Goal: Task Accomplishment & Management: Complete application form

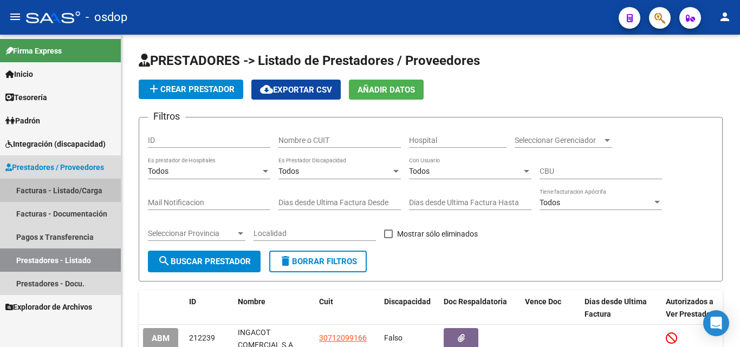
click at [67, 186] on link "Facturas - Listado/Carga" at bounding box center [60, 190] width 121 height 23
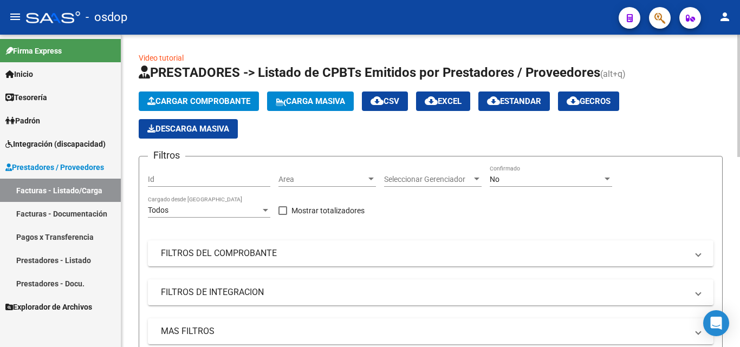
click at [212, 96] on button "Cargar Comprobante" at bounding box center [199, 102] width 120 height 20
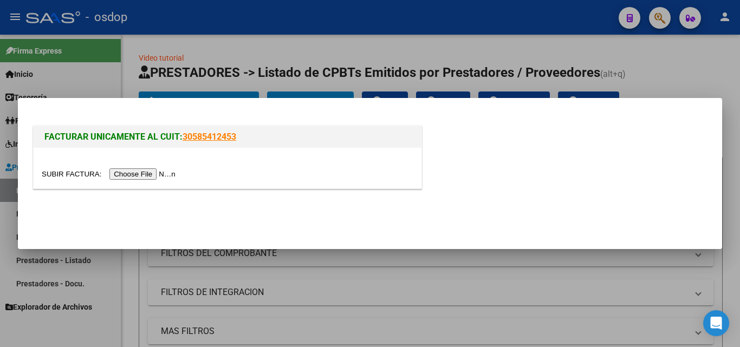
click at [157, 173] on input "file" at bounding box center [110, 174] width 137 height 11
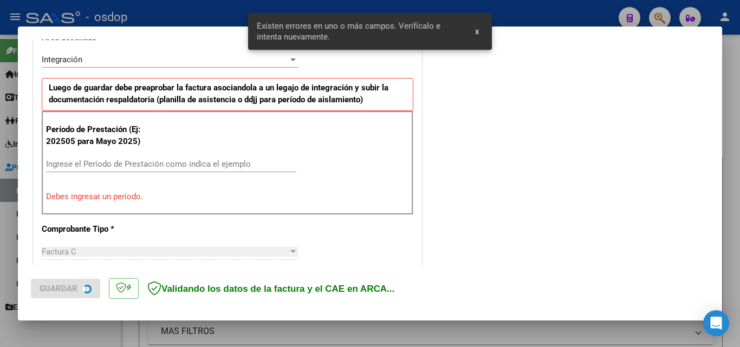
scroll to position [264, 0]
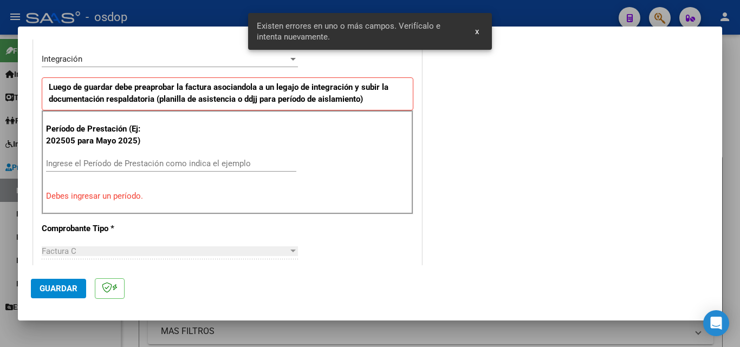
click at [85, 163] on input "Ingrese el Período de Prestación como indica el ejemplo" at bounding box center [171, 164] width 250 height 10
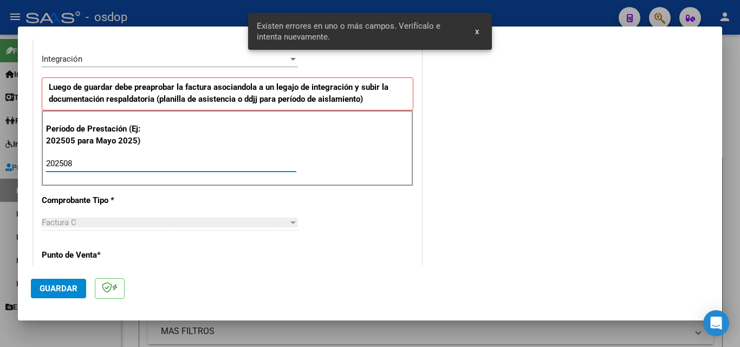
type input "202508"
click at [59, 287] on span "Guardar" at bounding box center [59, 289] width 38 height 10
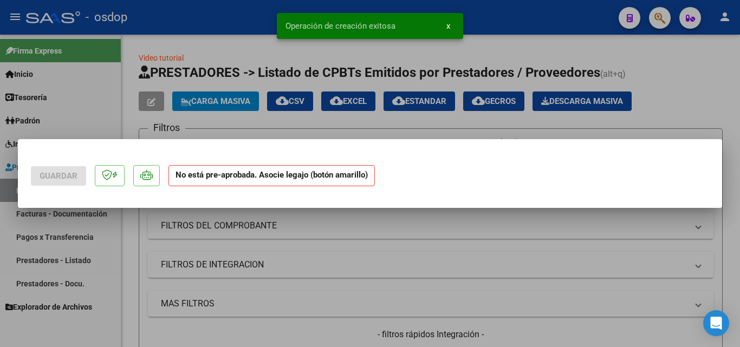
scroll to position [0, 0]
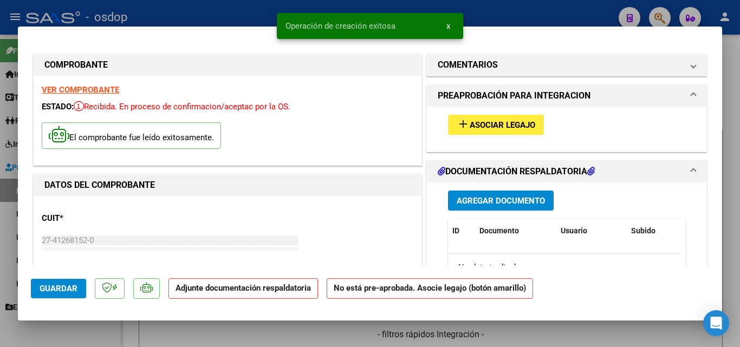
click at [458, 126] on mat-icon "add" at bounding box center [463, 124] width 13 height 13
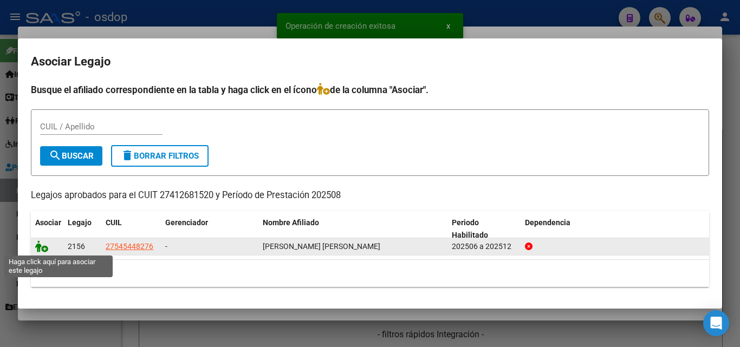
click at [40, 244] on icon at bounding box center [41, 247] width 13 height 12
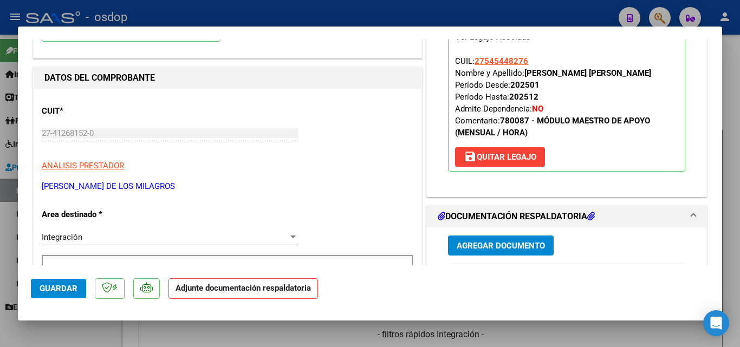
scroll to position [108, 0]
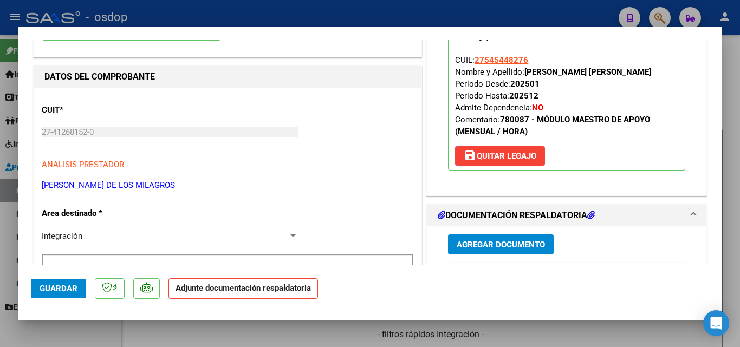
click at [483, 245] on span "Agregar Documento" at bounding box center [501, 245] width 88 height 10
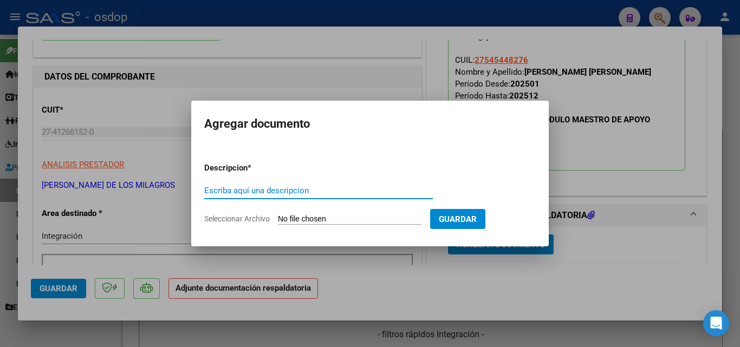
click at [243, 189] on input "Escriba aquí una descripcion" at bounding box center [318, 191] width 229 height 10
type input "ddjj"
click at [329, 218] on input "Seleccionar Archivo" at bounding box center [350, 220] width 144 height 10
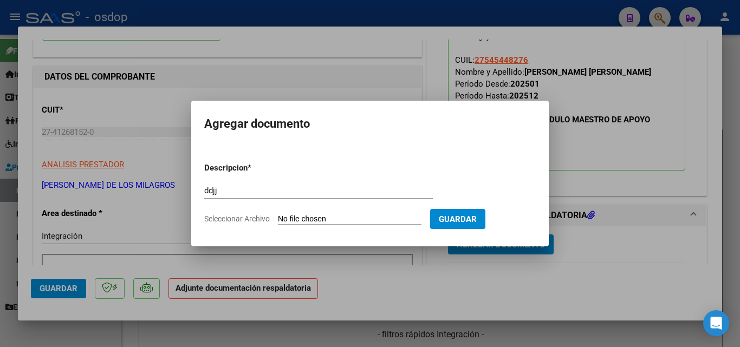
type input "C:\fakepath\reding.pdf"
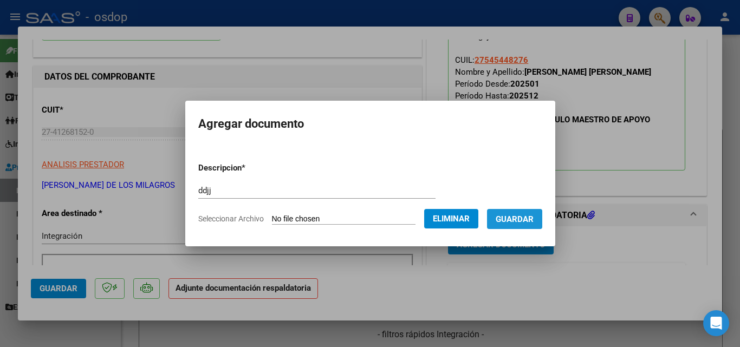
click at [534, 220] on span "Guardar" at bounding box center [515, 220] width 38 height 10
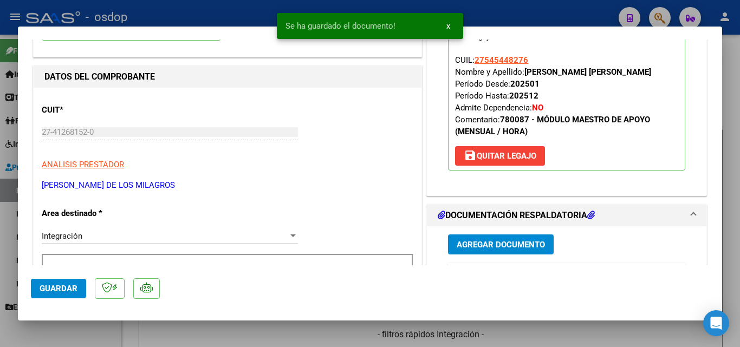
click at [484, 5] on div at bounding box center [370, 173] width 740 height 347
type input "$ 0,00"
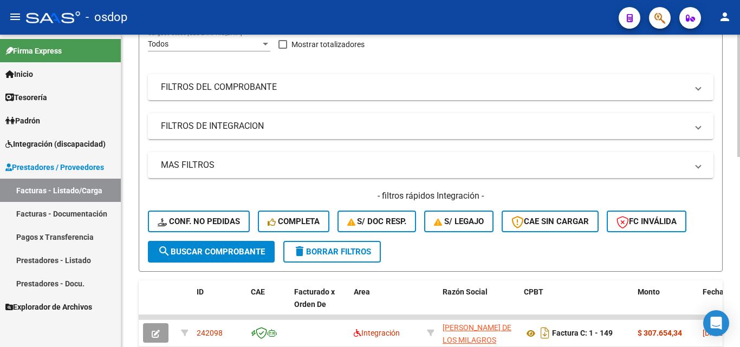
scroll to position [0, 0]
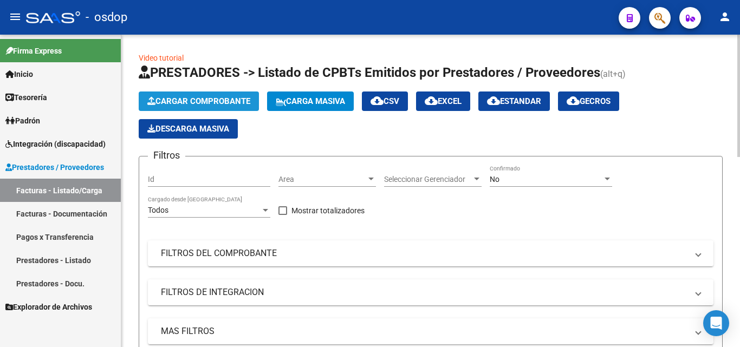
click at [227, 96] on button "Cargar Comprobante" at bounding box center [199, 102] width 120 height 20
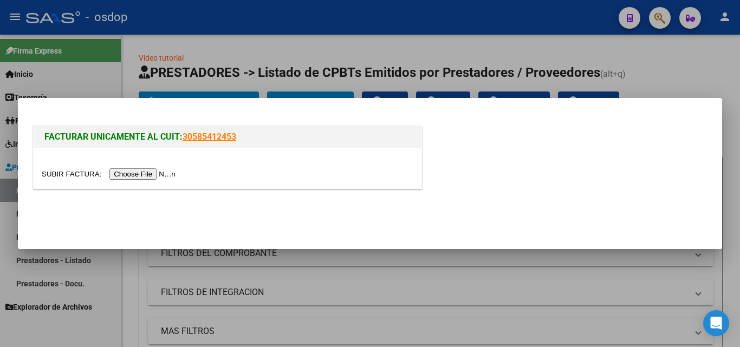
click at [138, 174] on input "file" at bounding box center [110, 174] width 137 height 11
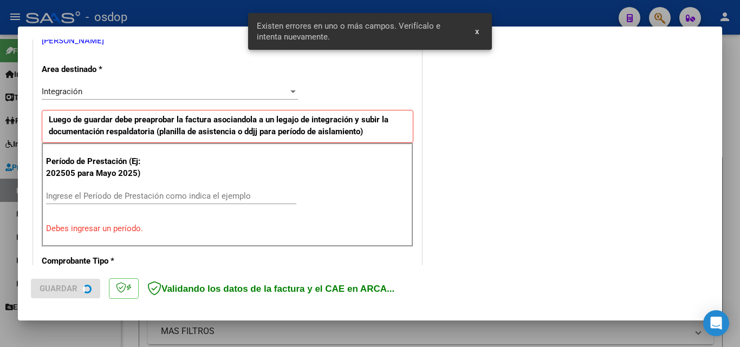
scroll to position [244, 0]
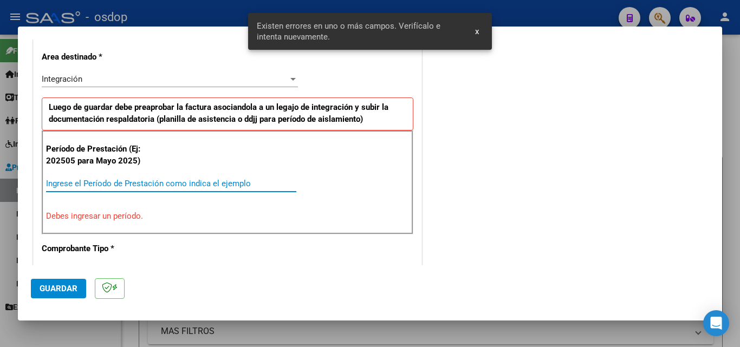
click at [60, 186] on input "Ingrese el Período de Prestación como indica el ejemplo" at bounding box center [171, 184] width 250 height 10
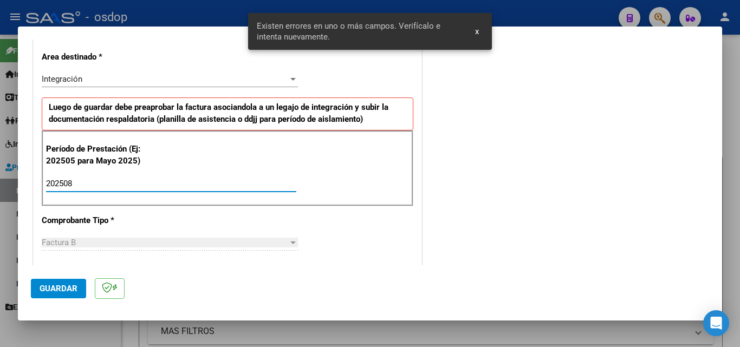
type input "202508"
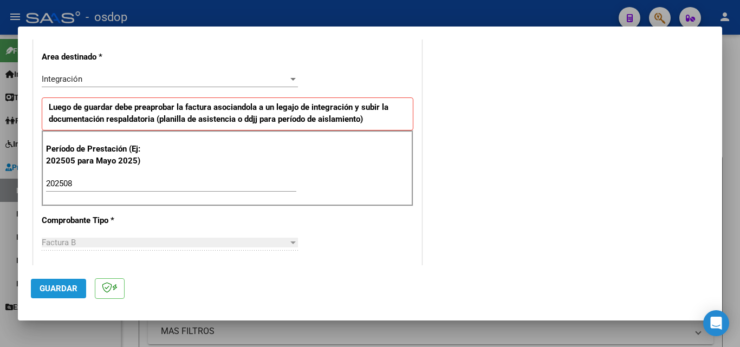
click at [45, 286] on span "Guardar" at bounding box center [59, 289] width 38 height 10
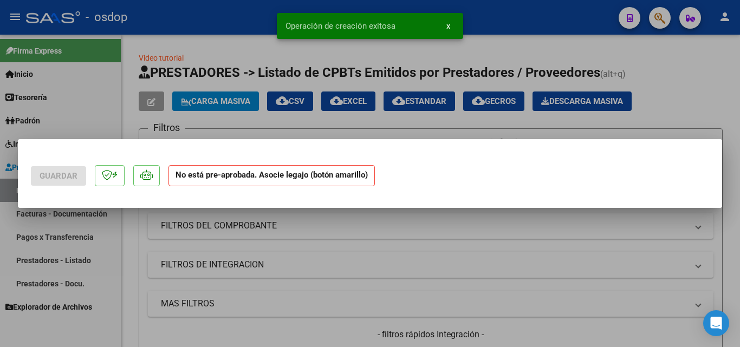
scroll to position [0, 0]
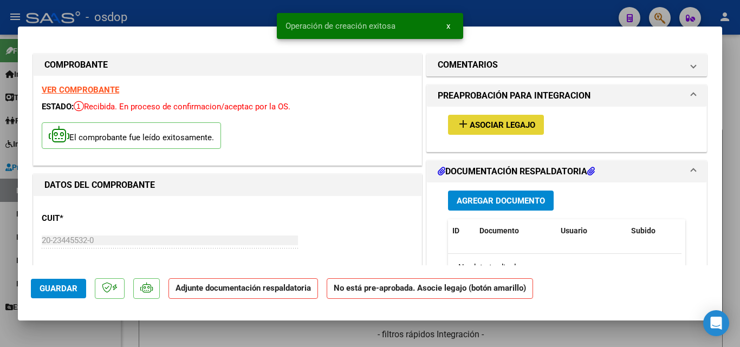
click at [458, 127] on mat-icon "add" at bounding box center [463, 124] width 13 height 13
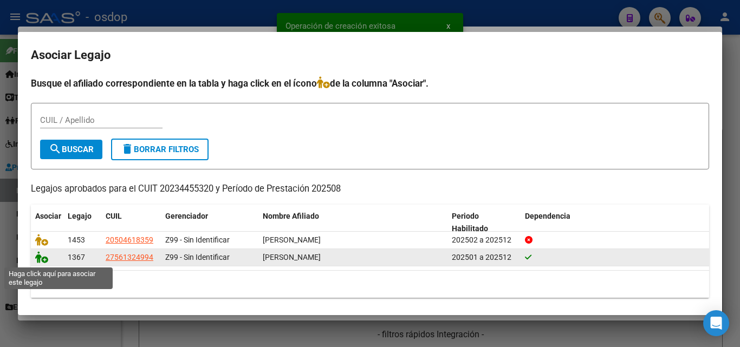
click at [41, 260] on icon at bounding box center [41, 257] width 13 height 12
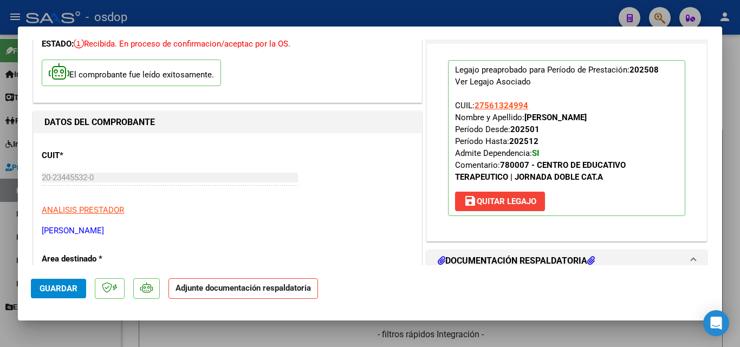
scroll to position [163, 0]
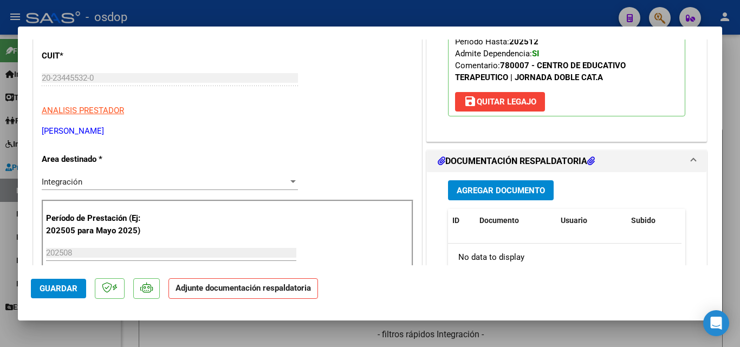
click at [499, 195] on span "Agregar Documento" at bounding box center [501, 191] width 88 height 10
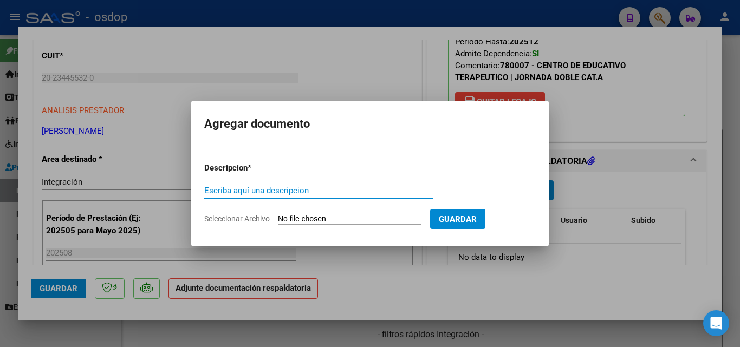
click at [264, 185] on div "Escriba aquí una descripcion" at bounding box center [318, 191] width 229 height 16
type input "ddjj"
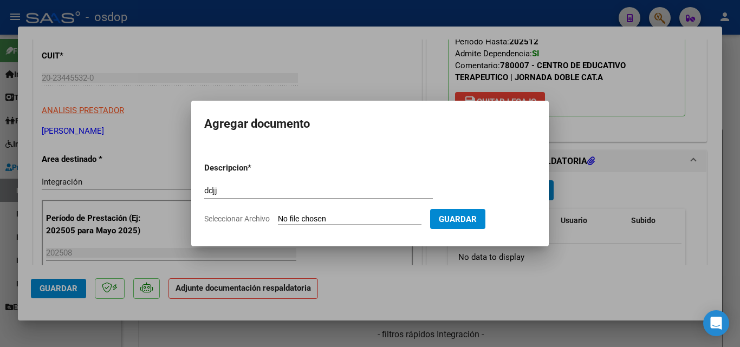
click at [300, 219] on input "Seleccionar Archivo" at bounding box center [350, 220] width 144 height 10
type input "C:\fakepath\ASISTENCIA GARCIA SARA AGOSTO 2025_20250908_0001.pdf"
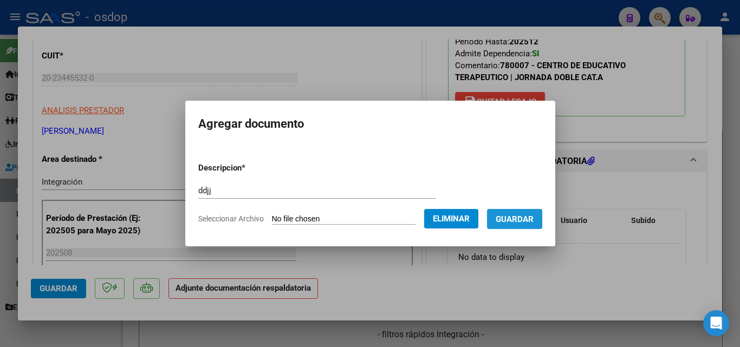
click at [528, 218] on span "Guardar" at bounding box center [515, 220] width 38 height 10
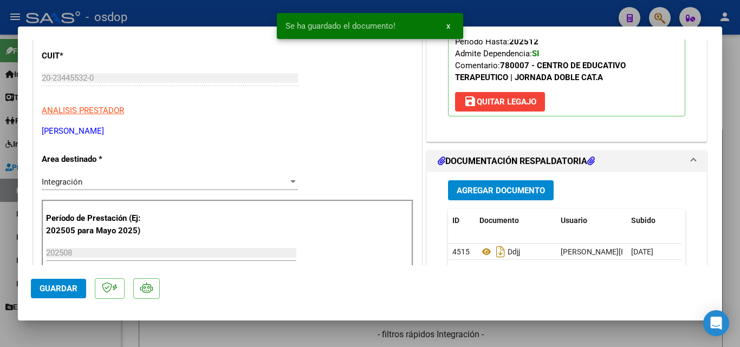
click at [509, 12] on div at bounding box center [370, 173] width 740 height 347
type input "$ 0,00"
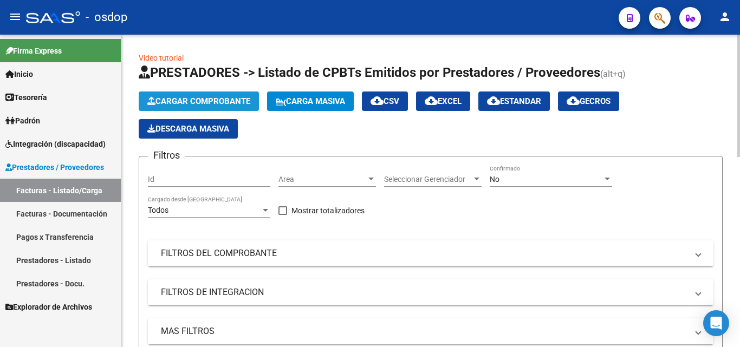
click at [225, 94] on button "Cargar Comprobante" at bounding box center [199, 102] width 120 height 20
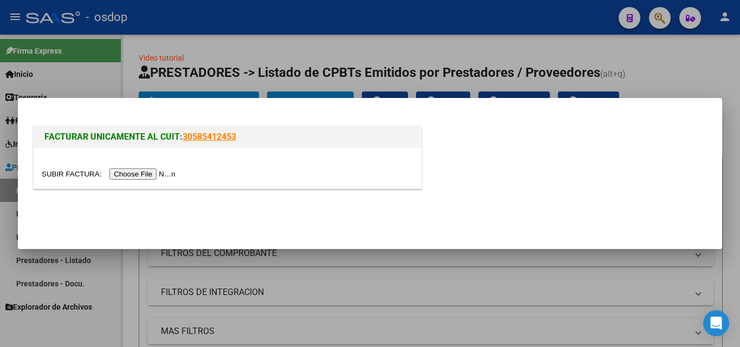
click at [144, 172] on input "file" at bounding box center [110, 174] width 137 height 11
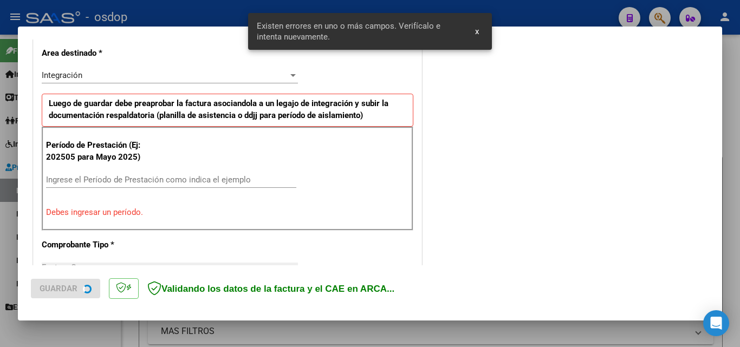
scroll to position [264, 0]
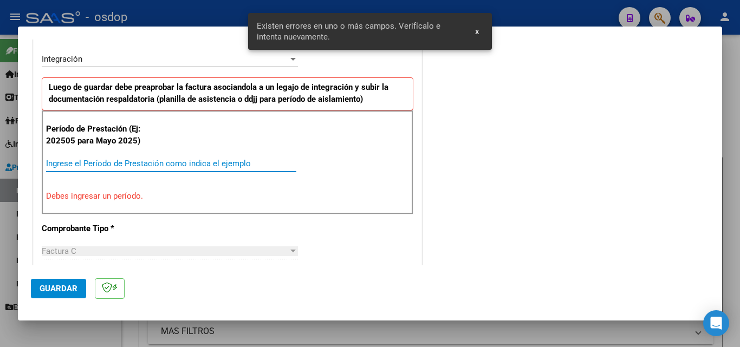
click at [60, 166] on input "Ingrese el Período de Prestación como indica el ejemplo" at bounding box center [171, 164] width 250 height 10
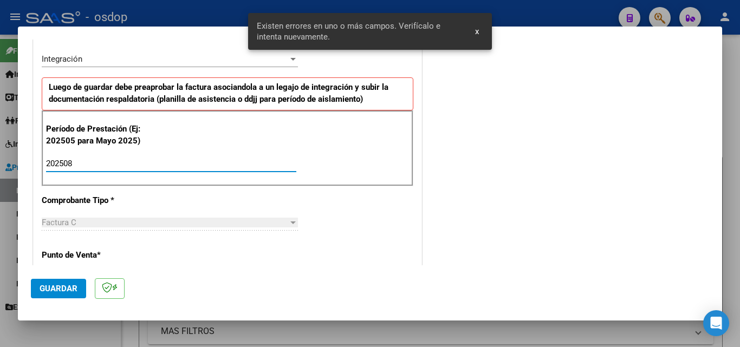
type input "202508"
click at [57, 288] on span "Guardar" at bounding box center [59, 289] width 38 height 10
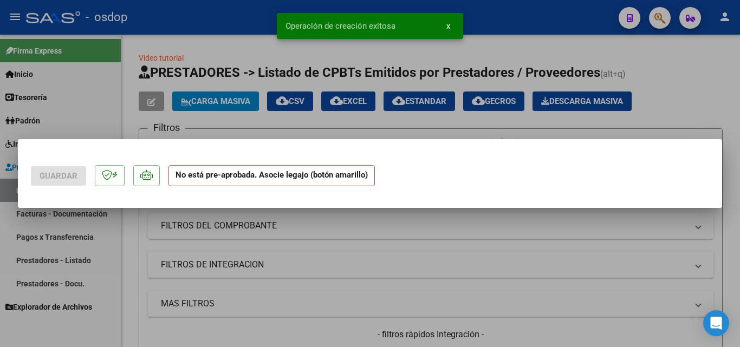
scroll to position [0, 0]
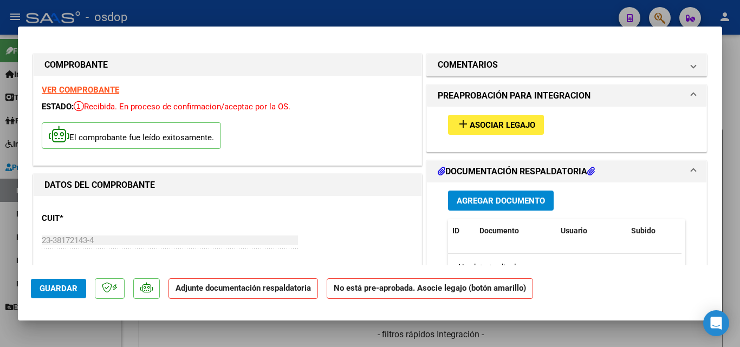
click at [458, 124] on mat-icon "add" at bounding box center [463, 124] width 13 height 13
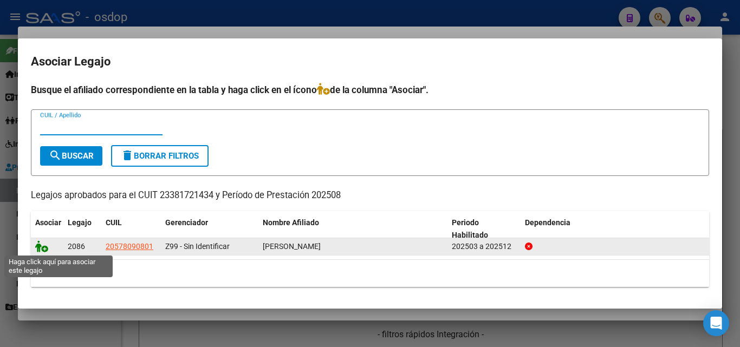
click at [42, 245] on icon at bounding box center [41, 247] width 13 height 12
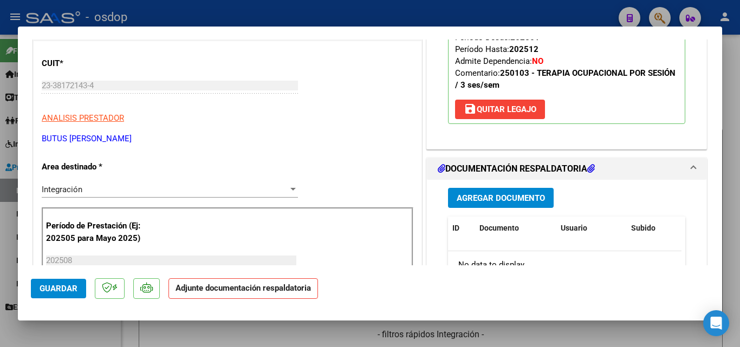
scroll to position [163, 0]
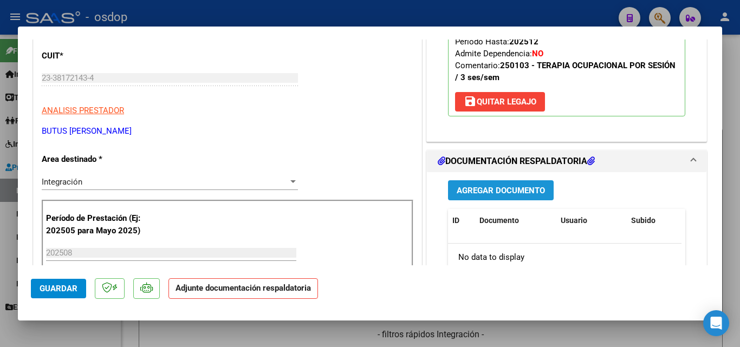
click at [504, 194] on span "Agregar Documento" at bounding box center [501, 191] width 88 height 10
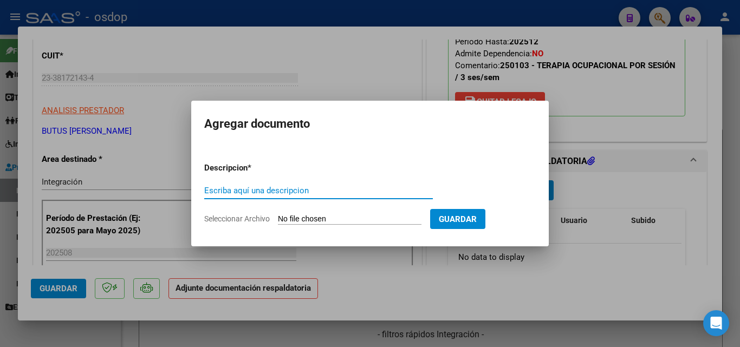
click at [207, 187] on input "Escriba aquí una descripcion" at bounding box center [318, 191] width 229 height 10
type input "ddjj"
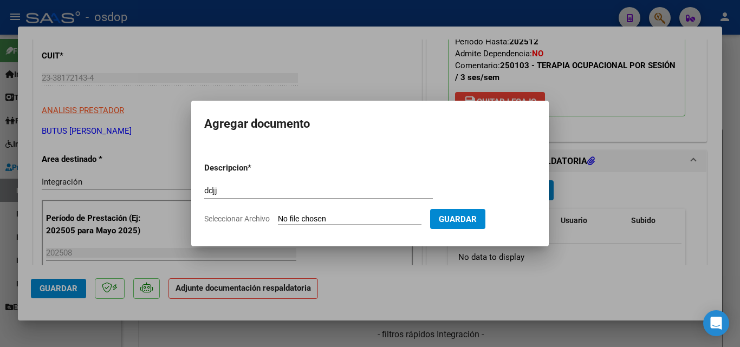
click at [374, 218] on input "Seleccionar Archivo" at bounding box center [350, 220] width 144 height 10
type input "C:\fakepath\butus.pdf"
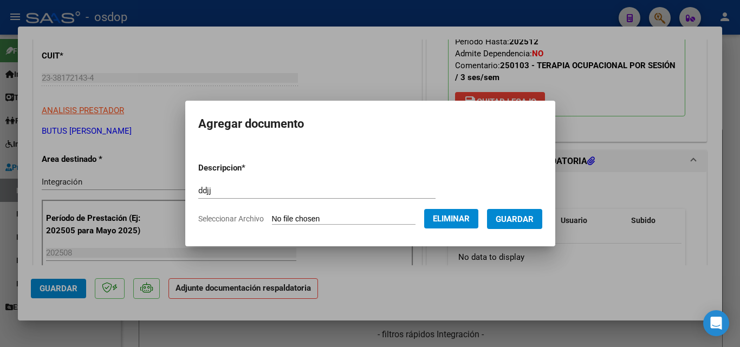
click at [526, 222] on span "Guardar" at bounding box center [515, 220] width 38 height 10
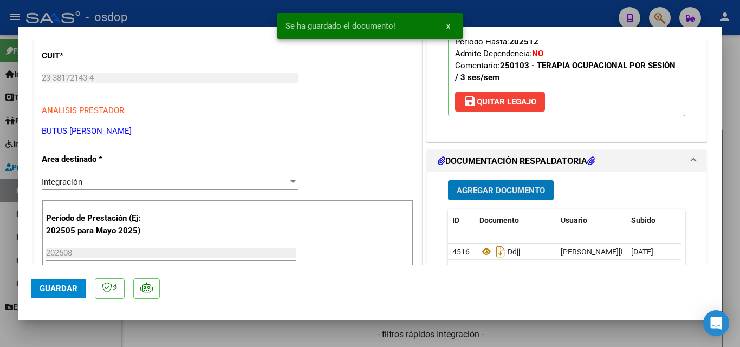
click at [384, 2] on div "Se ha guardado el documento! x" at bounding box center [370, 26] width 212 height 52
click at [487, 7] on div at bounding box center [370, 173] width 740 height 347
type input "$ 0,00"
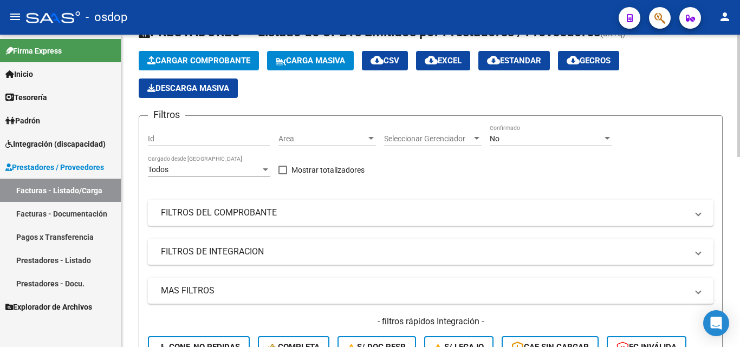
scroll to position [0, 0]
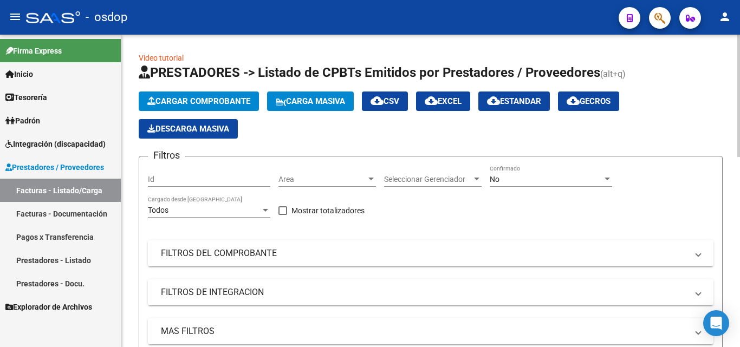
click at [214, 99] on span "Cargar Comprobante" at bounding box center [198, 101] width 103 height 10
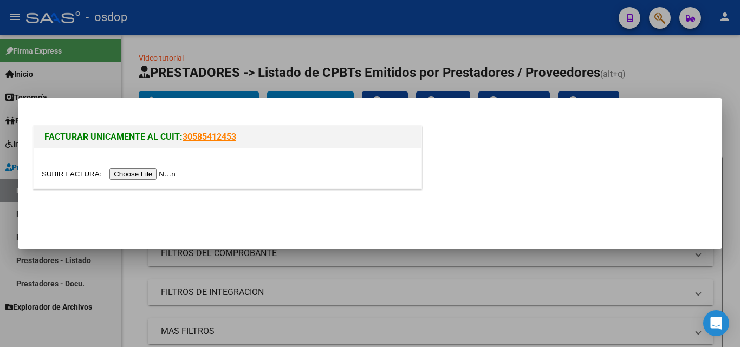
click at [135, 175] on input "file" at bounding box center [110, 174] width 137 height 11
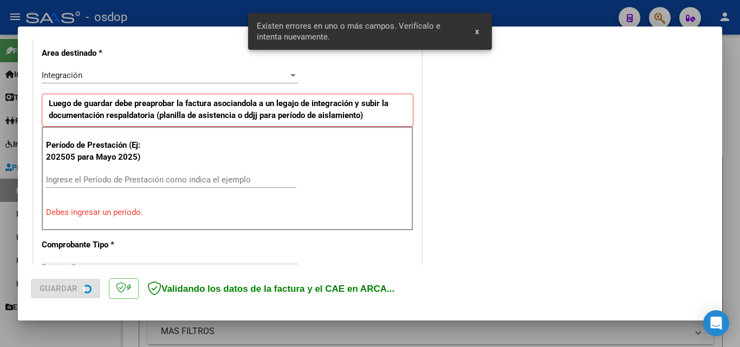
scroll to position [264, 0]
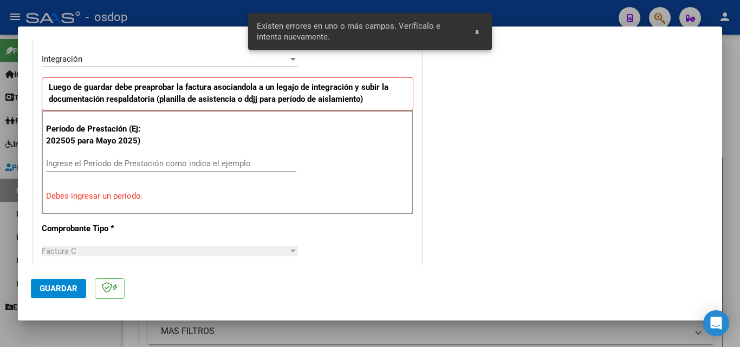
click at [58, 162] on input "Ingrese el Período de Prestación como indica el ejemplo" at bounding box center [171, 164] width 250 height 10
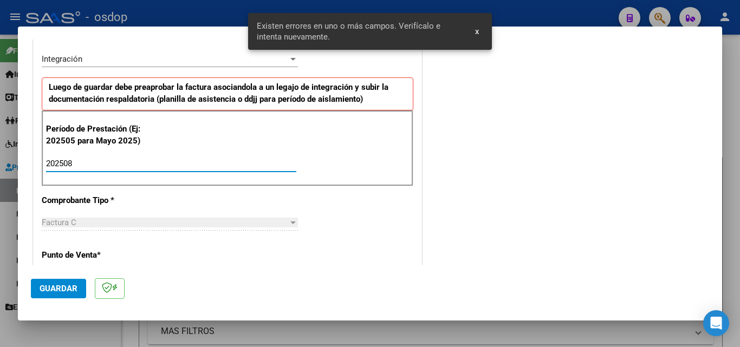
type input "202508"
click at [47, 285] on span "Guardar" at bounding box center [59, 289] width 38 height 10
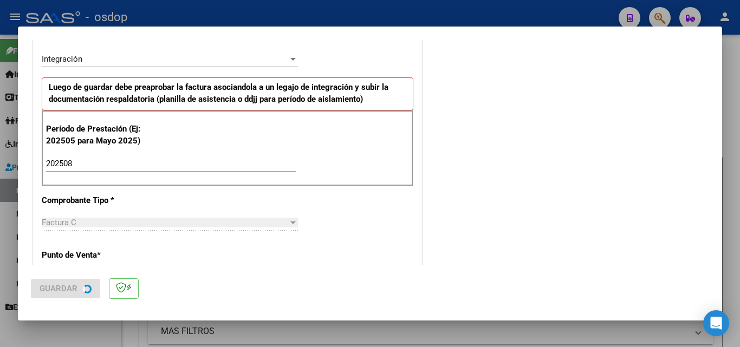
scroll to position [0, 0]
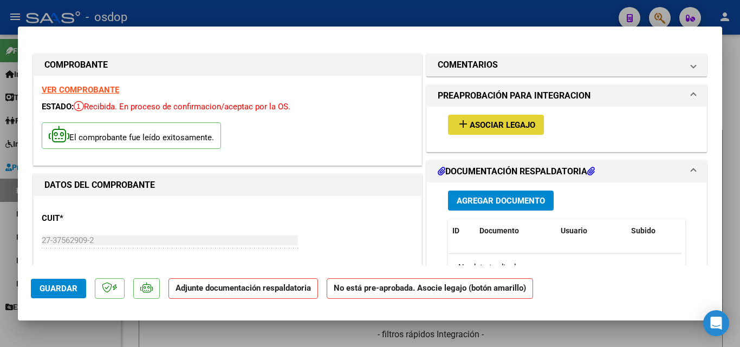
click at [459, 122] on mat-icon "add" at bounding box center [463, 124] width 13 height 13
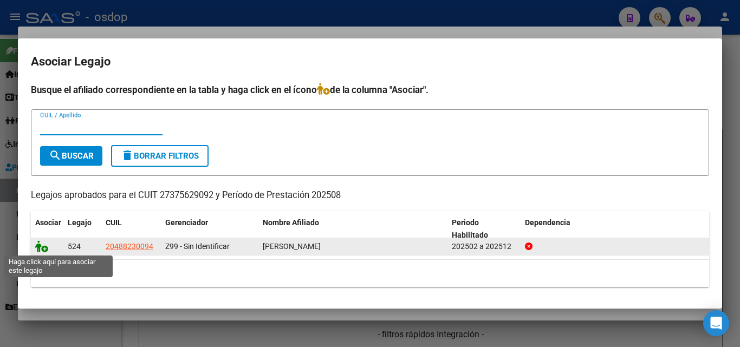
click at [43, 249] on icon at bounding box center [41, 247] width 13 height 12
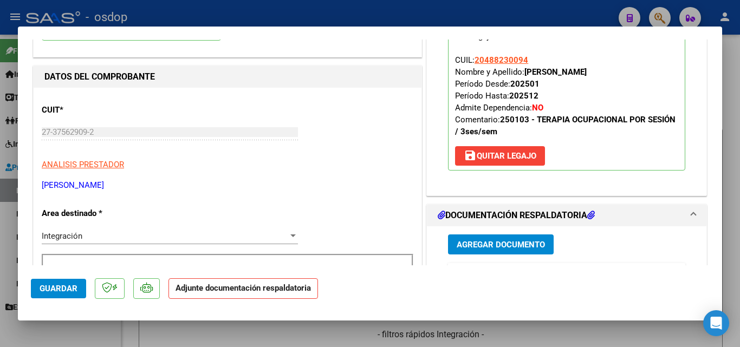
scroll to position [163, 0]
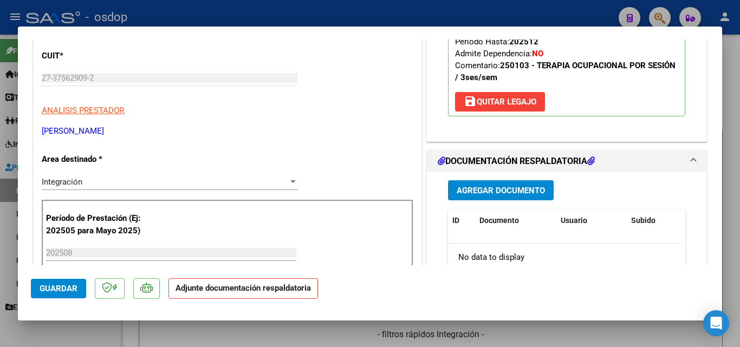
click at [515, 189] on span "Agregar Documento" at bounding box center [501, 191] width 88 height 10
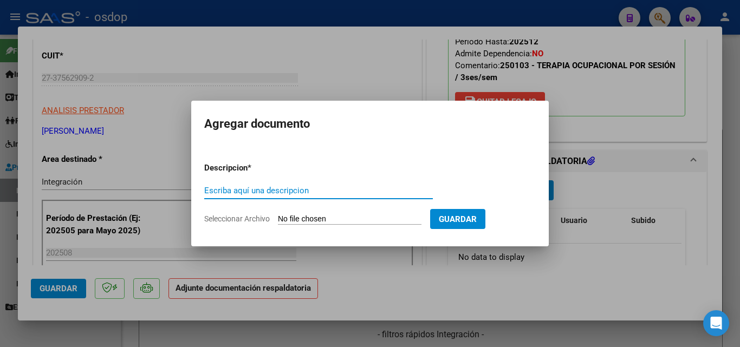
click at [222, 194] on input "Escriba aquí una descripcion" at bounding box center [318, 191] width 229 height 10
type input "ddjj"
click at [304, 222] on input "Seleccionar Archivo" at bounding box center [350, 220] width 144 height 10
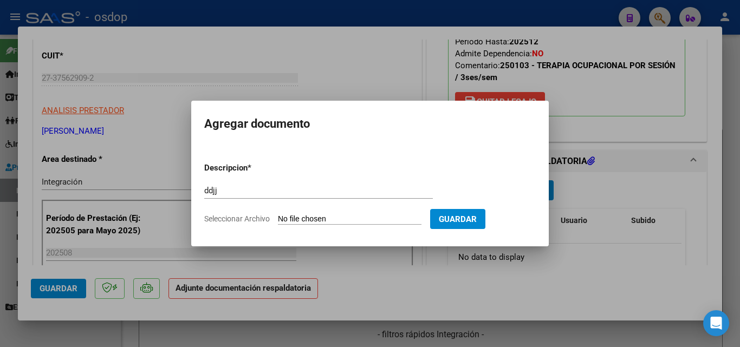
type input "C:\fakepath\Asistencia agosto 25 Guillermo G.pdf"
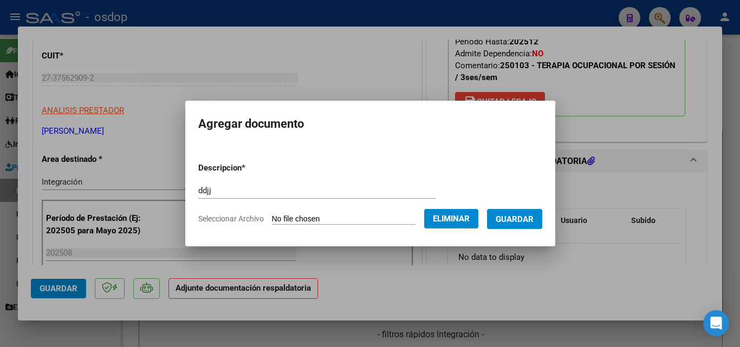
click at [529, 222] on span "Guardar" at bounding box center [515, 220] width 38 height 10
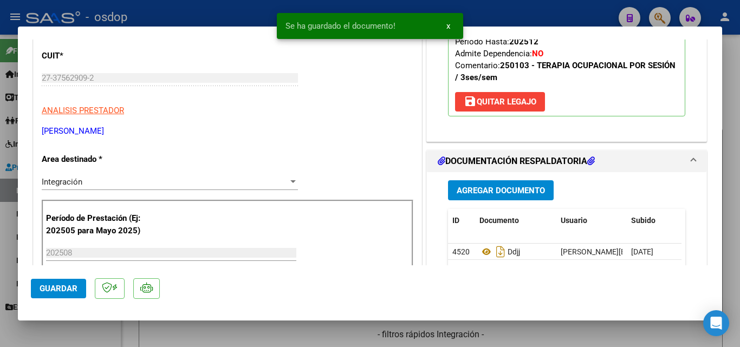
click at [472, 8] on div "Se ha guardado el documento! x" at bounding box center [370, 26] width 212 height 52
click at [501, 14] on div at bounding box center [370, 173] width 740 height 347
type input "$ 0,00"
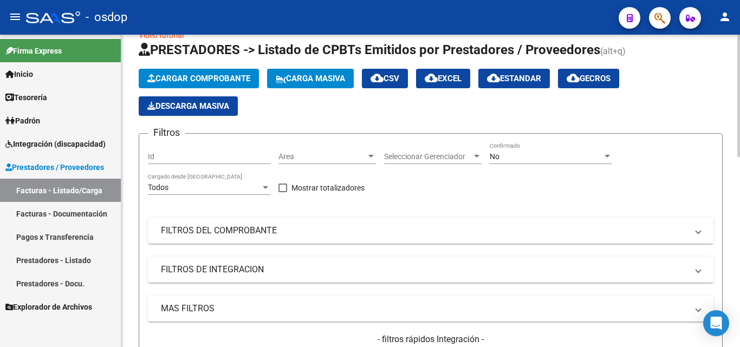
scroll to position [0, 0]
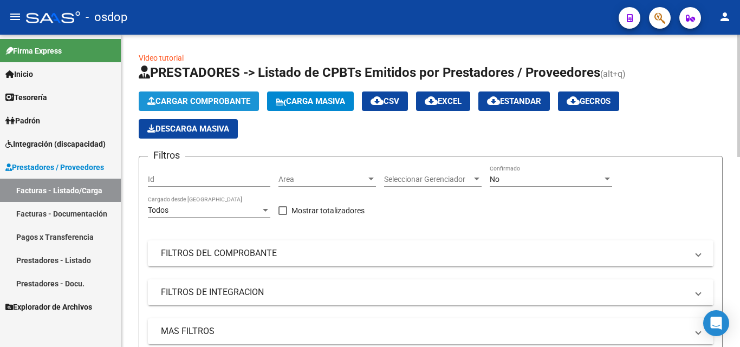
click at [237, 99] on span "Cargar Comprobante" at bounding box center [198, 101] width 103 height 10
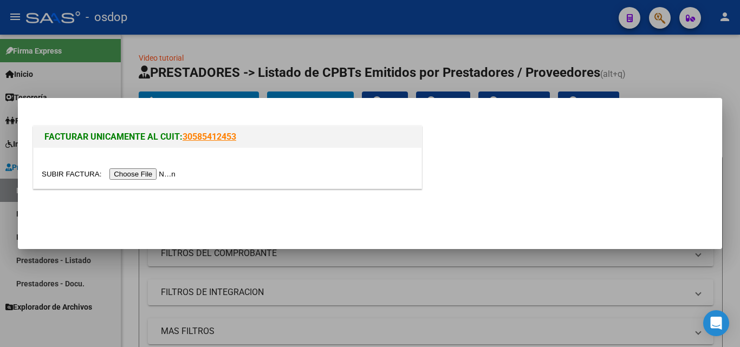
click at [154, 171] on input "file" at bounding box center [110, 174] width 137 height 11
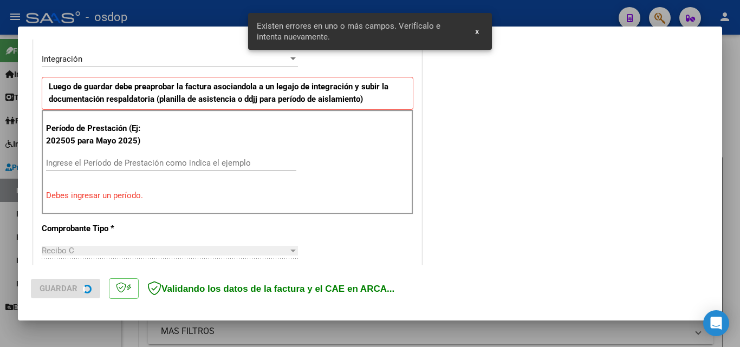
scroll to position [265, 0]
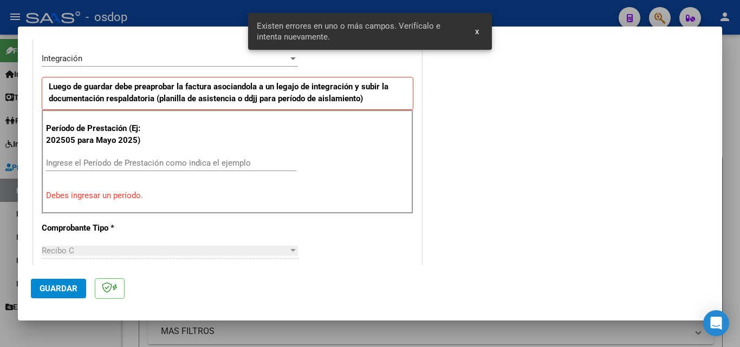
click at [69, 164] on input "Ingrese el Período de Prestación como indica el ejemplo" at bounding box center [171, 163] width 250 height 10
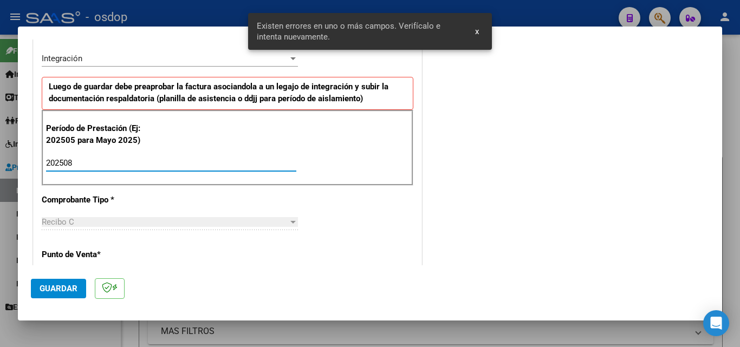
type input "202508"
click at [59, 282] on button "Guardar" at bounding box center [58, 289] width 55 height 20
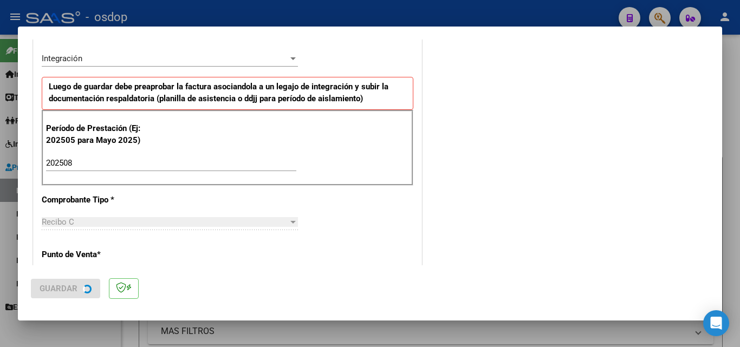
scroll to position [0, 0]
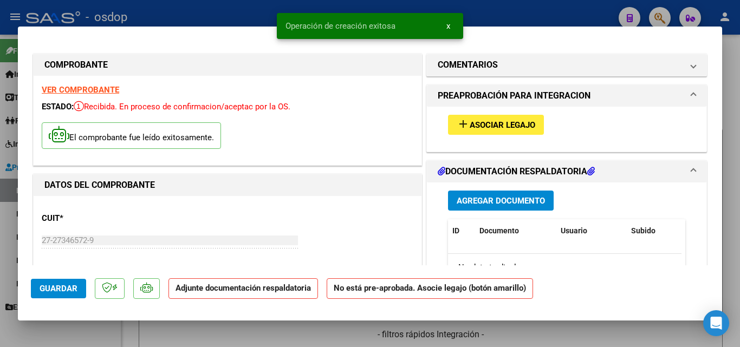
click at [457, 124] on mat-icon "add" at bounding box center [463, 124] width 13 height 13
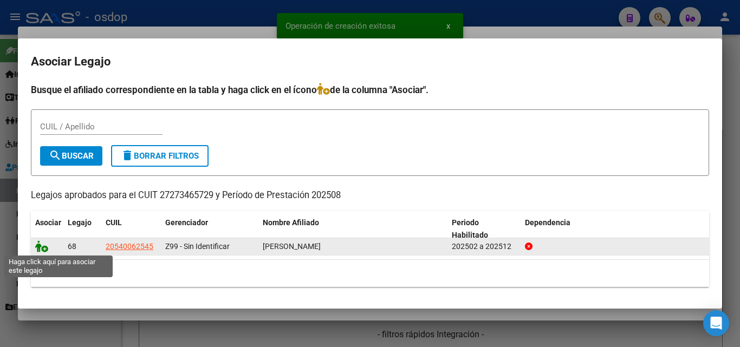
click at [42, 245] on icon at bounding box center [41, 247] width 13 height 12
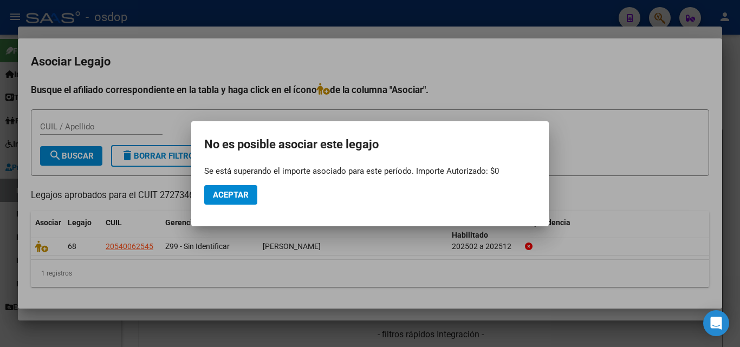
click at [476, 30] on div at bounding box center [370, 173] width 740 height 347
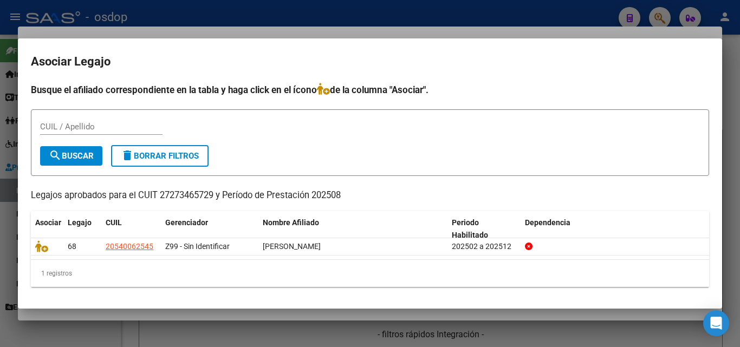
click at [427, 21] on div at bounding box center [370, 173] width 740 height 347
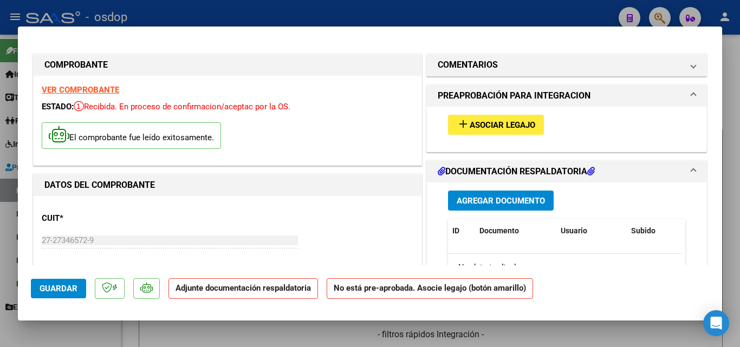
click at [457, 128] on mat-icon "add" at bounding box center [463, 124] width 13 height 13
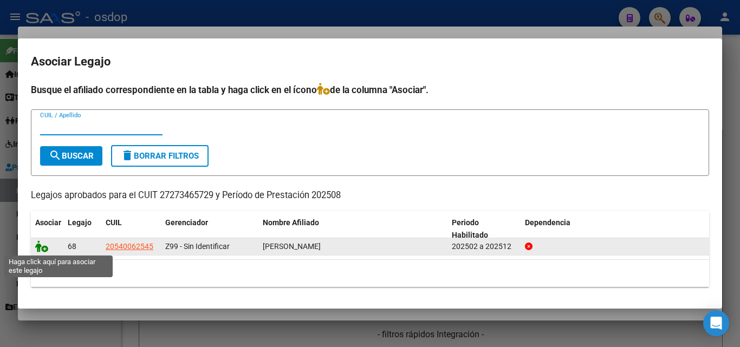
click at [40, 248] on icon at bounding box center [41, 247] width 13 height 12
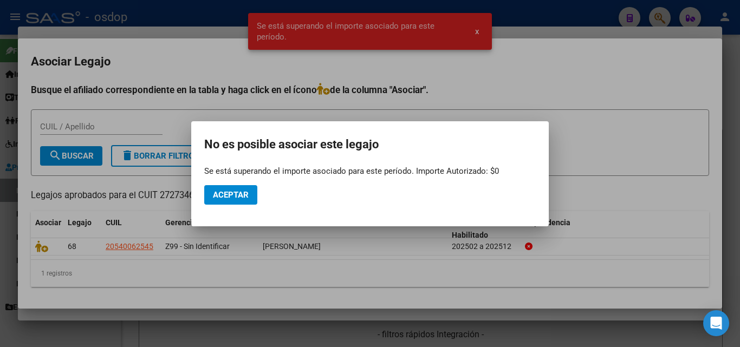
click at [478, 29] on div at bounding box center [370, 173] width 740 height 347
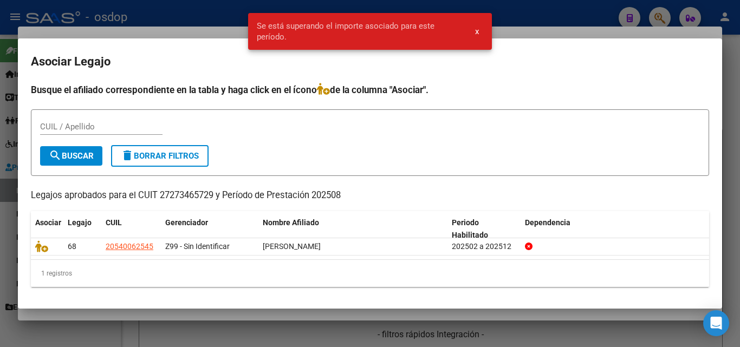
click at [476, 32] on span "x" at bounding box center [477, 32] width 4 height 10
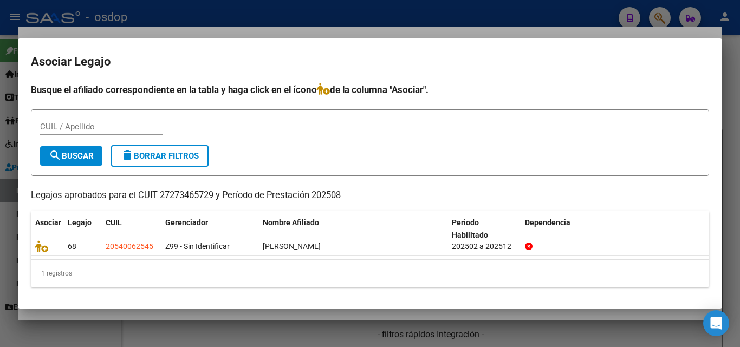
click at [514, 3] on div at bounding box center [370, 173] width 740 height 347
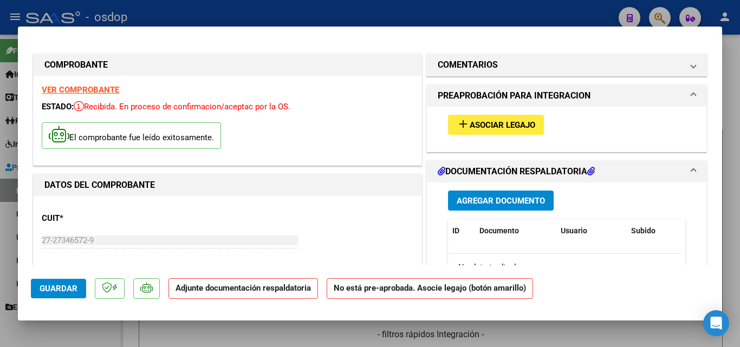
click at [498, 202] on span "Agregar Documento" at bounding box center [501, 201] width 88 height 10
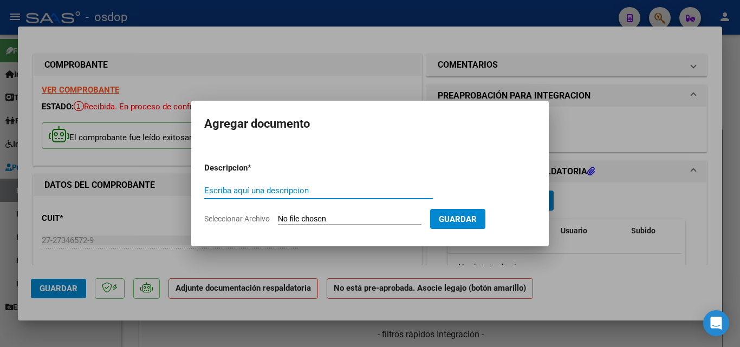
click at [228, 190] on input "Escriba aquí una descripcion" at bounding box center [318, 191] width 229 height 10
type input "ddjj"
click at [319, 216] on input "Seleccionar Archivo" at bounding box center [350, 220] width 144 height 10
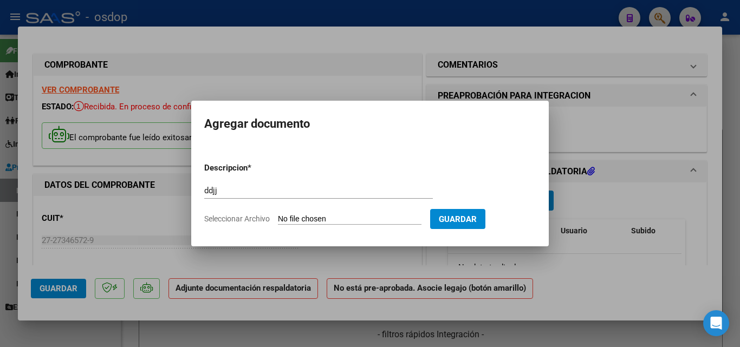
type input "C:\fakepath\asist Moretto.pdf"
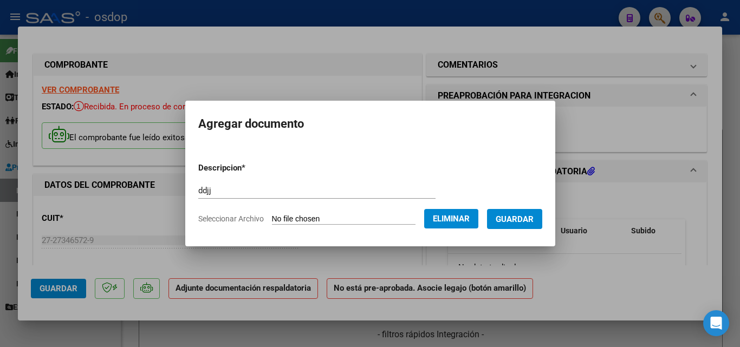
click at [525, 225] on button "Guardar" at bounding box center [514, 219] width 55 height 20
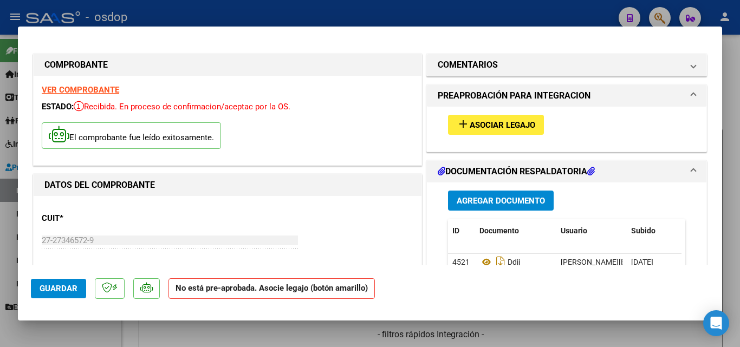
click at [418, 15] on div at bounding box center [370, 173] width 740 height 347
type input "$ 0,00"
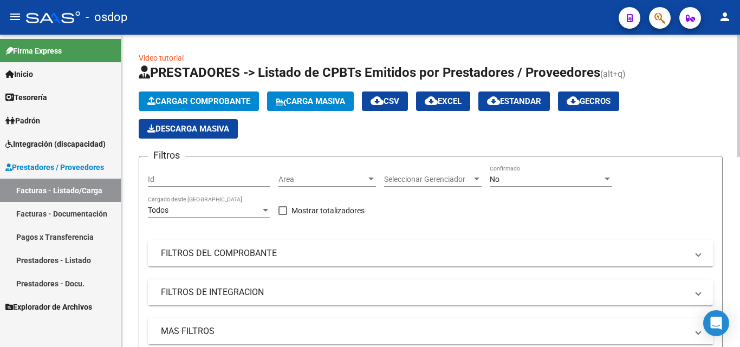
click at [237, 100] on span "Cargar Comprobante" at bounding box center [198, 101] width 103 height 10
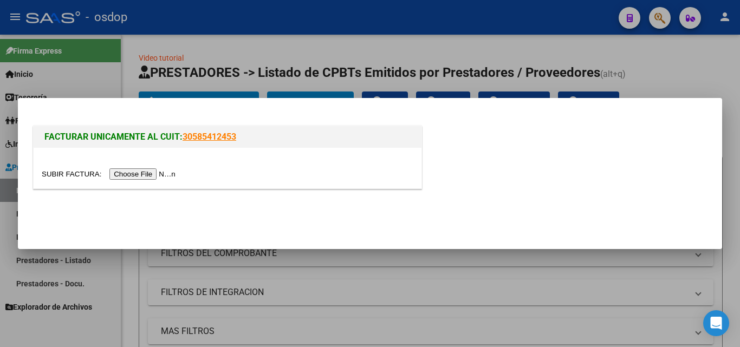
click at [126, 175] on input "file" at bounding box center [110, 174] width 137 height 11
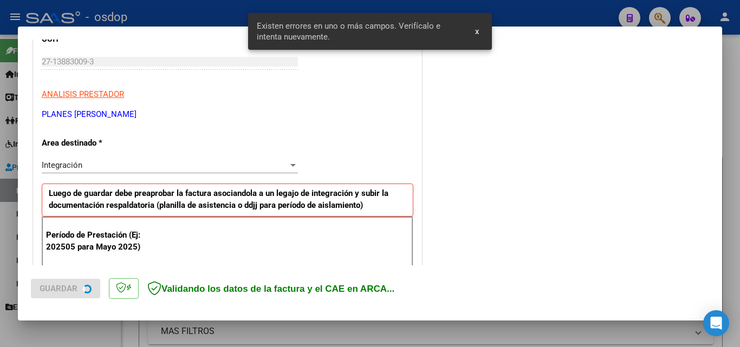
scroll to position [244, 0]
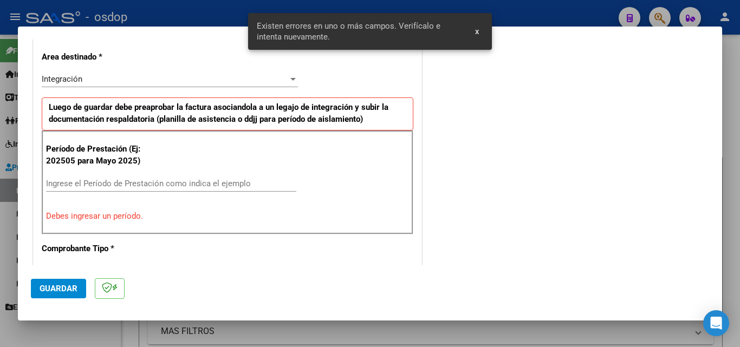
click at [69, 183] on input "Ingrese el Período de Prestación como indica el ejemplo" at bounding box center [171, 184] width 250 height 10
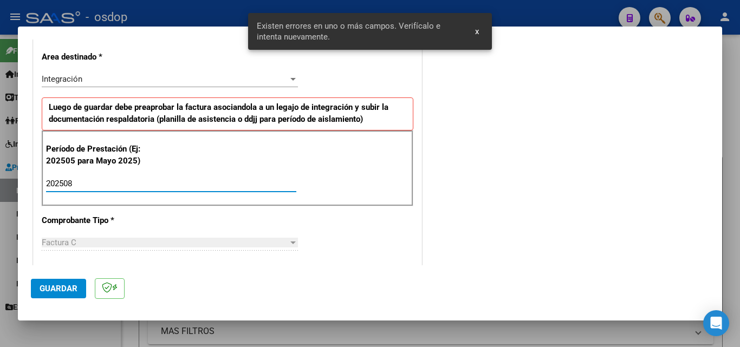
type input "202508"
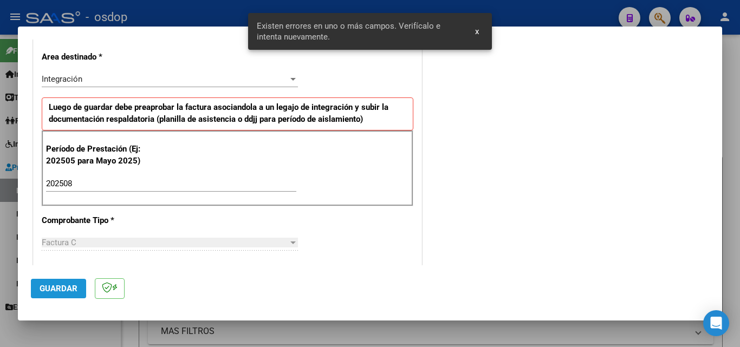
click at [57, 283] on button "Guardar" at bounding box center [58, 289] width 55 height 20
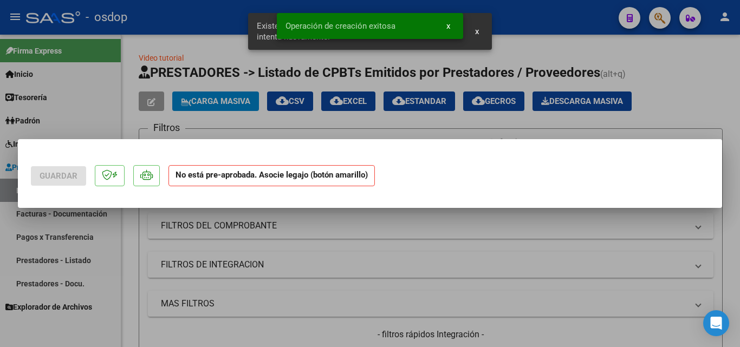
scroll to position [0, 0]
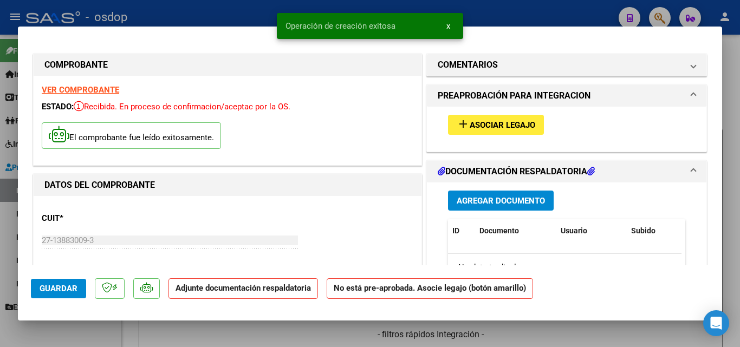
click at [458, 121] on mat-icon "add" at bounding box center [463, 124] width 13 height 13
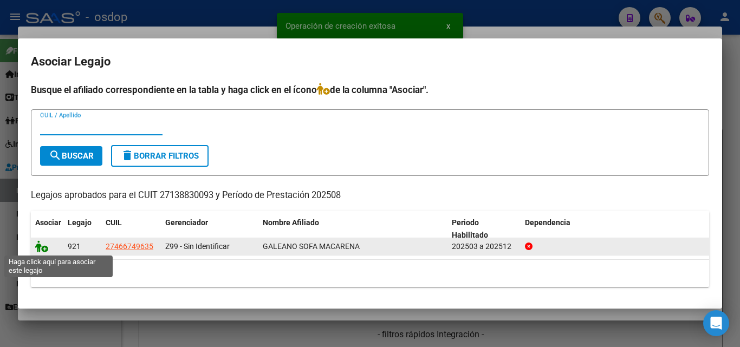
click at [43, 247] on icon at bounding box center [41, 247] width 13 height 12
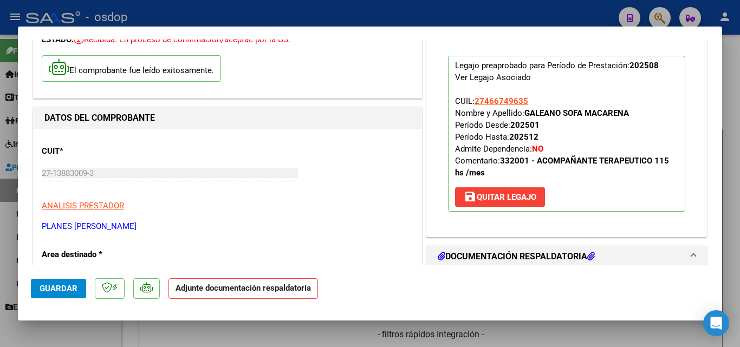
scroll to position [163, 0]
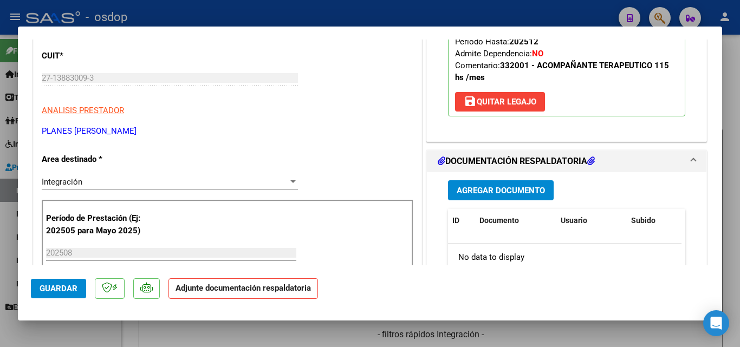
click at [508, 191] on span "Agregar Documento" at bounding box center [501, 191] width 88 height 10
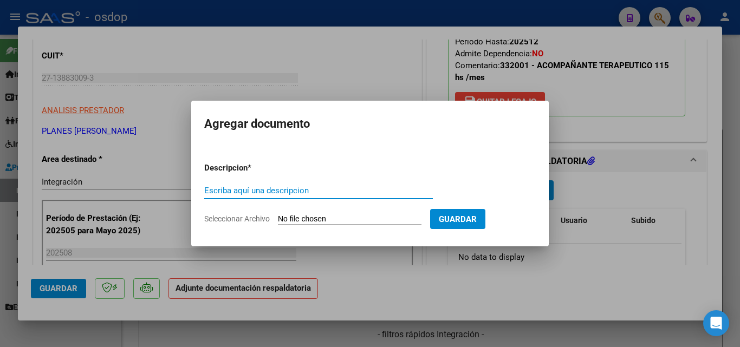
click at [266, 193] on input "Escriba aquí una descripcion" at bounding box center [318, 191] width 229 height 10
type input "ddjj"
click at [297, 220] on input "Seleccionar Archivo" at bounding box center [350, 220] width 144 height 10
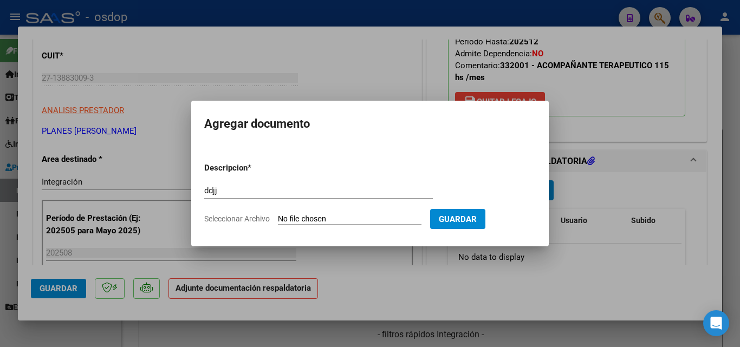
type input "C:\fakepath\planes susana.pdf"
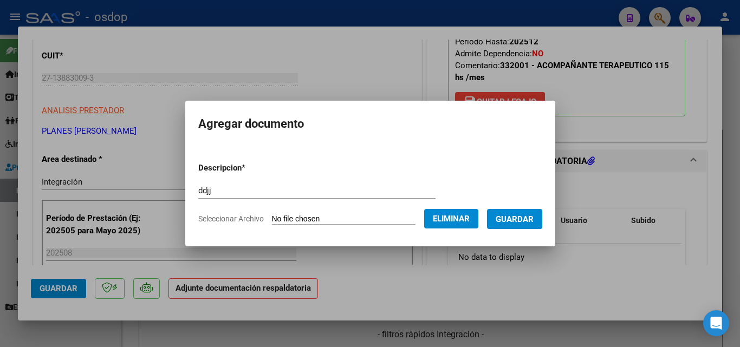
click at [527, 218] on span "Guardar" at bounding box center [515, 220] width 38 height 10
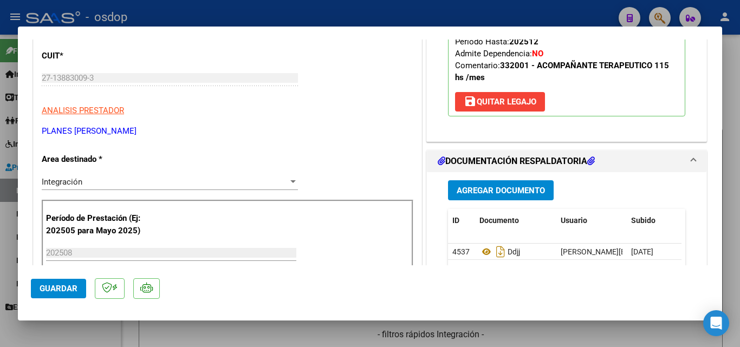
click at [369, 7] on div at bounding box center [370, 173] width 740 height 347
type input "$ 0,00"
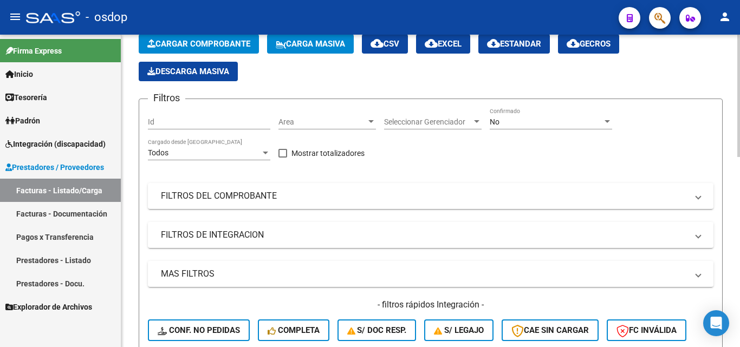
scroll to position [54, 0]
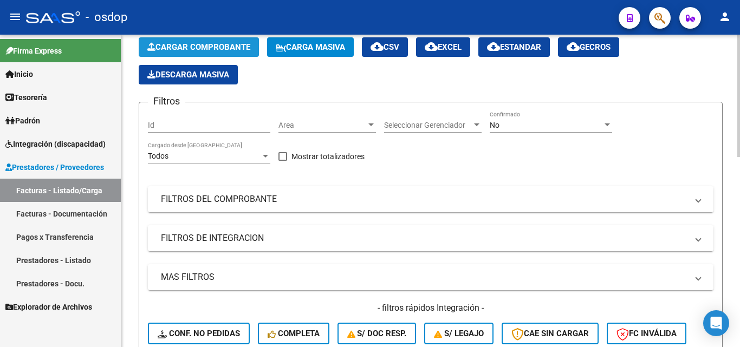
click at [222, 43] on span "Cargar Comprobante" at bounding box center [198, 47] width 103 height 10
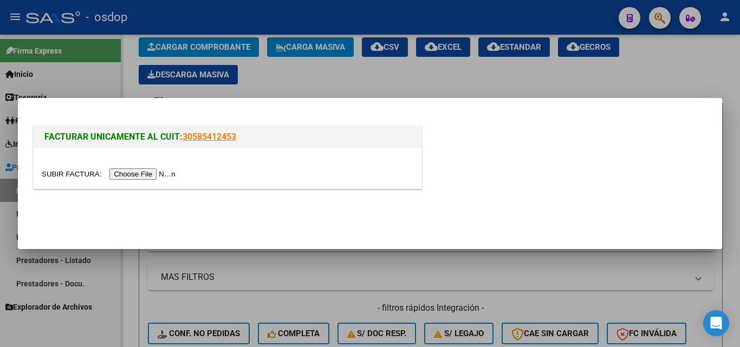
click at [136, 175] on input "file" at bounding box center [110, 174] width 137 height 11
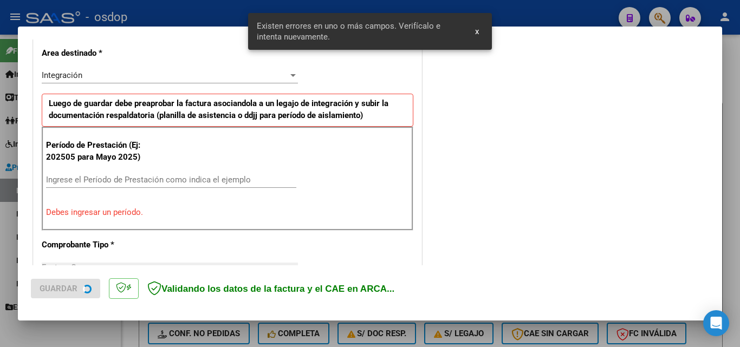
scroll to position [264, 0]
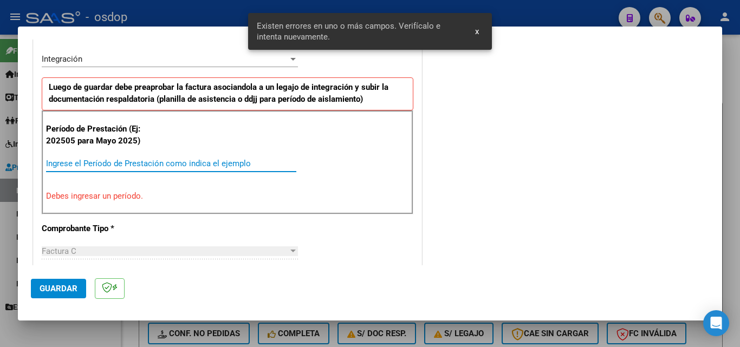
click at [68, 163] on input "Ingrese el Período de Prestación como indica el ejemplo" at bounding box center [171, 164] width 250 height 10
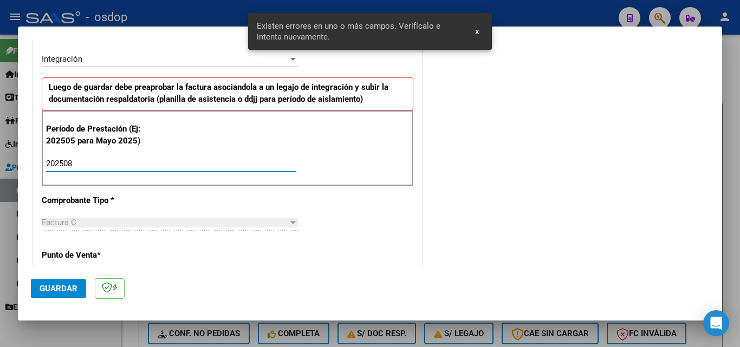
type input "202508"
click at [61, 290] on span "Guardar" at bounding box center [59, 289] width 38 height 10
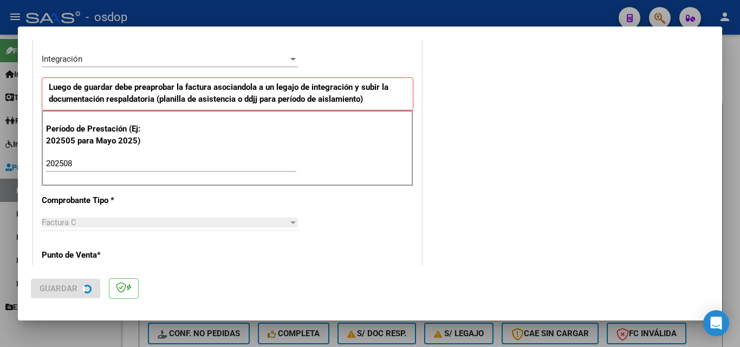
scroll to position [0, 0]
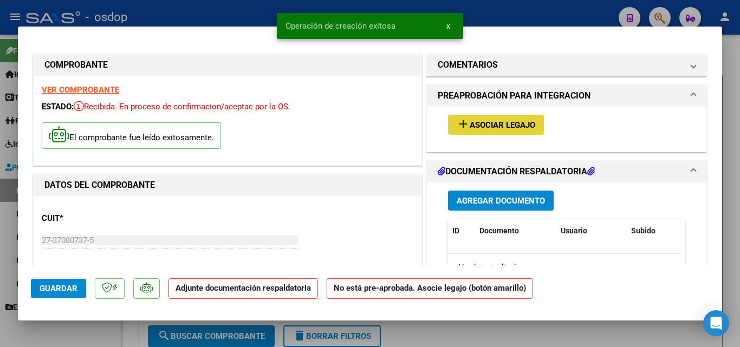
click at [457, 124] on mat-icon "add" at bounding box center [463, 124] width 13 height 13
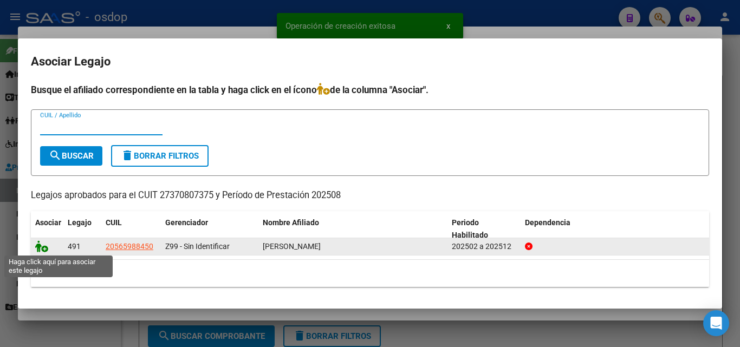
click at [39, 248] on icon at bounding box center [41, 247] width 13 height 12
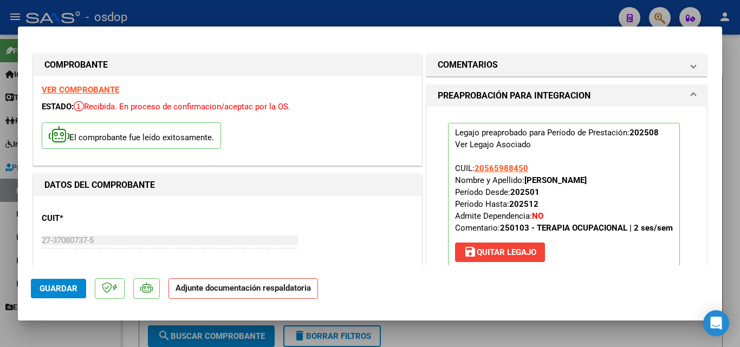
scroll to position [108, 0]
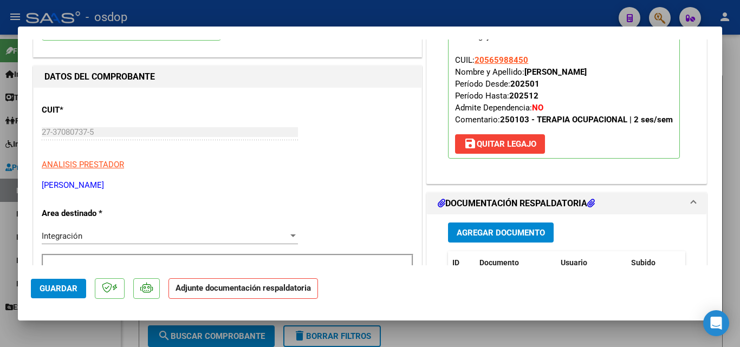
click at [482, 229] on span "Agregar Documento" at bounding box center [501, 233] width 88 height 10
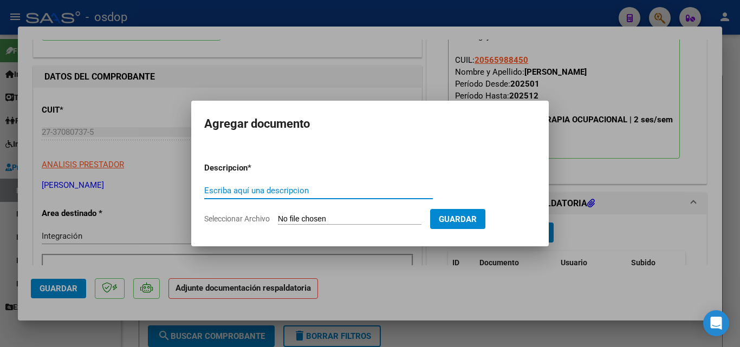
click at [221, 190] on input "Escriba aquí una descripcion" at bounding box center [318, 191] width 229 height 10
type input "ddjj"
click at [283, 215] on input "Seleccionar Archivo" at bounding box center [350, 220] width 144 height 10
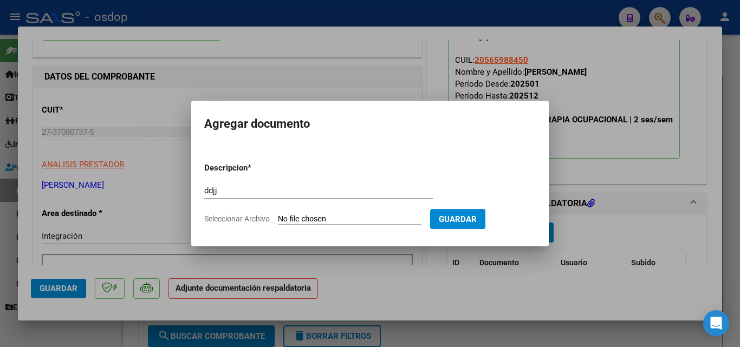
type input "C:\fakepath\As Emilio julio 25.pdf"
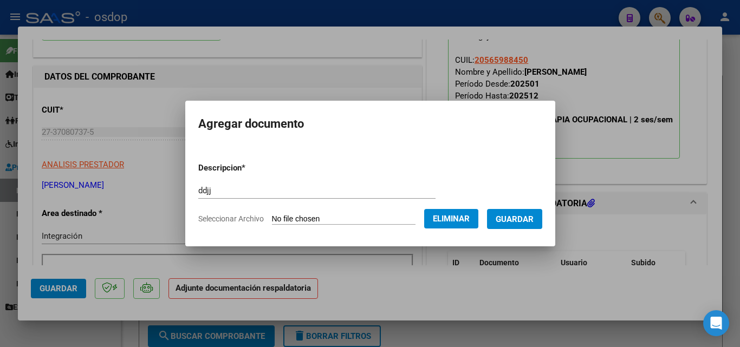
click at [524, 219] on span "Guardar" at bounding box center [515, 220] width 38 height 10
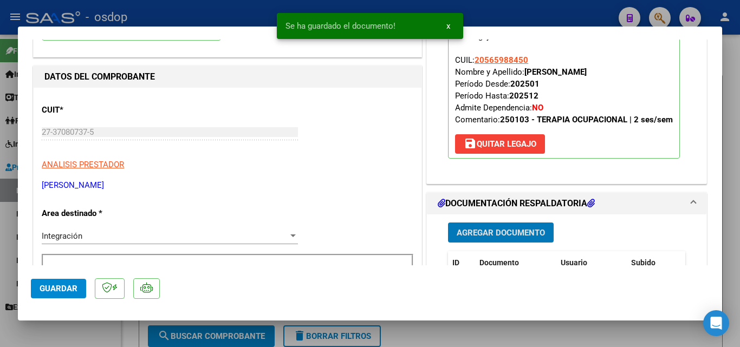
click at [473, 9] on div "Se ha guardado el documento! x" at bounding box center [370, 26] width 212 height 52
click at [522, 11] on div at bounding box center [370, 173] width 740 height 347
type input "$ 0,00"
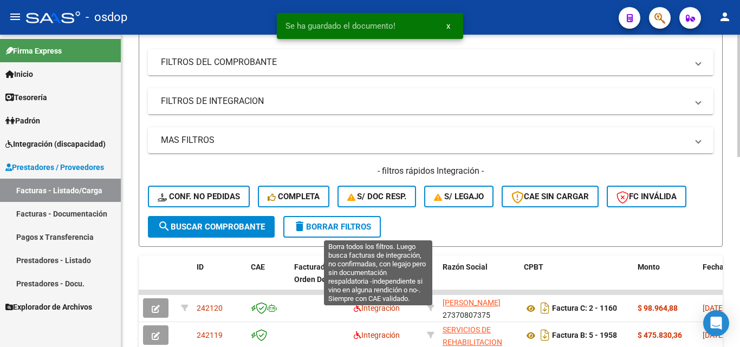
scroll to position [217, 0]
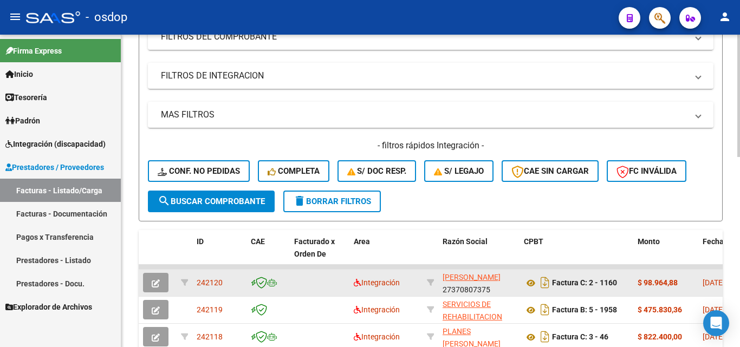
click at [158, 283] on icon "button" at bounding box center [156, 284] width 8 height 8
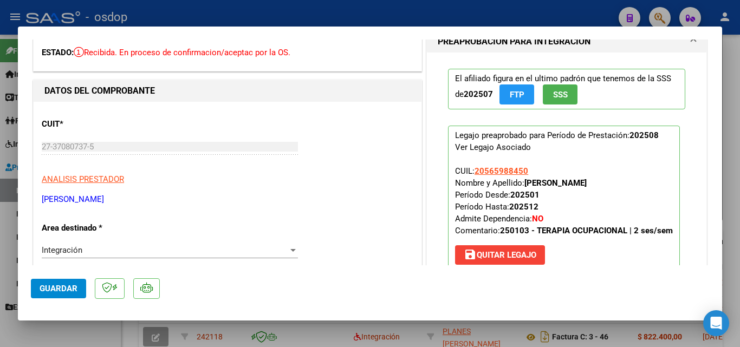
scroll to position [163, 0]
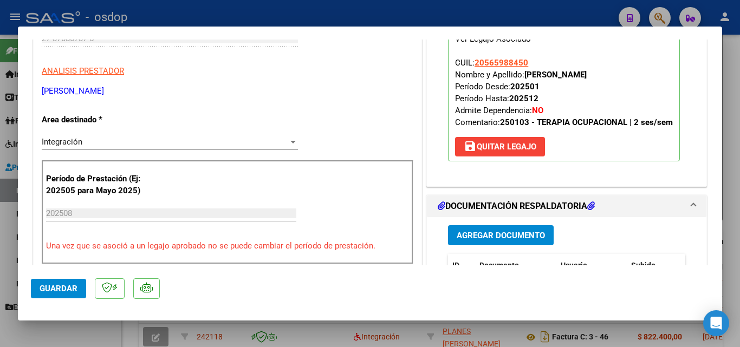
click at [102, 205] on div "202508 Ingrese el Período de Prestación como indica el ejemplo" at bounding box center [171, 213] width 250 height 16
click at [78, 213] on input "202508" at bounding box center [171, 214] width 250 height 10
click at [485, 144] on span "save Quitar Legajo" at bounding box center [500, 147] width 73 height 10
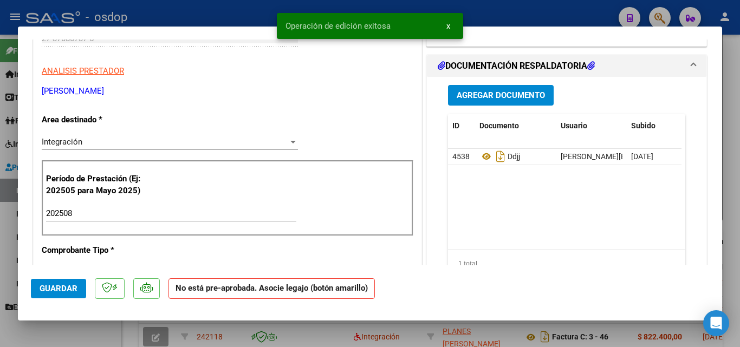
click at [82, 211] on input "202508" at bounding box center [171, 214] width 250 height 10
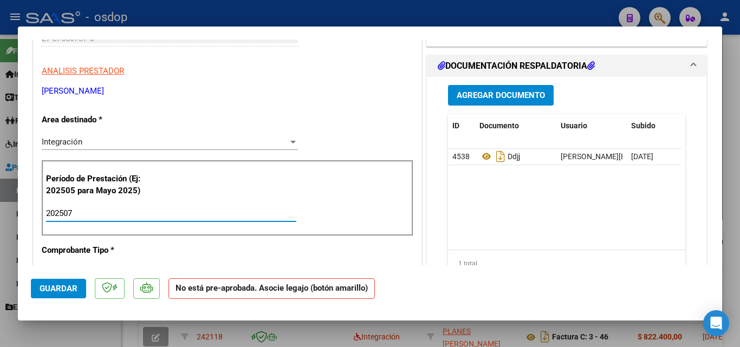
type input "202507"
click at [66, 290] on span "Guardar" at bounding box center [59, 289] width 38 height 10
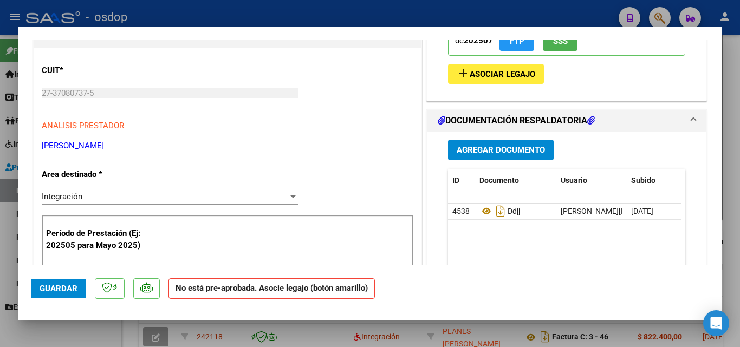
scroll to position [54, 0]
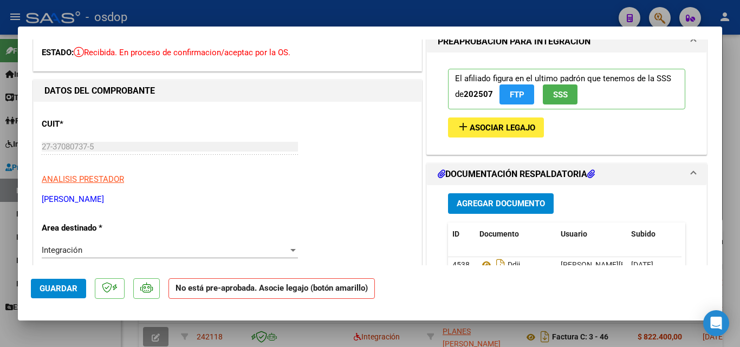
click at [457, 126] on mat-icon "add" at bounding box center [463, 126] width 13 height 13
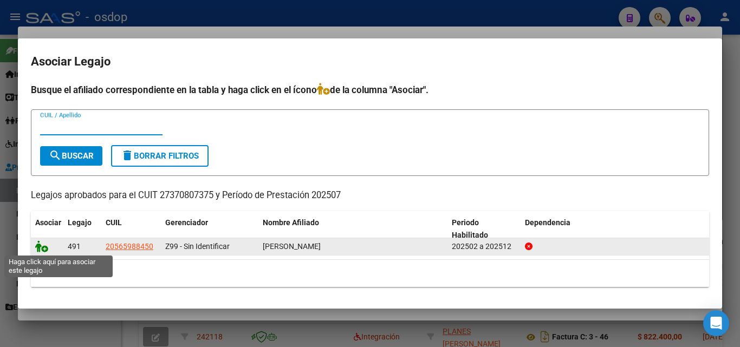
click at [38, 244] on icon at bounding box center [41, 247] width 13 height 12
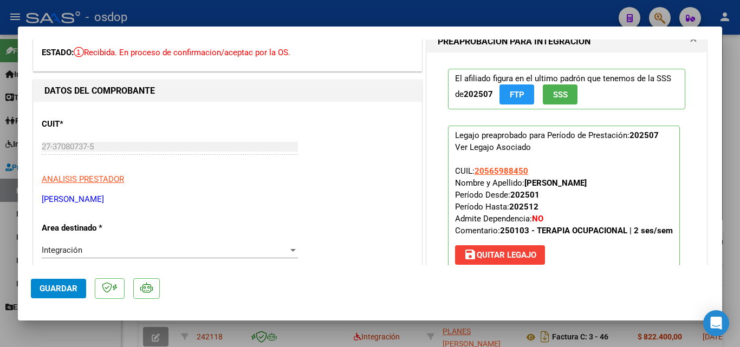
scroll to position [0, 0]
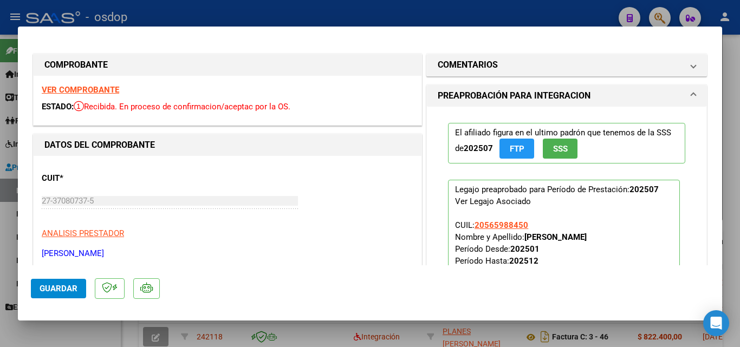
click at [383, 13] on div at bounding box center [370, 173] width 740 height 347
type input "$ 0,00"
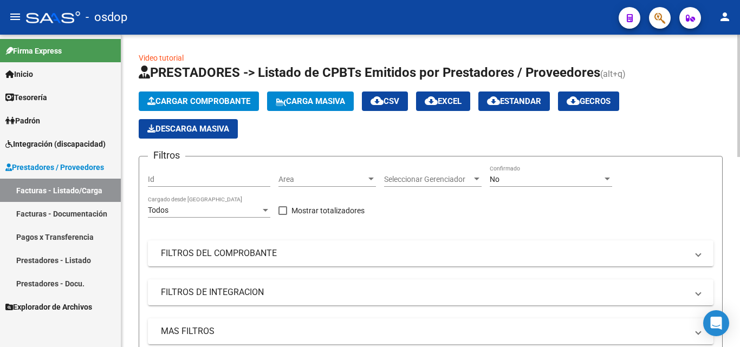
click at [203, 97] on span "Cargar Comprobante" at bounding box center [198, 101] width 103 height 10
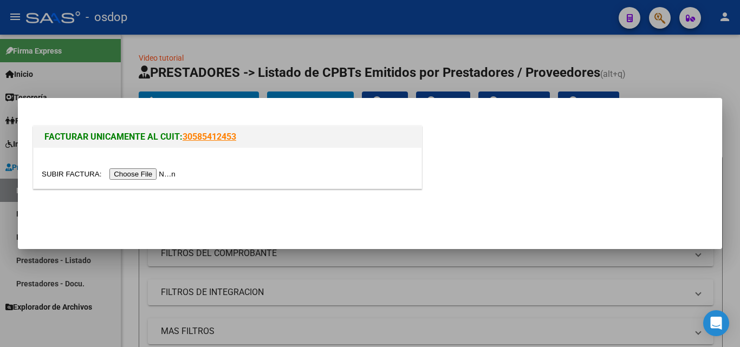
click at [162, 172] on input "file" at bounding box center [110, 174] width 137 height 11
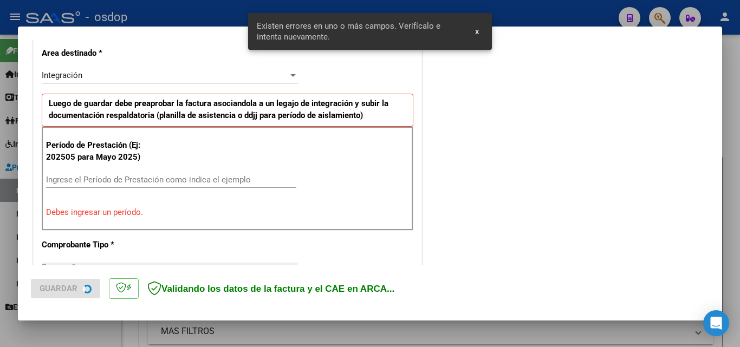
scroll to position [264, 0]
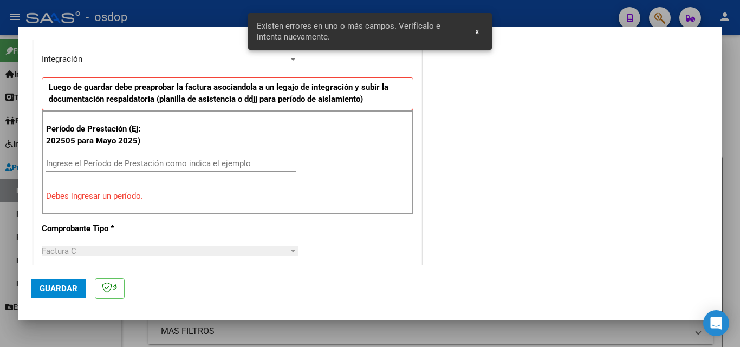
click at [89, 164] on input "Ingrese el Período de Prestación como indica el ejemplo" at bounding box center [171, 164] width 250 height 10
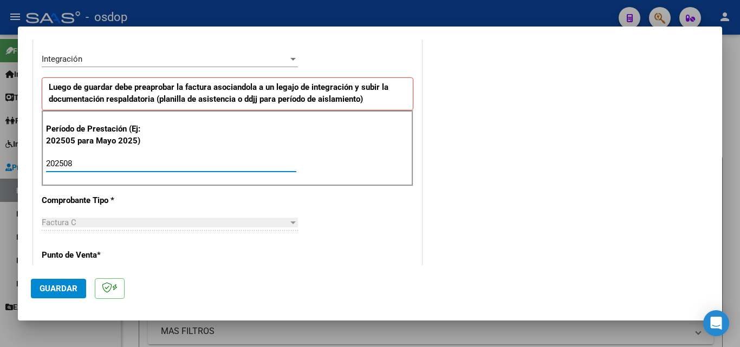
type input "202508"
click at [70, 290] on span "Guardar" at bounding box center [59, 289] width 38 height 10
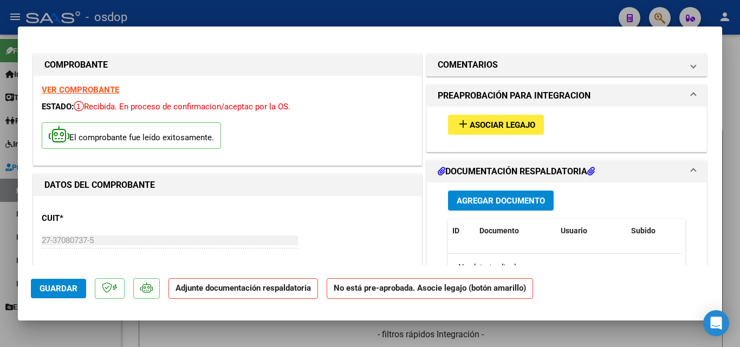
scroll to position [271, 0]
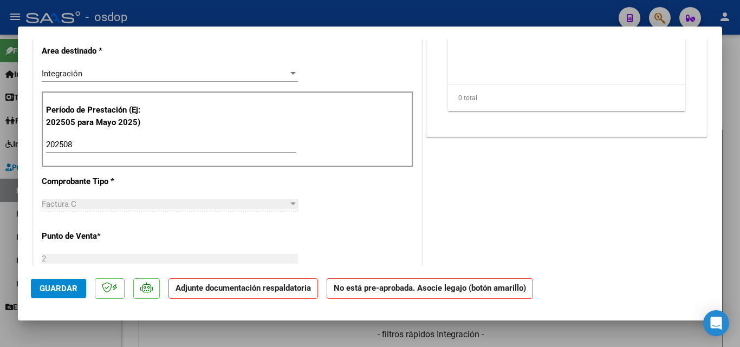
click at [49, 291] on span "Guardar" at bounding box center [59, 289] width 38 height 10
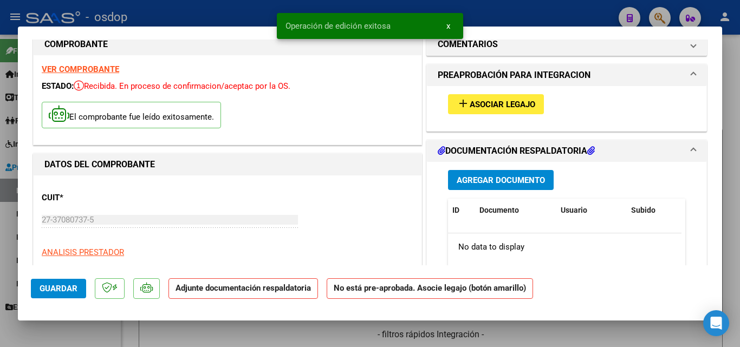
scroll to position [0, 0]
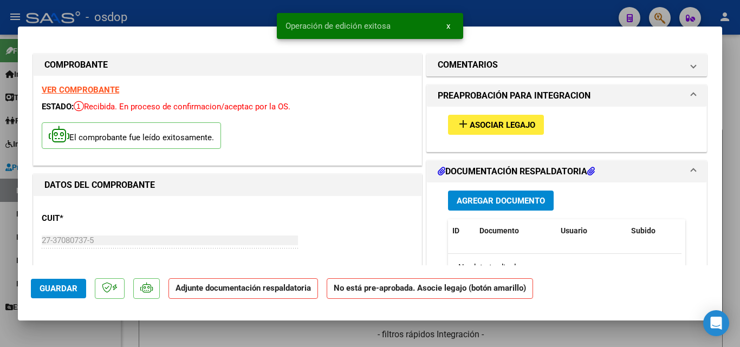
click at [473, 124] on span "Asociar Legajo" at bounding box center [503, 125] width 66 height 10
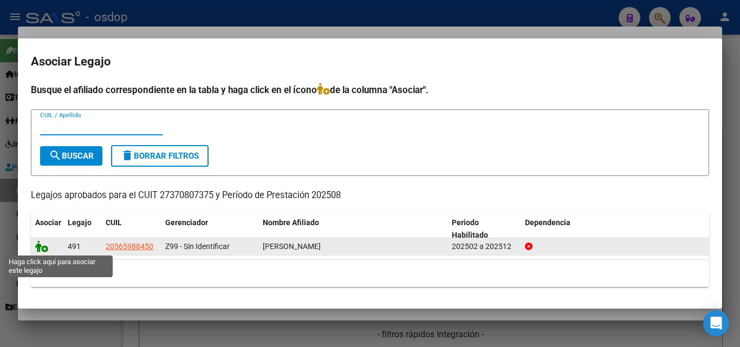
click at [43, 250] on icon at bounding box center [41, 247] width 13 height 12
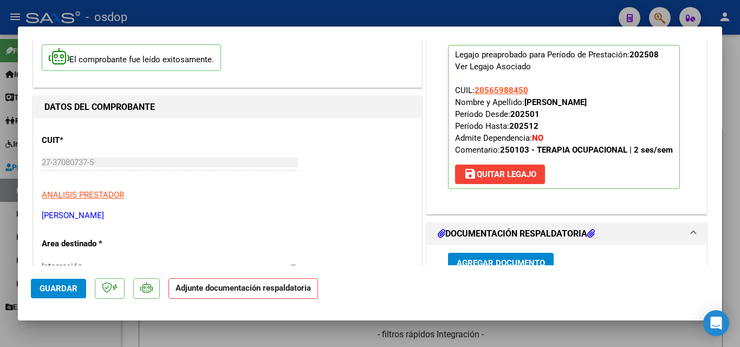
scroll to position [108, 0]
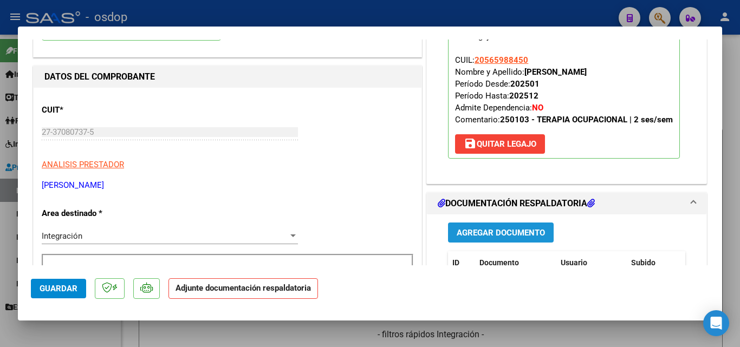
click at [513, 231] on span "Agregar Documento" at bounding box center [501, 233] width 88 height 10
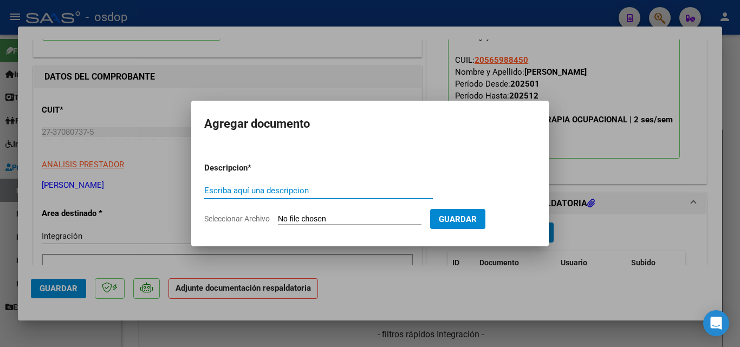
click at [258, 195] on input "Escriba aquí una descripcion" at bounding box center [318, 191] width 229 height 10
type input "ddjj"
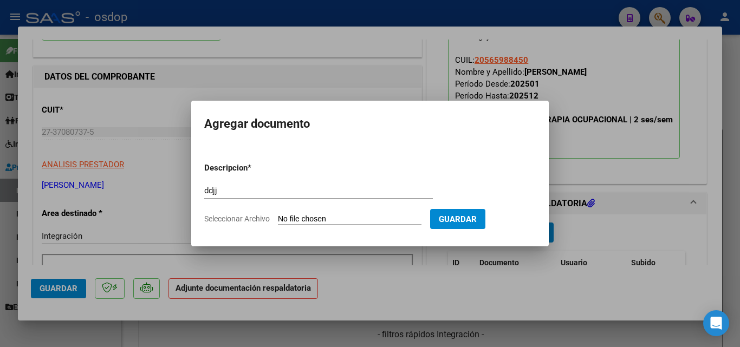
click at [282, 217] on input "Seleccionar Archivo" at bounding box center [350, 220] width 144 height 10
type input "C:\fakepath\As Emilio agosto 25.pdf"
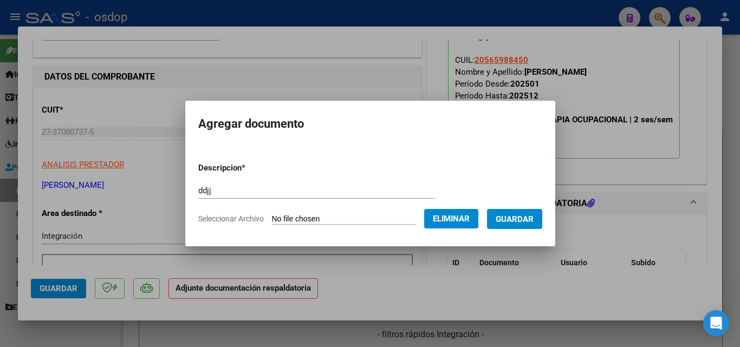
click at [522, 221] on span "Guardar" at bounding box center [515, 220] width 38 height 10
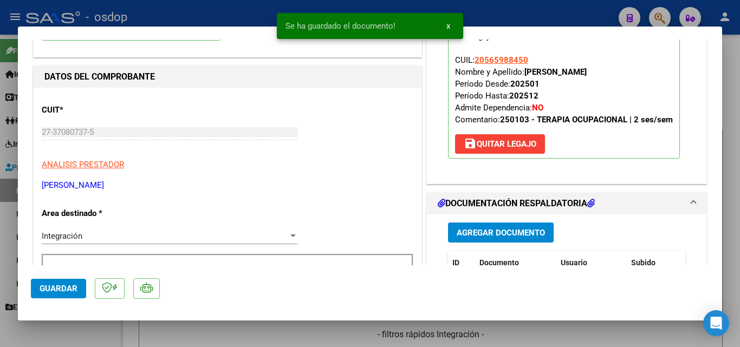
click at [512, 9] on div at bounding box center [370, 173] width 740 height 347
type input "$ 0,00"
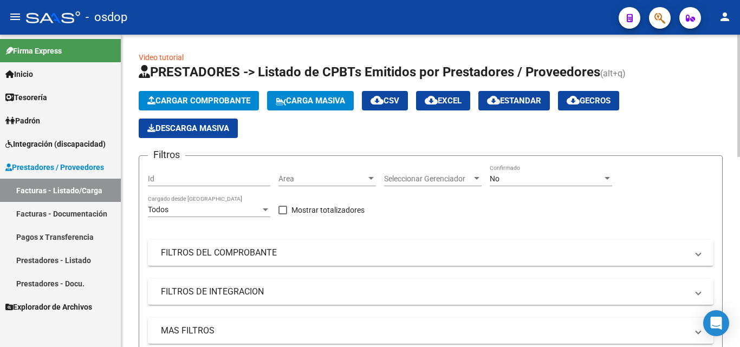
scroll to position [0, 0]
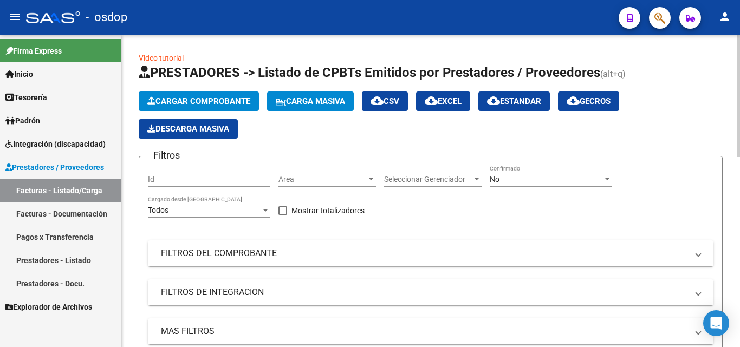
click at [208, 99] on span "Cargar Comprobante" at bounding box center [198, 101] width 103 height 10
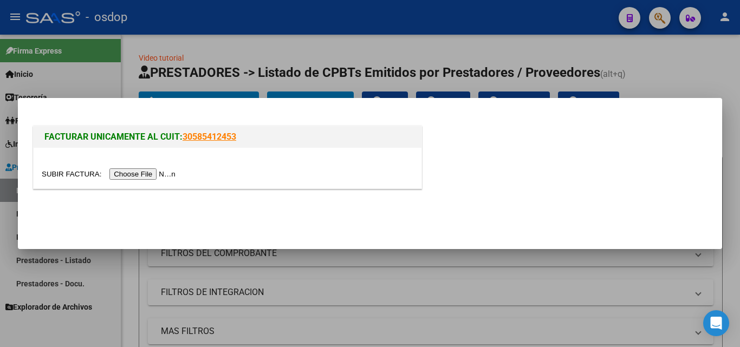
click at [158, 177] on input "file" at bounding box center [110, 174] width 137 height 11
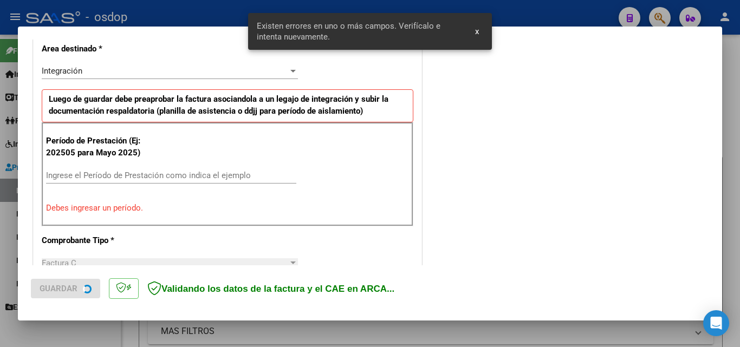
scroll to position [264, 0]
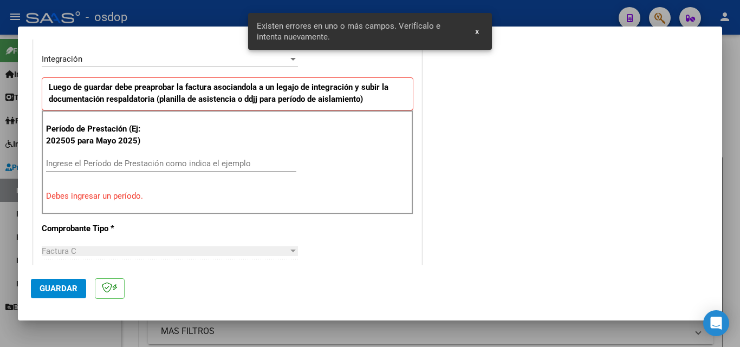
click at [61, 164] on input "Ingrese el Período de Prestación como indica el ejemplo" at bounding box center [171, 164] width 250 height 10
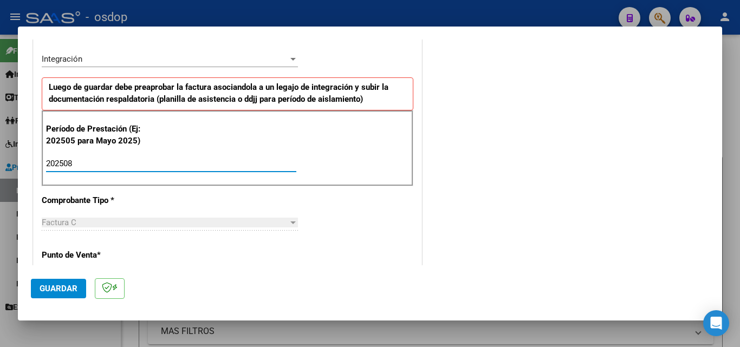
type input "202508"
click at [68, 285] on span "Guardar" at bounding box center [59, 289] width 38 height 10
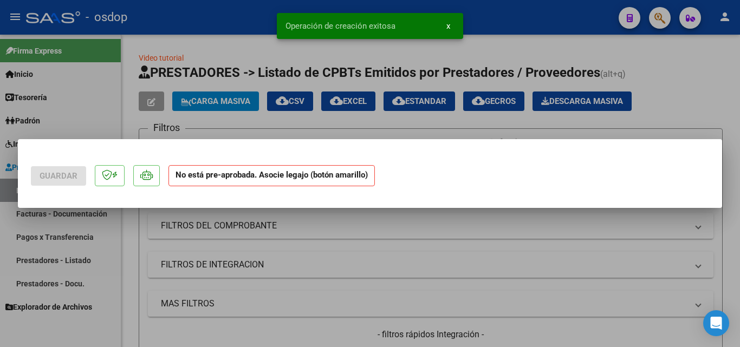
scroll to position [0, 0]
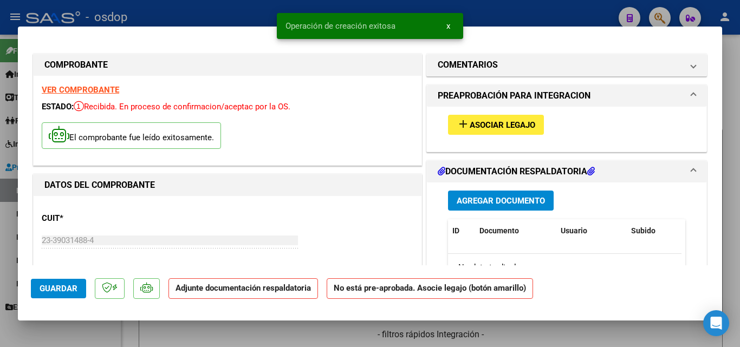
click at [462, 124] on mat-icon "add" at bounding box center [463, 124] width 13 height 13
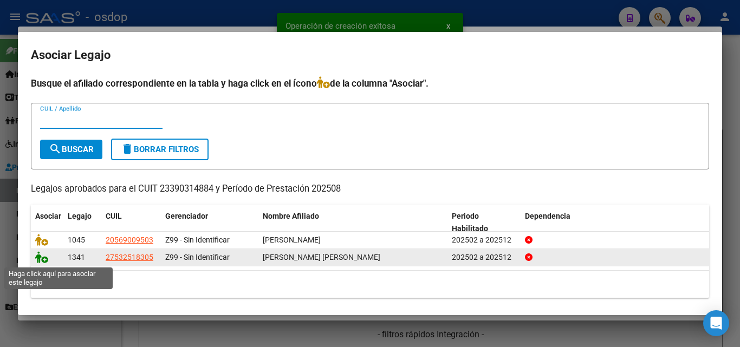
click at [41, 261] on icon at bounding box center [41, 257] width 13 height 12
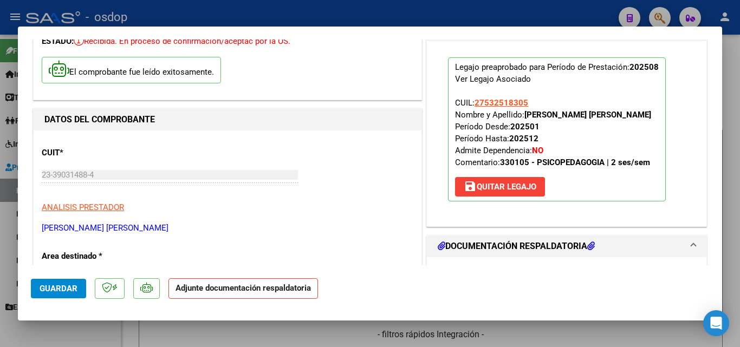
scroll to position [163, 0]
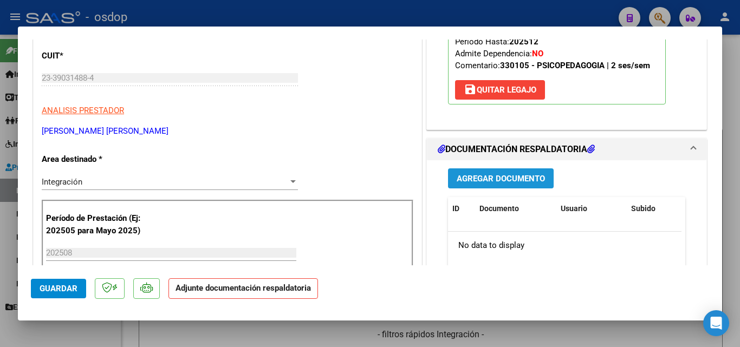
click at [488, 182] on span "Agregar Documento" at bounding box center [501, 179] width 88 height 10
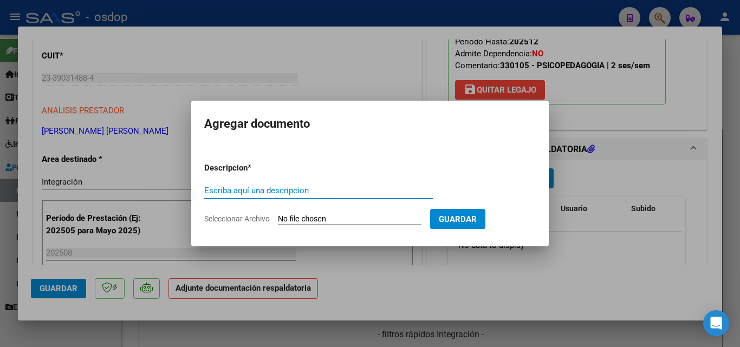
click at [241, 186] on input "Escriba aquí una descripcion" at bounding box center [318, 191] width 229 height 10
type input "ddjj"
click at [315, 218] on input "Seleccionar Archivo" at bounding box center [350, 220] width 144 height 10
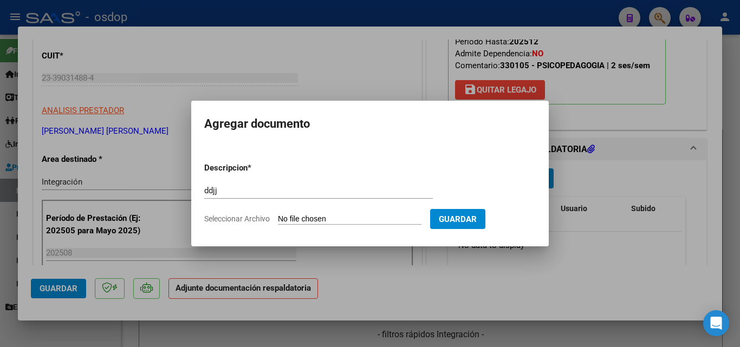
type input "C:\fakepath\gaggero asis velez agosto.pdf"
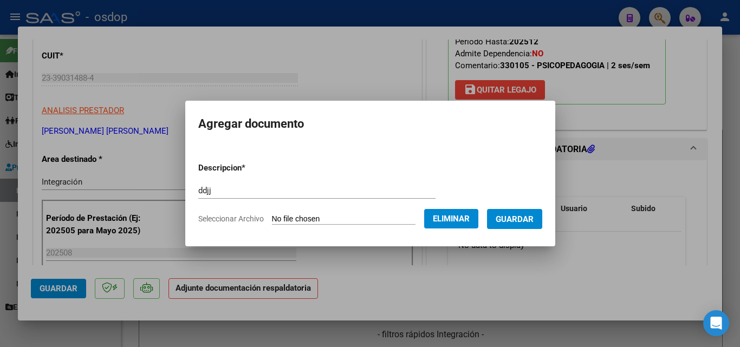
click at [519, 223] on span "Guardar" at bounding box center [515, 220] width 38 height 10
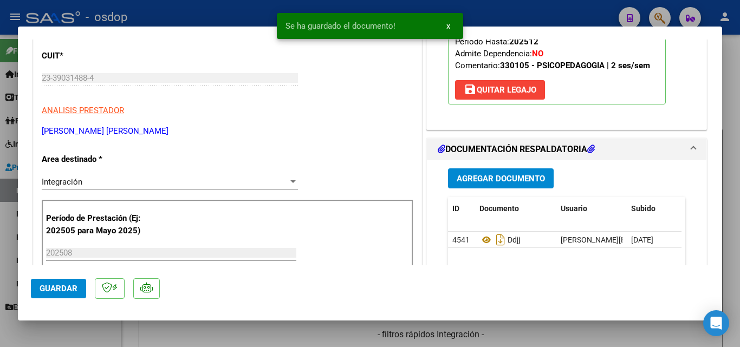
click at [471, 7] on div "Se ha guardado el documento! x" at bounding box center [370, 26] width 212 height 52
click at [448, 24] on span "x" at bounding box center [449, 26] width 4 height 10
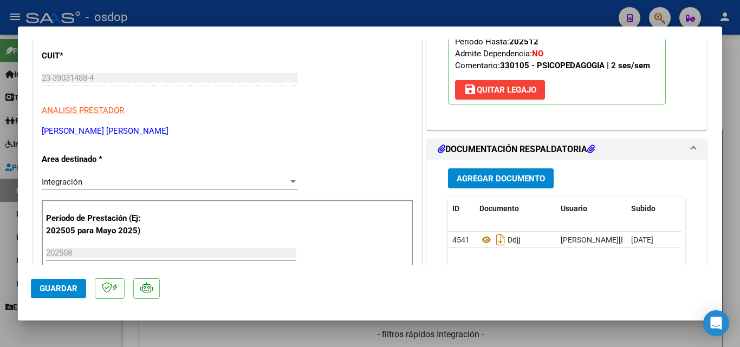
click at [346, 332] on div at bounding box center [370, 173] width 740 height 347
type input "$ 0,00"
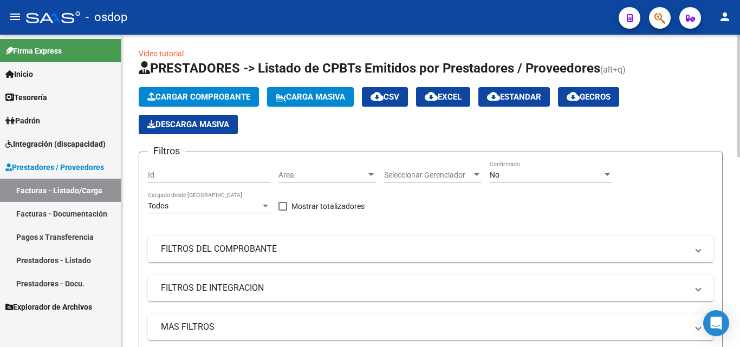
scroll to position [0, 0]
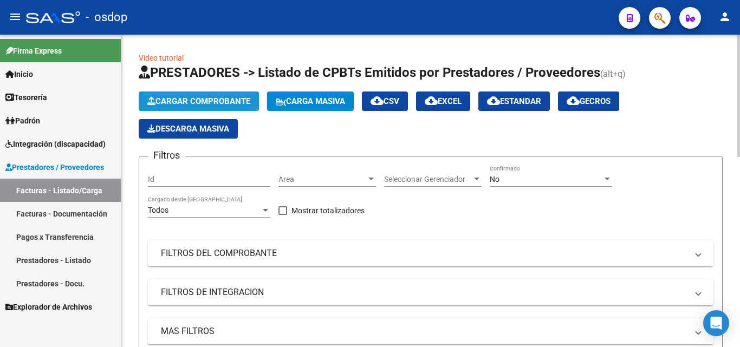
click at [205, 99] on span "Cargar Comprobante" at bounding box center [198, 101] width 103 height 10
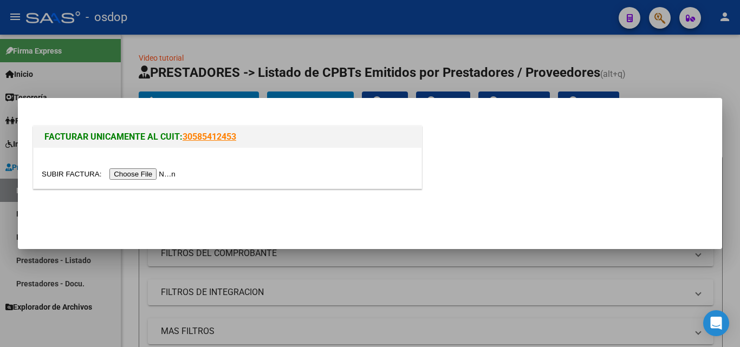
click at [152, 176] on input "file" at bounding box center [110, 174] width 137 height 11
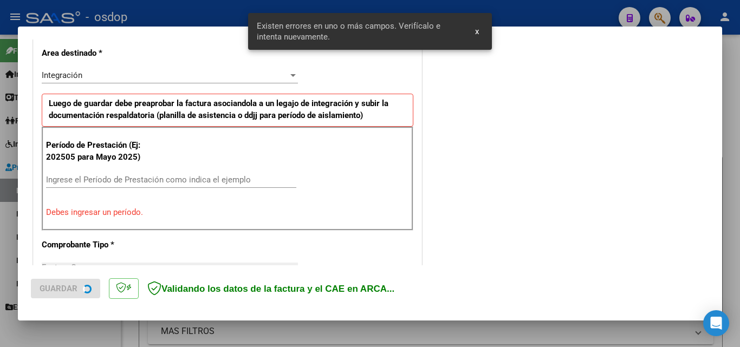
scroll to position [264, 0]
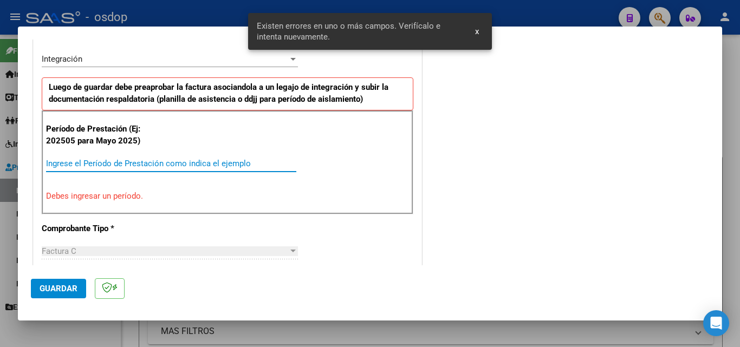
click at [67, 165] on input "Ingrese el Período de Prestación como indica el ejemplo" at bounding box center [171, 164] width 250 height 10
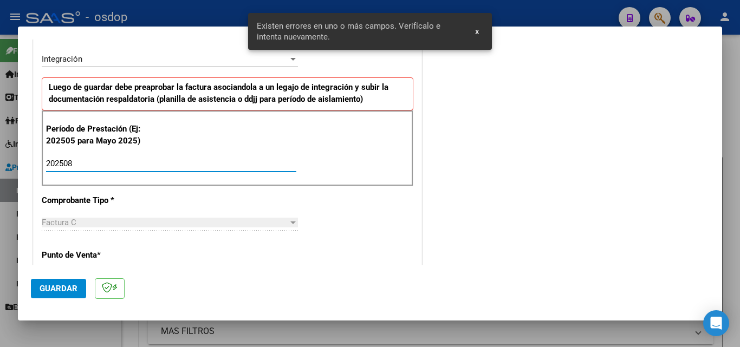
type input "202508"
click at [61, 290] on span "Guardar" at bounding box center [59, 289] width 38 height 10
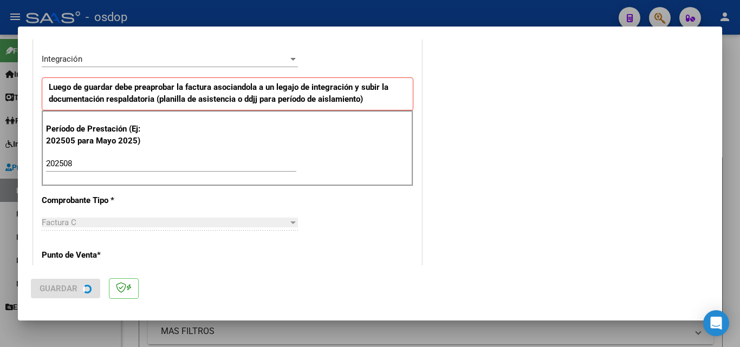
scroll to position [0, 0]
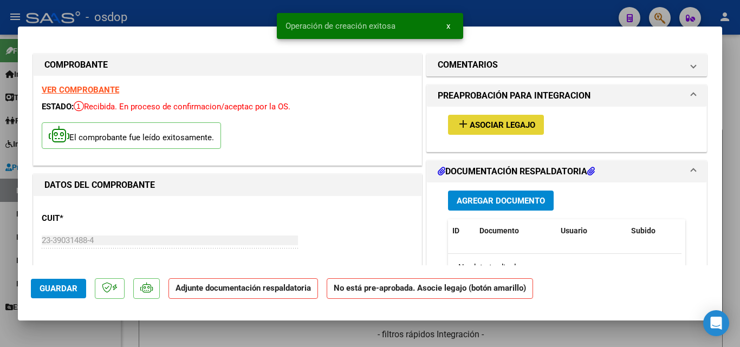
click at [460, 127] on mat-icon "add" at bounding box center [463, 124] width 13 height 13
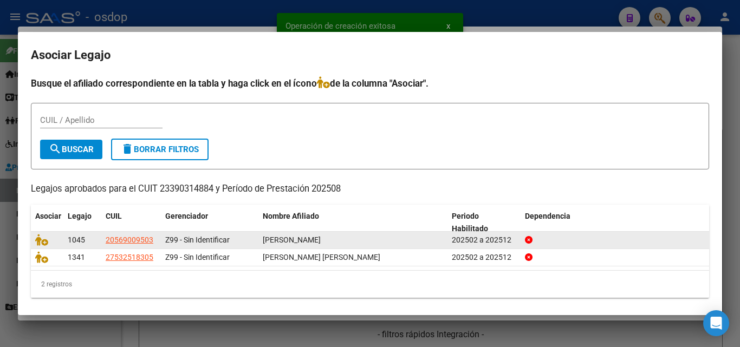
click at [33, 241] on datatable-body-cell at bounding box center [47, 240] width 33 height 17
click at [45, 241] on icon at bounding box center [41, 240] width 13 height 12
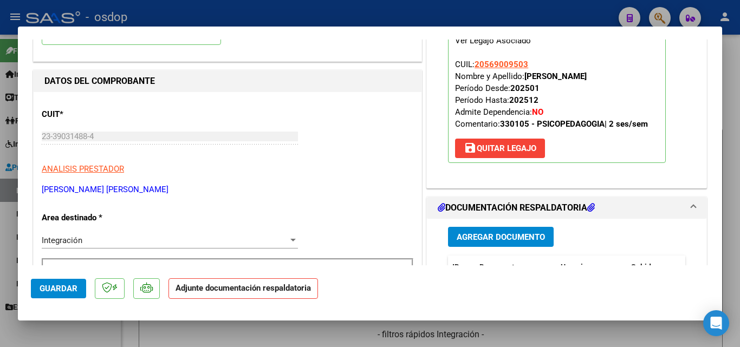
scroll to position [108, 0]
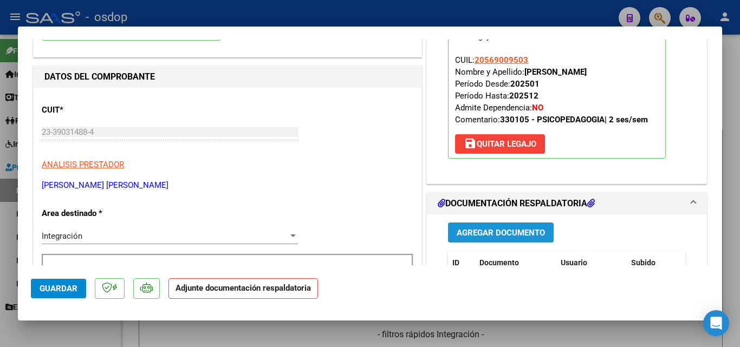
click at [542, 230] on button "Agregar Documento" at bounding box center [501, 233] width 106 height 20
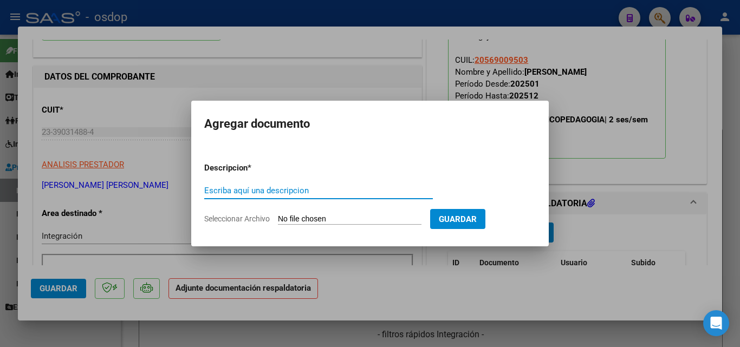
click at [263, 186] on input "Escriba aquí una descripcion" at bounding box center [318, 191] width 229 height 10
type input "ddjj"
click at [292, 222] on input "Seleccionar Archivo" at bounding box center [350, 220] width 144 height 10
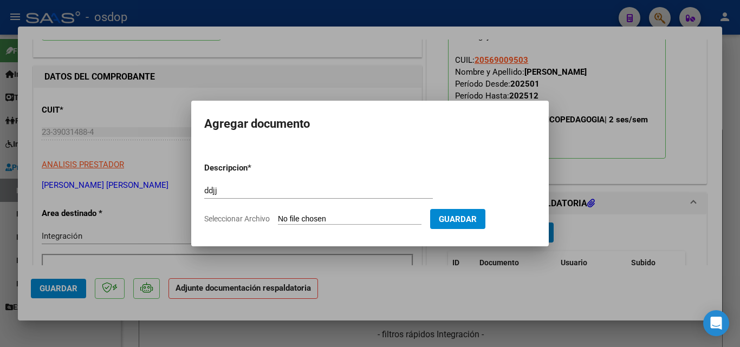
type input "C:\fakepath\gaggero asist agost Dabin.pdf"
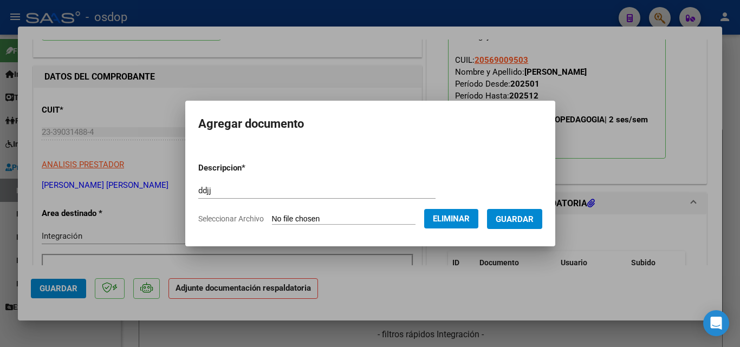
click at [533, 212] on button "Guardar" at bounding box center [514, 219] width 55 height 20
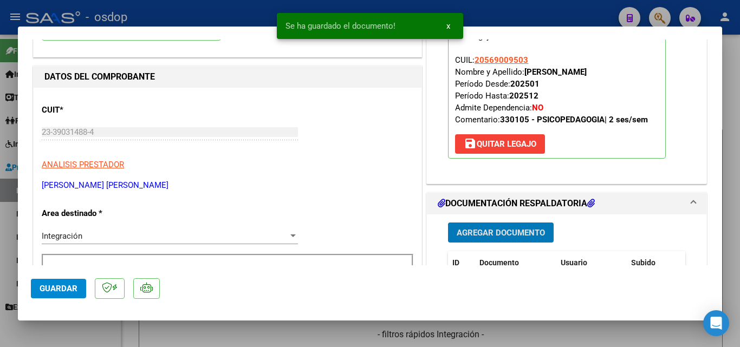
click at [545, 8] on div at bounding box center [370, 173] width 740 height 347
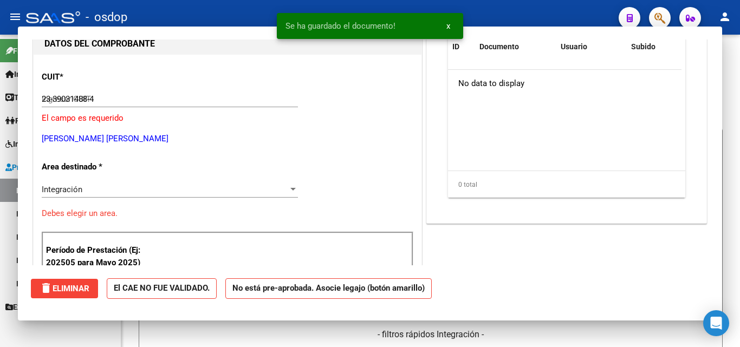
type input "$ 0,00"
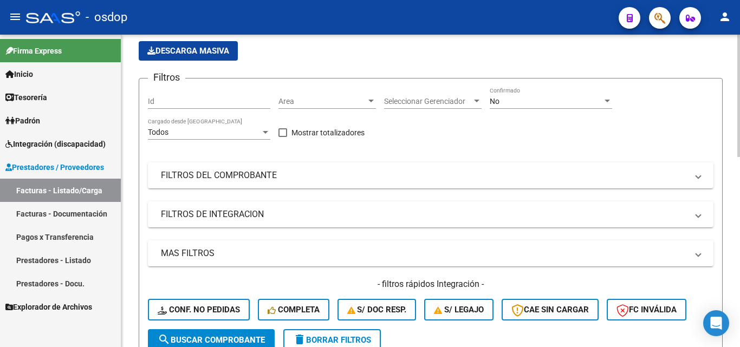
scroll to position [54, 0]
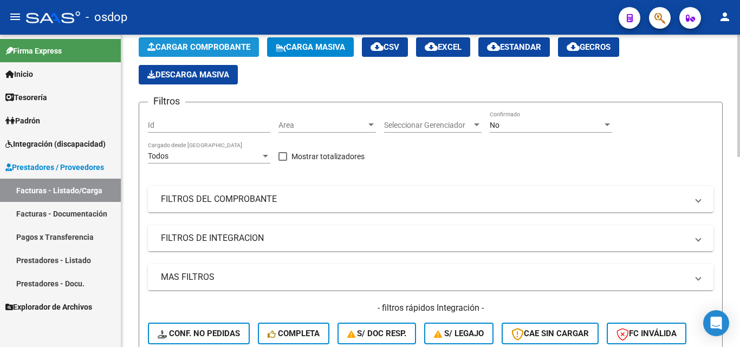
click at [227, 45] on span "Cargar Comprobante" at bounding box center [198, 47] width 103 height 10
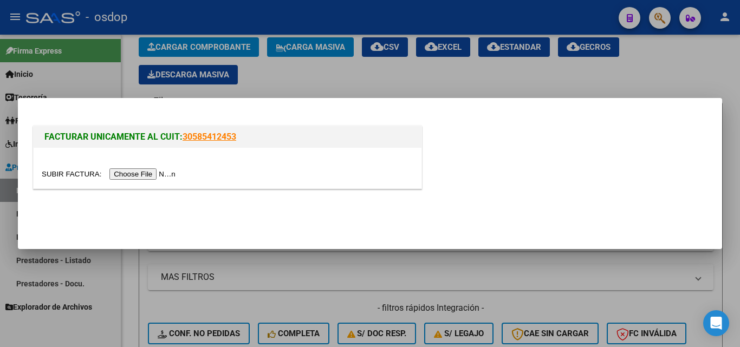
click at [167, 176] on input "file" at bounding box center [110, 174] width 137 height 11
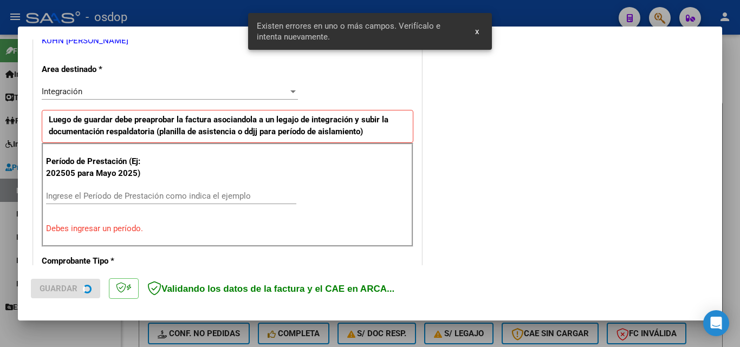
scroll to position [244, 0]
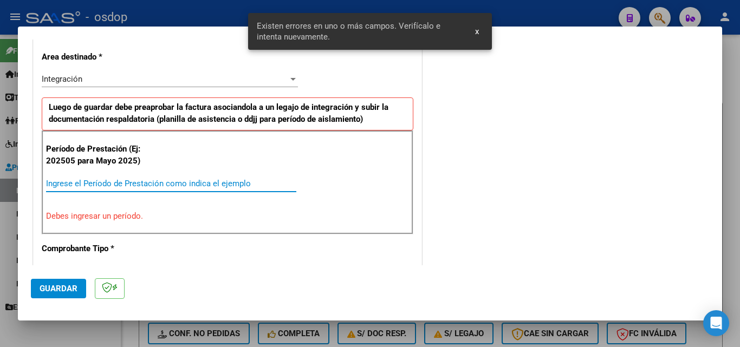
click at [59, 179] on input "Ingrese el Período de Prestación como indica el ejemplo" at bounding box center [171, 184] width 250 height 10
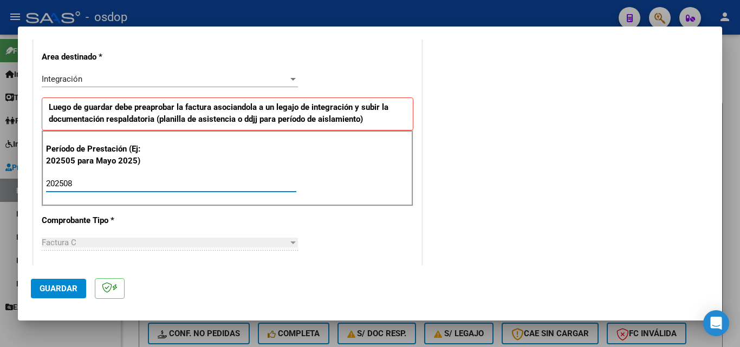
type input "202508"
click at [61, 285] on span "Guardar" at bounding box center [59, 289] width 38 height 10
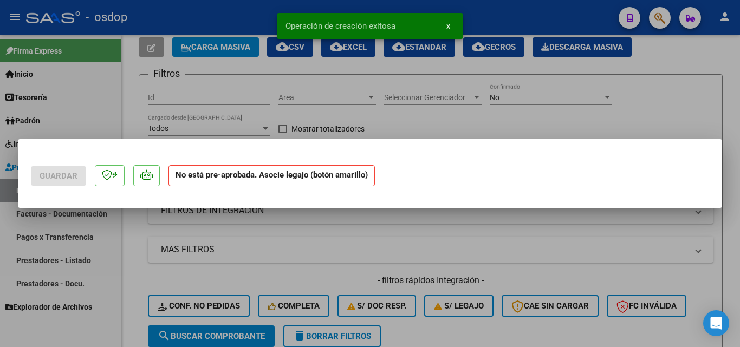
scroll to position [0, 0]
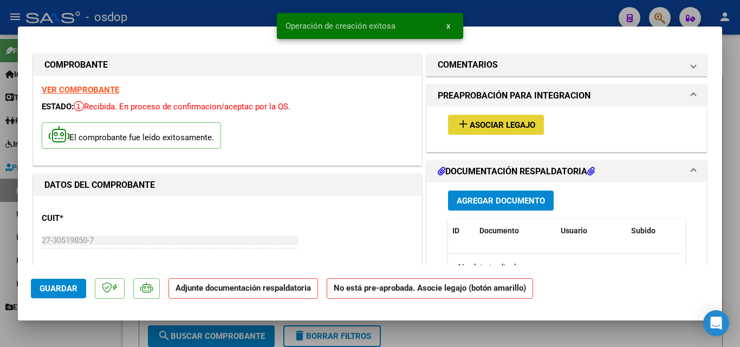
click at [457, 123] on mat-icon "add" at bounding box center [463, 124] width 13 height 13
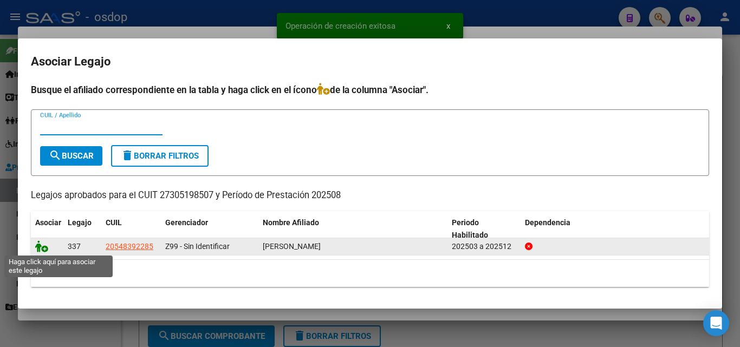
click at [42, 245] on icon at bounding box center [41, 247] width 13 height 12
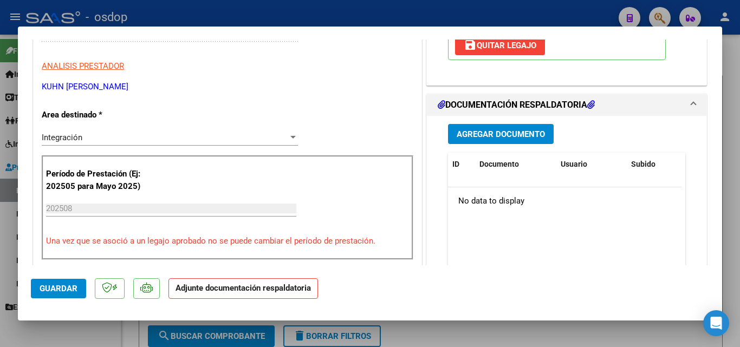
scroll to position [217, 0]
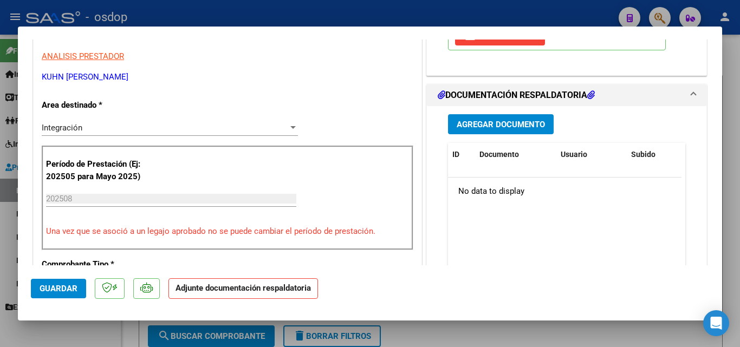
click at [494, 121] on span "Agregar Documento" at bounding box center [501, 125] width 88 height 10
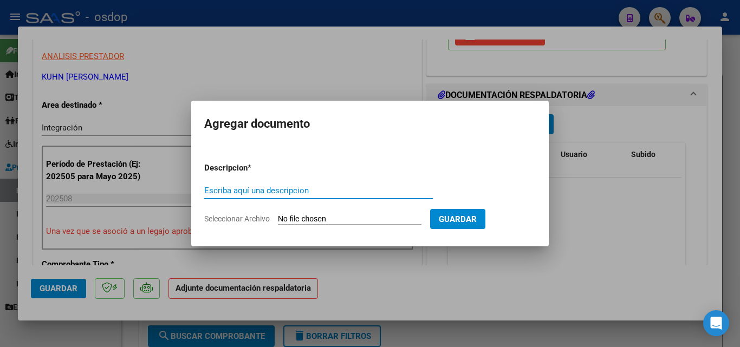
click at [302, 189] on input "Escriba aquí una descripcion" at bounding box center [318, 191] width 229 height 10
type input "ddjj"
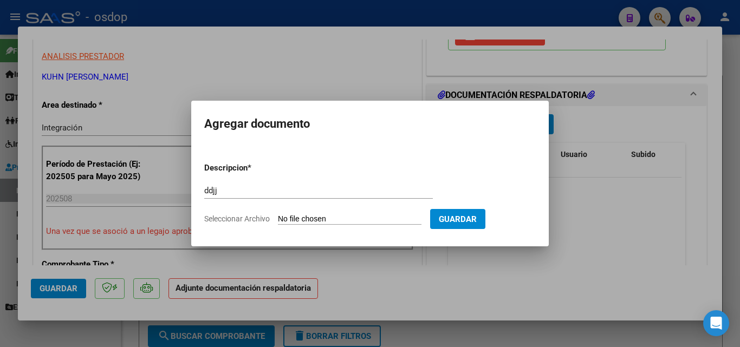
click at [300, 219] on input "Seleccionar Archivo" at bounding box center [350, 220] width 144 height 10
type input "C:\fakepath\khun.pdf"
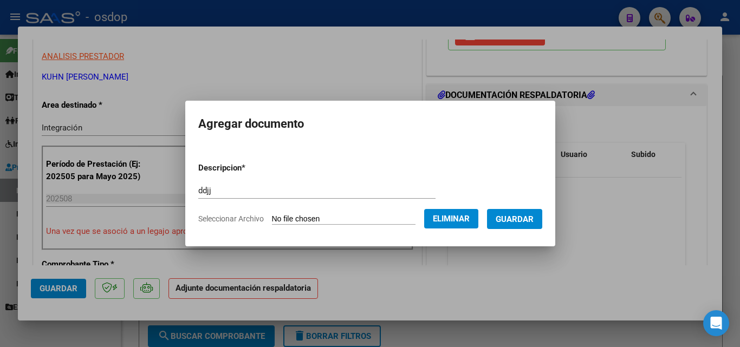
click at [524, 217] on span "Guardar" at bounding box center [515, 220] width 38 height 10
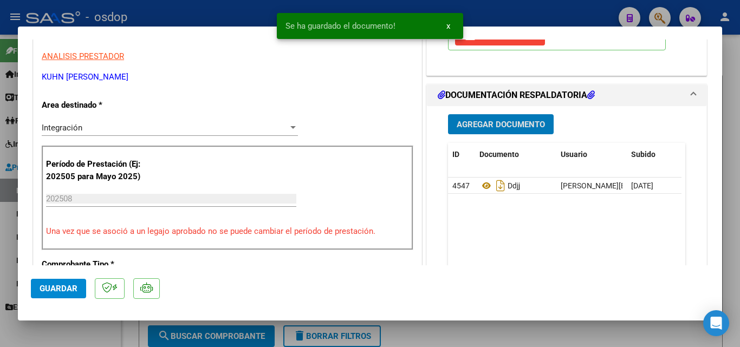
click at [483, 9] on div at bounding box center [370, 173] width 740 height 347
type input "$ 0,00"
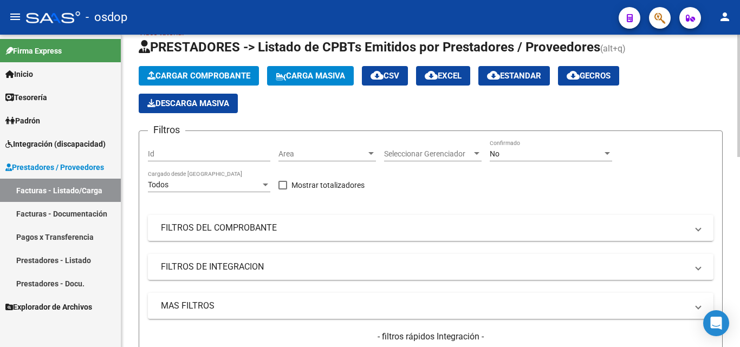
scroll to position [0, 0]
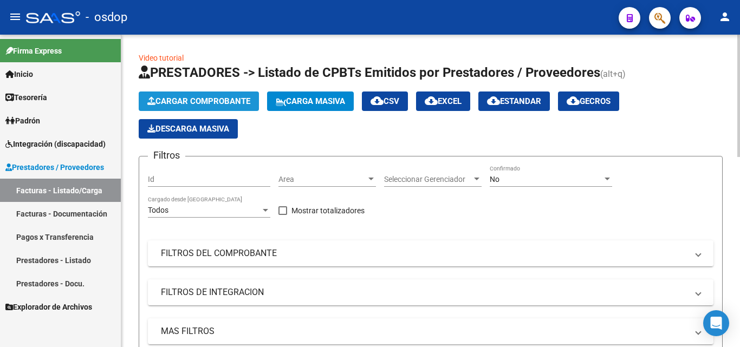
click at [185, 100] on span "Cargar Comprobante" at bounding box center [198, 101] width 103 height 10
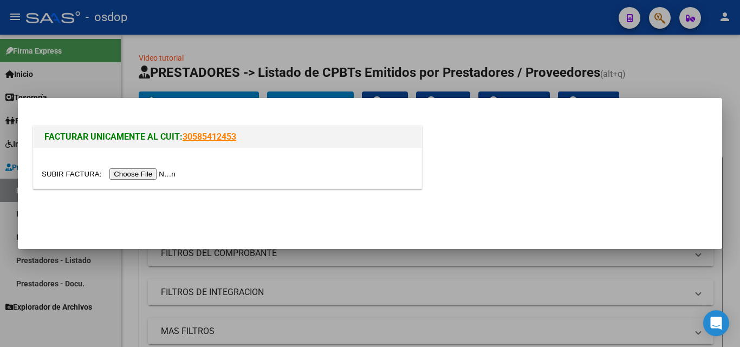
click at [150, 172] on input "file" at bounding box center [110, 174] width 137 height 11
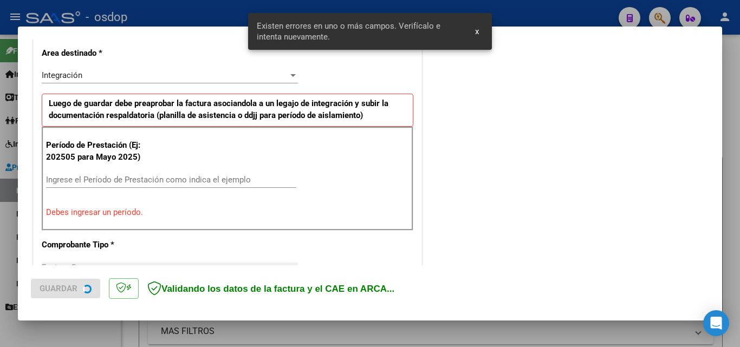
scroll to position [264, 0]
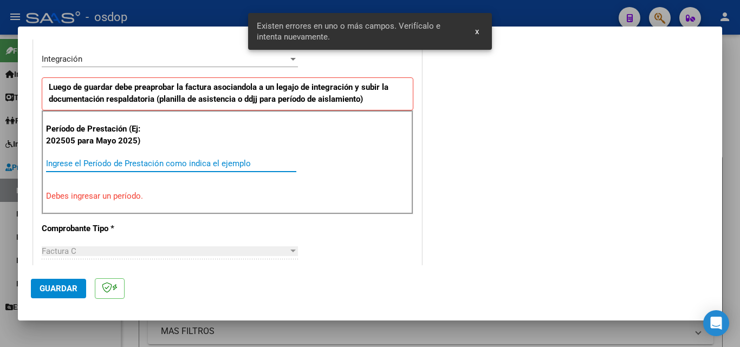
click at [54, 165] on input "Ingrese el Período de Prestación como indica el ejemplo" at bounding box center [171, 164] width 250 height 10
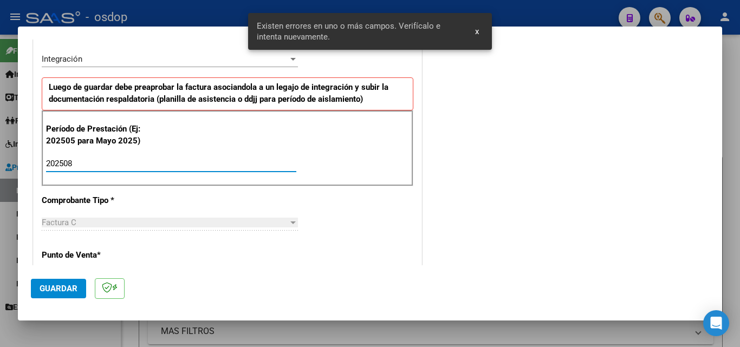
type input "202508"
click at [57, 279] on button "Guardar" at bounding box center [58, 289] width 55 height 20
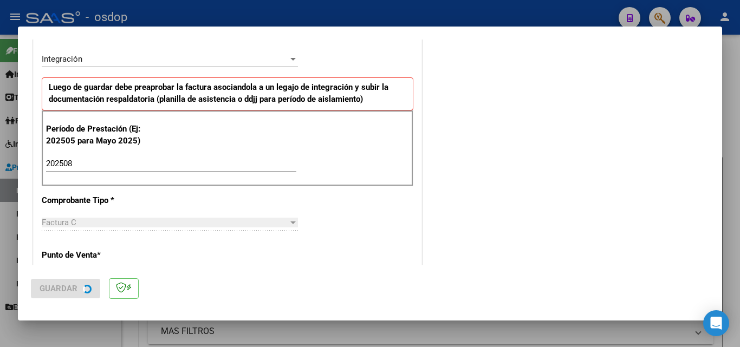
scroll to position [0, 0]
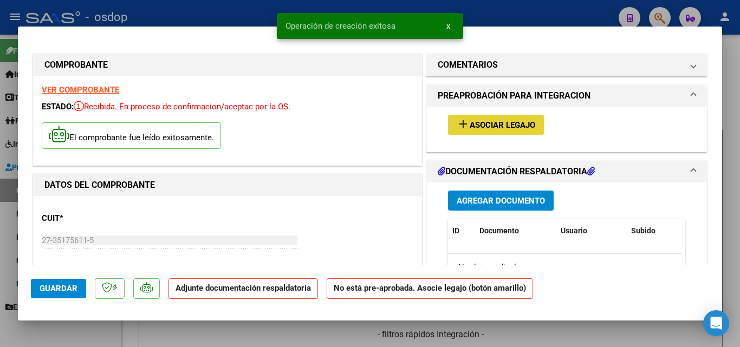
click at [459, 123] on mat-icon "add" at bounding box center [463, 124] width 13 height 13
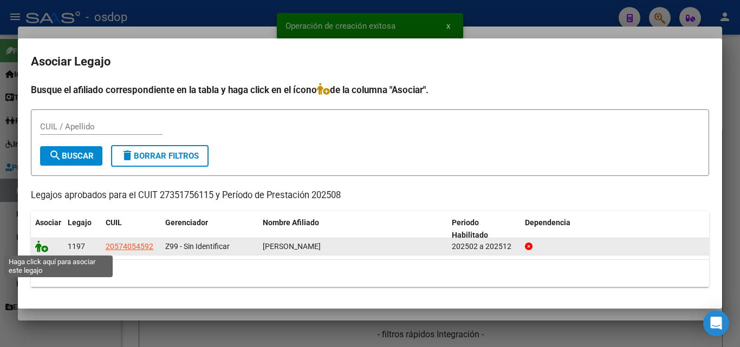
click at [38, 248] on icon at bounding box center [41, 247] width 13 height 12
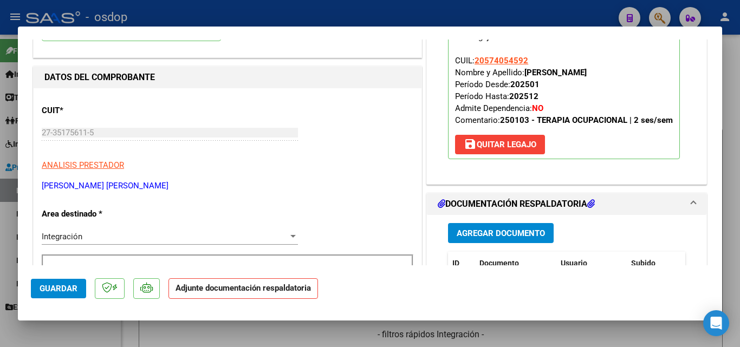
scroll to position [108, 0]
click at [514, 230] on span "Agregar Documento" at bounding box center [501, 233] width 88 height 10
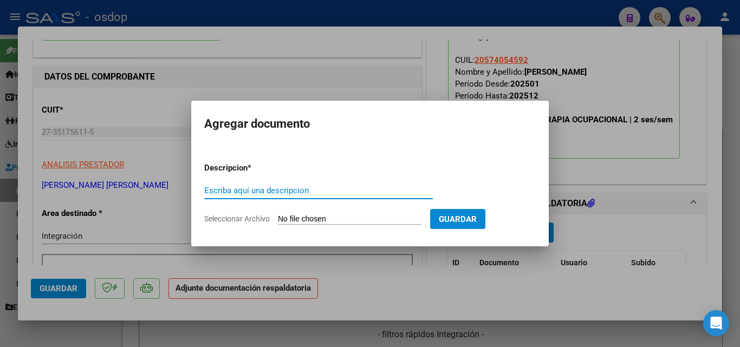
click at [244, 190] on input "Escriba aquí una descripcion" at bounding box center [318, 191] width 229 height 10
type input "ddjj"
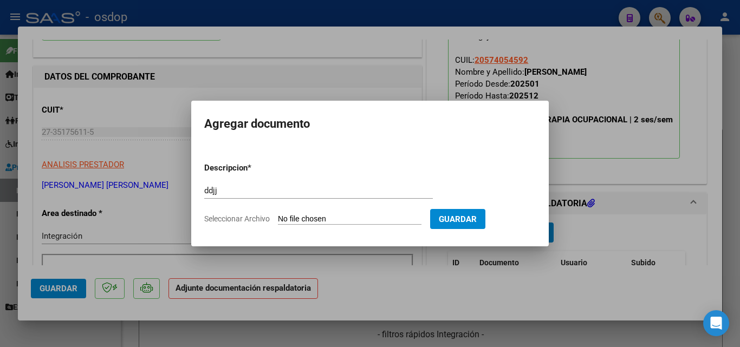
click at [299, 219] on input "Seleccionar Archivo" at bounding box center [350, 220] width 144 height 10
type input "C:\fakepath\asist Moretto.pdf"
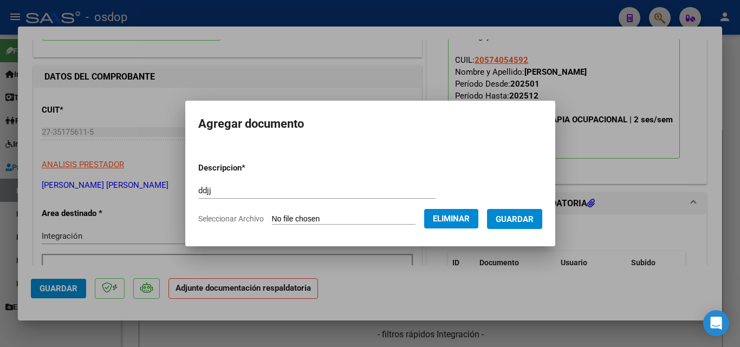
click at [521, 216] on span "Guardar" at bounding box center [515, 220] width 38 height 10
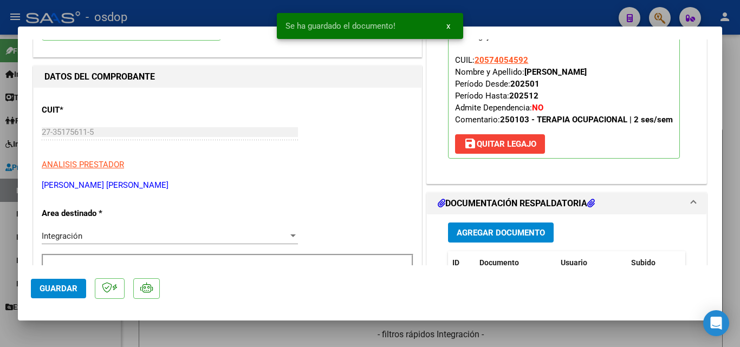
click at [514, 16] on div at bounding box center [370, 173] width 740 height 347
type input "$ 0,00"
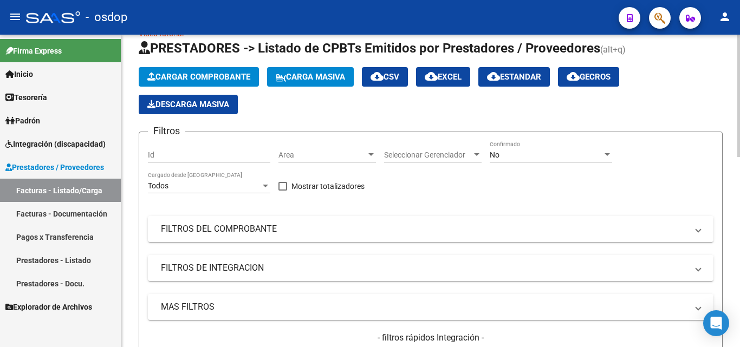
scroll to position [0, 0]
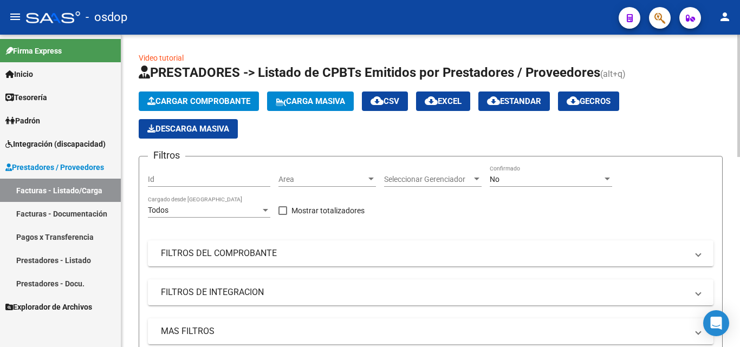
click at [208, 100] on span "Cargar Comprobante" at bounding box center [198, 101] width 103 height 10
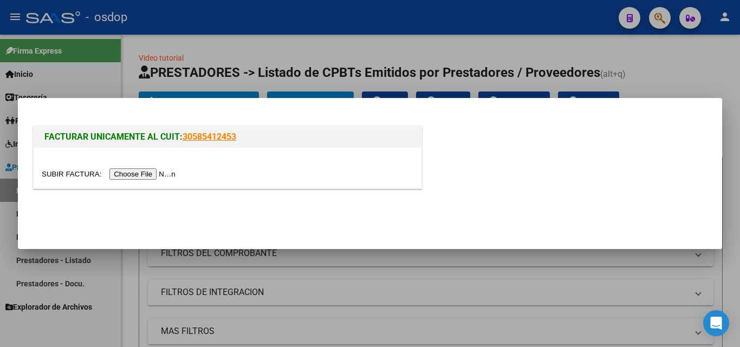
click at [170, 174] on input "file" at bounding box center [110, 174] width 137 height 11
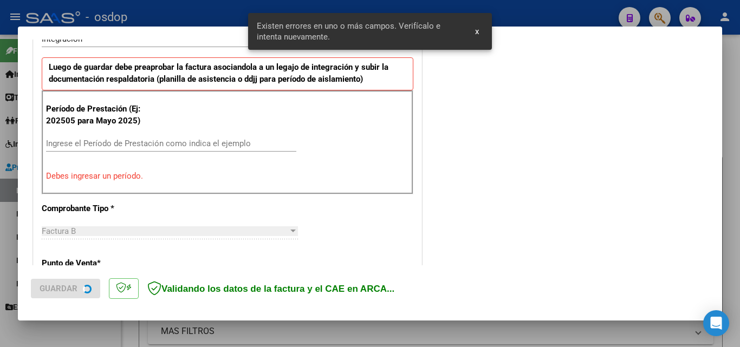
scroll to position [299, 0]
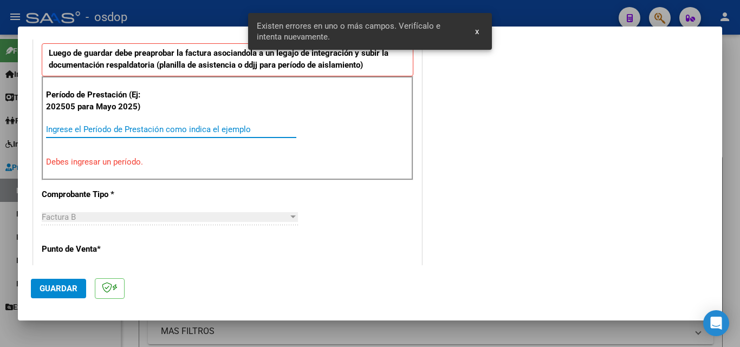
click at [66, 127] on input "Ingrese el Período de Prestación como indica el ejemplo" at bounding box center [171, 130] width 250 height 10
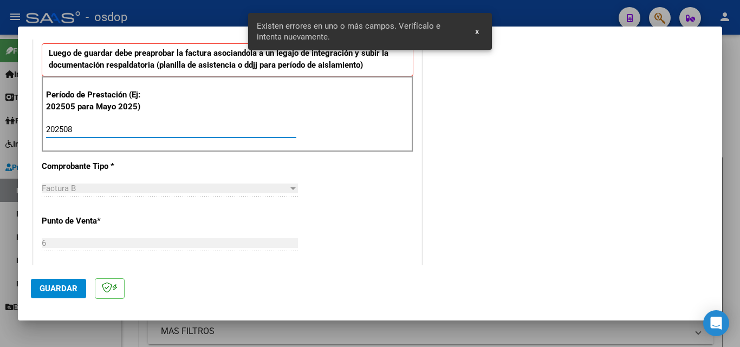
type input "202508"
click at [53, 281] on button "Guardar" at bounding box center [58, 289] width 55 height 20
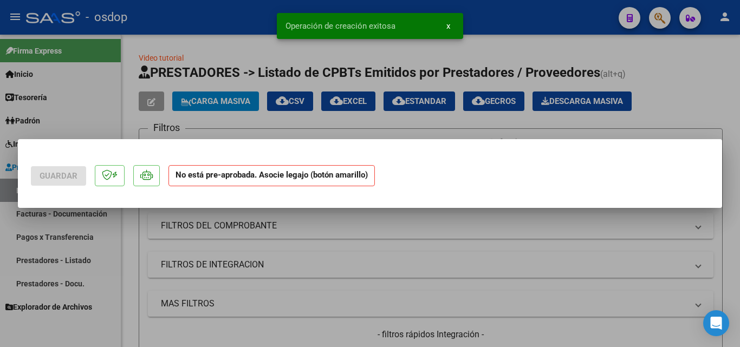
scroll to position [0, 0]
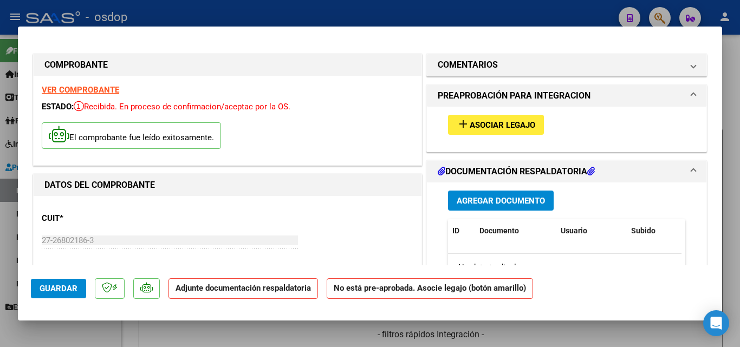
click at [458, 122] on mat-icon "add" at bounding box center [463, 124] width 13 height 13
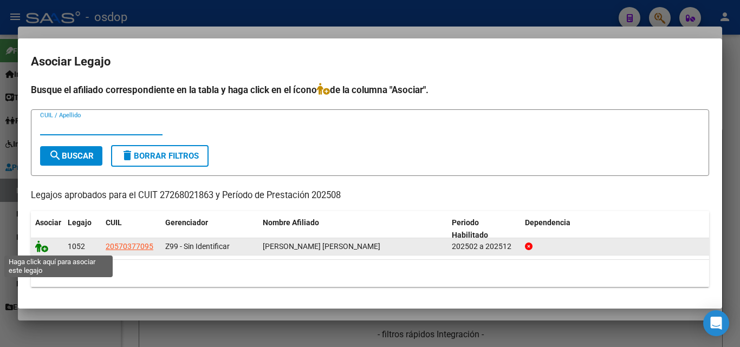
click at [39, 251] on icon at bounding box center [41, 247] width 13 height 12
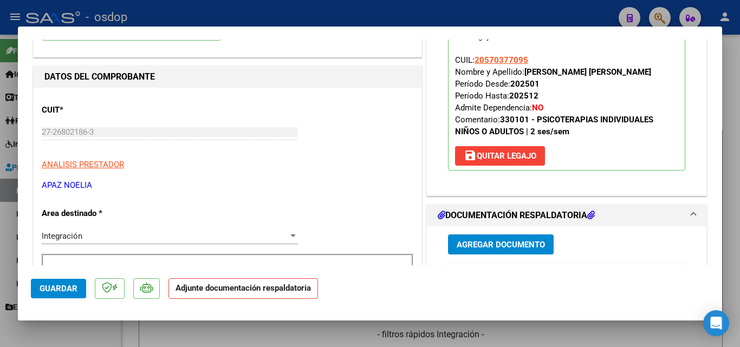
scroll to position [163, 0]
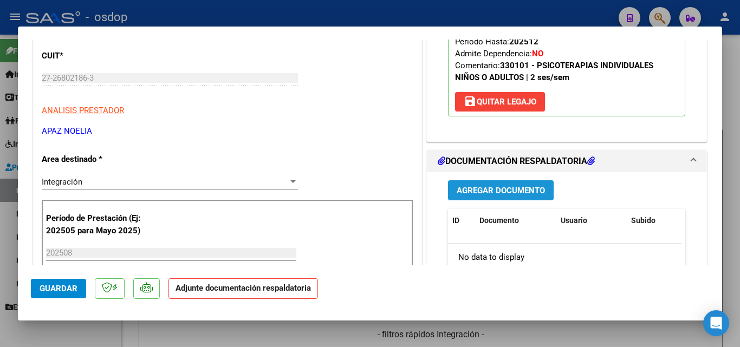
click at [515, 189] on span "Agregar Documento" at bounding box center [501, 191] width 88 height 10
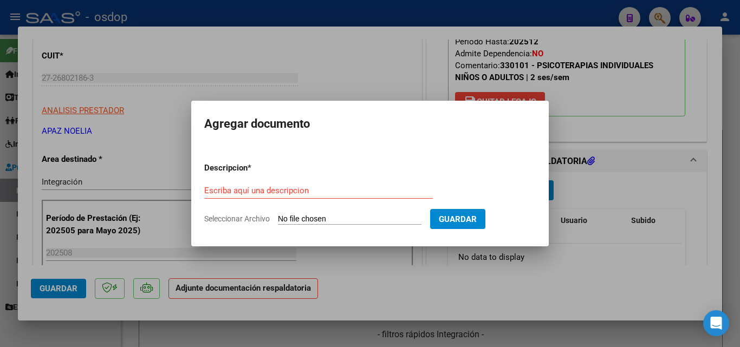
click at [247, 196] on div "Escriba aquí una descripcion" at bounding box center [318, 191] width 229 height 16
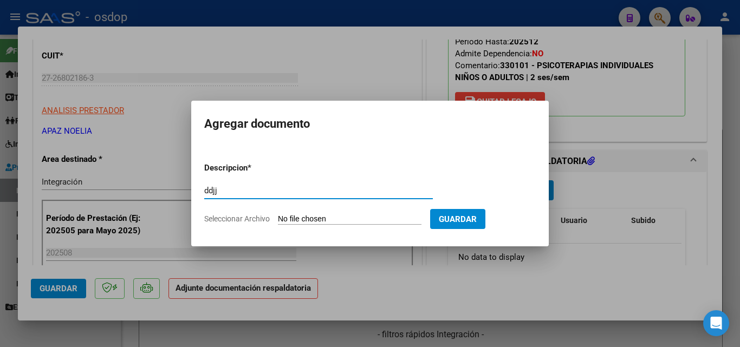
type input "ddjj"
click at [348, 217] on input "Seleccionar Archivo" at bounding box center [350, 220] width 144 height 10
type input "C:\fakepath\PA GOMEZ PRINCIC.pdf"
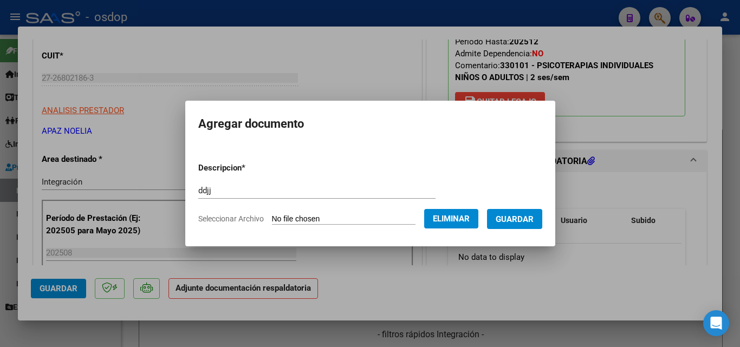
click at [526, 223] on span "Guardar" at bounding box center [515, 220] width 38 height 10
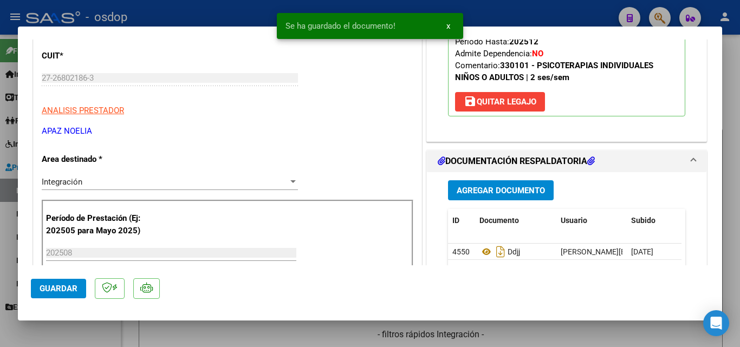
click at [514, 17] on div at bounding box center [370, 173] width 740 height 347
type input "$ 0,00"
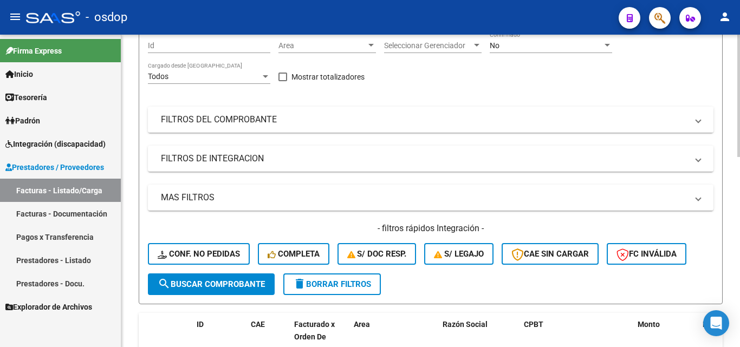
scroll to position [54, 0]
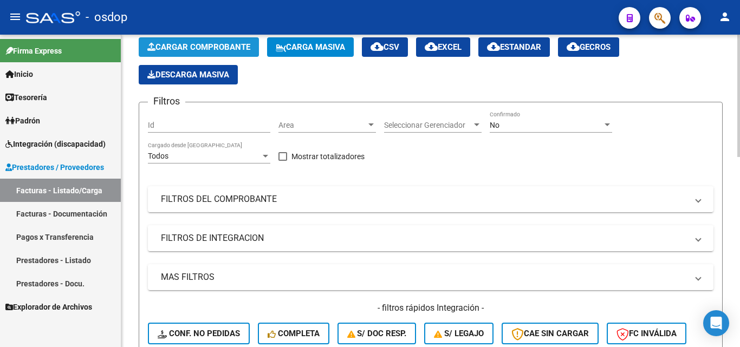
click at [220, 43] on span "Cargar Comprobante" at bounding box center [198, 47] width 103 height 10
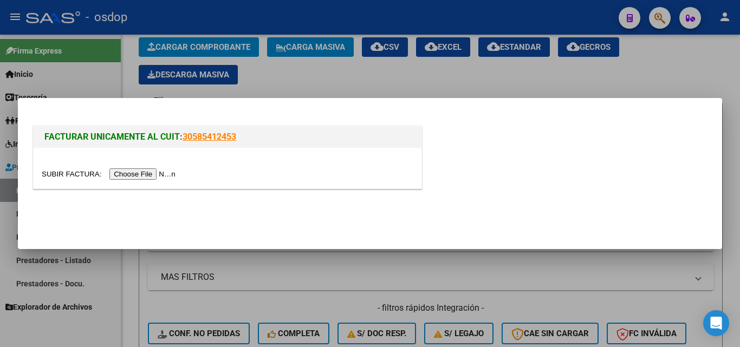
click at [152, 173] on input "file" at bounding box center [110, 174] width 137 height 11
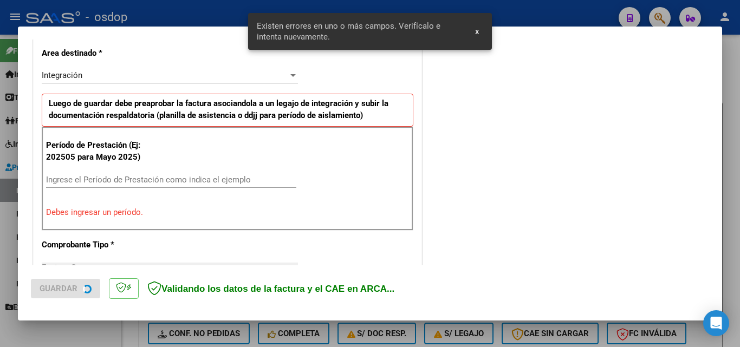
scroll to position [264, 0]
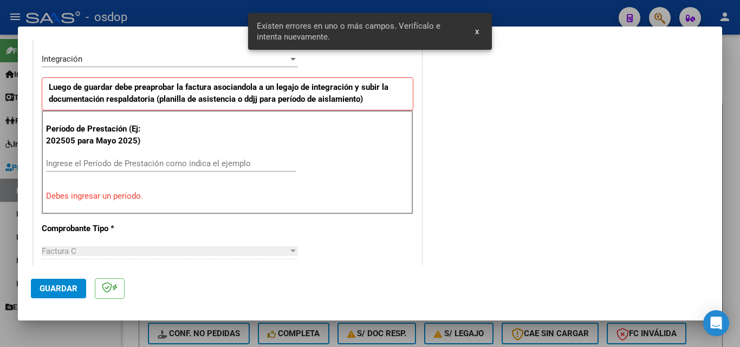
click at [70, 166] on input "Ingrese el Período de Prestación como indica el ejemplo" at bounding box center [171, 164] width 250 height 10
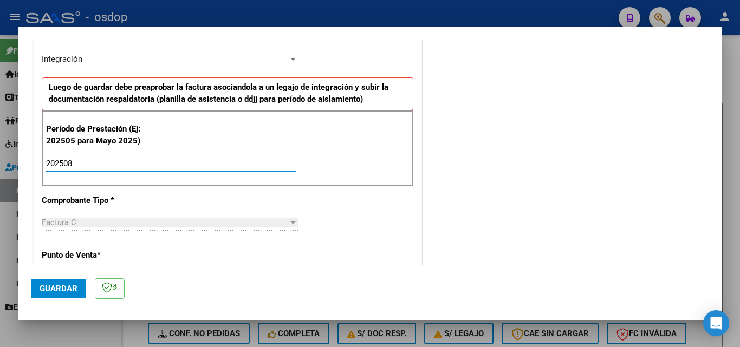
type input "202508"
click at [55, 291] on span "Guardar" at bounding box center [59, 289] width 38 height 10
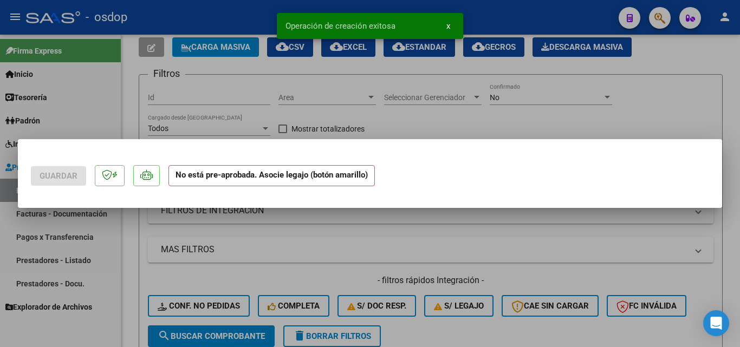
scroll to position [0, 0]
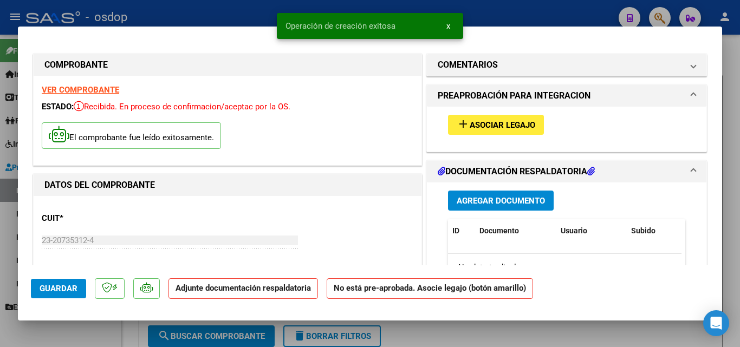
click at [458, 123] on mat-icon "add" at bounding box center [463, 124] width 13 height 13
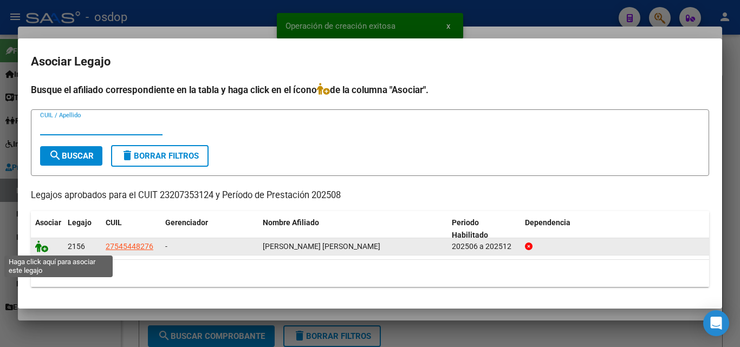
click at [38, 246] on icon at bounding box center [41, 247] width 13 height 12
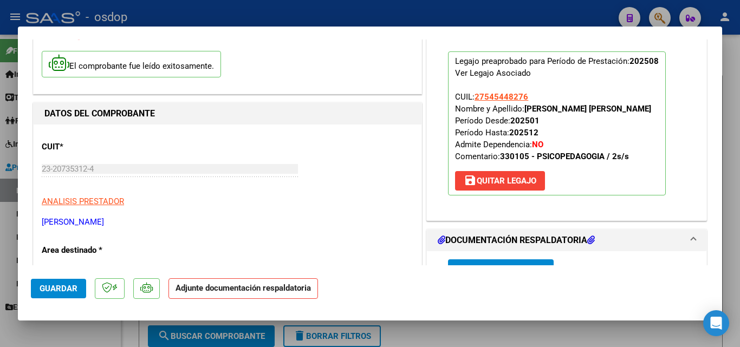
scroll to position [108, 0]
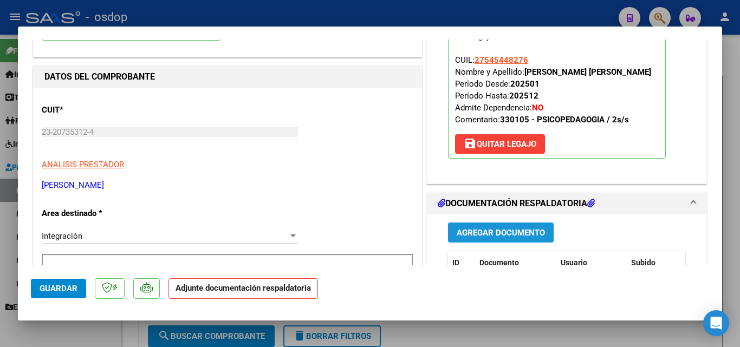
click at [520, 232] on span "Agregar Documento" at bounding box center [501, 233] width 88 height 10
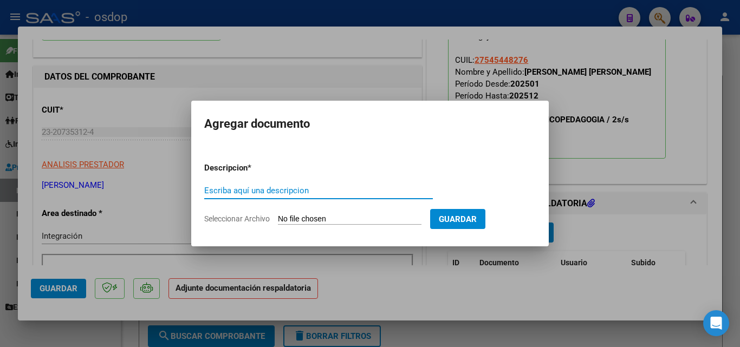
click at [242, 192] on input "Escriba aquí una descripcion" at bounding box center [318, 191] width 229 height 10
type input "ddjj"
click at [312, 215] on input "Seleccionar Archivo" at bounding box center [350, 220] width 144 height 10
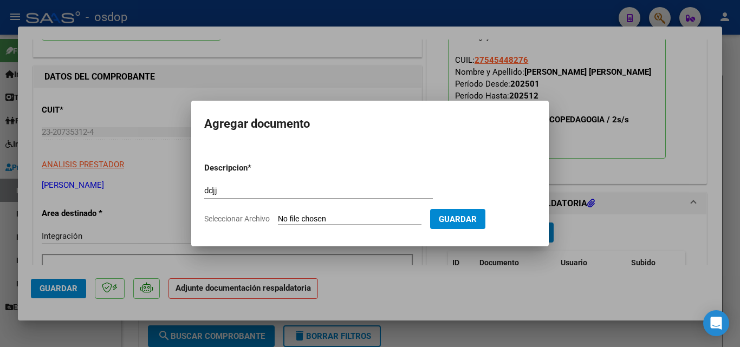
type input "C:\fakepath\asist Basualdo.pdf"
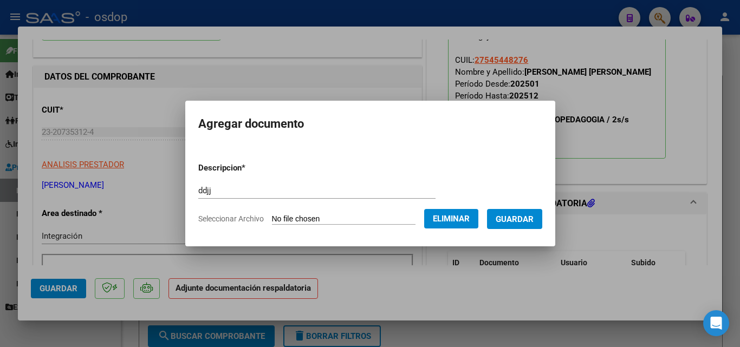
click at [527, 218] on span "Guardar" at bounding box center [515, 220] width 38 height 10
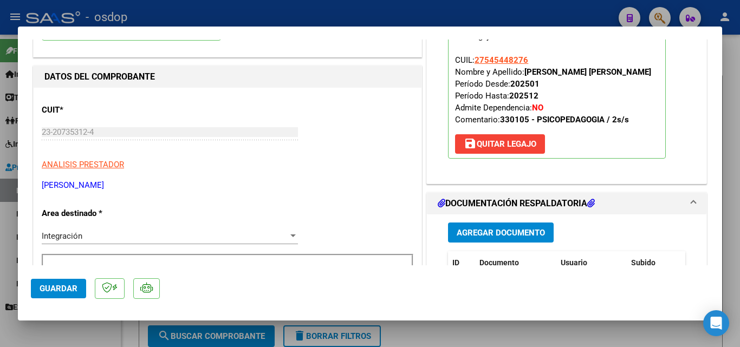
click at [487, 7] on div at bounding box center [370, 173] width 740 height 347
type input "$ 0,00"
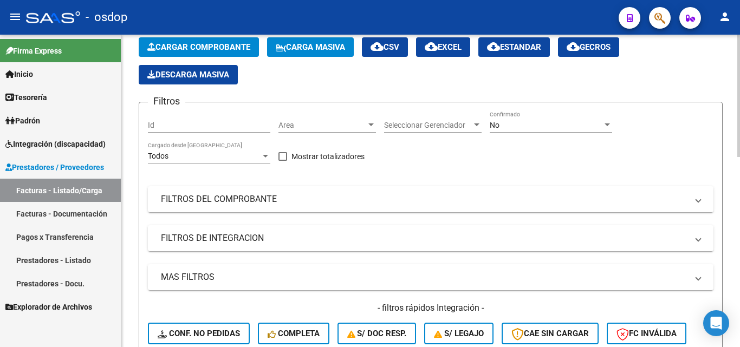
scroll to position [0, 0]
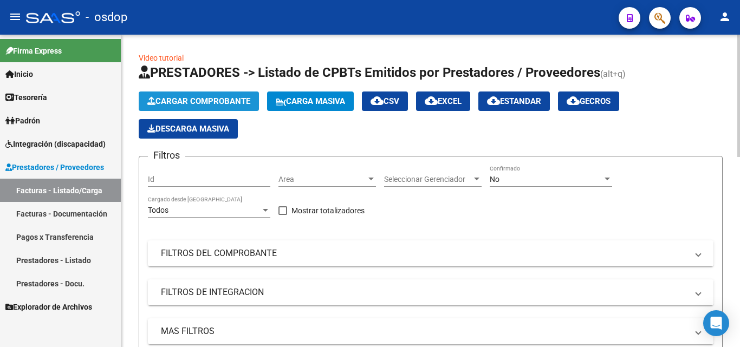
click at [214, 100] on span "Cargar Comprobante" at bounding box center [198, 101] width 103 height 10
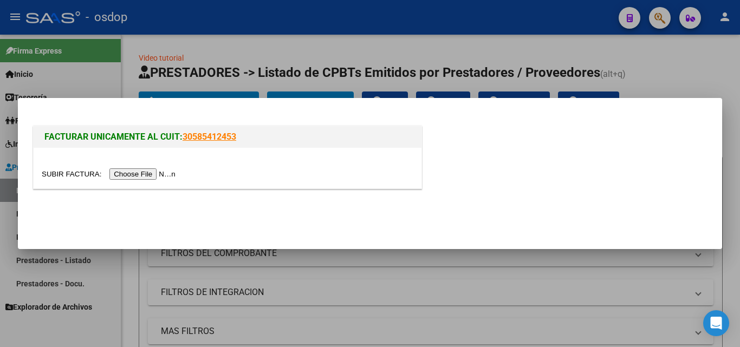
click at [176, 174] on input "file" at bounding box center [110, 174] width 137 height 11
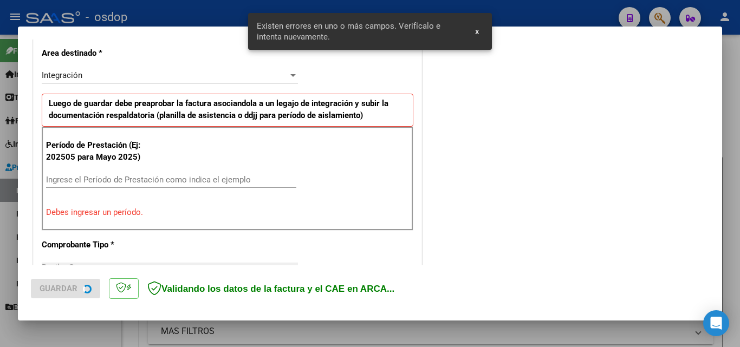
scroll to position [264, 0]
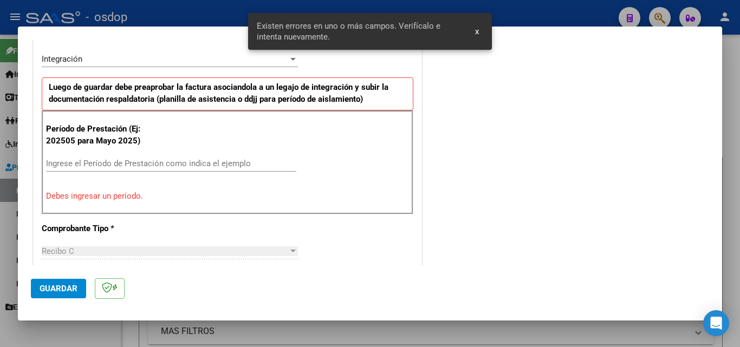
click at [74, 164] on input "Ingrese el Período de Prestación como indica el ejemplo" at bounding box center [171, 164] width 250 height 10
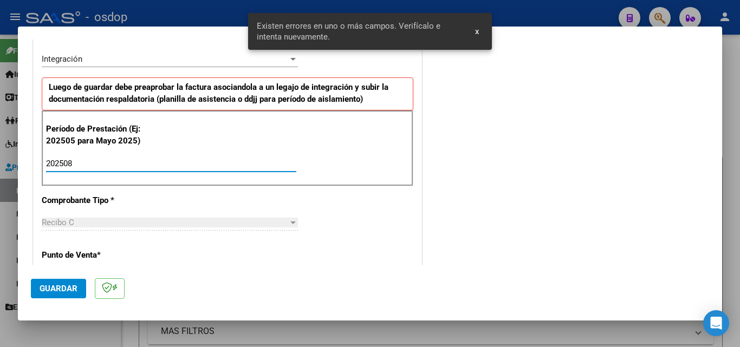
type input "202508"
click at [57, 290] on span "Guardar" at bounding box center [59, 289] width 38 height 10
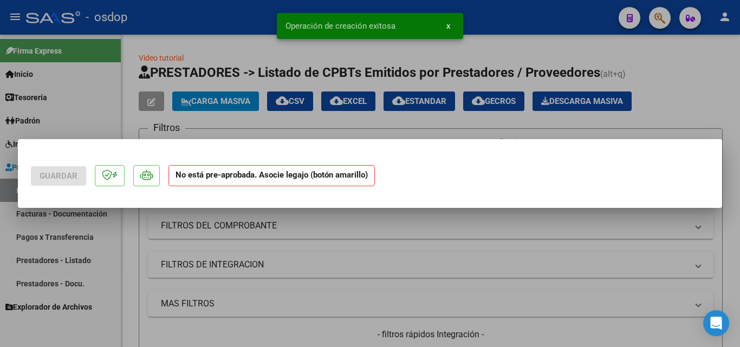
scroll to position [0, 0]
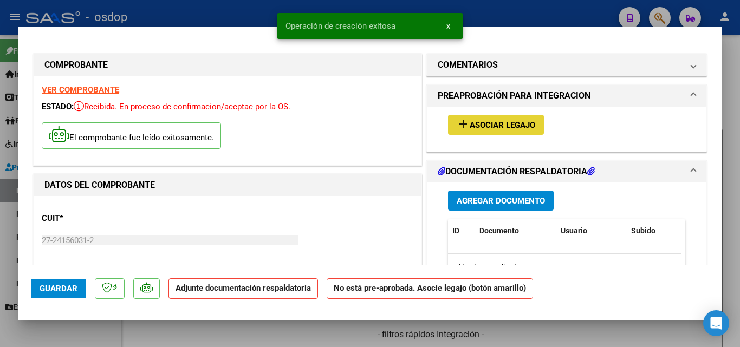
click at [457, 125] on mat-icon "add" at bounding box center [463, 124] width 13 height 13
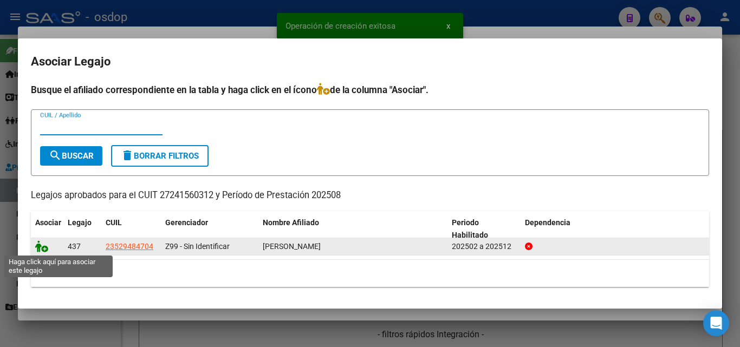
click at [38, 245] on icon at bounding box center [41, 247] width 13 height 12
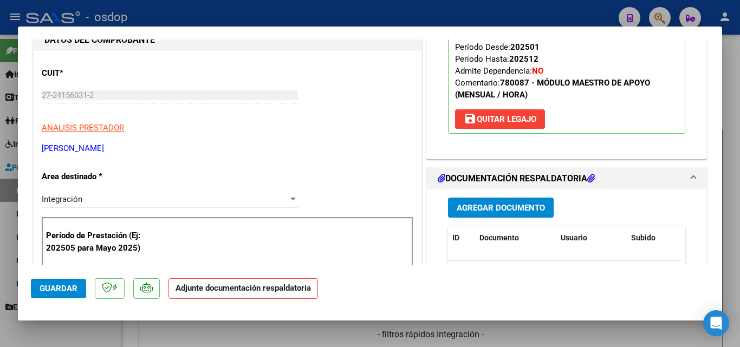
scroll to position [163, 0]
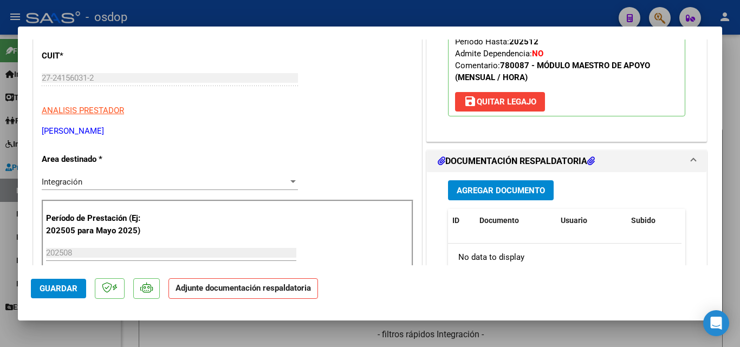
click at [506, 197] on button "Agregar Documento" at bounding box center [501, 190] width 106 height 20
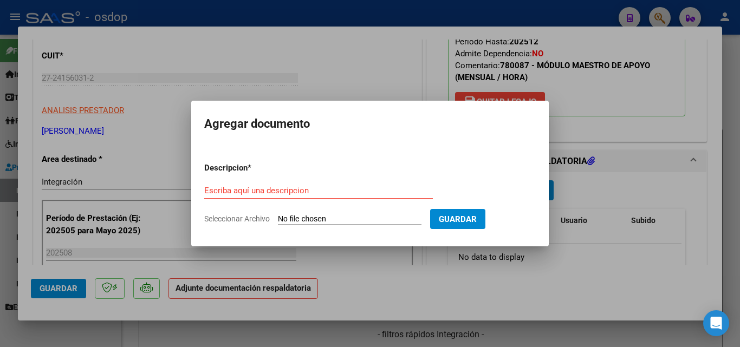
click at [236, 196] on div "Escriba aquí una descripcion" at bounding box center [318, 191] width 229 height 16
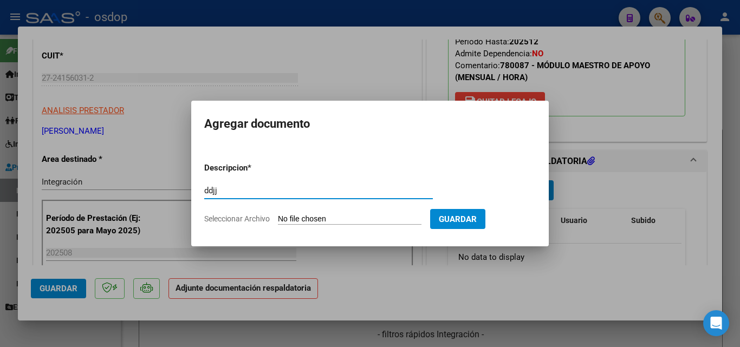
type input "ddjj"
click at [326, 220] on input "Seleccionar Archivo" at bounding box center [350, 220] width 144 height 10
type input "C:\fakepath\Pascualin asit.pdf"
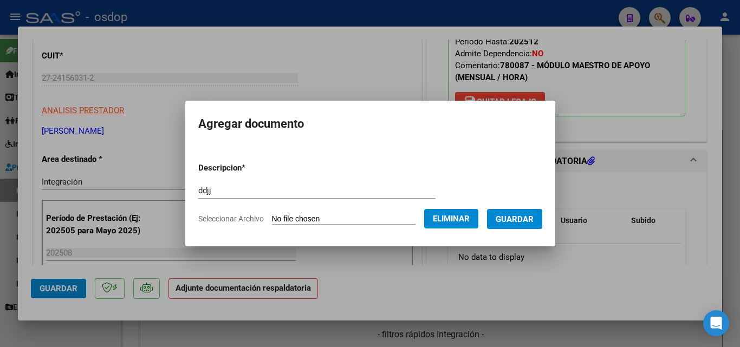
click at [521, 219] on span "Guardar" at bounding box center [515, 220] width 38 height 10
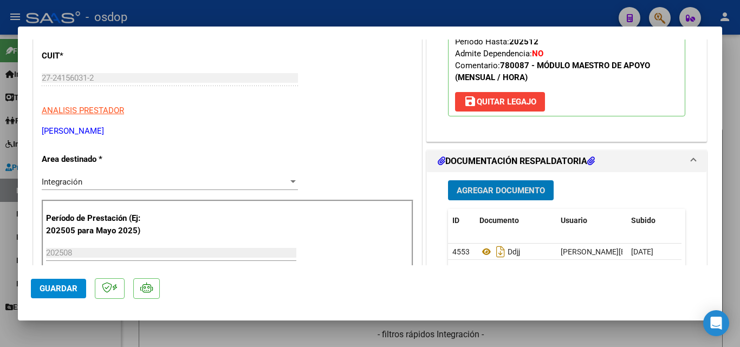
click at [320, 18] on div at bounding box center [370, 173] width 740 height 347
type input "$ 0,00"
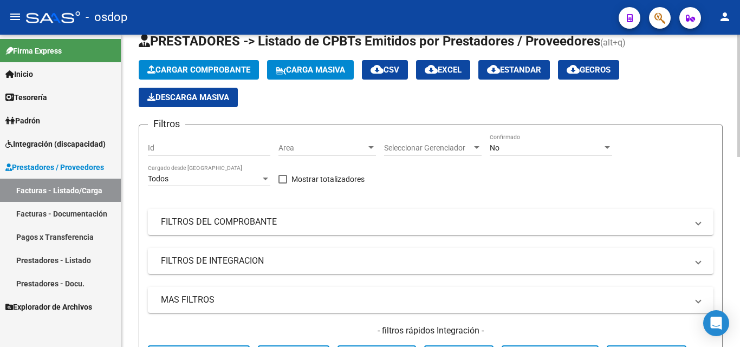
scroll to position [0, 0]
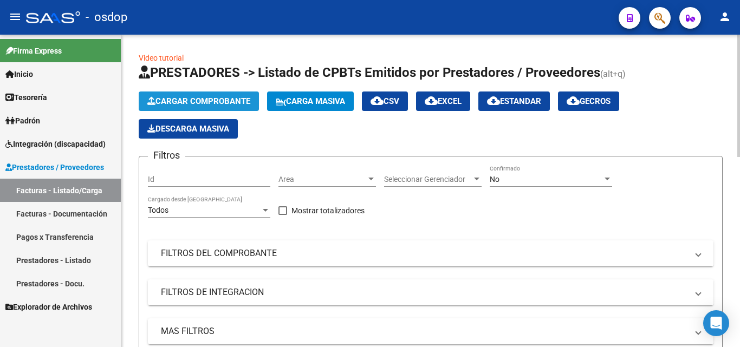
click at [250, 95] on button "Cargar Comprobante" at bounding box center [199, 102] width 120 height 20
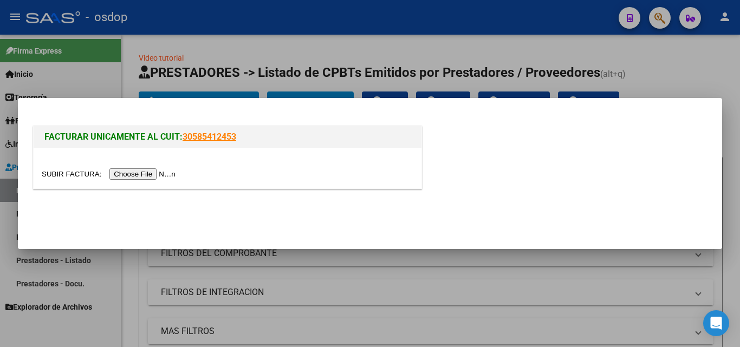
click at [135, 172] on input "file" at bounding box center [110, 174] width 137 height 11
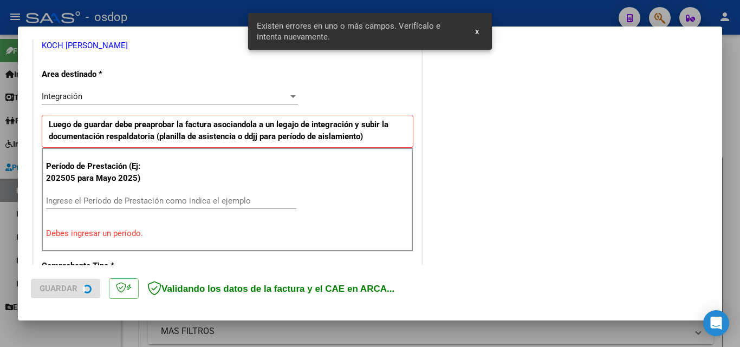
scroll to position [244, 0]
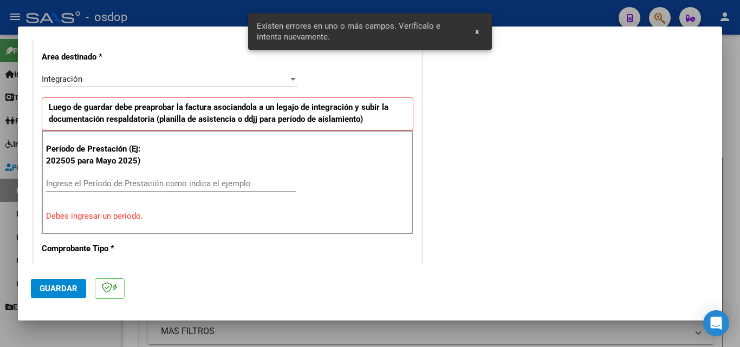
click at [50, 184] on input "Ingrese el Período de Prestación como indica el ejemplo" at bounding box center [171, 184] width 250 height 10
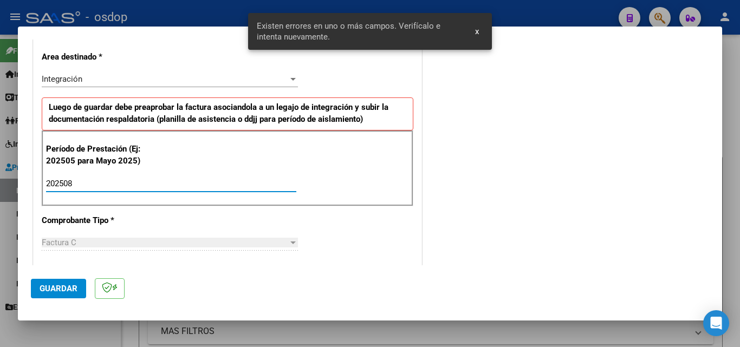
type input "202508"
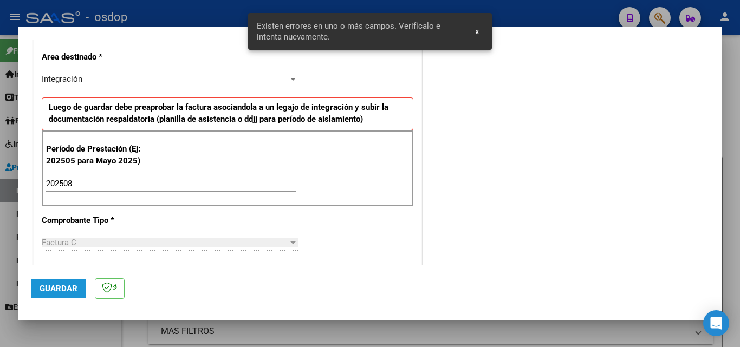
click at [76, 288] on span "Guardar" at bounding box center [59, 289] width 38 height 10
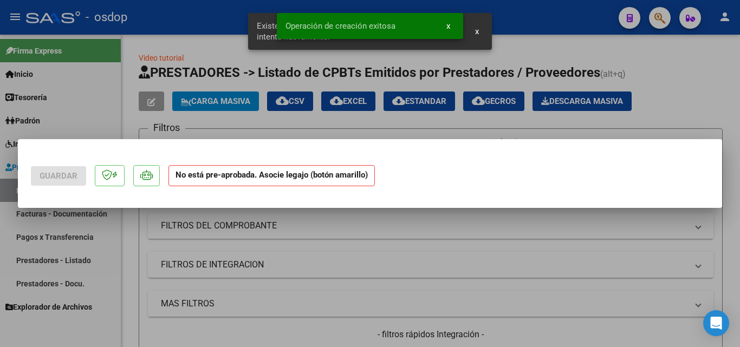
scroll to position [0, 0]
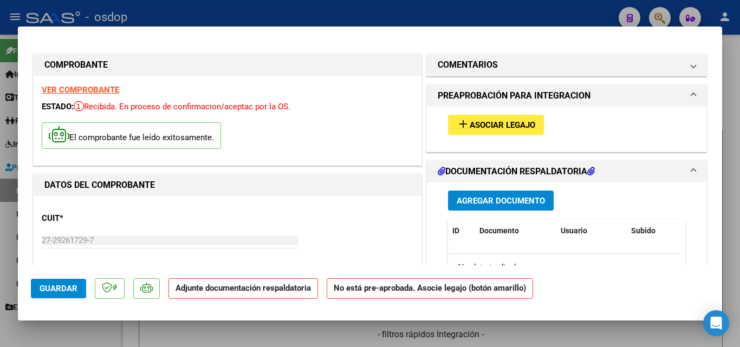
click at [458, 124] on mat-icon "add" at bounding box center [463, 124] width 13 height 13
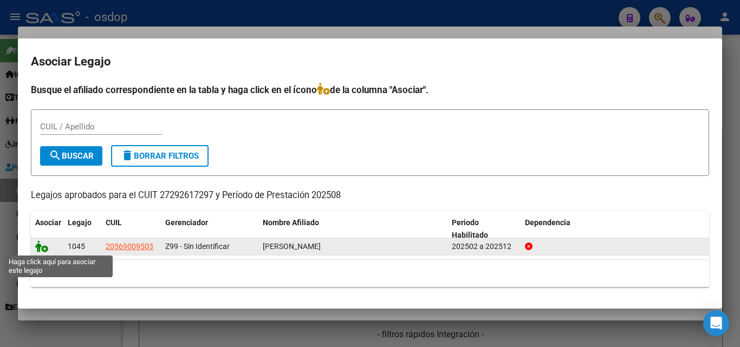
click at [42, 250] on icon at bounding box center [41, 247] width 13 height 12
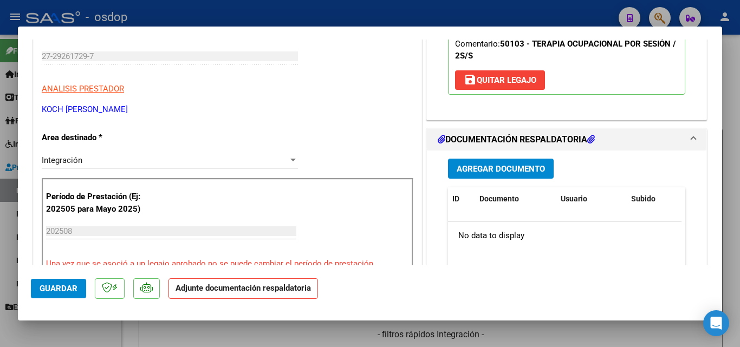
scroll to position [217, 0]
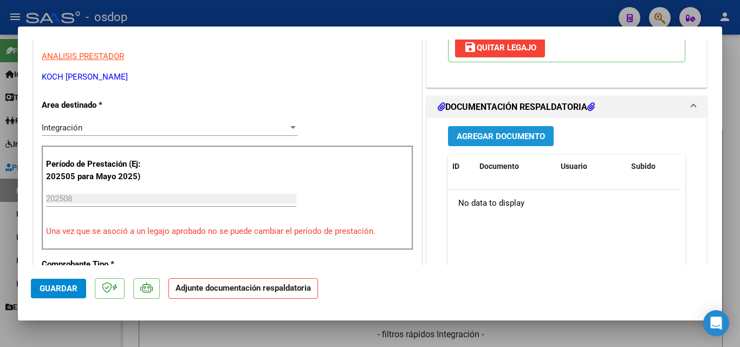
click at [503, 137] on span "Agregar Documento" at bounding box center [501, 137] width 88 height 10
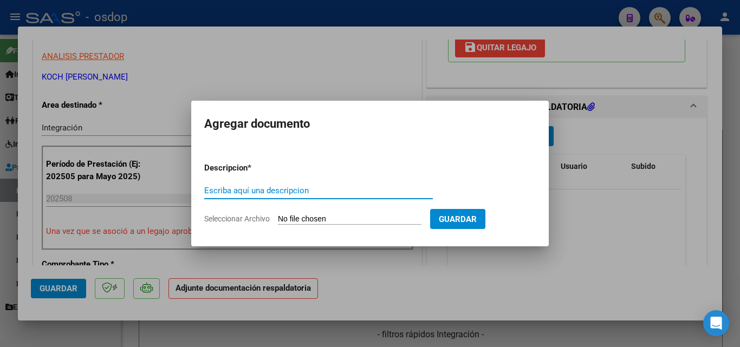
click at [235, 182] on form "Descripcion * Escriba aquí una descripcion Seleccionar Archivo Guardar" at bounding box center [370, 193] width 332 height 79
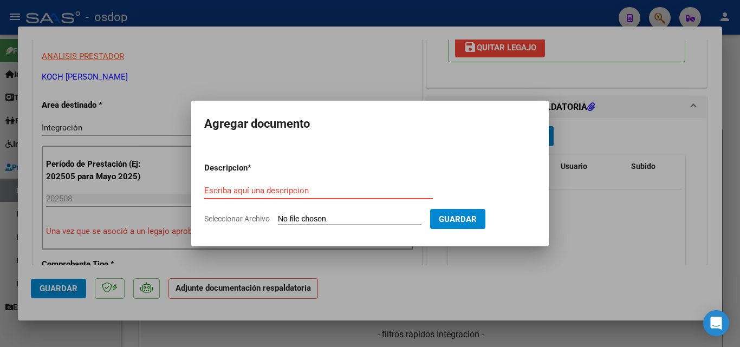
click at [235, 193] on input "Escriba aquí una descripcion" at bounding box center [318, 191] width 229 height 10
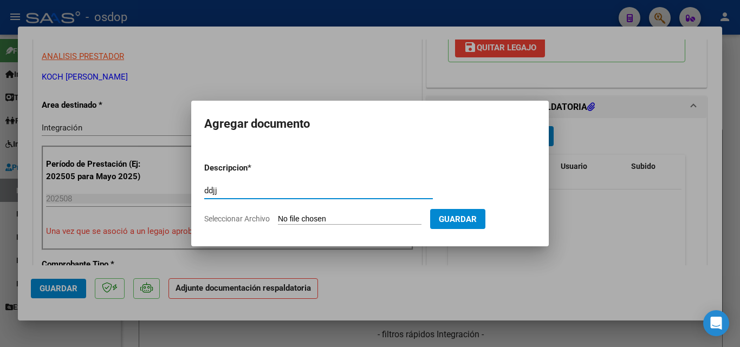
type input "ddjj"
click at [330, 217] on input "Seleccionar Archivo" at bounding box center [350, 220] width 144 height 10
type input "C:\fakepath\dabin.pdf"
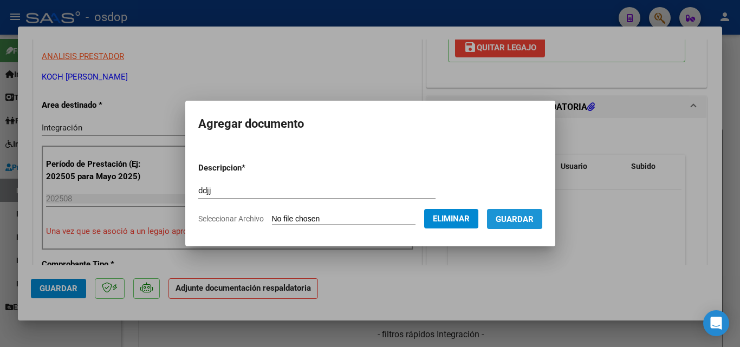
click at [522, 223] on span "Guardar" at bounding box center [515, 220] width 38 height 10
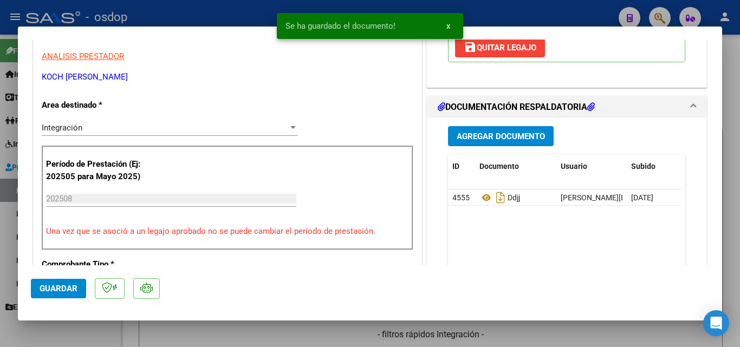
click at [462, 9] on div "Se ha guardado el documento! x" at bounding box center [370, 26] width 212 height 52
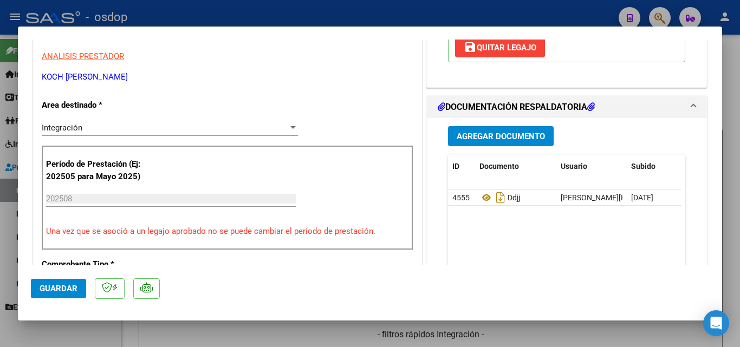
click at [445, 11] on div at bounding box center [370, 173] width 740 height 347
type input "$ 0,00"
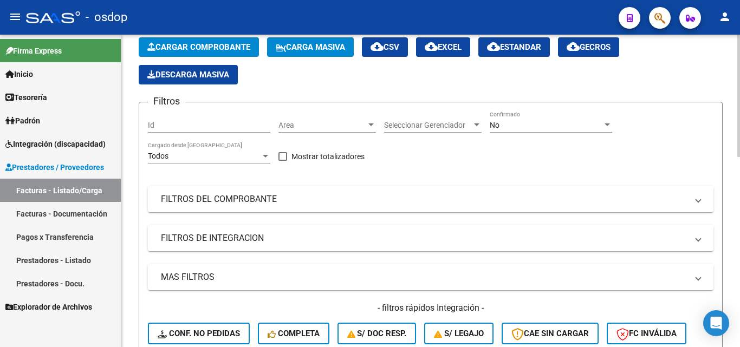
scroll to position [0, 0]
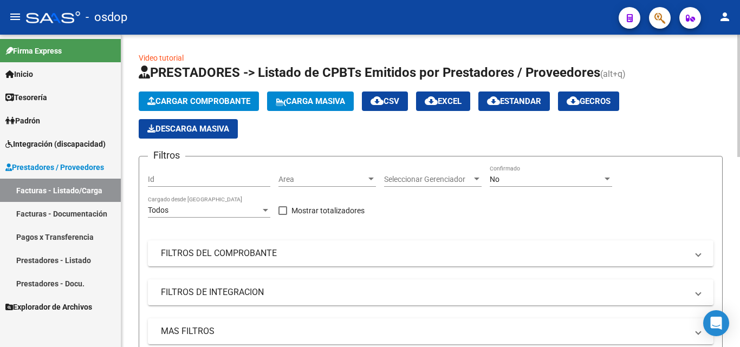
click at [192, 94] on button "Cargar Comprobante" at bounding box center [199, 102] width 120 height 20
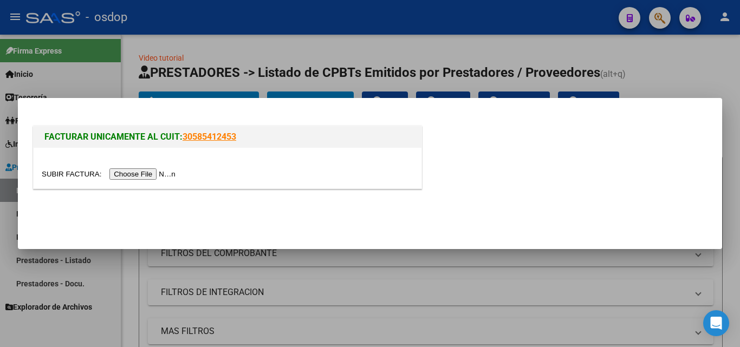
click at [135, 174] on input "file" at bounding box center [110, 174] width 137 height 11
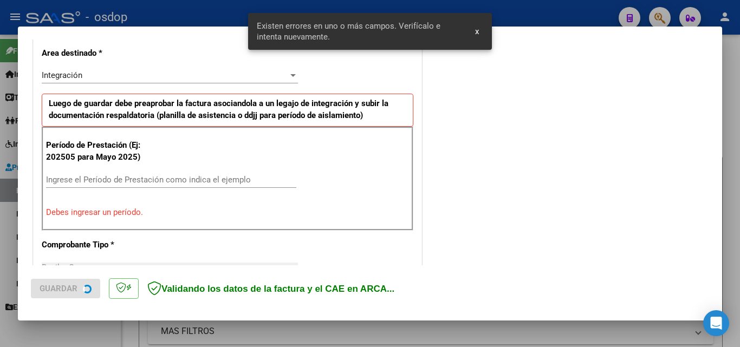
scroll to position [264, 0]
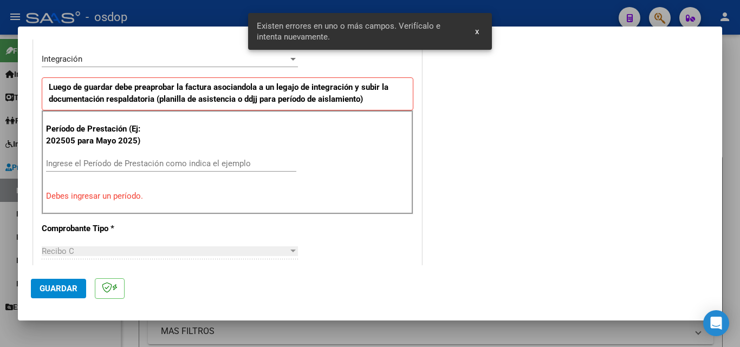
click at [54, 166] on input "Ingrese el Período de Prestación como indica el ejemplo" at bounding box center [171, 164] width 250 height 10
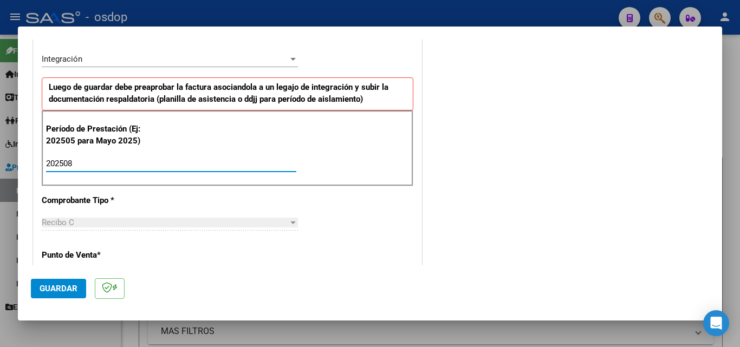
type input "202508"
click at [66, 284] on span "Guardar" at bounding box center [59, 289] width 38 height 10
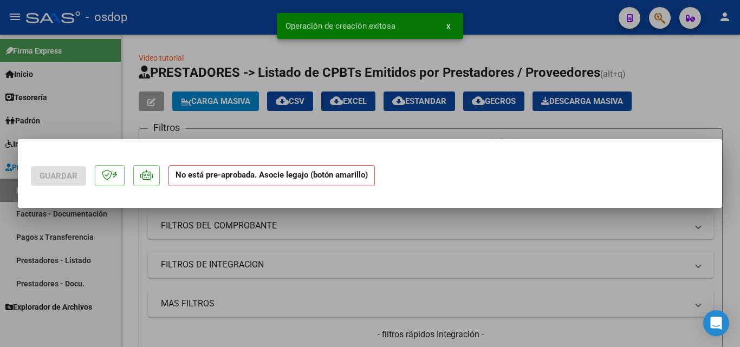
scroll to position [0, 0]
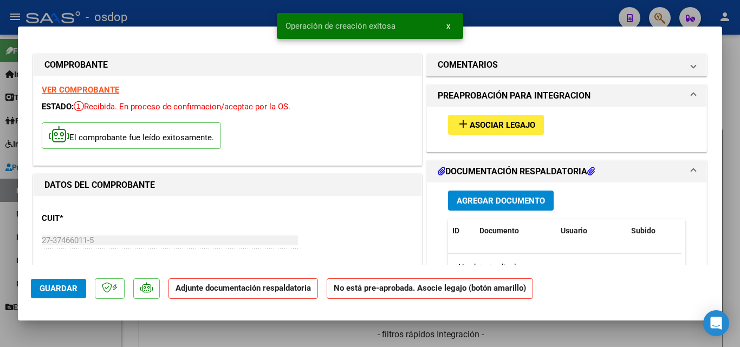
click at [457, 120] on mat-icon "add" at bounding box center [463, 124] width 13 height 13
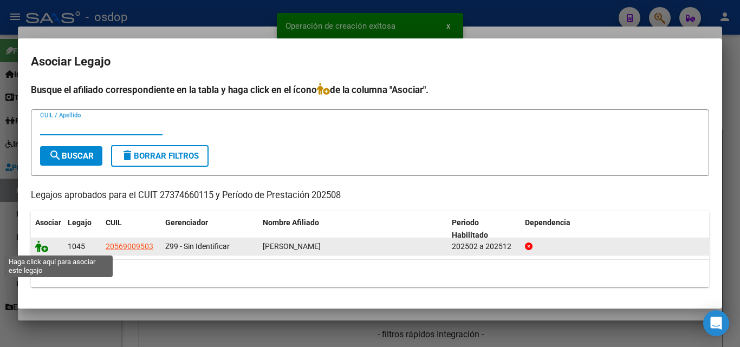
click at [45, 249] on icon at bounding box center [41, 247] width 13 height 12
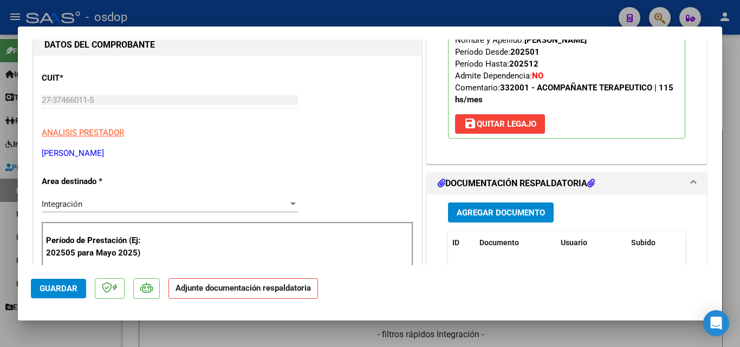
scroll to position [163, 0]
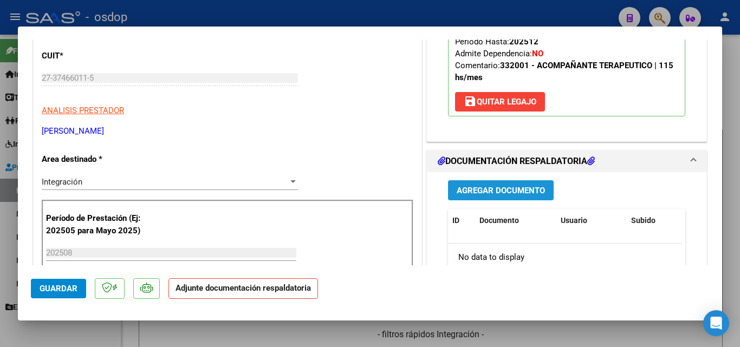
click at [514, 192] on span "Agregar Documento" at bounding box center [501, 191] width 88 height 10
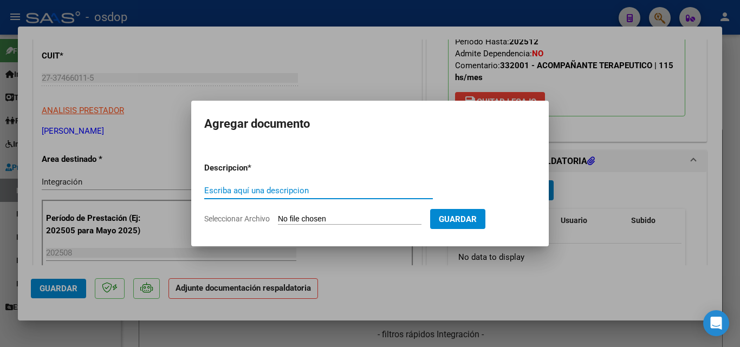
click at [237, 186] on input "Escriba aquí una descripcion" at bounding box center [318, 191] width 229 height 10
type input "ddjj"
click at [318, 215] on input "Seleccionar Archivo" at bounding box center [350, 220] width 144 height 10
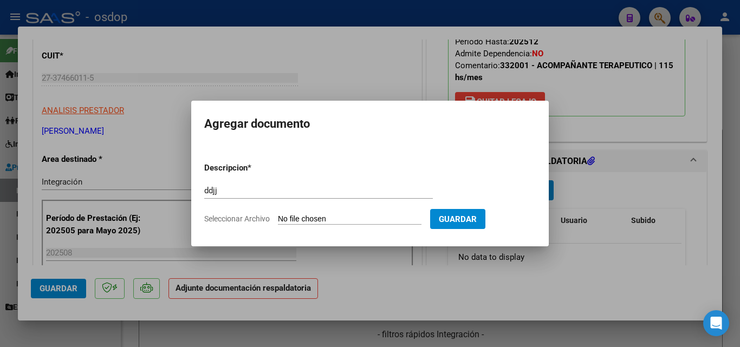
type input "C:\fakepath\tentin.pdf"
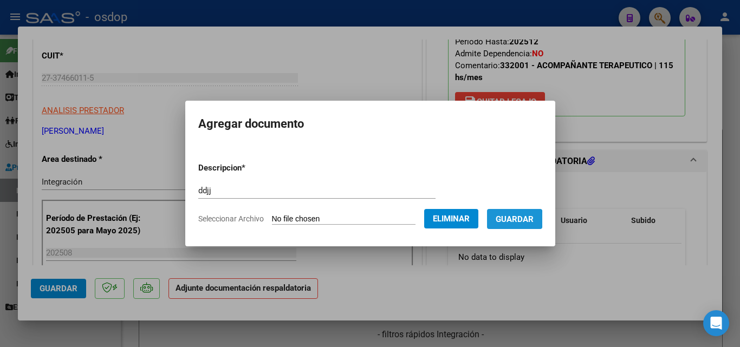
click at [519, 219] on span "Guardar" at bounding box center [515, 220] width 38 height 10
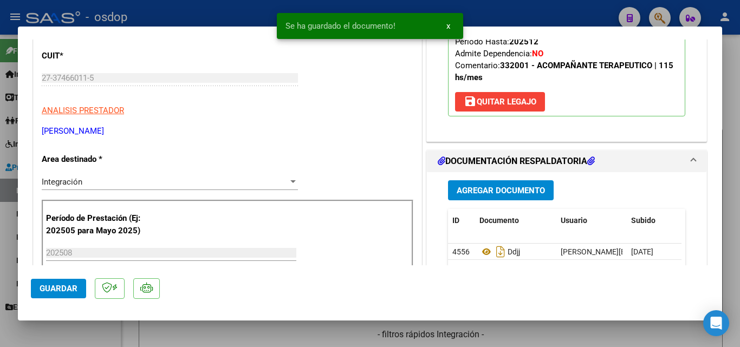
click at [482, 14] on div at bounding box center [370, 173] width 740 height 347
type input "$ 0,00"
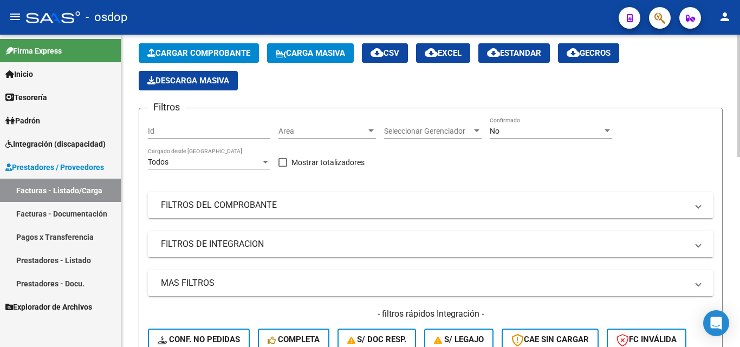
scroll to position [0, 0]
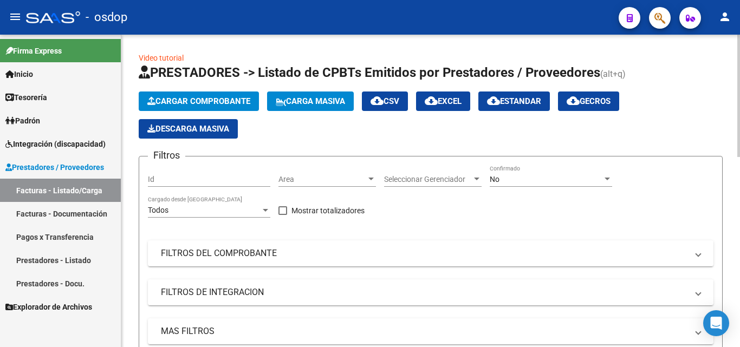
click at [219, 99] on span "Cargar Comprobante" at bounding box center [198, 101] width 103 height 10
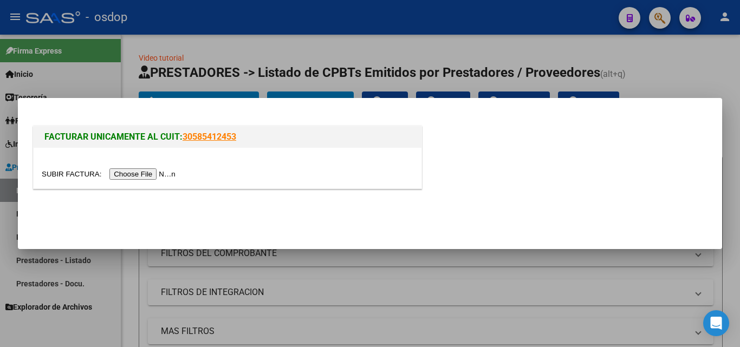
click at [130, 171] on input "file" at bounding box center [110, 174] width 137 height 11
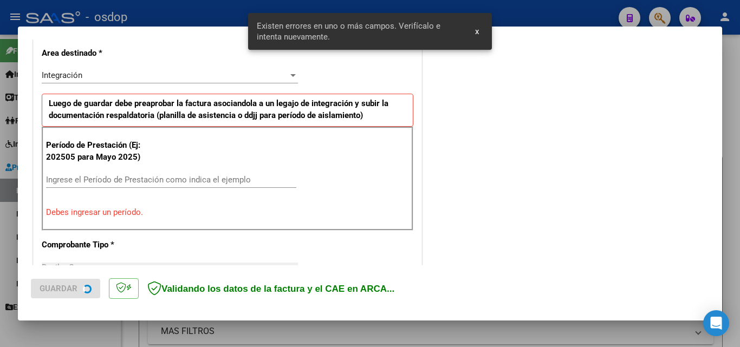
scroll to position [264, 0]
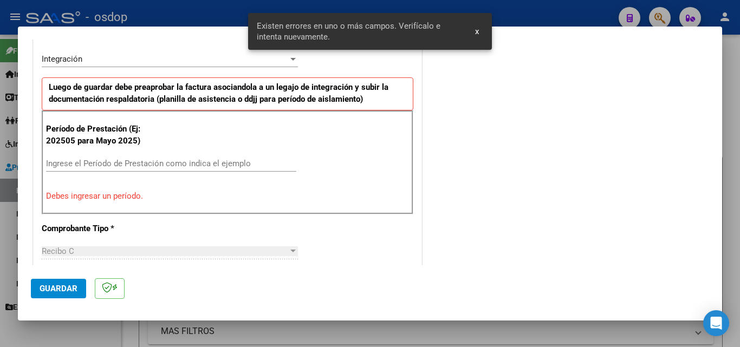
click at [103, 164] on input "Ingrese el Período de Prestación como indica el ejemplo" at bounding box center [171, 164] width 250 height 10
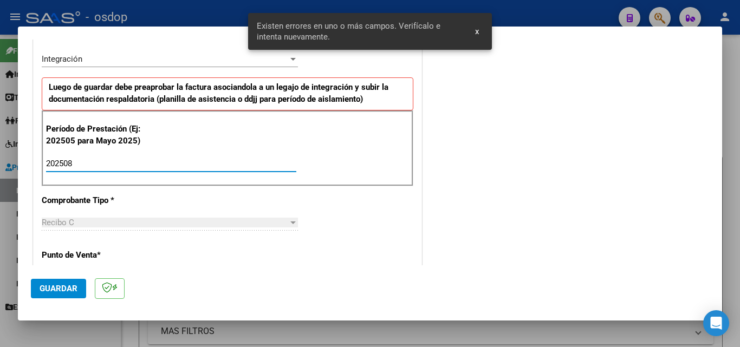
type input "202508"
click at [68, 287] on span "Guardar" at bounding box center [59, 289] width 38 height 10
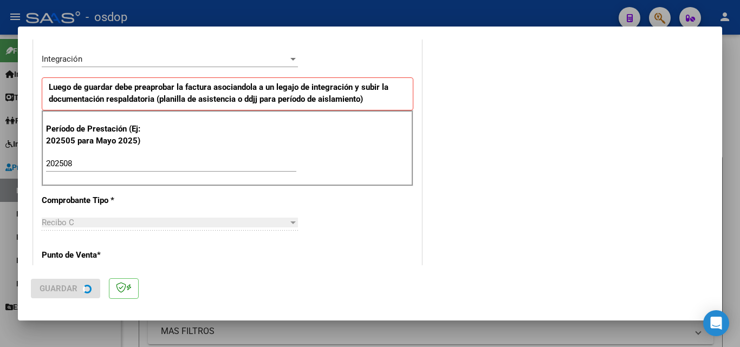
scroll to position [0, 0]
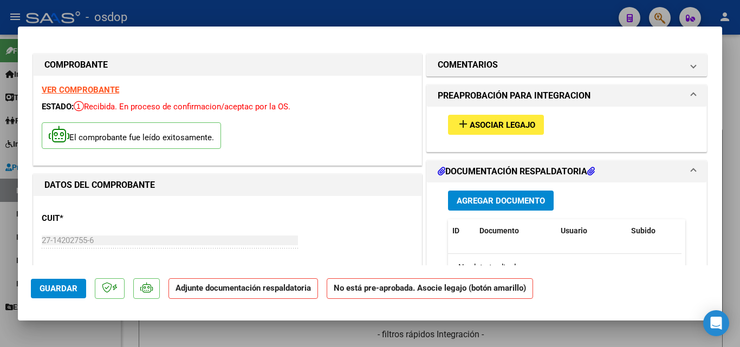
click at [457, 124] on mat-icon "add" at bounding box center [463, 124] width 13 height 13
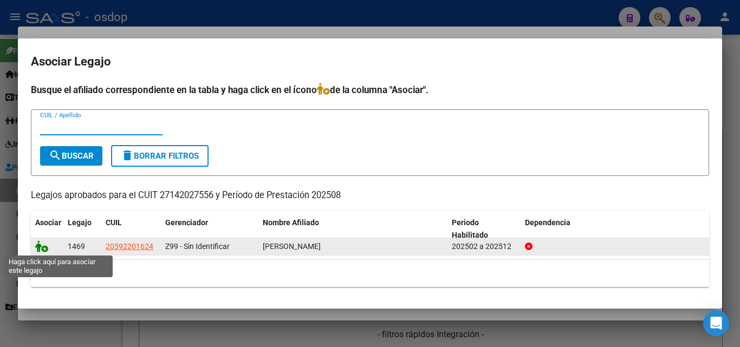
click at [37, 246] on icon at bounding box center [41, 247] width 13 height 12
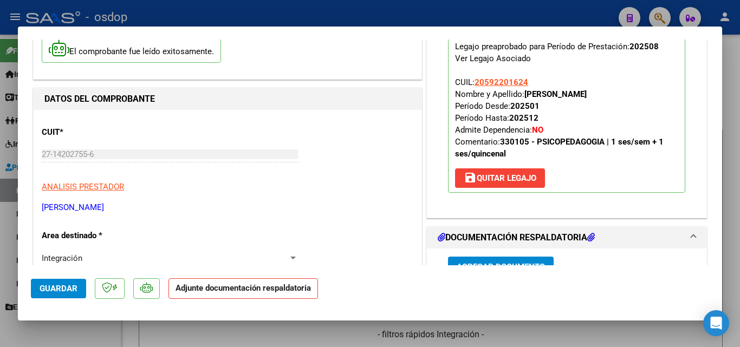
scroll to position [108, 0]
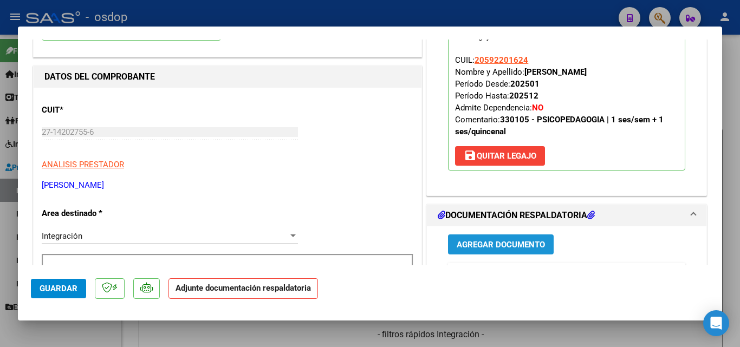
click at [505, 244] on span "Agregar Documento" at bounding box center [501, 245] width 88 height 10
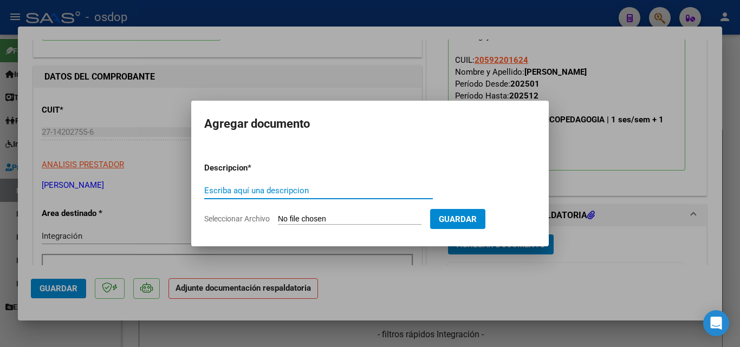
click at [216, 188] on input "Escriba aquí una descripcion" at bounding box center [318, 191] width 229 height 10
type input "ddjj"
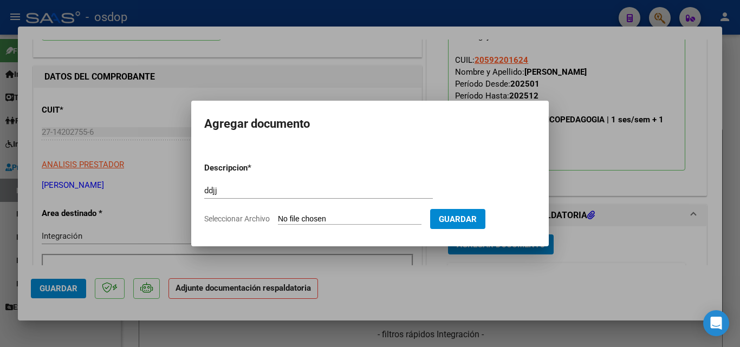
click at [316, 218] on input "Seleccionar Archivo" at bounding box center [350, 220] width 144 height 10
type input "C:\fakepath\zulema asis ximena.pdf"
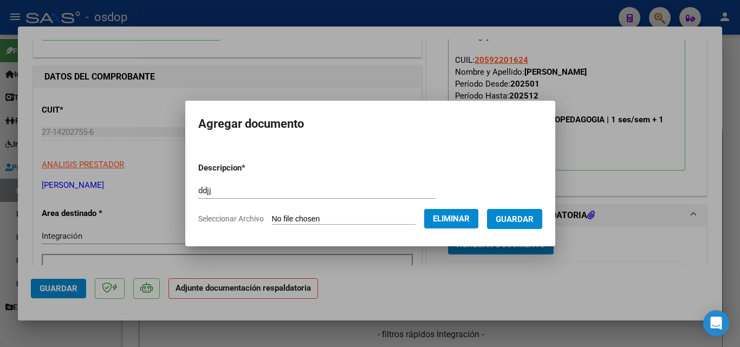
click at [512, 223] on span "Guardar" at bounding box center [515, 220] width 38 height 10
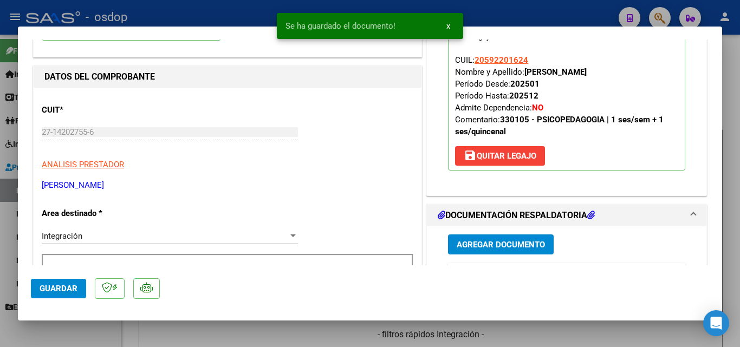
click at [473, 8] on div "Se ha guardado el documento! x" at bounding box center [370, 26] width 212 height 52
click at [506, 14] on div at bounding box center [370, 173] width 740 height 347
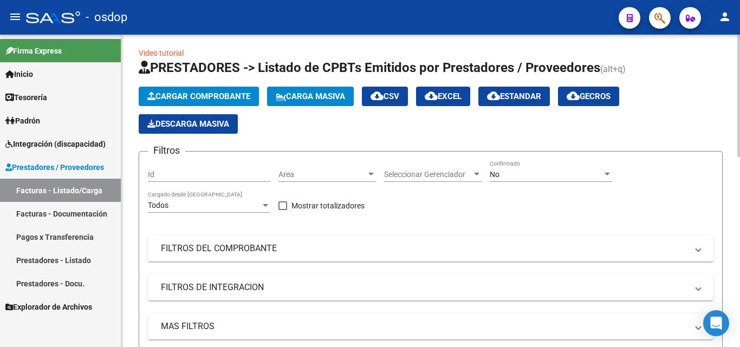
scroll to position [0, 0]
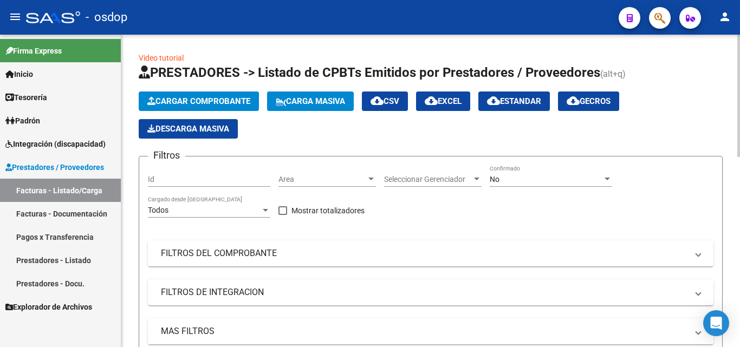
click at [212, 99] on span "Cargar Comprobante" at bounding box center [198, 101] width 103 height 10
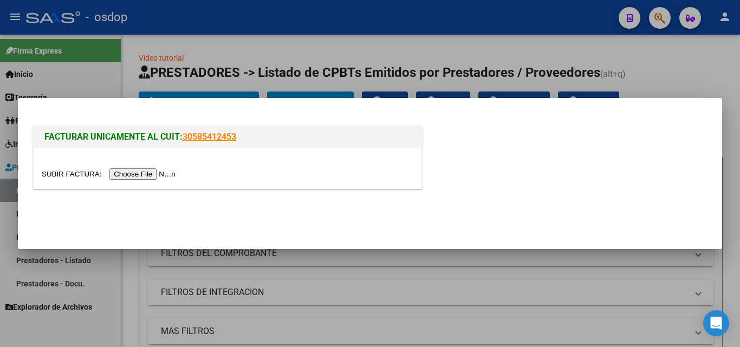
click at [175, 174] on input "file" at bounding box center [110, 174] width 137 height 11
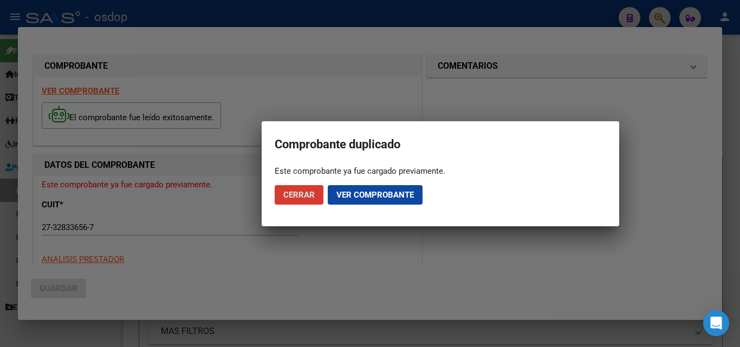
click at [395, 194] on span "Ver comprobante" at bounding box center [375, 195] width 77 height 10
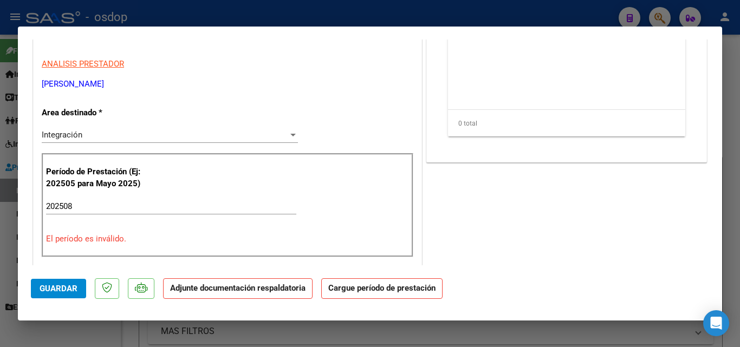
scroll to position [217, 0]
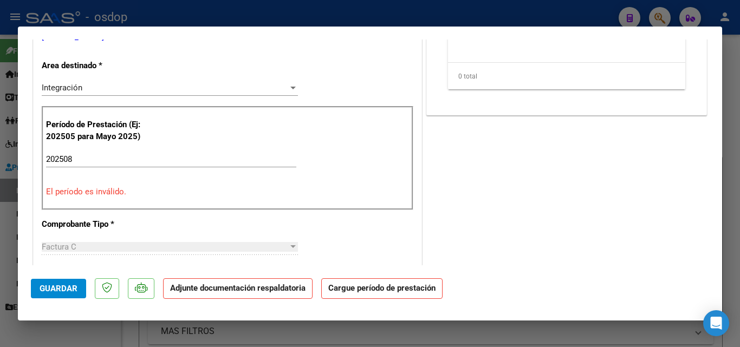
click at [83, 162] on input "202508" at bounding box center [171, 159] width 250 height 10
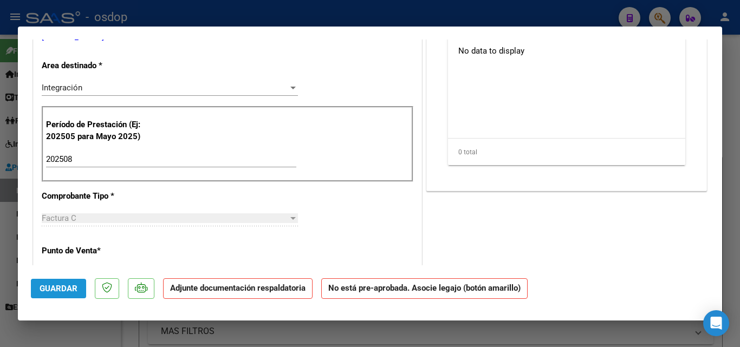
click at [66, 286] on span "Guardar" at bounding box center [59, 289] width 38 height 10
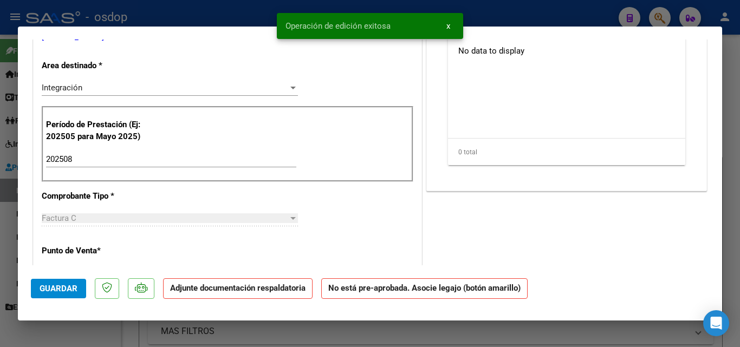
click at [510, 12] on div at bounding box center [370, 173] width 740 height 347
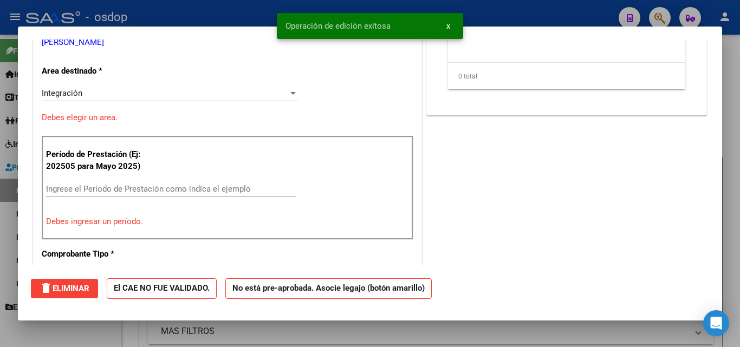
scroll to position [222, 0]
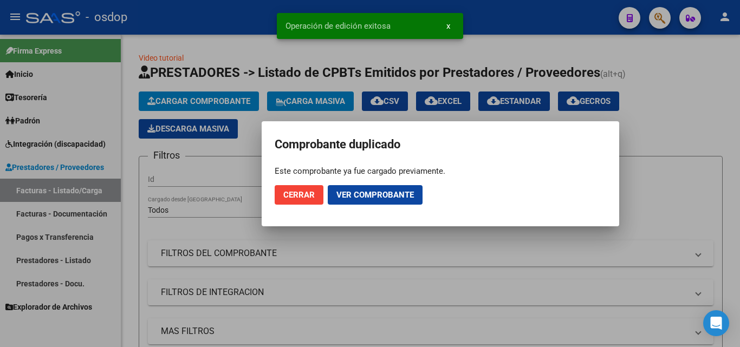
click at [379, 196] on span "Ver comprobante" at bounding box center [375, 195] width 77 height 10
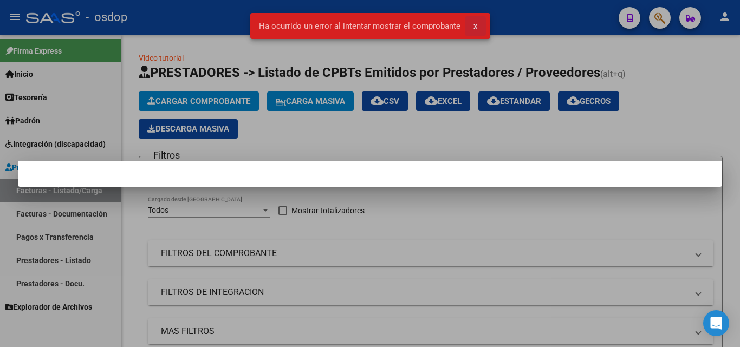
click at [476, 25] on button "x" at bounding box center [475, 26] width 21 height 20
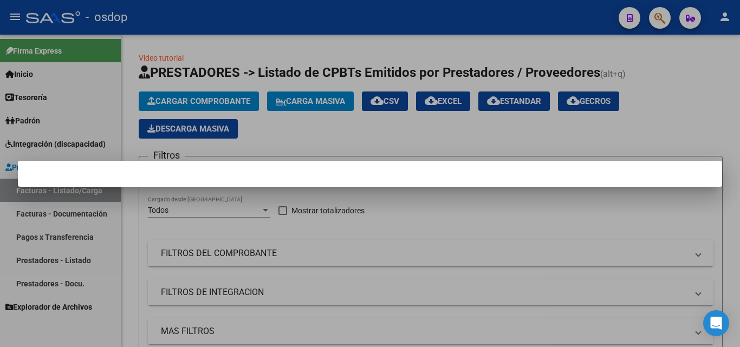
click at [224, 102] on div at bounding box center [370, 173] width 740 height 347
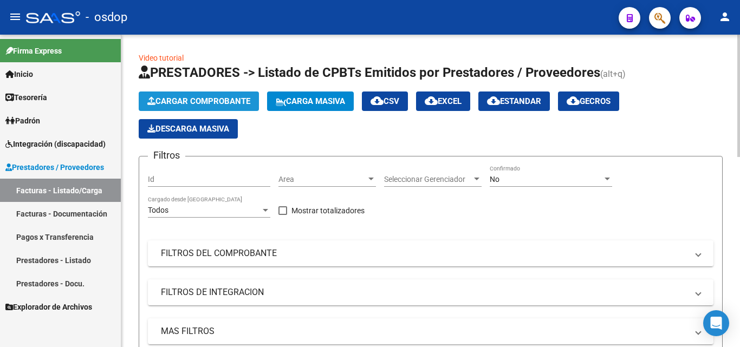
click at [223, 101] on span "Cargar Comprobante" at bounding box center [198, 101] width 103 height 10
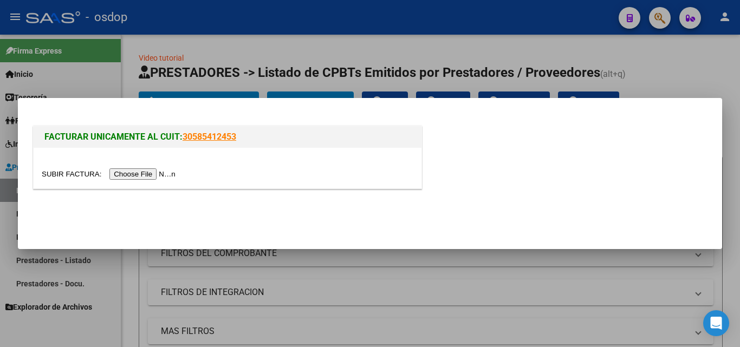
click at [146, 171] on input "file" at bounding box center [110, 174] width 137 height 11
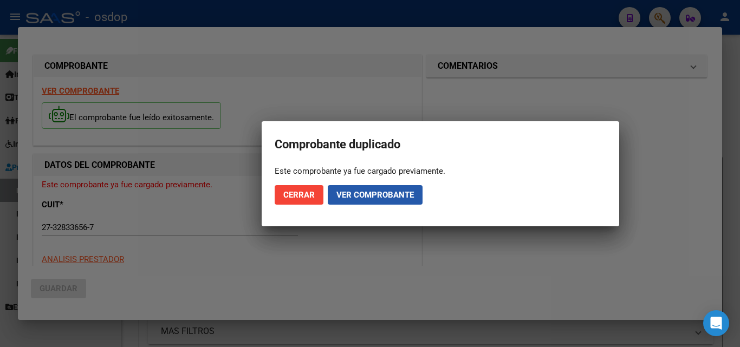
click at [400, 197] on span "Ver comprobante" at bounding box center [375, 195] width 77 height 10
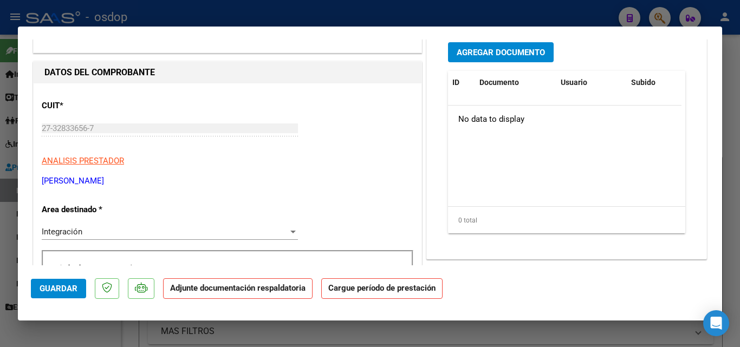
scroll to position [0, 0]
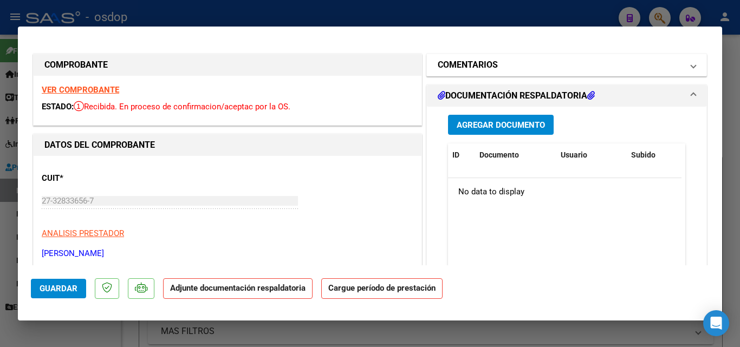
click at [692, 66] on span at bounding box center [694, 65] width 4 height 13
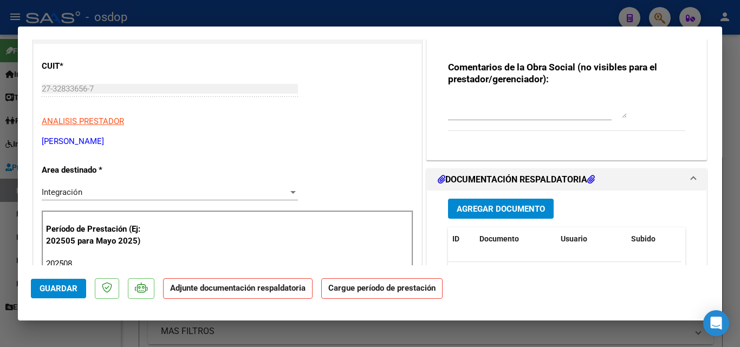
scroll to position [163, 0]
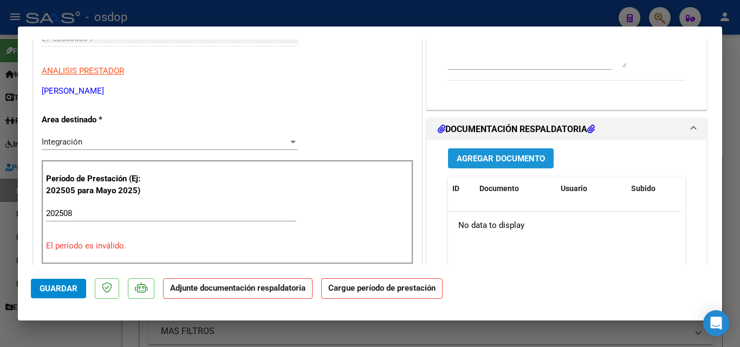
click at [526, 157] on span "Agregar Documento" at bounding box center [501, 159] width 88 height 10
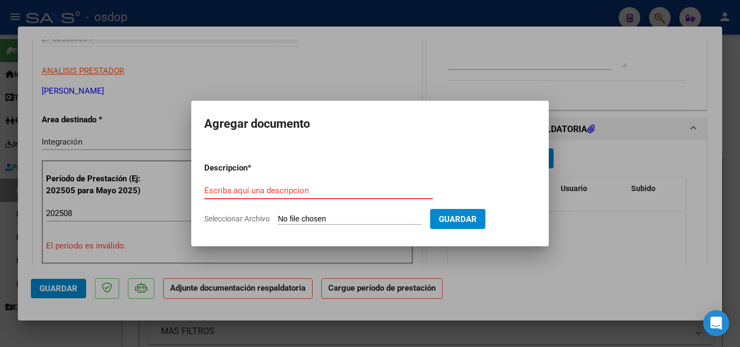
click at [258, 193] on input "Escriba aquí una descripcion" at bounding box center [318, 191] width 229 height 10
click at [285, 220] on input "Seleccionar Archivo" at bounding box center [350, 220] width 144 height 10
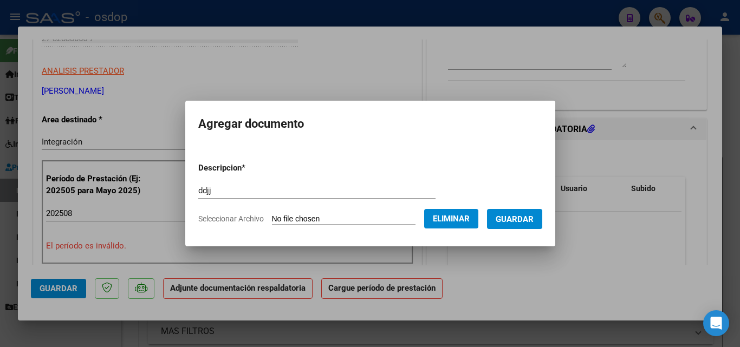
click at [522, 222] on span "Guardar" at bounding box center [515, 220] width 38 height 10
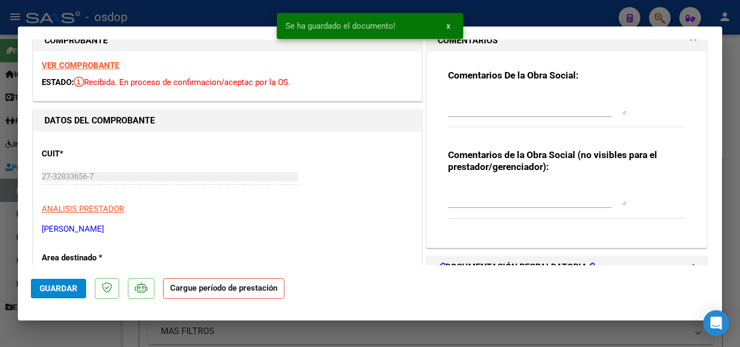
scroll to position [0, 0]
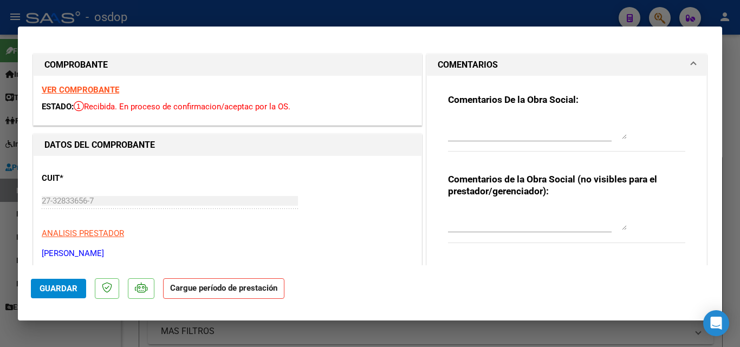
click at [247, 19] on div at bounding box center [370, 173] width 740 height 347
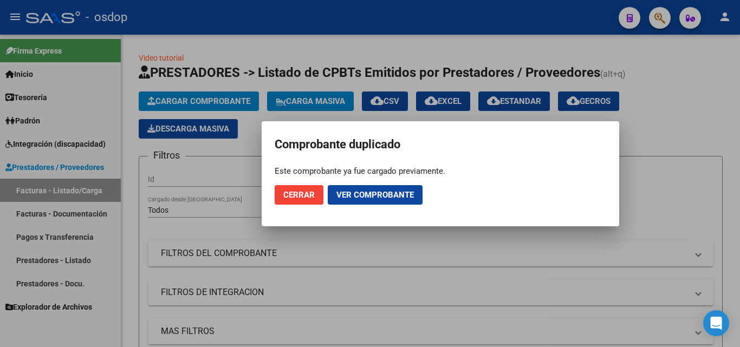
click at [302, 199] on span "Cerrar" at bounding box center [298, 195] width 31 height 10
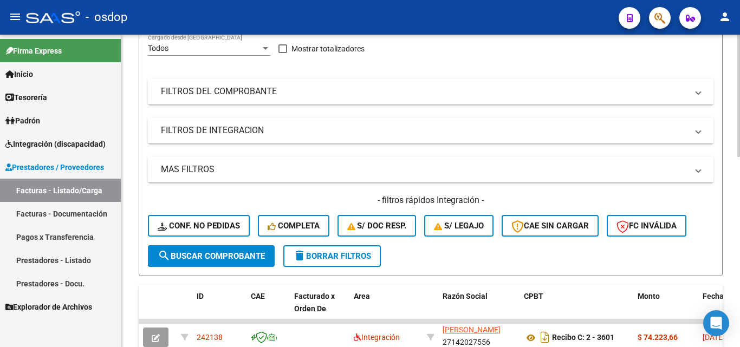
scroll to position [163, 0]
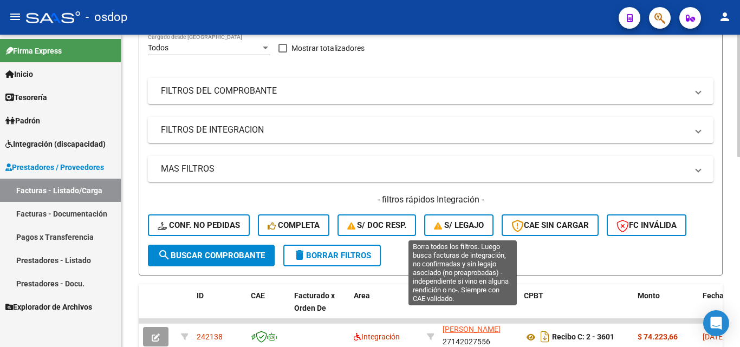
click at [469, 230] on button "S/ legajo" at bounding box center [458, 226] width 69 height 22
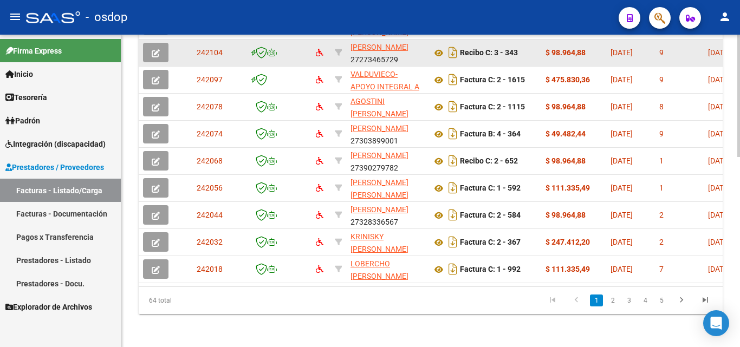
scroll to position [484, 0]
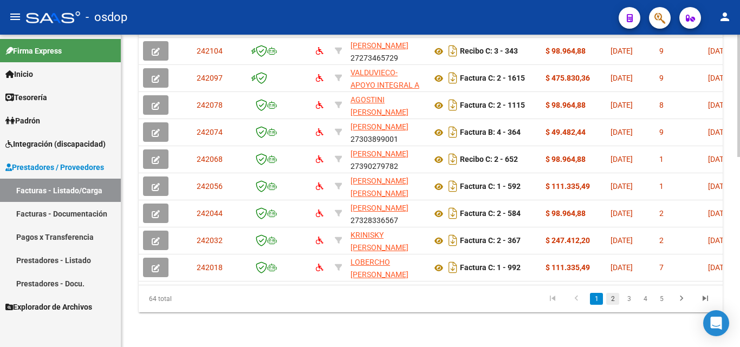
click at [613, 300] on link "2" at bounding box center [612, 299] width 13 height 12
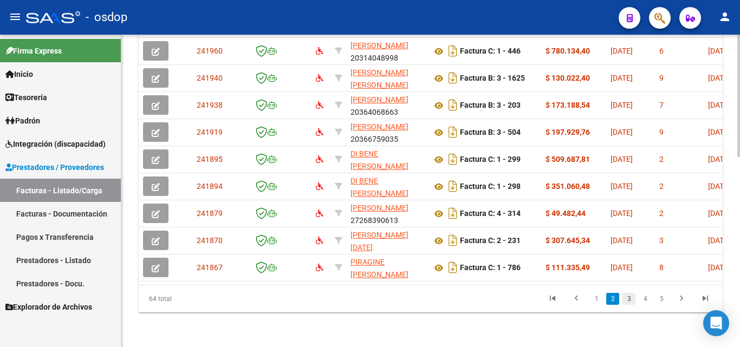
click at [631, 297] on link "3" at bounding box center [629, 299] width 13 height 12
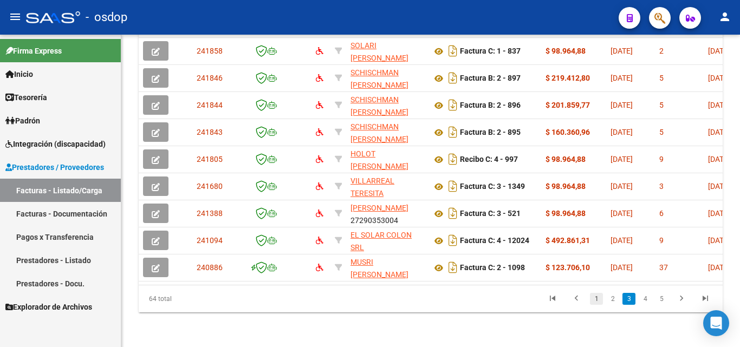
click at [594, 302] on link "1" at bounding box center [596, 299] width 13 height 12
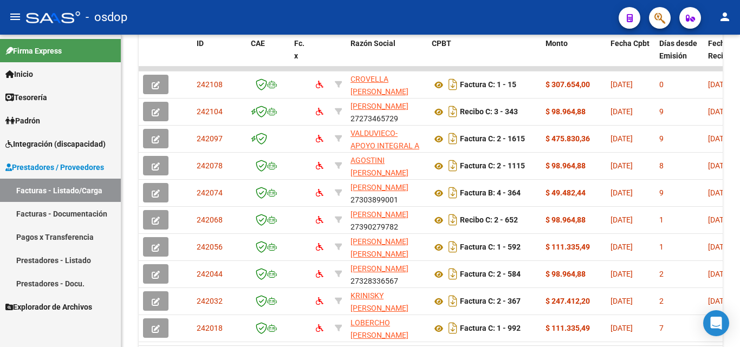
scroll to position [430, 0]
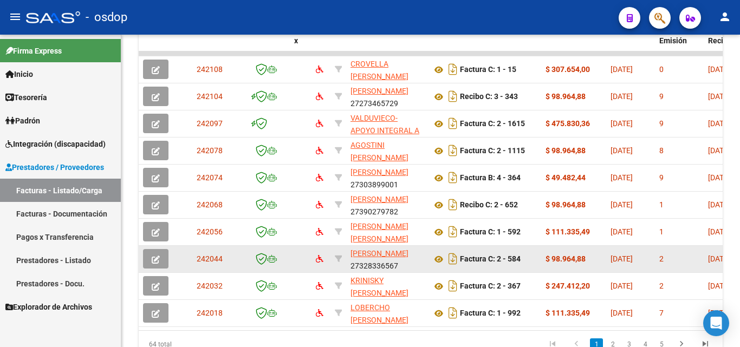
click at [155, 260] on icon "button" at bounding box center [156, 260] width 8 height 8
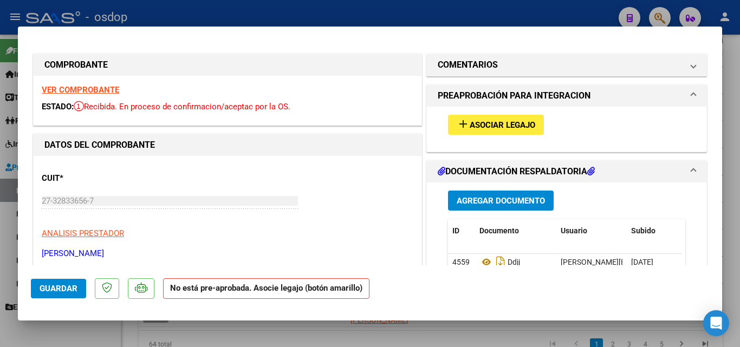
click at [457, 120] on mat-icon "add" at bounding box center [463, 124] width 13 height 13
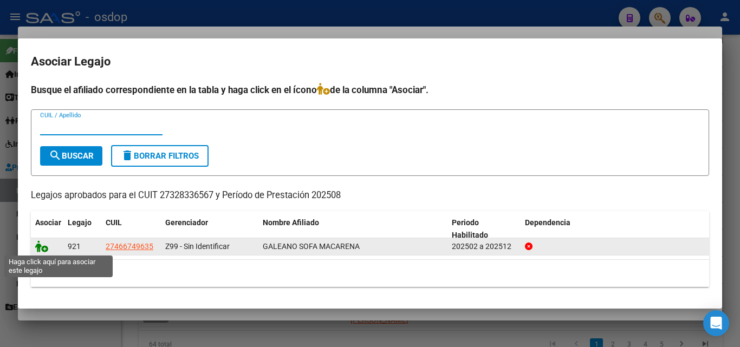
click at [43, 245] on icon at bounding box center [41, 247] width 13 height 12
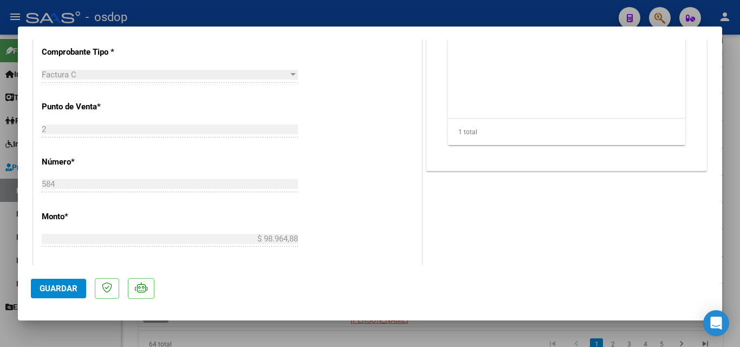
scroll to position [488, 0]
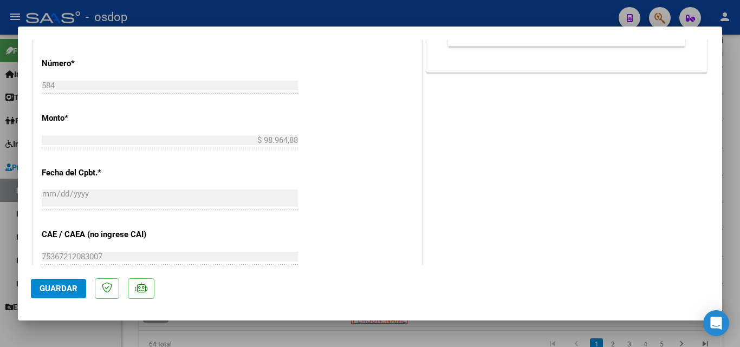
click at [483, 6] on div at bounding box center [370, 173] width 740 height 347
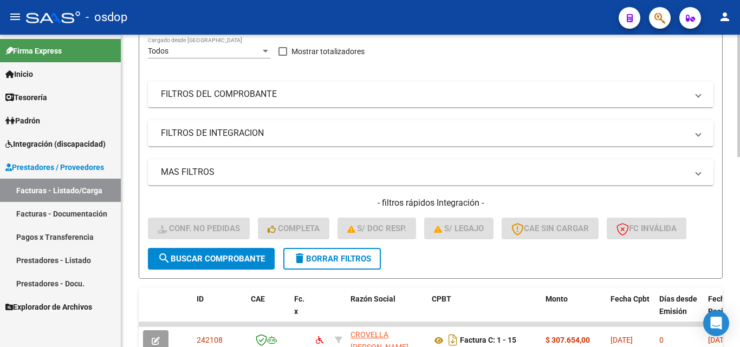
scroll to position [0, 0]
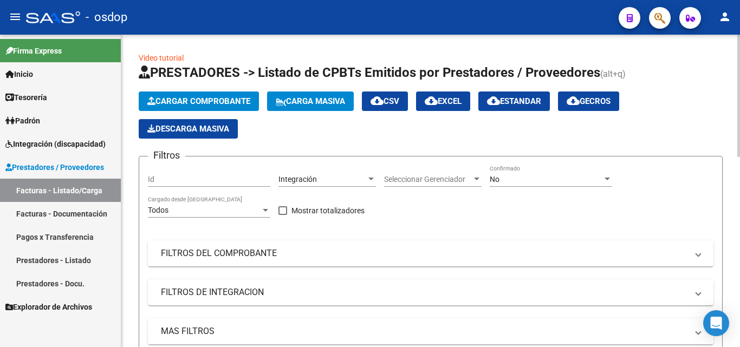
click at [235, 101] on span "Cargar Comprobante" at bounding box center [198, 101] width 103 height 10
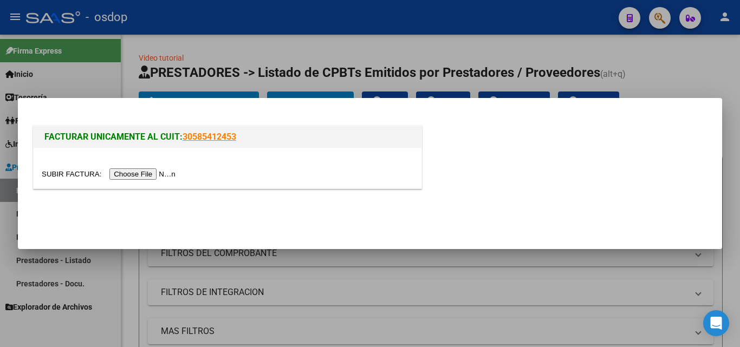
click at [157, 177] on input "file" at bounding box center [110, 174] width 137 height 11
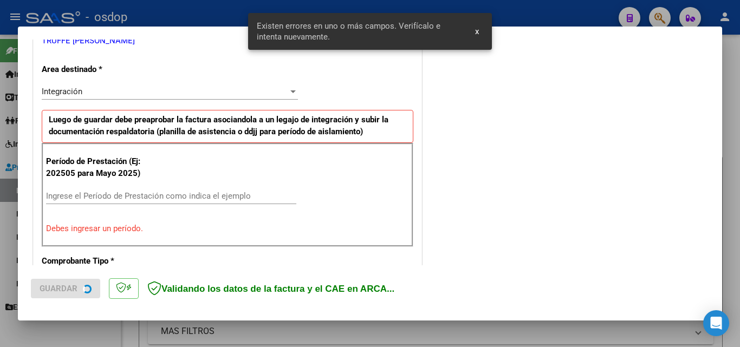
scroll to position [244, 0]
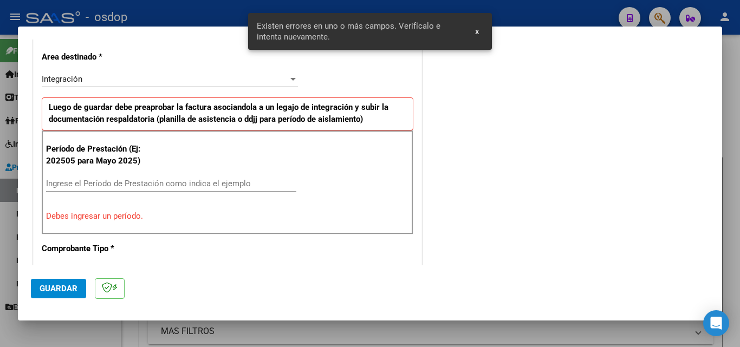
click at [71, 189] on div "Ingrese el Período de Prestación como indica el ejemplo" at bounding box center [171, 184] width 250 height 16
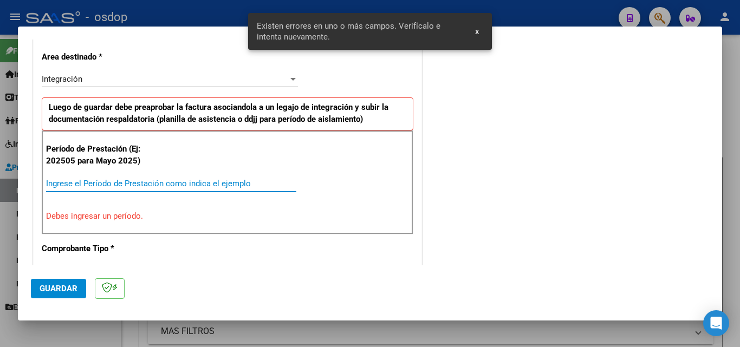
click at [69, 188] on input "Ingrese el Período de Prestación como indica el ejemplo" at bounding box center [171, 184] width 250 height 10
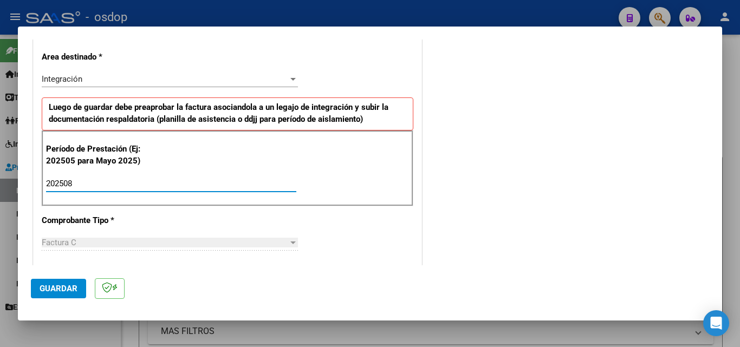
click at [58, 290] on span "Guardar" at bounding box center [59, 289] width 38 height 10
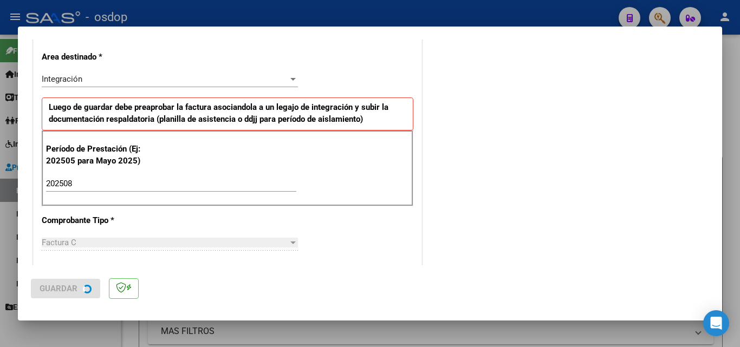
scroll to position [0, 0]
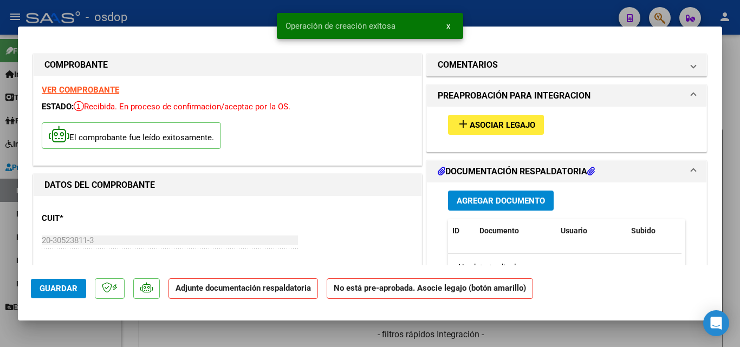
click at [462, 124] on mat-icon "add" at bounding box center [463, 124] width 13 height 13
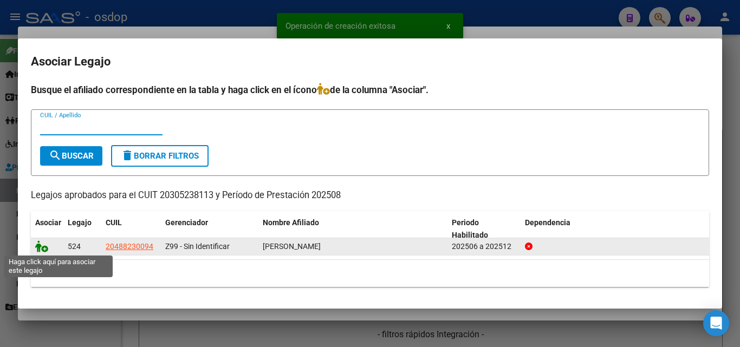
click at [40, 247] on icon at bounding box center [41, 247] width 13 height 12
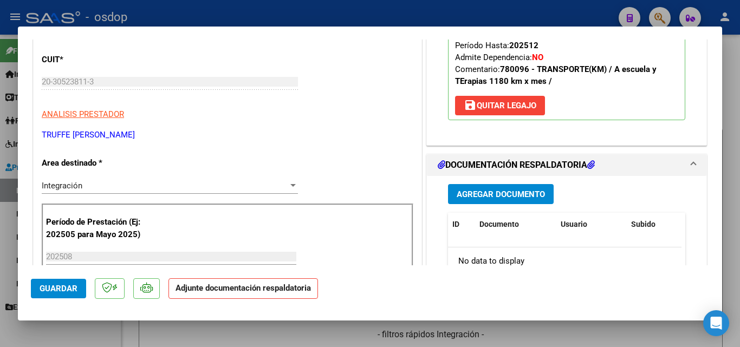
scroll to position [163, 0]
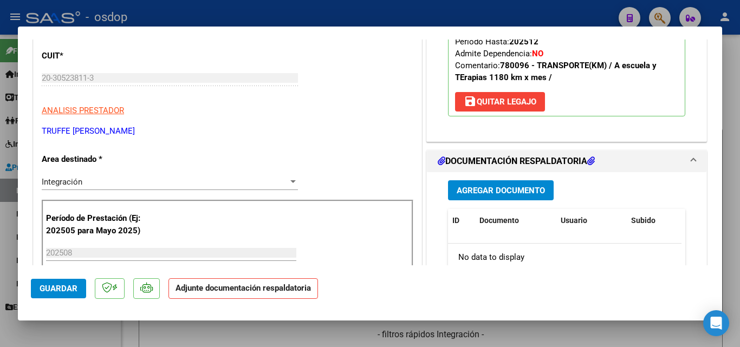
click at [503, 191] on span "Agregar Documento" at bounding box center [501, 191] width 88 height 10
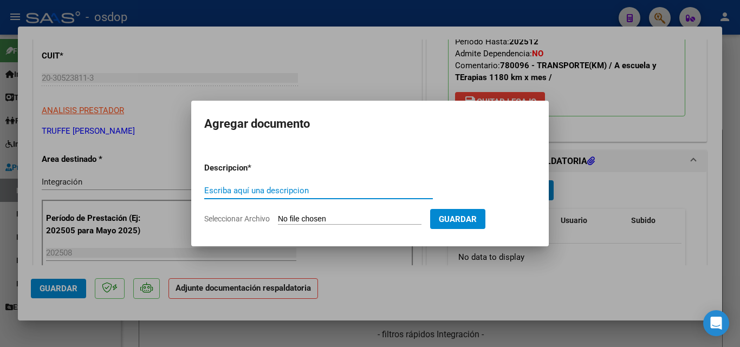
click at [270, 196] on div "Escriba aquí una descripcion" at bounding box center [318, 191] width 229 height 16
click at [288, 224] on input "Seleccionar Archivo" at bounding box center [350, 220] width 144 height 10
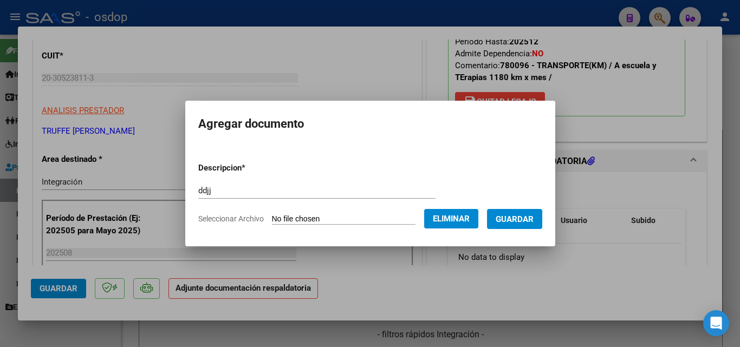
click at [534, 225] on button "Guardar" at bounding box center [514, 219] width 55 height 20
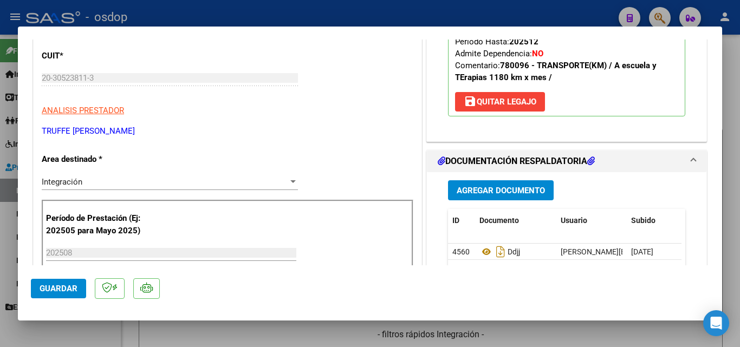
click at [389, 18] on div at bounding box center [370, 173] width 740 height 347
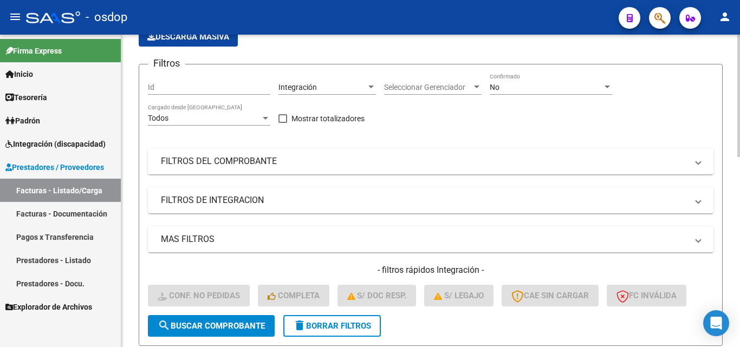
scroll to position [0, 0]
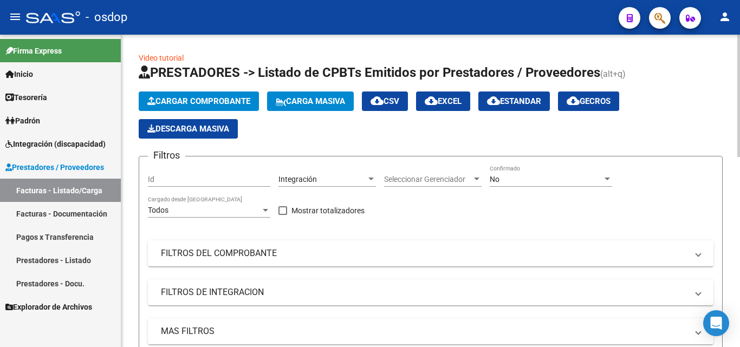
click at [225, 100] on span "Cargar Comprobante" at bounding box center [198, 101] width 103 height 10
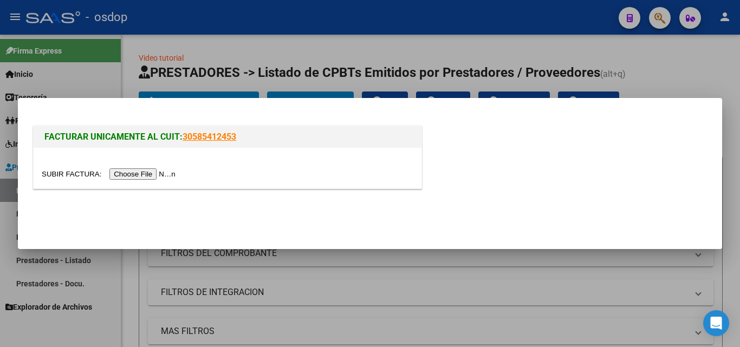
click at [155, 177] on input "file" at bounding box center [110, 174] width 137 height 11
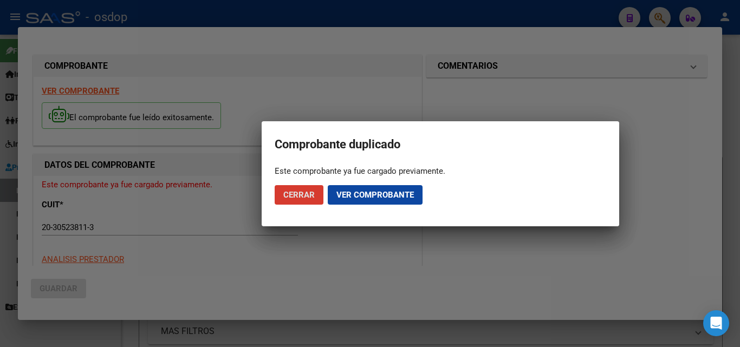
click at [370, 199] on span "Ver comprobante" at bounding box center [375, 195] width 77 height 10
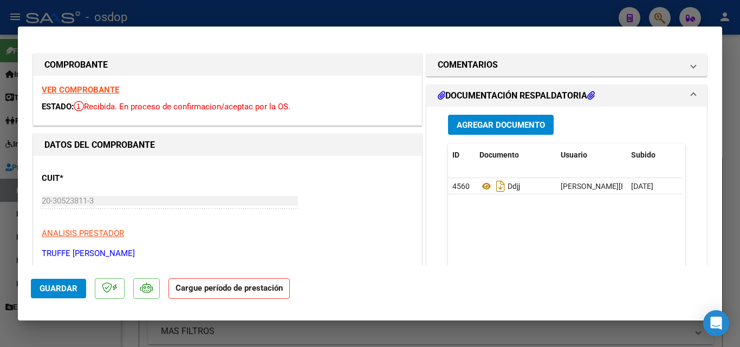
click at [492, 122] on span "Agregar Documento" at bounding box center [501, 125] width 88 height 10
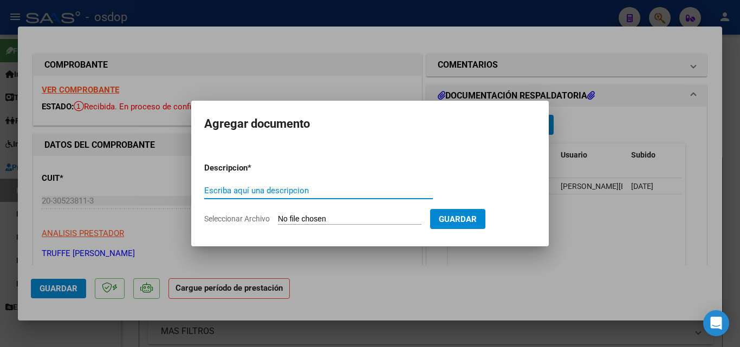
click at [272, 186] on input "Escriba aquí una descripcion" at bounding box center [318, 191] width 229 height 10
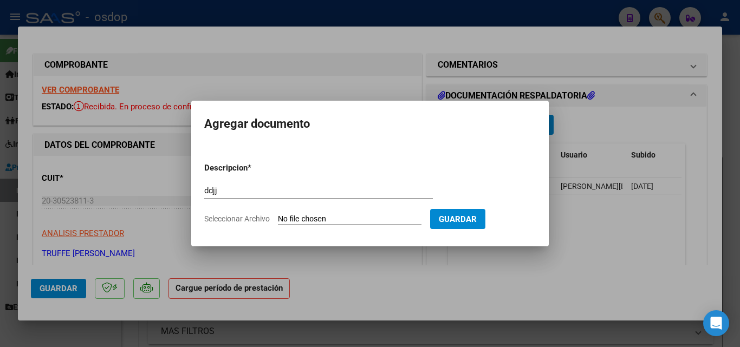
click at [289, 221] on input "Seleccionar Archivo" at bounding box center [350, 220] width 144 height 10
click at [617, 241] on div at bounding box center [370, 173] width 740 height 347
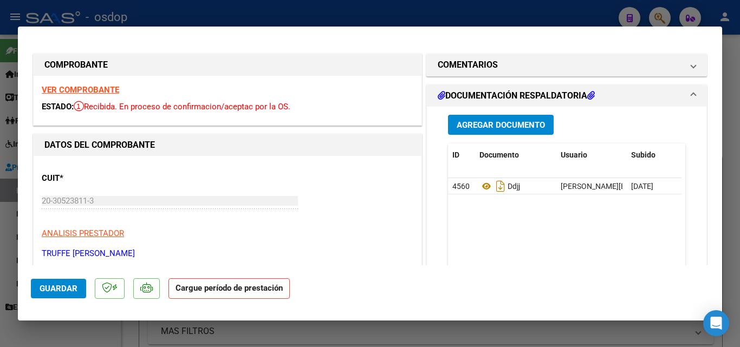
click at [358, 15] on div at bounding box center [370, 173] width 740 height 347
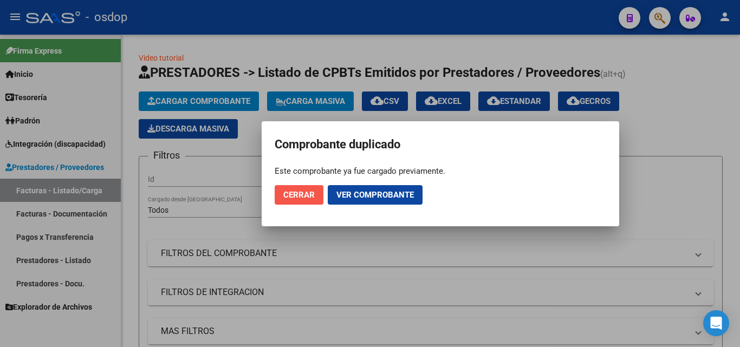
click at [307, 196] on span "Cerrar" at bounding box center [298, 195] width 31 height 10
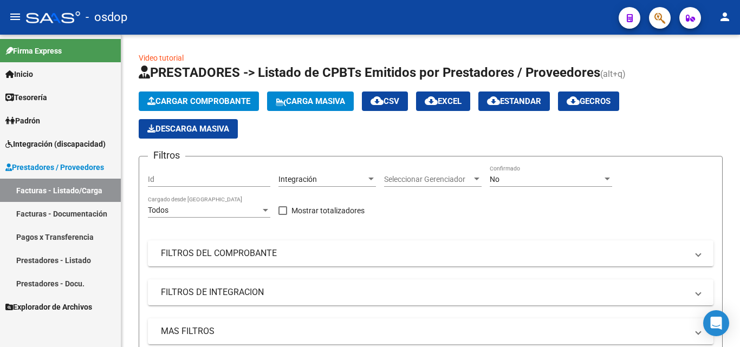
click at [69, 186] on link "Facturas - Listado/Carga" at bounding box center [60, 190] width 121 height 23
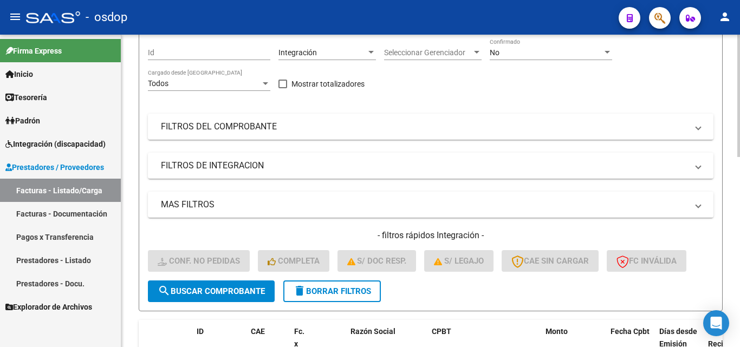
scroll to position [271, 0]
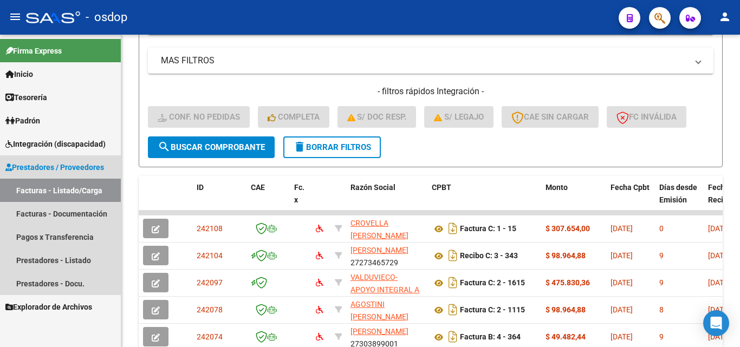
click at [47, 165] on span "Prestadores / Proveedores" at bounding box center [54, 167] width 99 height 12
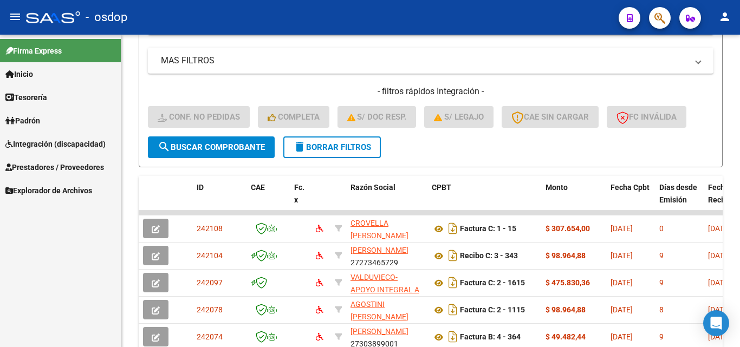
click at [47, 165] on span "Prestadores / Proveedores" at bounding box center [54, 167] width 99 height 12
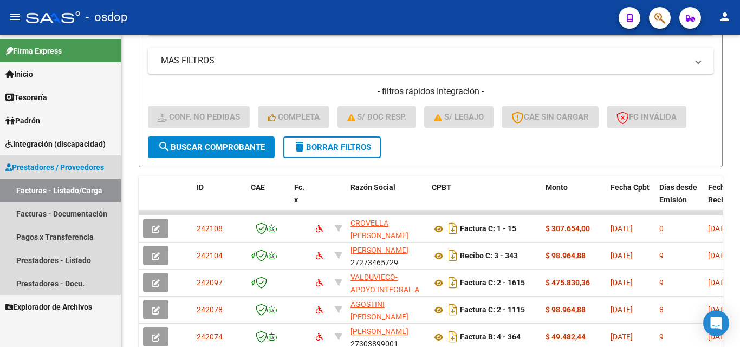
click at [47, 193] on link "Facturas - Listado/Carga" at bounding box center [60, 190] width 121 height 23
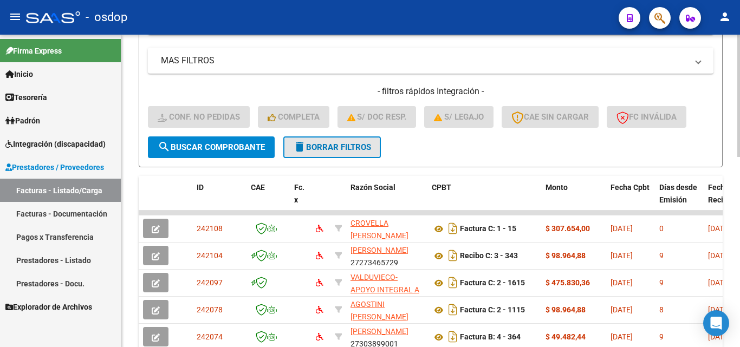
click at [325, 146] on span "delete Borrar Filtros" at bounding box center [332, 148] width 78 height 10
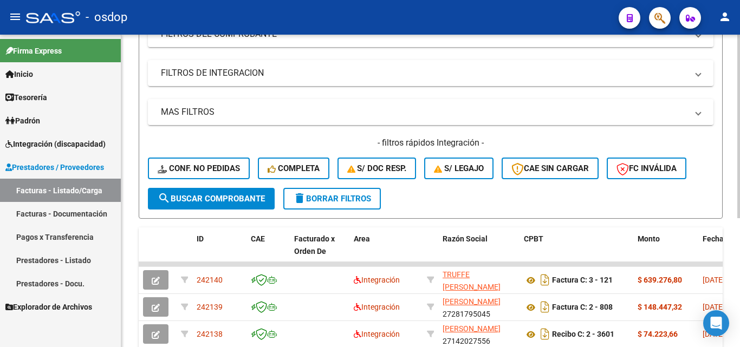
click at [462, 166] on form "Filtros Id Area Area Seleccionar Gerenciador Seleccionar Gerenciador No Confirm…" at bounding box center [431, 78] width 584 height 282
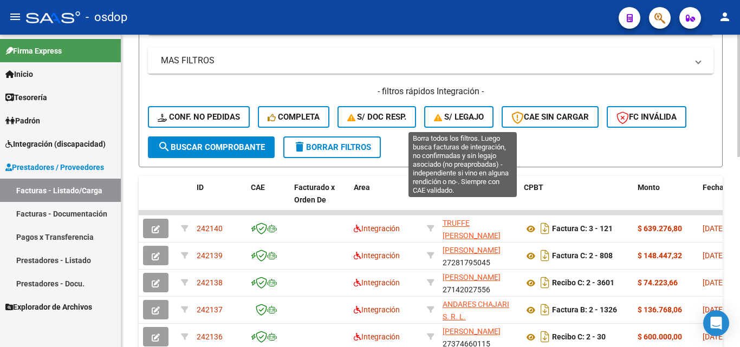
click at [462, 115] on span "S/ legajo" at bounding box center [459, 117] width 50 height 10
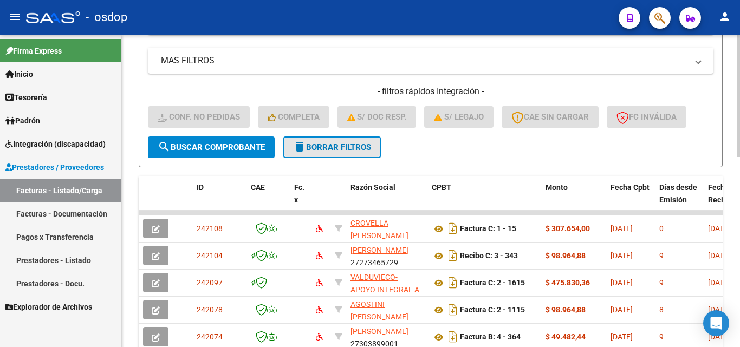
click at [353, 147] on span "delete Borrar Filtros" at bounding box center [332, 148] width 78 height 10
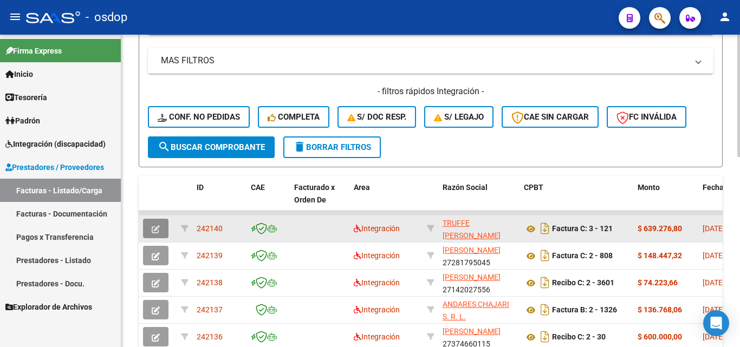
click at [154, 228] on icon "button" at bounding box center [156, 229] width 8 height 8
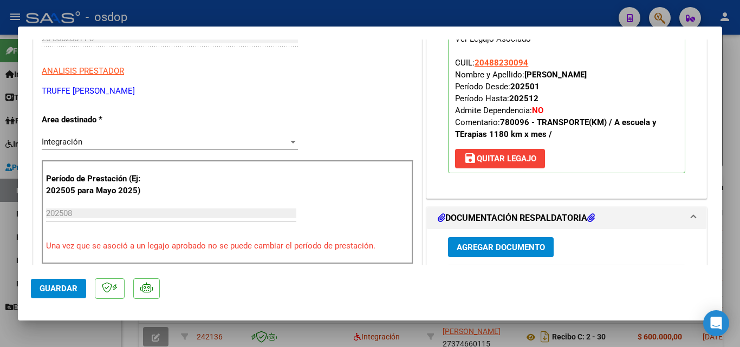
scroll to position [379, 0]
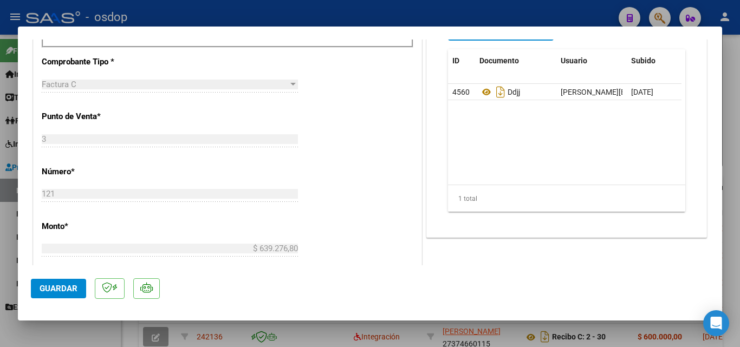
click at [315, 11] on div at bounding box center [370, 173] width 740 height 347
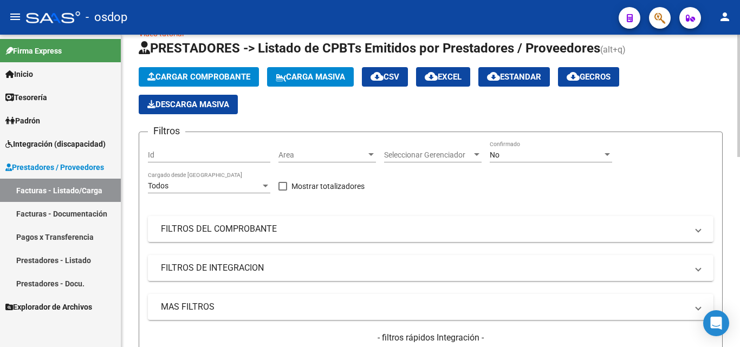
scroll to position [0, 0]
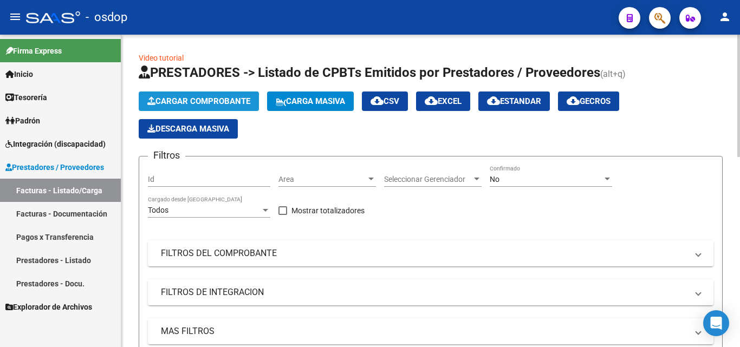
click at [218, 101] on span "Cargar Comprobante" at bounding box center [198, 101] width 103 height 10
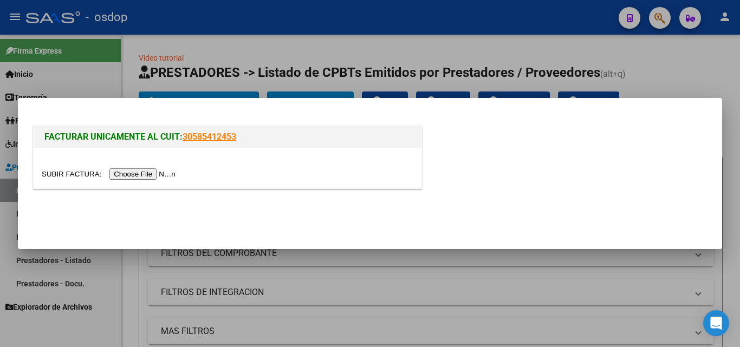
click at [163, 176] on input "file" at bounding box center [110, 174] width 137 height 11
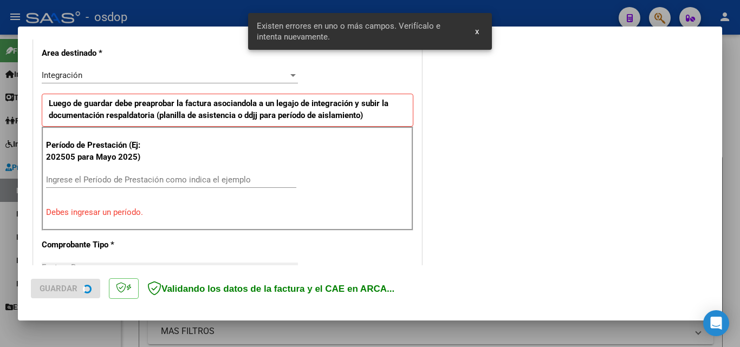
scroll to position [264, 0]
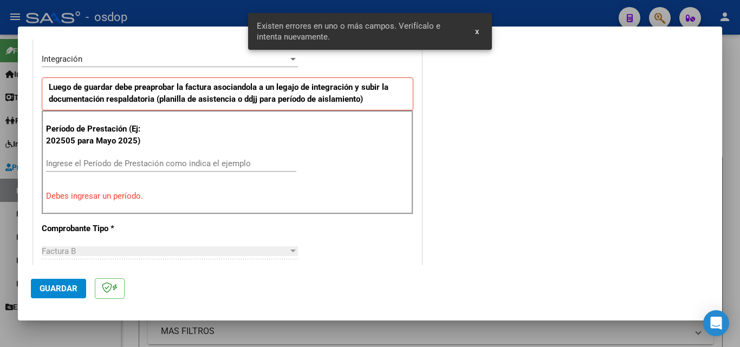
click at [50, 161] on input "Ingrese el Período de Prestación como indica el ejemplo" at bounding box center [171, 164] width 250 height 10
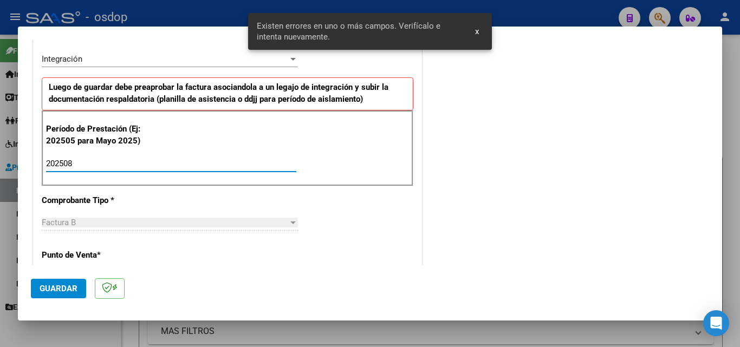
click at [66, 289] on span "Guardar" at bounding box center [59, 289] width 38 height 10
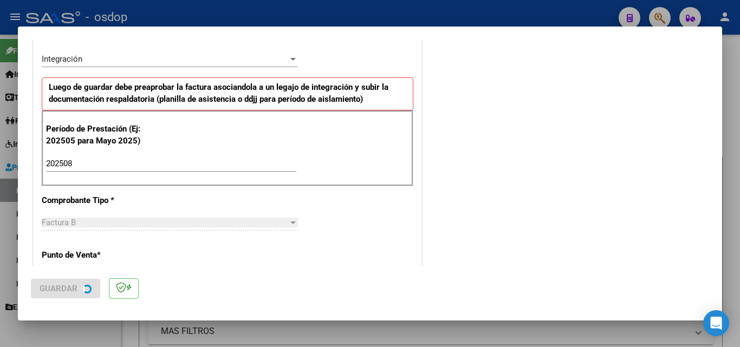
scroll to position [0, 0]
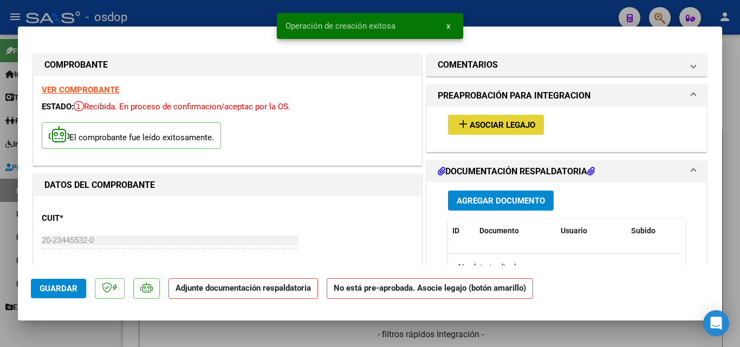
click at [457, 126] on mat-icon "add" at bounding box center [463, 124] width 13 height 13
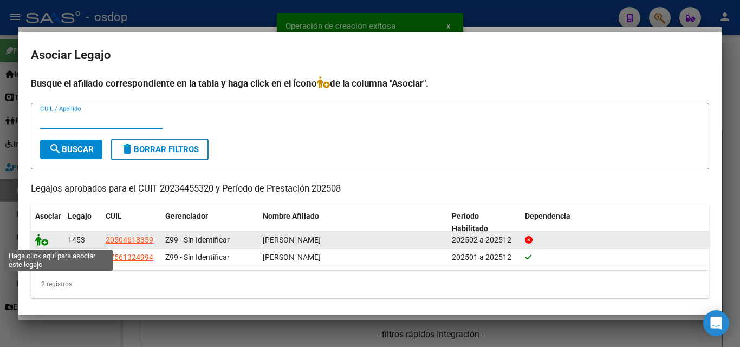
click at [42, 238] on icon at bounding box center [41, 240] width 13 height 12
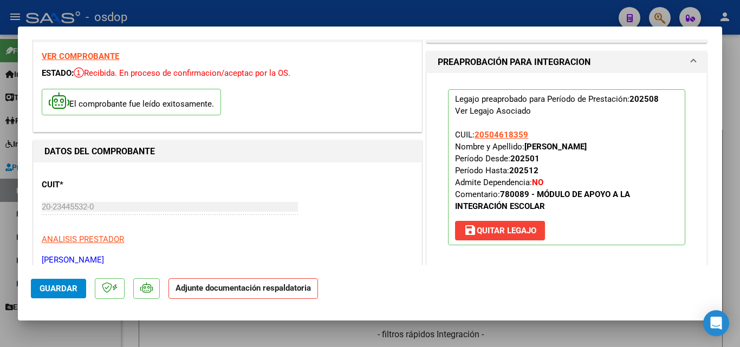
scroll to position [108, 0]
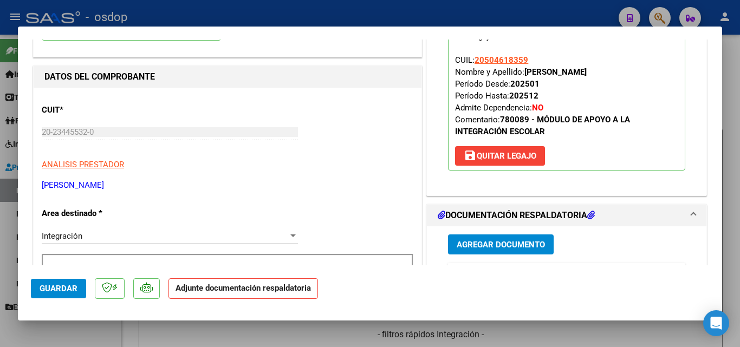
click at [508, 247] on span "Agregar Documento" at bounding box center [501, 245] width 88 height 10
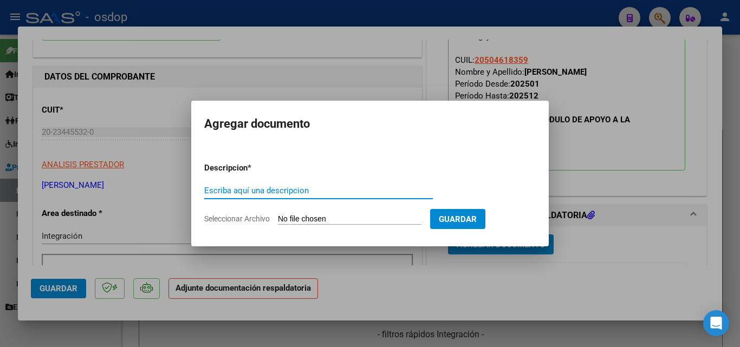
click at [279, 188] on input "Escriba aquí una descripcion" at bounding box center [318, 191] width 229 height 10
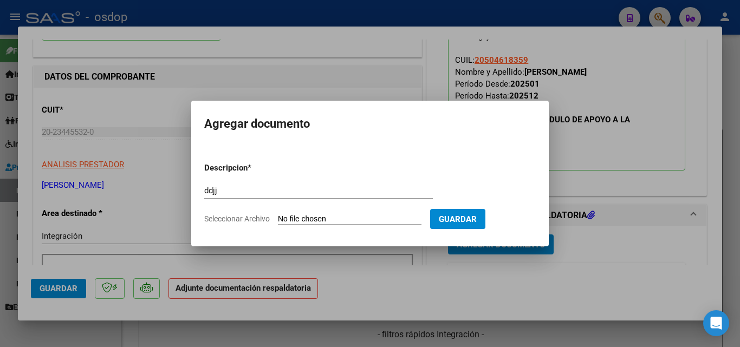
click at [296, 219] on input "Seleccionar Archivo" at bounding box center [350, 220] width 144 height 10
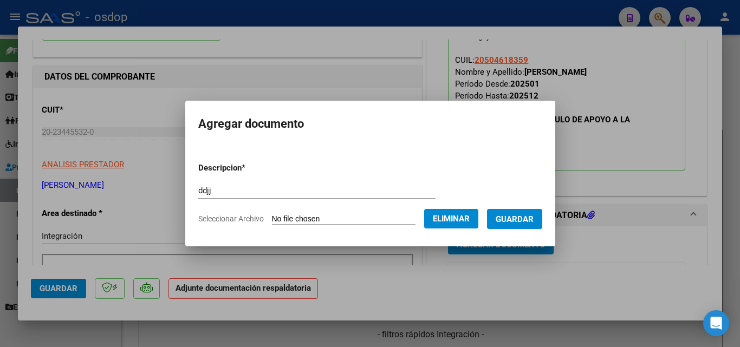
click at [529, 219] on span "Guardar" at bounding box center [515, 220] width 38 height 10
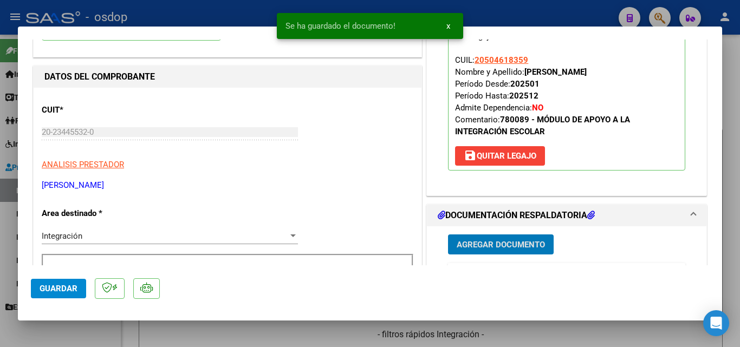
click at [210, 14] on div at bounding box center [370, 173] width 740 height 347
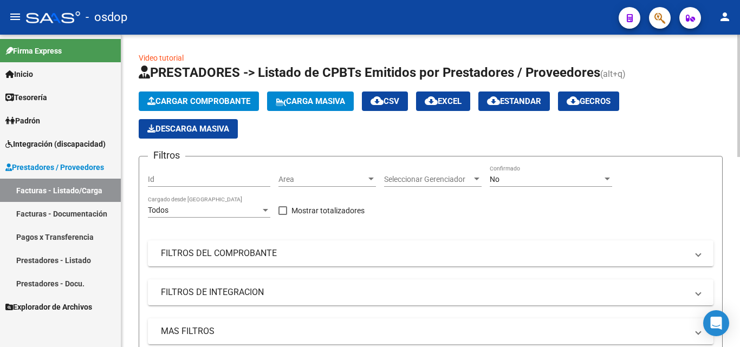
click at [216, 105] on span "Cargar Comprobante" at bounding box center [198, 101] width 103 height 10
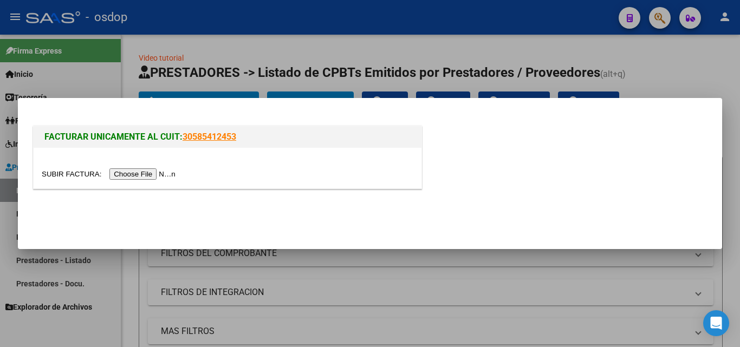
click at [159, 173] on input "file" at bounding box center [110, 174] width 137 height 11
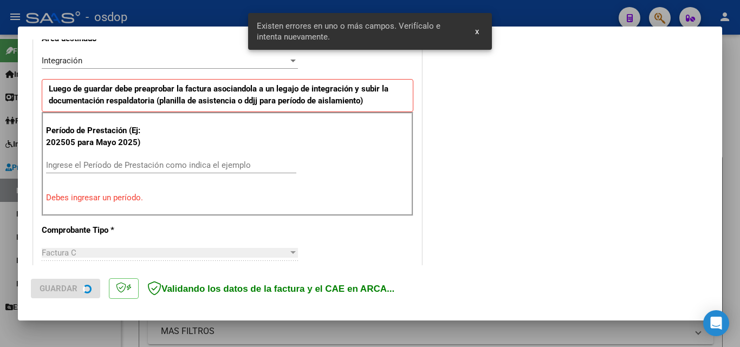
scroll to position [264, 0]
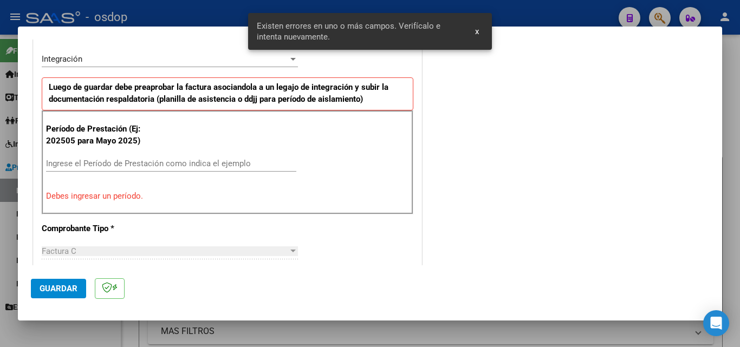
click at [51, 164] on input "Ingrese el Período de Prestación como indica el ejemplo" at bounding box center [171, 164] width 250 height 10
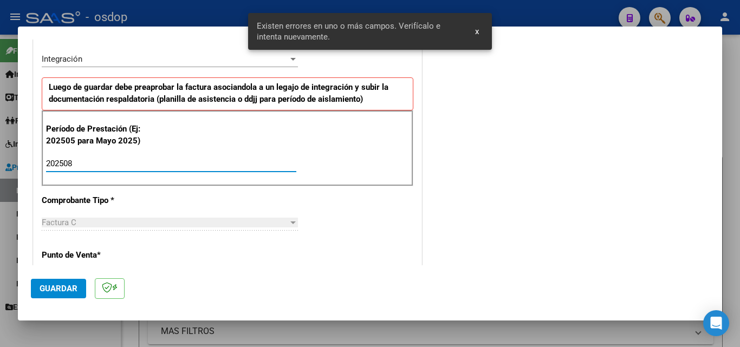
click at [64, 286] on span "Guardar" at bounding box center [59, 289] width 38 height 10
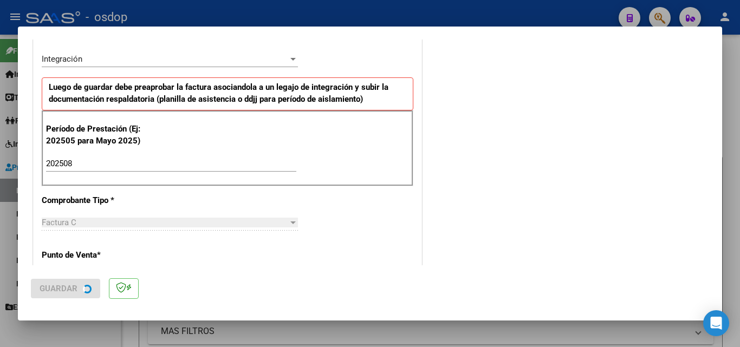
scroll to position [0, 0]
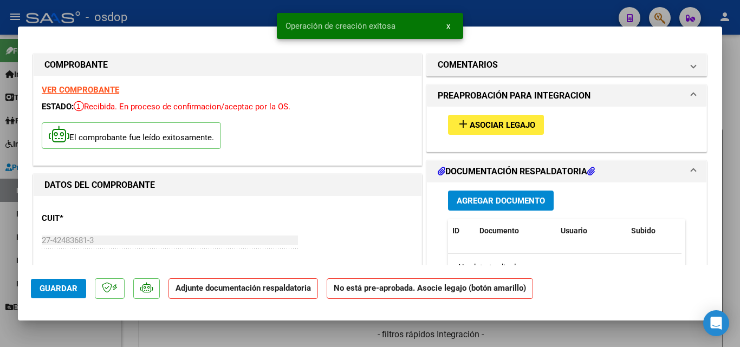
click at [459, 120] on mat-icon "add" at bounding box center [463, 124] width 13 height 13
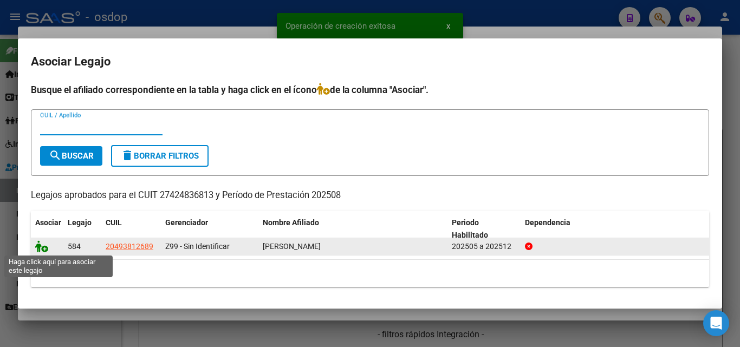
click at [44, 249] on icon at bounding box center [41, 247] width 13 height 12
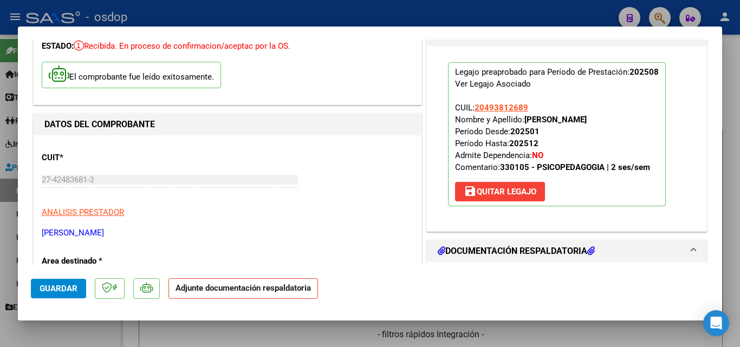
scroll to position [108, 0]
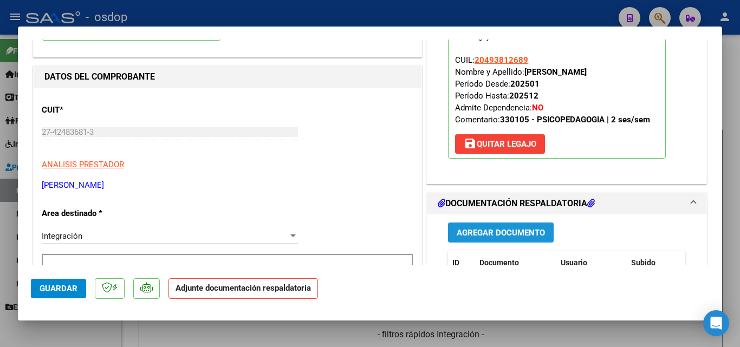
click at [521, 231] on span "Agregar Documento" at bounding box center [501, 233] width 88 height 10
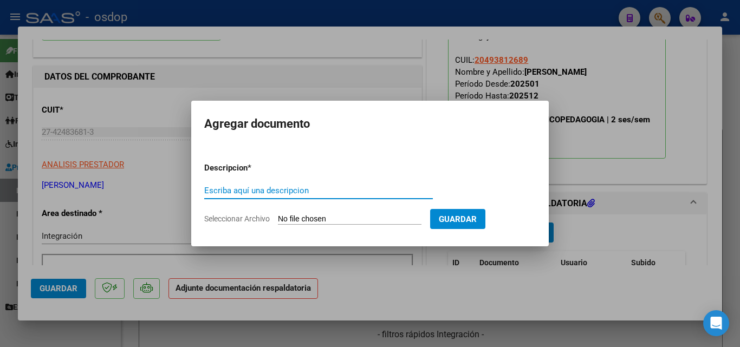
click at [266, 193] on input "Escriba aquí una descripcion" at bounding box center [318, 191] width 229 height 10
click at [306, 221] on input "Seleccionar Archivo" at bounding box center [350, 220] width 144 height 10
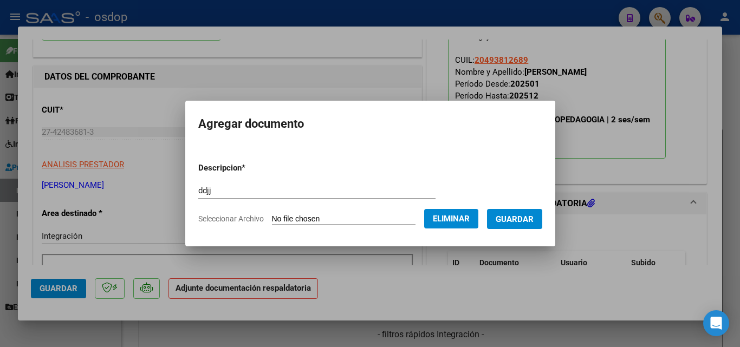
click at [519, 221] on span "Guardar" at bounding box center [515, 220] width 38 height 10
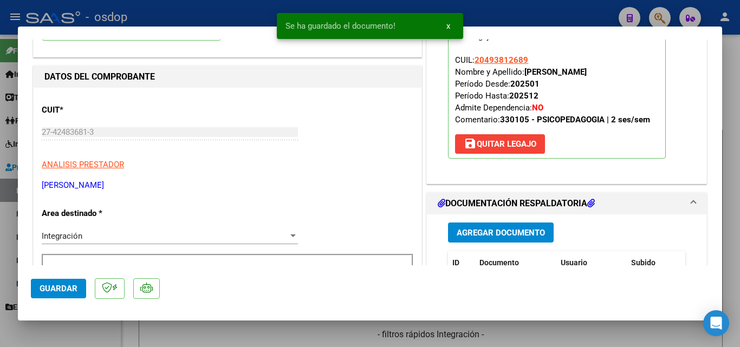
click at [484, 9] on div at bounding box center [370, 173] width 740 height 347
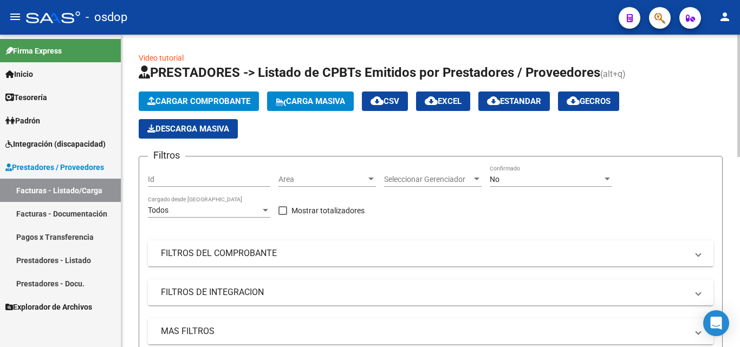
click at [231, 102] on span "Cargar Comprobante" at bounding box center [198, 101] width 103 height 10
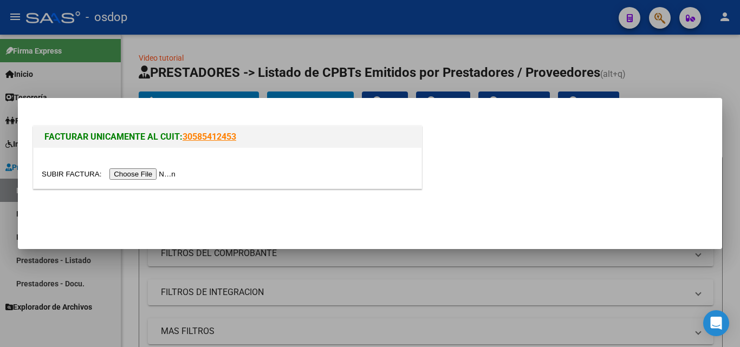
click at [148, 171] on input "file" at bounding box center [110, 174] width 137 height 11
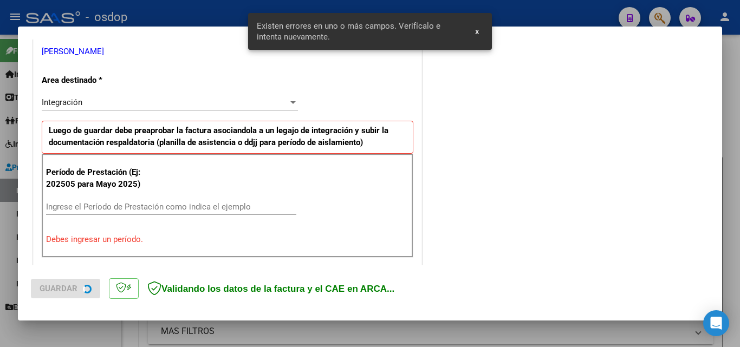
scroll to position [244, 0]
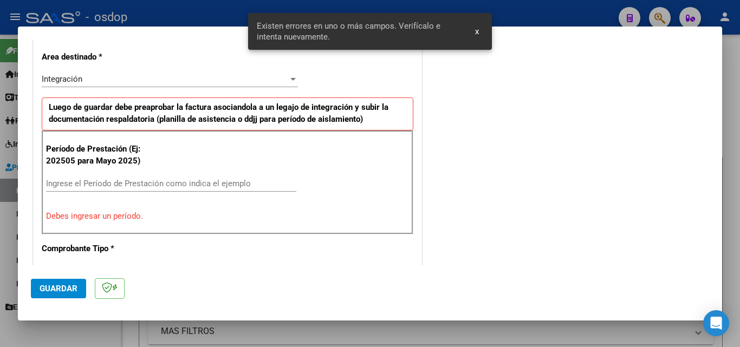
click at [58, 176] on div "Ingrese el Período de Prestación como indica el ejemplo" at bounding box center [171, 184] width 250 height 16
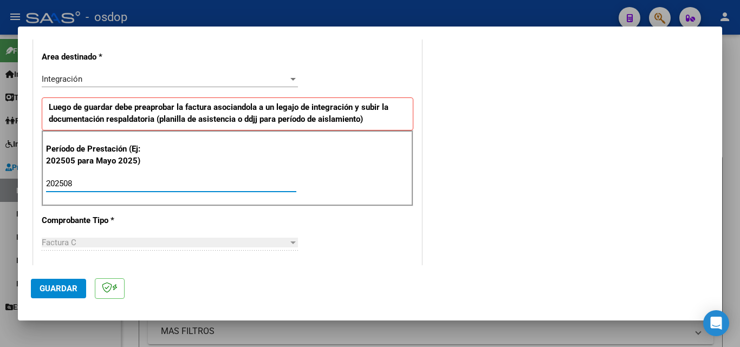
click at [59, 286] on span "Guardar" at bounding box center [59, 289] width 38 height 10
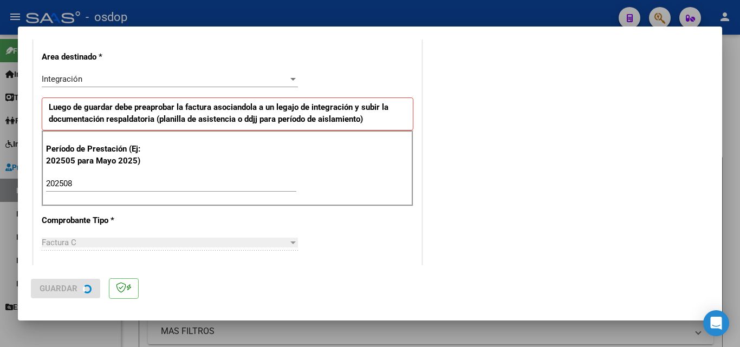
scroll to position [0, 0]
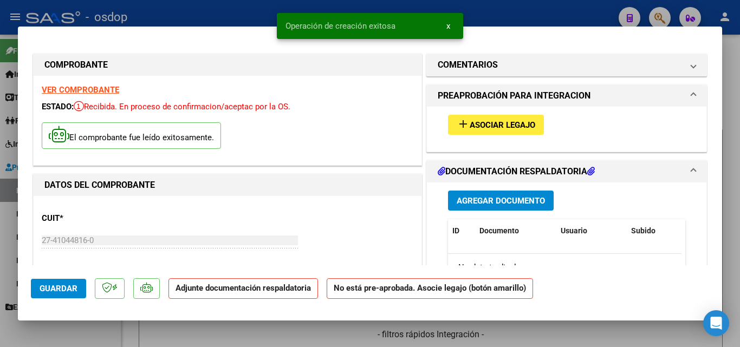
click at [461, 123] on mat-icon "add" at bounding box center [463, 124] width 13 height 13
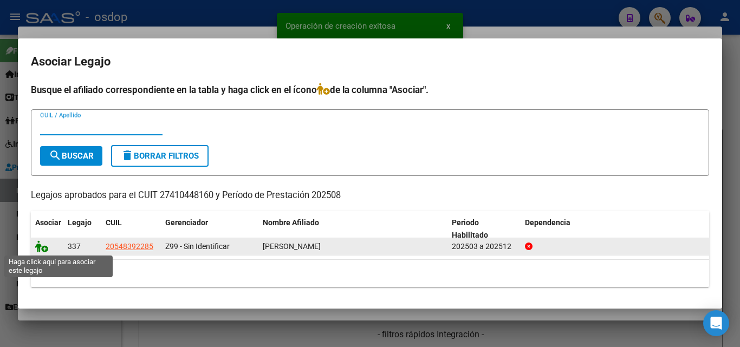
click at [38, 249] on icon at bounding box center [41, 247] width 13 height 12
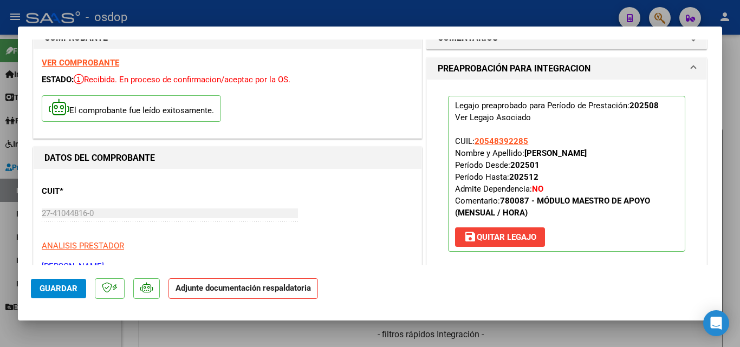
scroll to position [137, 0]
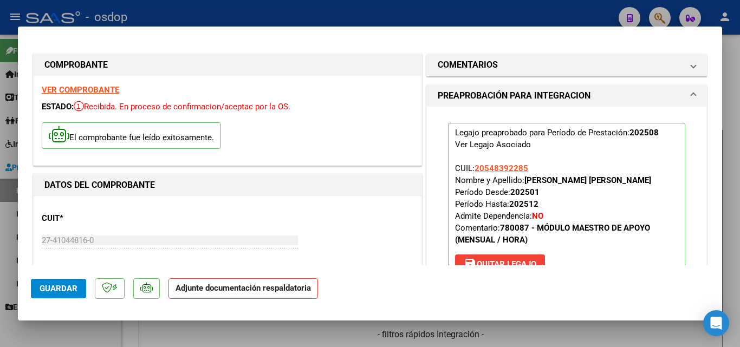
scroll to position [163, 0]
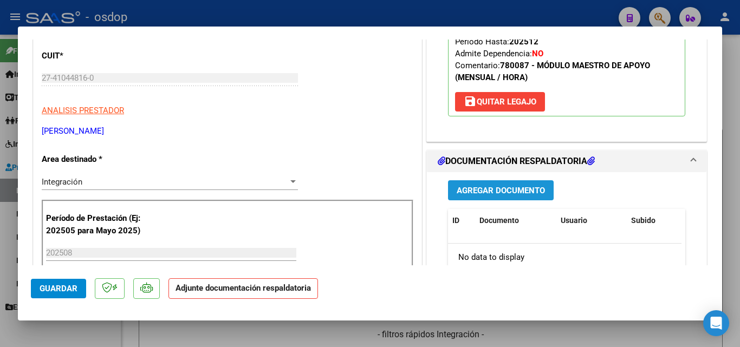
click at [514, 188] on span "Agregar Documento" at bounding box center [501, 191] width 88 height 10
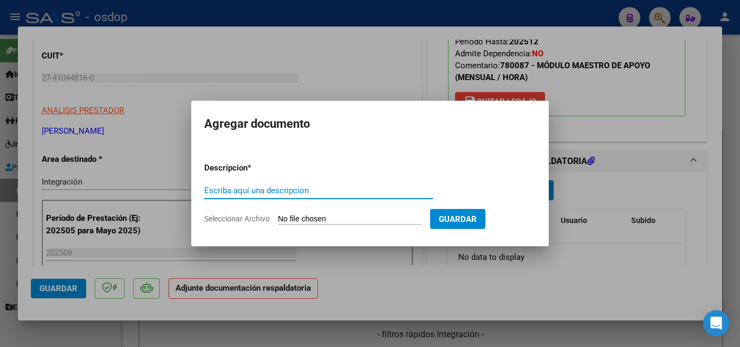
click at [229, 186] on input "Escriba aquí una descripcion" at bounding box center [318, 191] width 229 height 10
type input "ddjj"
click at [321, 219] on input "Seleccionar Archivo" at bounding box center [350, 220] width 144 height 10
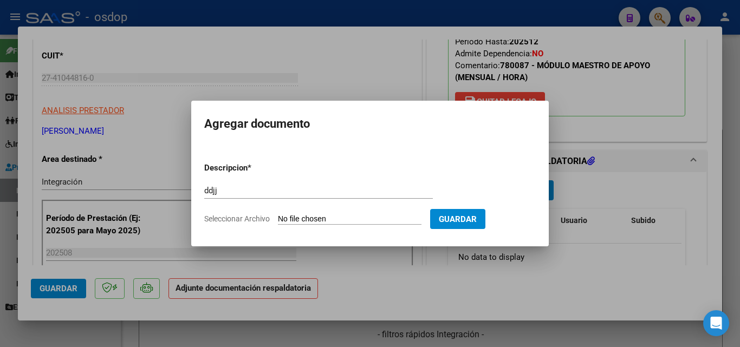
type input "C:\fakepath\[PERSON_NAME] ASIST.pdf"
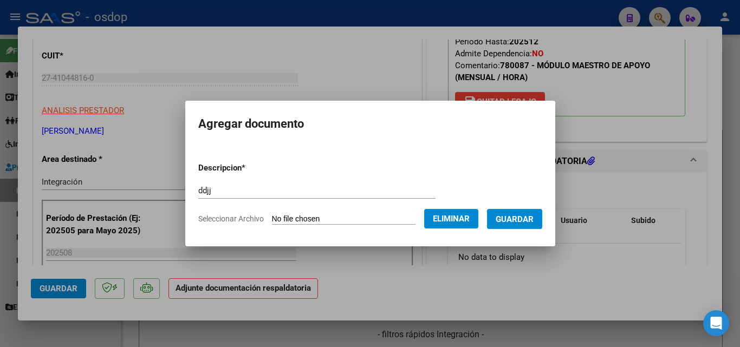
click at [533, 220] on span "Guardar" at bounding box center [515, 220] width 38 height 10
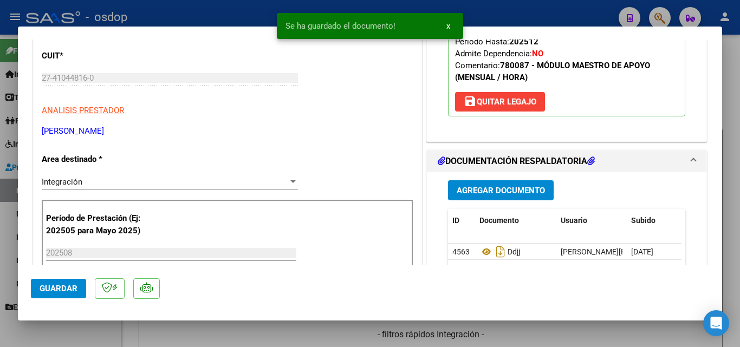
click at [500, 13] on div at bounding box center [370, 173] width 740 height 347
type input "$ 0,00"
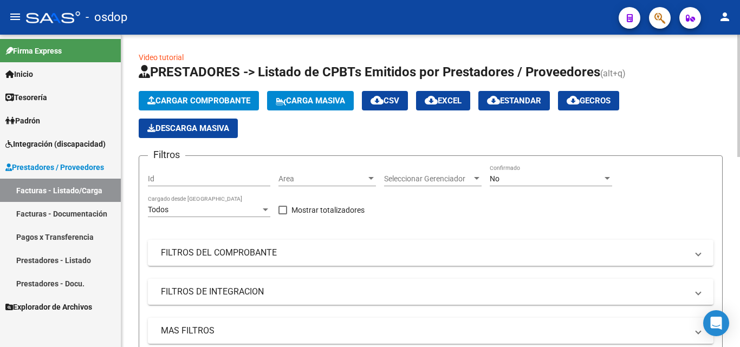
scroll to position [0, 0]
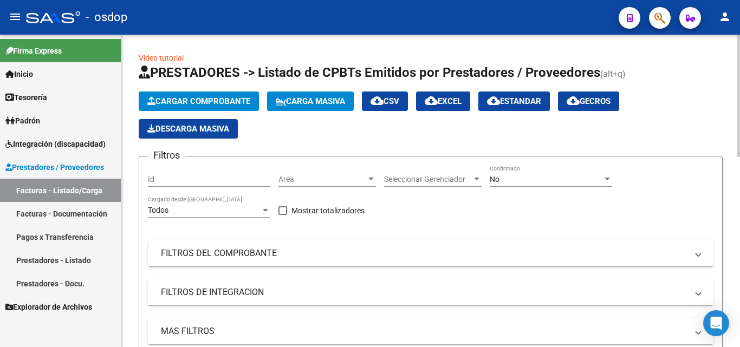
click at [226, 104] on span "Cargar Comprobante" at bounding box center [198, 101] width 103 height 10
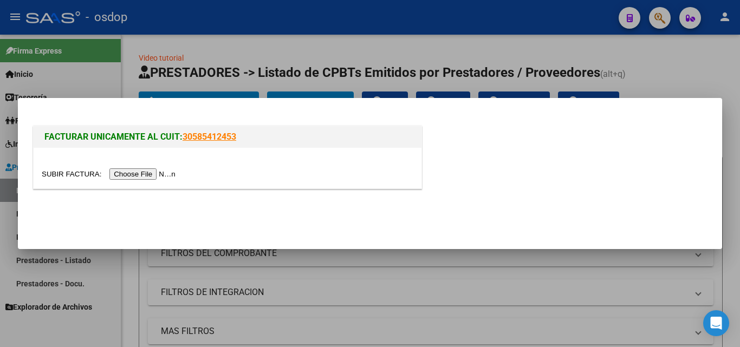
click at [151, 172] on input "file" at bounding box center [110, 174] width 137 height 11
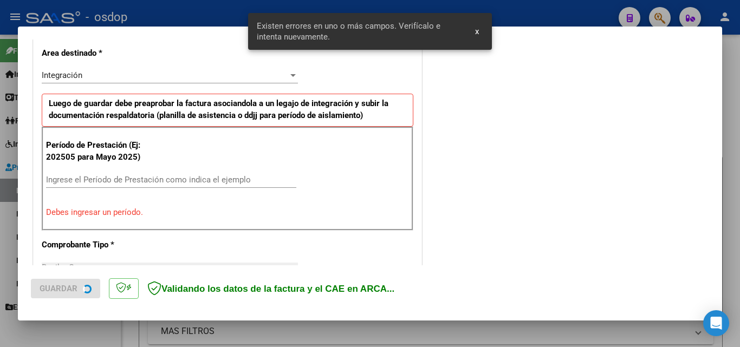
scroll to position [264, 0]
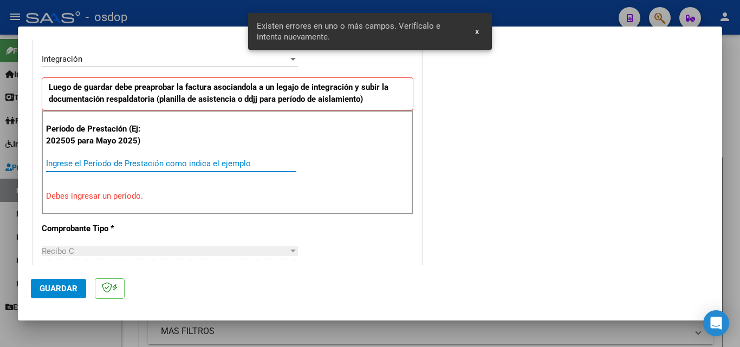
click at [77, 159] on input "Ingrese el Período de Prestación como indica el ejemplo" at bounding box center [171, 164] width 250 height 10
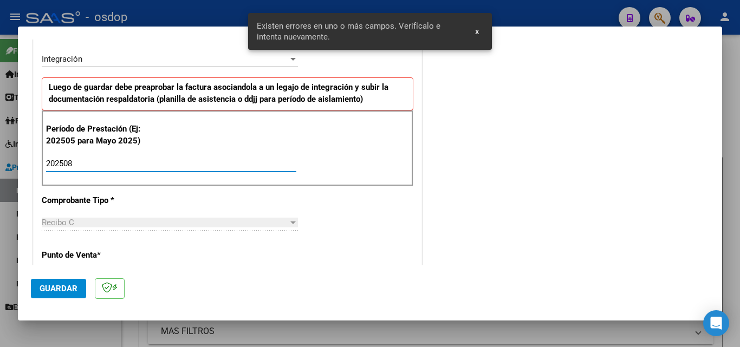
type input "202508"
click at [58, 290] on span "Guardar" at bounding box center [59, 289] width 38 height 10
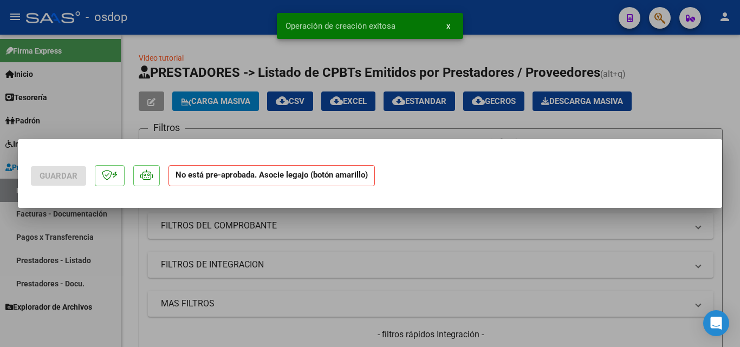
scroll to position [0, 0]
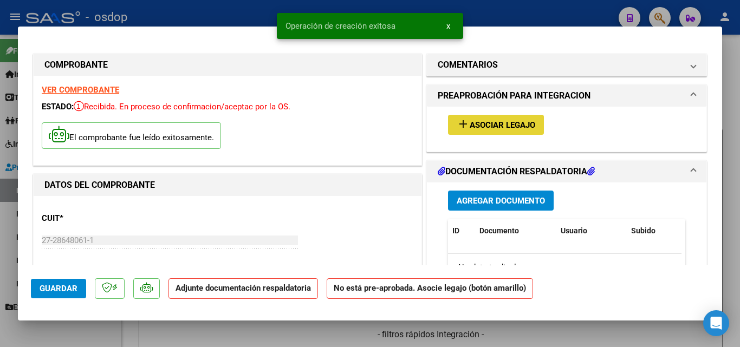
click at [462, 125] on mat-icon "add" at bounding box center [463, 124] width 13 height 13
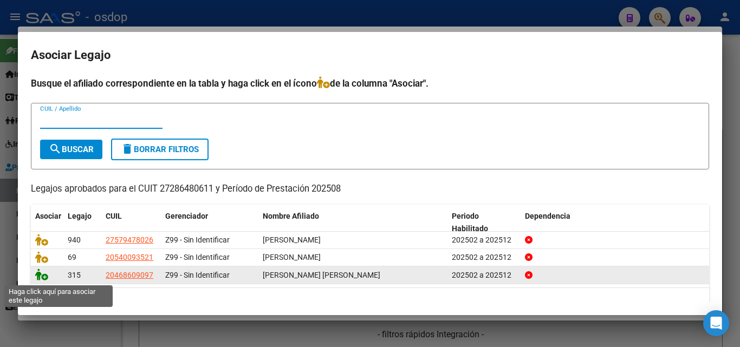
click at [40, 278] on icon at bounding box center [41, 275] width 13 height 12
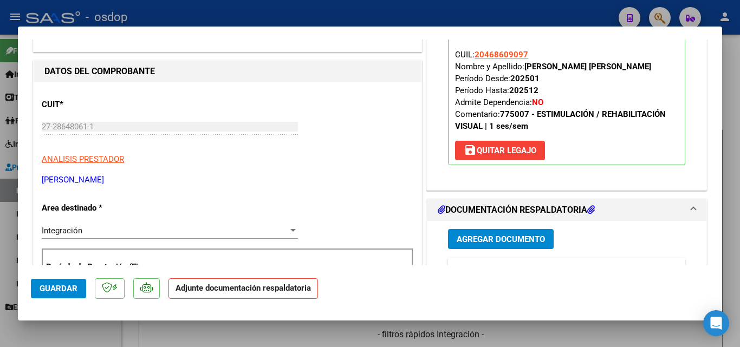
scroll to position [163, 0]
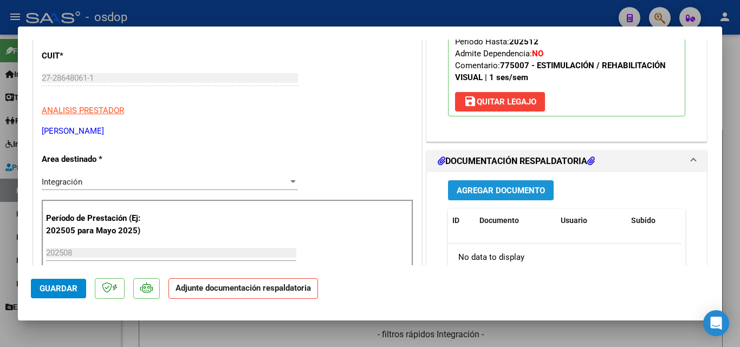
click at [506, 189] on span "Agregar Documento" at bounding box center [501, 191] width 88 height 10
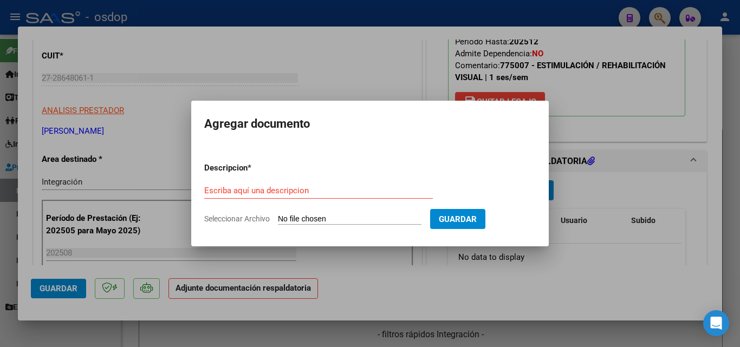
click at [269, 183] on div "Escriba aquí una descripcion" at bounding box center [318, 191] width 229 height 16
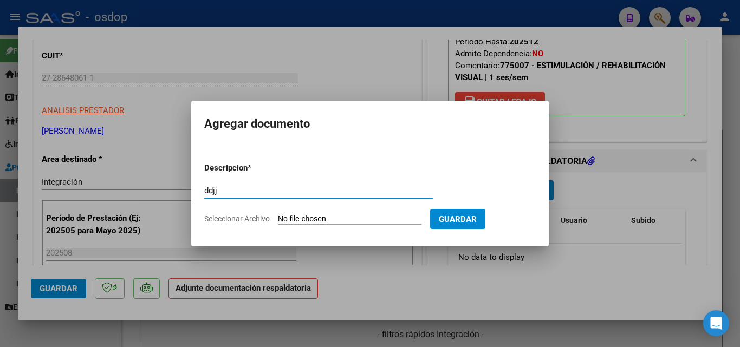
type input "ddjj"
click at [346, 218] on input "Seleccionar Archivo" at bounding box center [350, 220] width 144 height 10
type input "C:\fakepath\[PERSON_NAME] Ag 25.pdf"
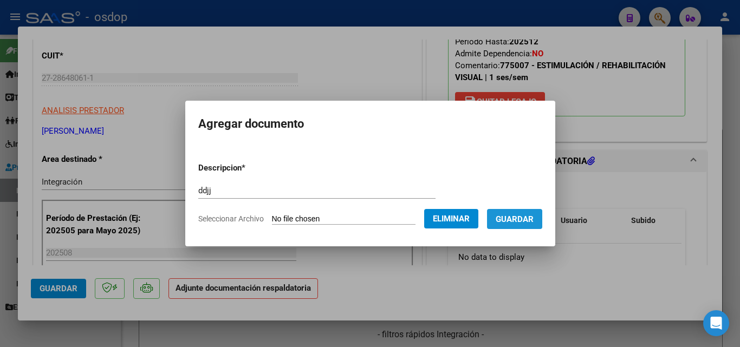
click at [532, 221] on span "Guardar" at bounding box center [515, 220] width 38 height 10
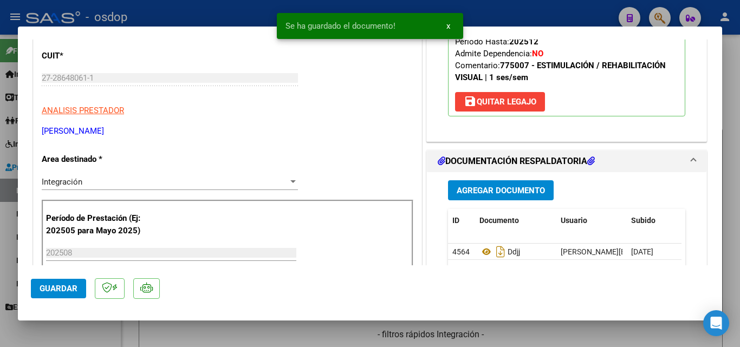
click at [507, 2] on div at bounding box center [370, 173] width 740 height 347
type input "$ 0,00"
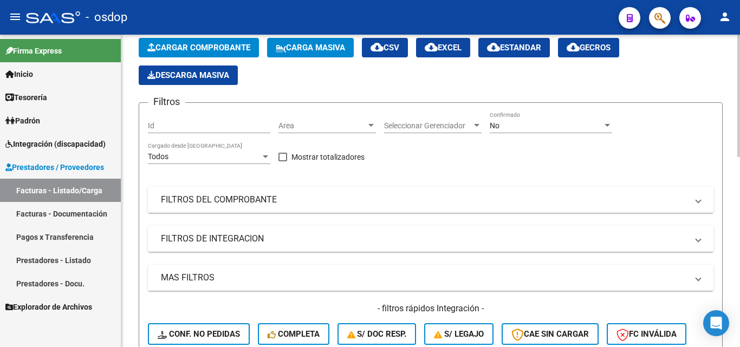
scroll to position [54, 0]
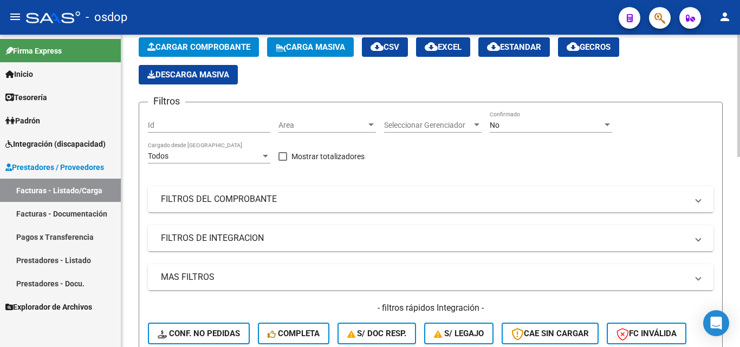
click at [700, 203] on span at bounding box center [698, 199] width 4 height 12
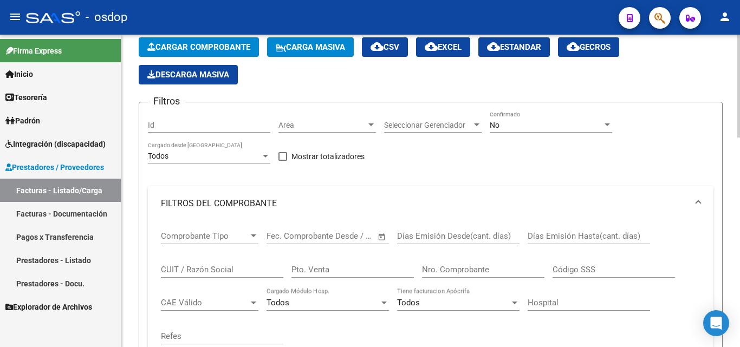
click at [179, 267] on input "CUIT / Razón Social" at bounding box center [222, 270] width 122 height 10
paste input "23348050419"
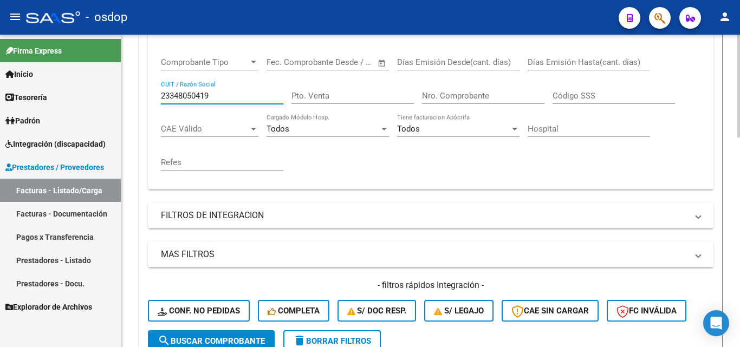
scroll to position [325, 0]
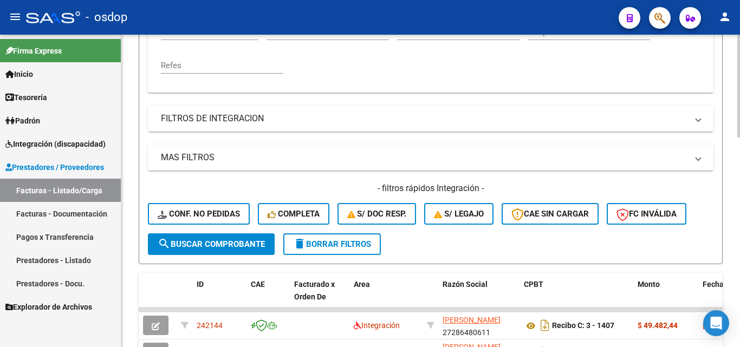
type input "23348050419"
click at [252, 243] on span "search Buscar Comprobante" at bounding box center [211, 245] width 107 height 10
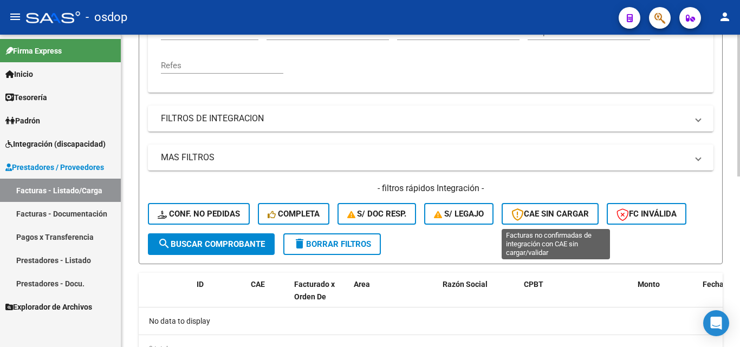
scroll to position [375, 0]
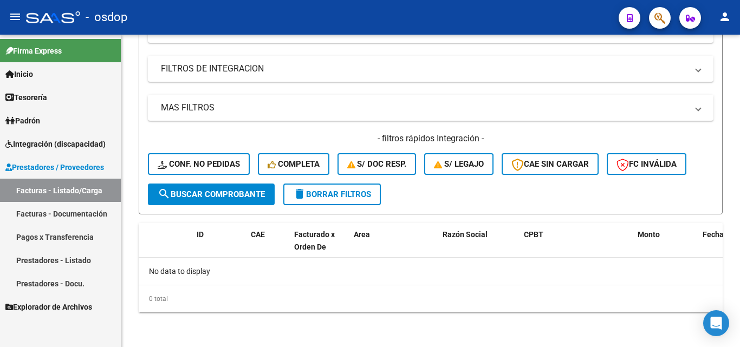
click at [83, 214] on link "Facturas - Documentación" at bounding box center [60, 213] width 121 height 23
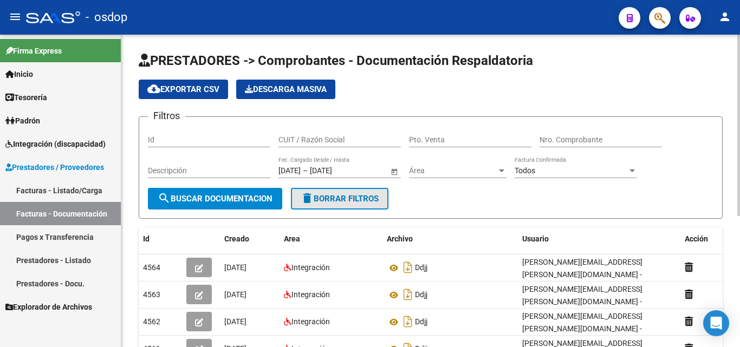
click at [342, 197] on span "delete Borrar Filtros" at bounding box center [340, 199] width 78 height 10
click at [309, 133] on div "CUIT / Razón Social" at bounding box center [340, 137] width 122 height 22
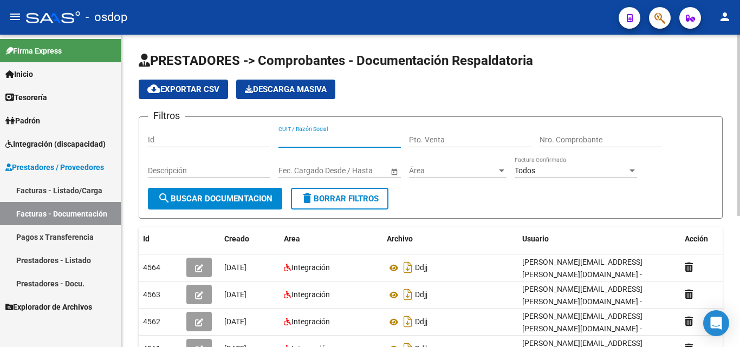
paste input "23348050419"
type input "23348050419"
click at [225, 197] on span "search Buscar Documentacion" at bounding box center [215, 199] width 115 height 10
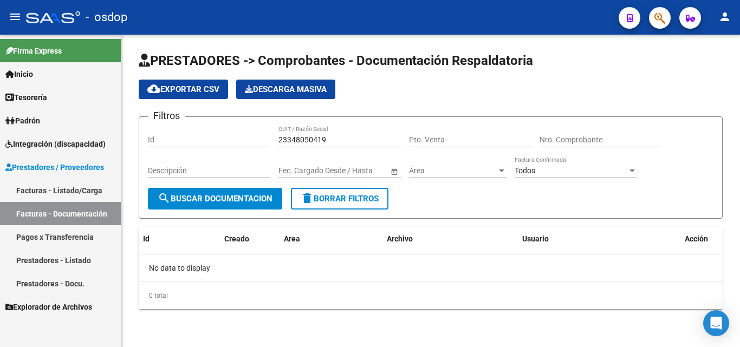
click at [49, 261] on link "Prestadores - Listado" at bounding box center [60, 260] width 121 height 23
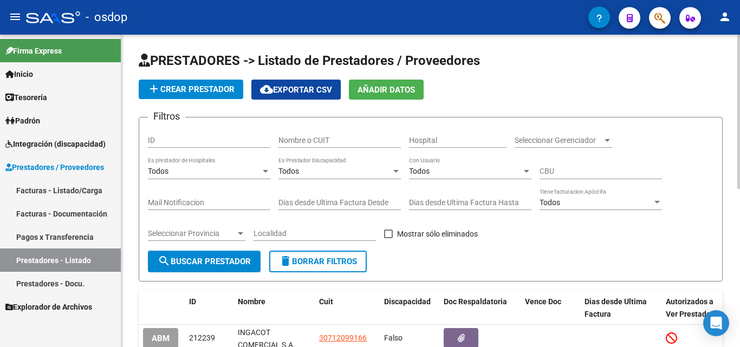
click at [305, 266] on span "delete Borrar Filtros" at bounding box center [318, 262] width 78 height 10
click at [310, 140] on input "Nombre o CUIT" at bounding box center [340, 140] width 122 height 9
paste input "23348050419"
type input "23348050419"
click at [237, 261] on span "search Buscar Prestador" at bounding box center [204, 262] width 93 height 10
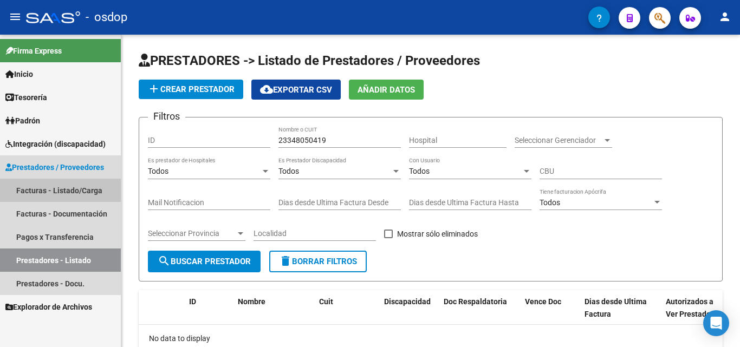
click at [89, 191] on link "Facturas - Listado/Carga" at bounding box center [60, 190] width 121 height 23
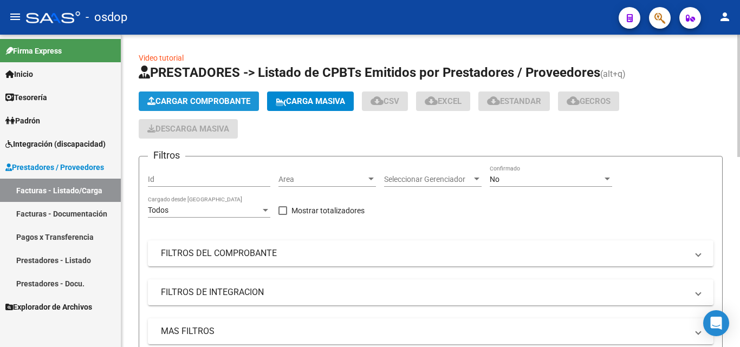
click at [198, 105] on span "Cargar Comprobante" at bounding box center [198, 101] width 103 height 10
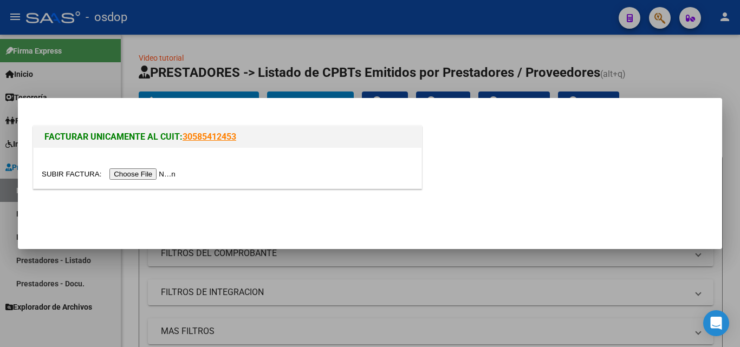
click at [159, 177] on input "file" at bounding box center [110, 174] width 137 height 11
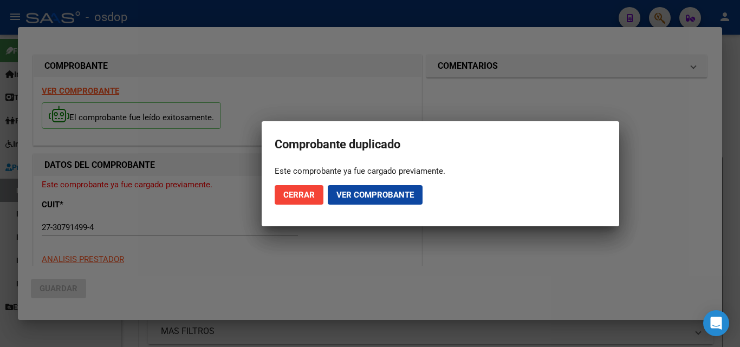
click at [453, 10] on div at bounding box center [370, 173] width 740 height 347
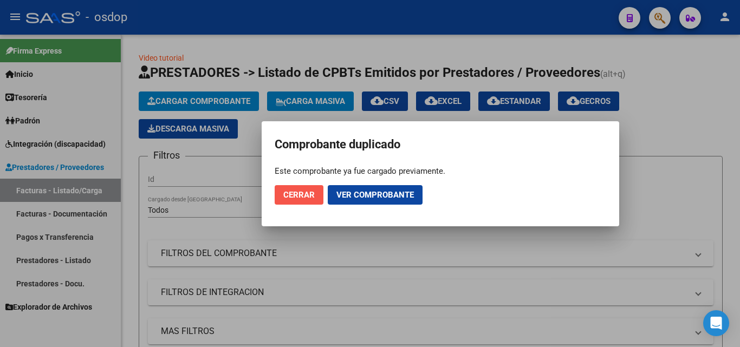
click at [298, 192] on span "Cerrar" at bounding box center [298, 195] width 31 height 10
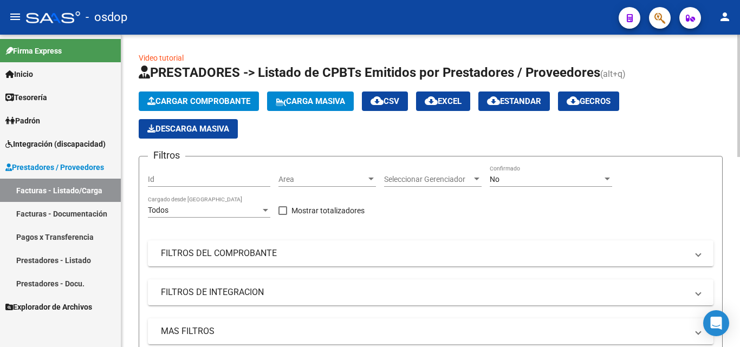
click at [214, 104] on span "Cargar Comprobante" at bounding box center [198, 101] width 103 height 10
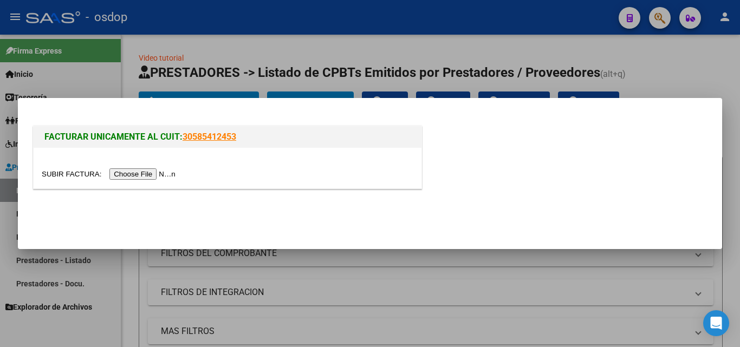
click at [170, 171] on input "file" at bounding box center [110, 174] width 137 height 11
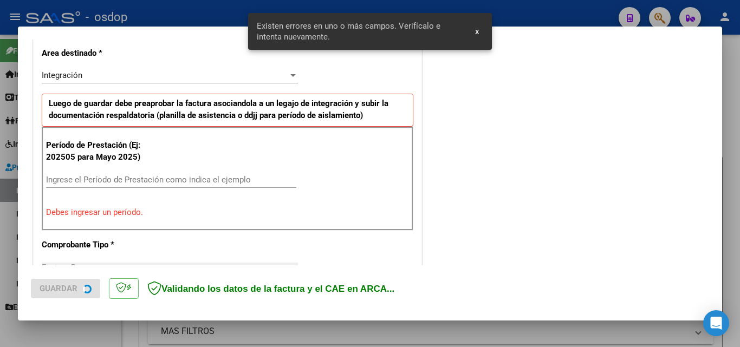
scroll to position [264, 0]
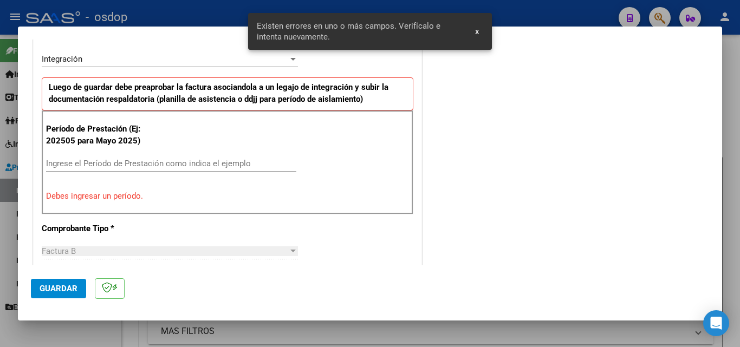
click at [54, 163] on input "Ingrese el Período de Prestación como indica el ejemplo" at bounding box center [171, 164] width 250 height 10
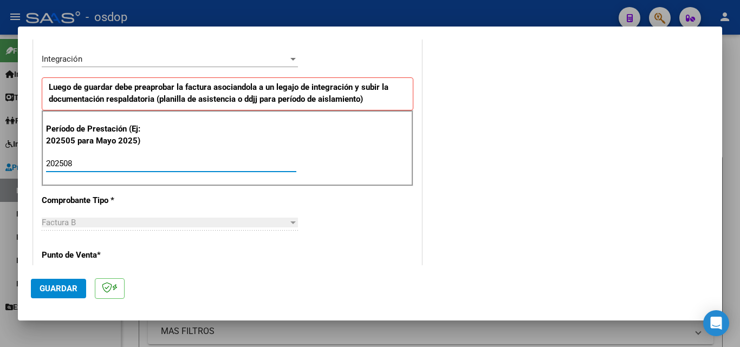
type input "202508"
click at [57, 287] on span "Guardar" at bounding box center [59, 289] width 38 height 10
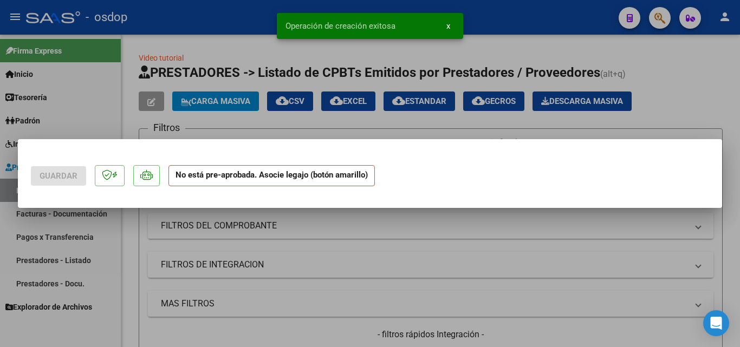
scroll to position [0, 0]
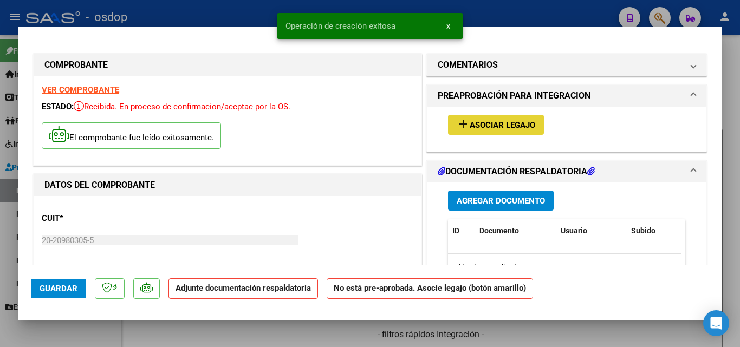
click at [460, 125] on mat-icon "add" at bounding box center [463, 124] width 13 height 13
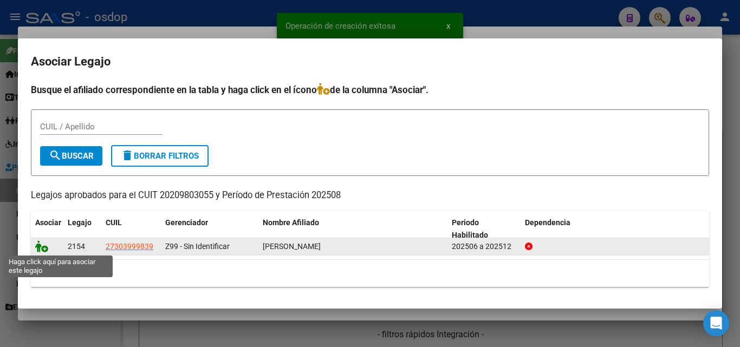
click at [44, 248] on icon at bounding box center [41, 247] width 13 height 12
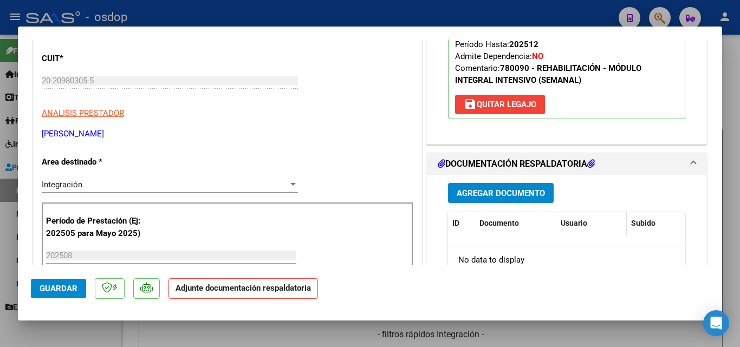
scroll to position [163, 0]
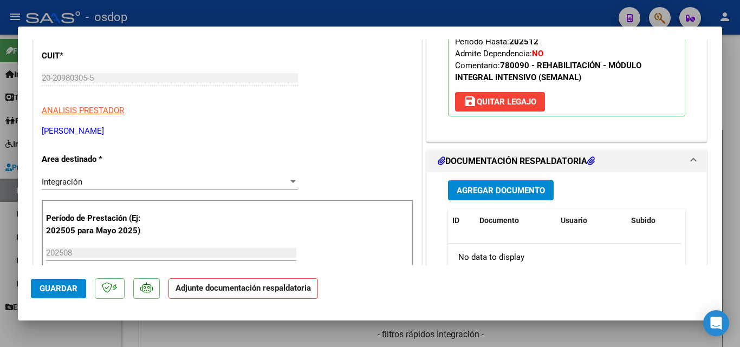
click at [482, 193] on span "Agregar Documento" at bounding box center [501, 191] width 88 height 10
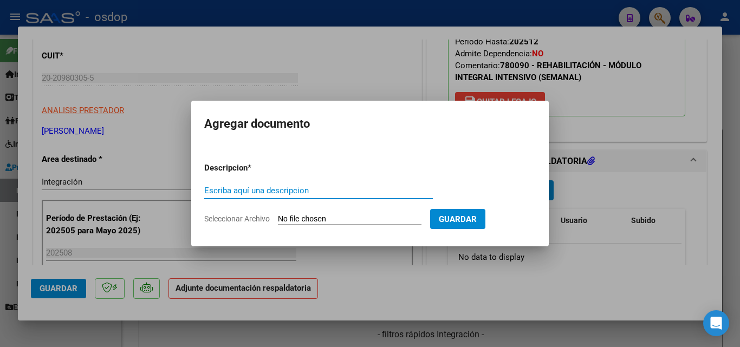
click at [257, 190] on input "Escriba aquí una descripcion" at bounding box center [318, 191] width 229 height 10
type input "ddjj"
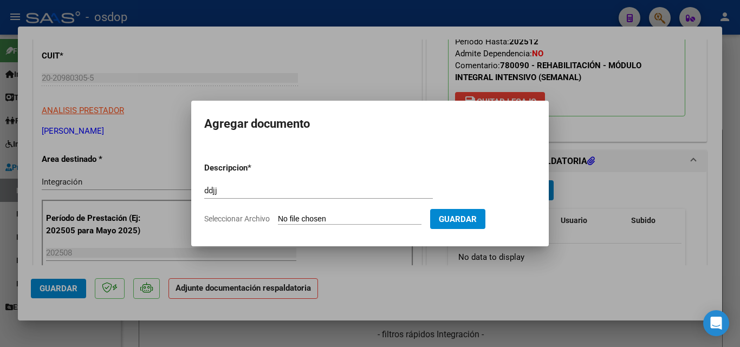
click at [309, 215] on input "Seleccionar Archivo" at bounding box center [350, 220] width 144 height 10
type input "C:\fakepath\[PERSON_NAME]-asist [DATE].pdf"
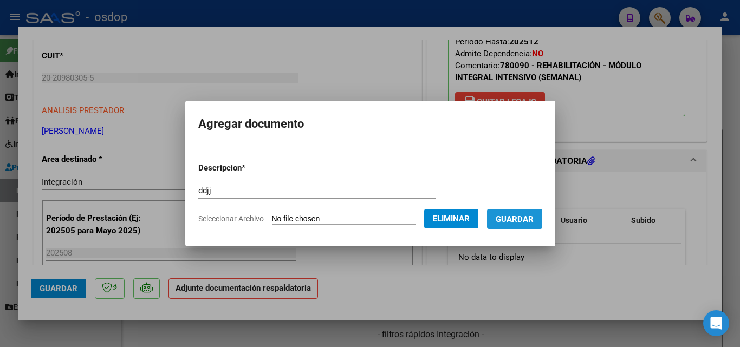
click at [527, 220] on span "Guardar" at bounding box center [515, 220] width 38 height 10
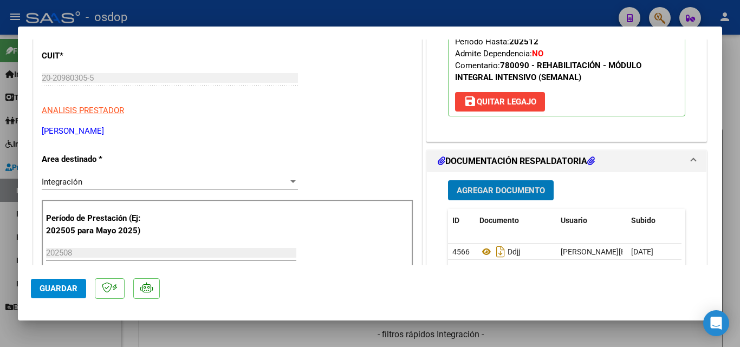
scroll to position [0, 0]
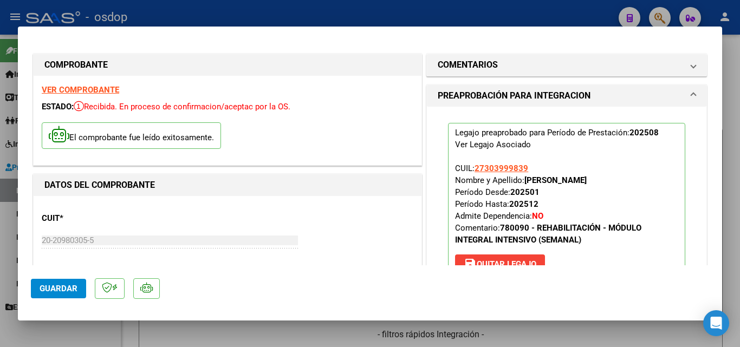
click at [275, 11] on div at bounding box center [370, 173] width 740 height 347
type input "$ 0,00"
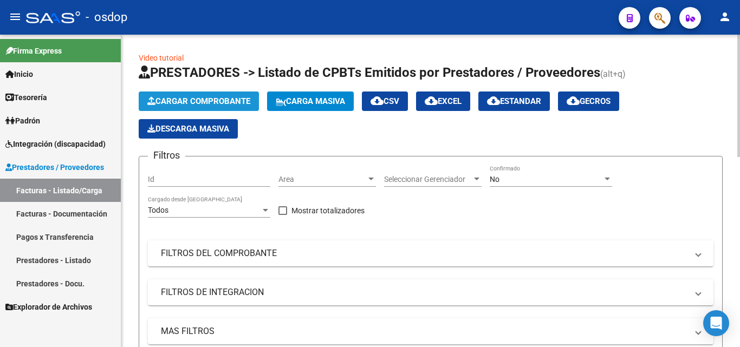
click at [225, 104] on span "Cargar Comprobante" at bounding box center [198, 101] width 103 height 10
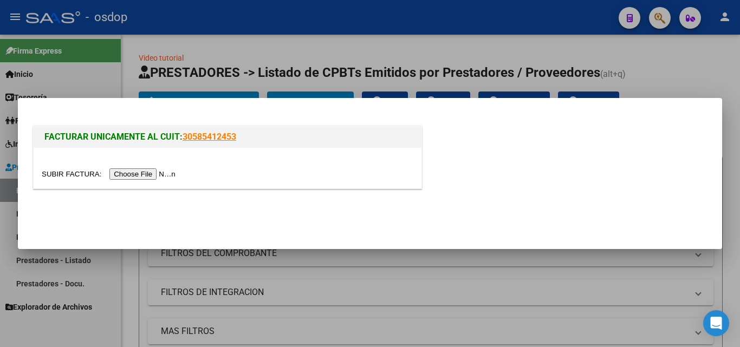
click at [140, 176] on input "file" at bounding box center [110, 174] width 137 height 11
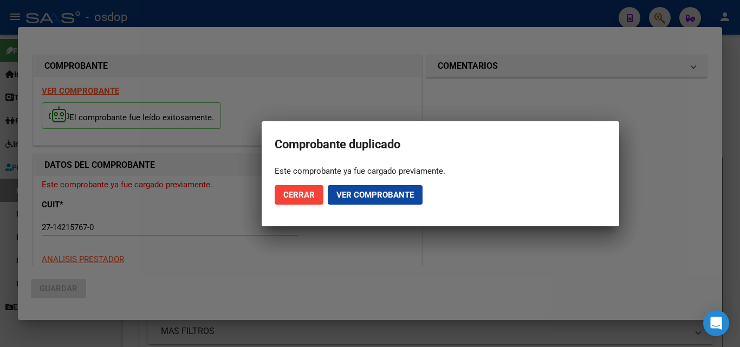
click at [359, 204] on button "Ver comprobante" at bounding box center [375, 195] width 95 height 20
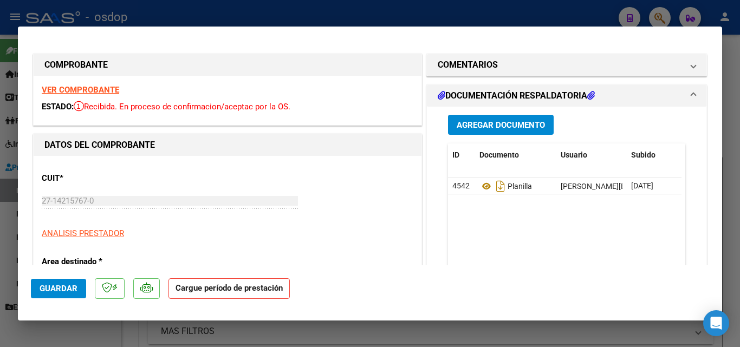
click at [401, 23] on div at bounding box center [370, 173] width 740 height 347
type input "$ 0,00"
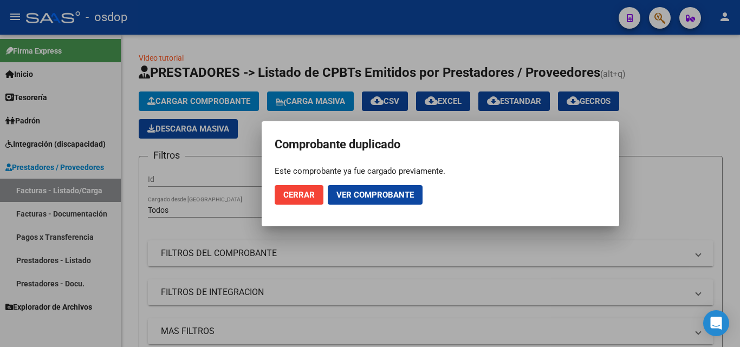
click at [511, 27] on div at bounding box center [370, 173] width 740 height 347
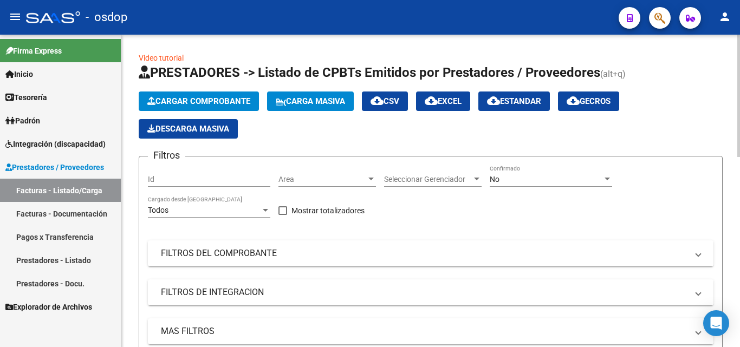
click at [204, 101] on span "Cargar Comprobante" at bounding box center [198, 101] width 103 height 10
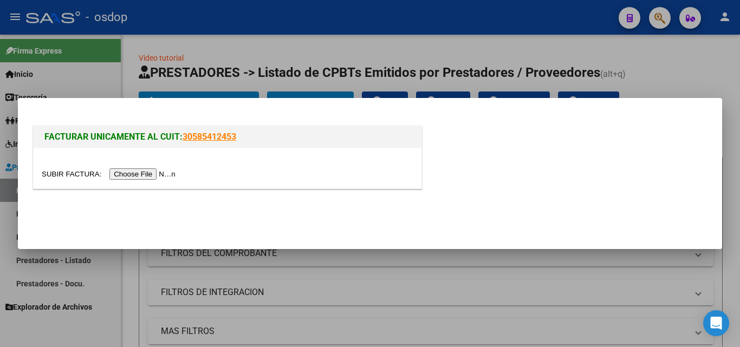
click at [164, 176] on input "file" at bounding box center [110, 174] width 137 height 11
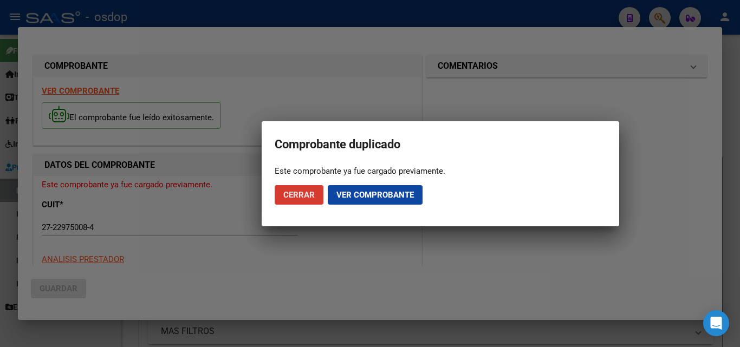
click at [491, 13] on div at bounding box center [370, 173] width 740 height 347
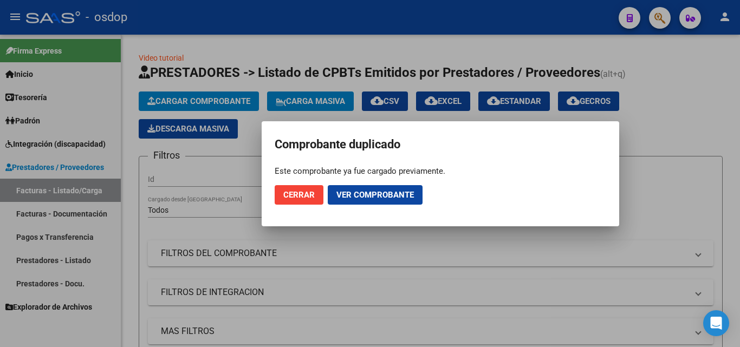
click at [308, 195] on span "Cerrar" at bounding box center [298, 195] width 31 height 10
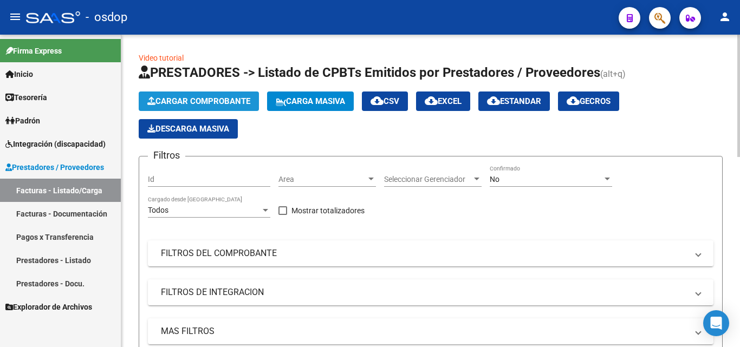
click at [202, 96] on span "Cargar Comprobante" at bounding box center [198, 101] width 103 height 10
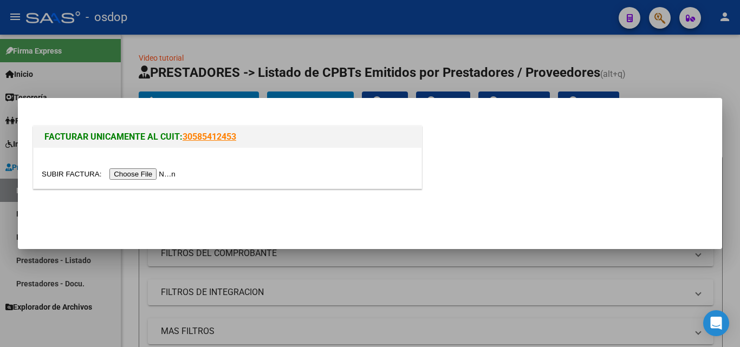
click at [172, 172] on input "file" at bounding box center [110, 174] width 137 height 11
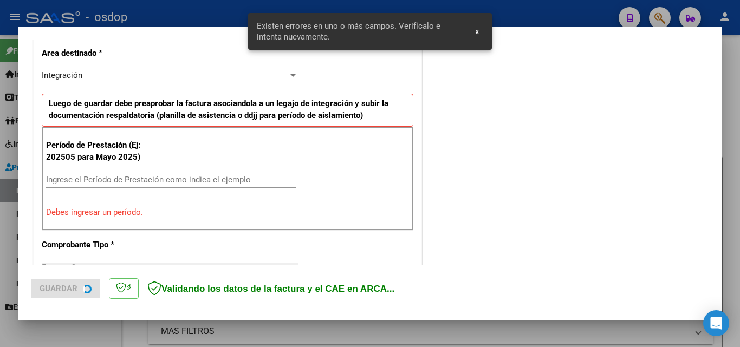
scroll to position [264, 0]
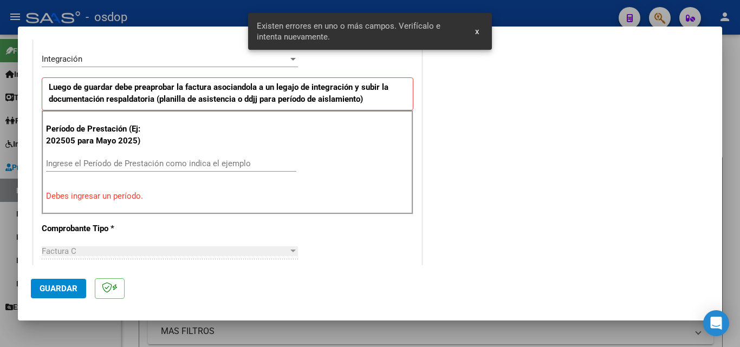
click at [70, 157] on div "Ingrese el Período de Prestación como indica el ejemplo" at bounding box center [171, 164] width 250 height 16
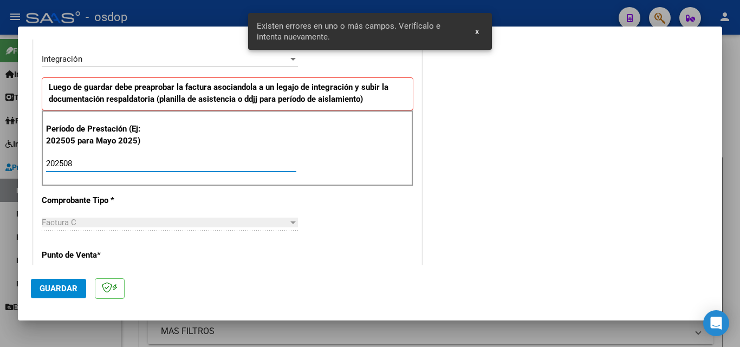
type input "202508"
click at [66, 288] on span "Guardar" at bounding box center [59, 289] width 38 height 10
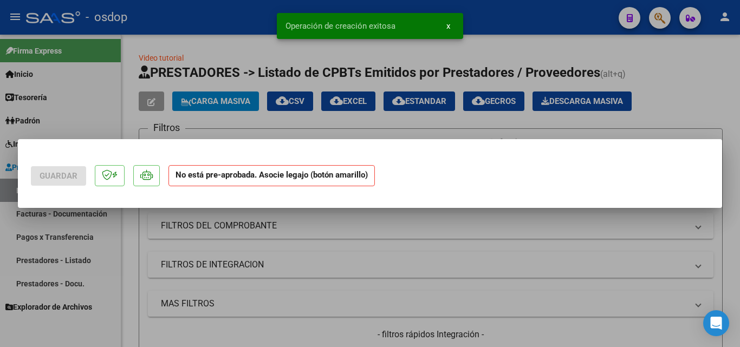
scroll to position [0, 0]
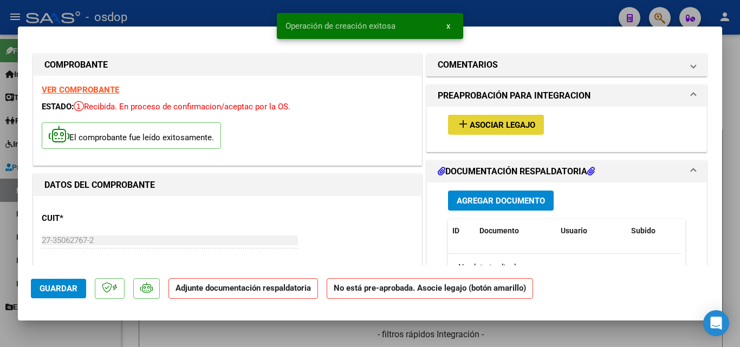
click at [461, 124] on mat-icon "add" at bounding box center [463, 124] width 13 height 13
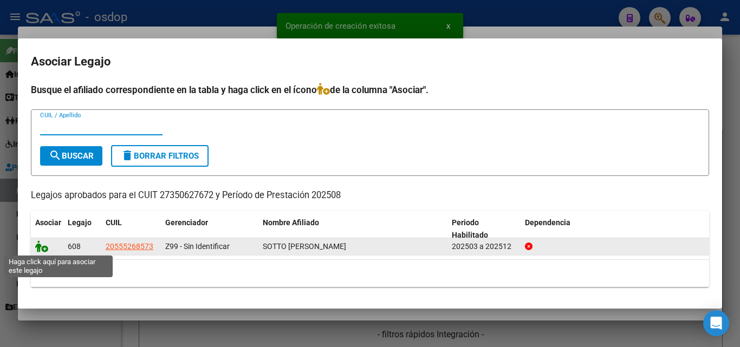
click at [40, 243] on icon at bounding box center [41, 247] width 13 height 12
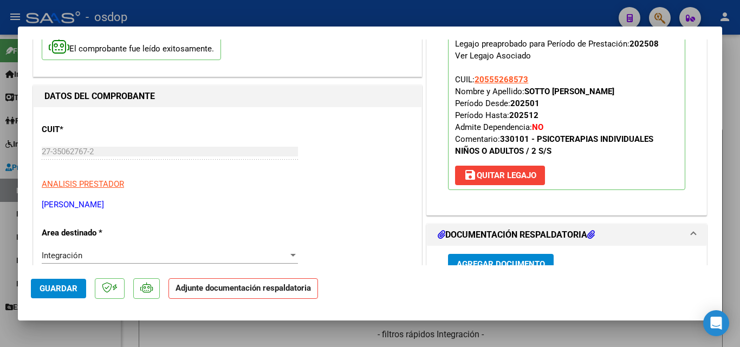
scroll to position [163, 0]
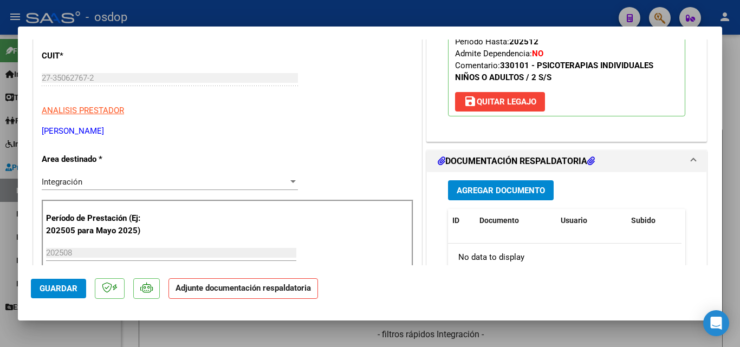
click at [507, 193] on span "Agregar Documento" at bounding box center [501, 191] width 88 height 10
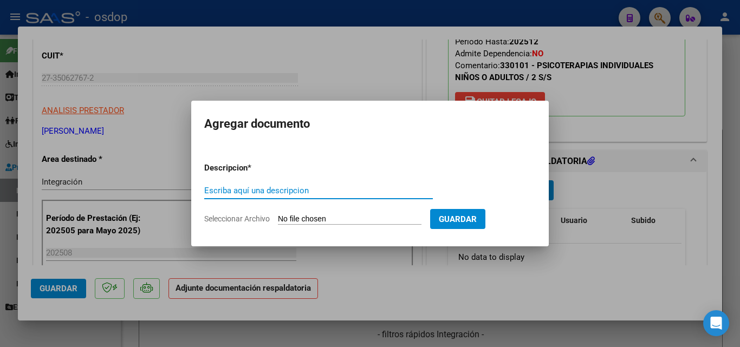
click at [276, 191] on input "Escriba aquí una descripcion" at bounding box center [318, 191] width 229 height 10
type input "ddjj"
click at [318, 215] on input "Seleccionar Archivo" at bounding box center [350, 220] width 144 height 10
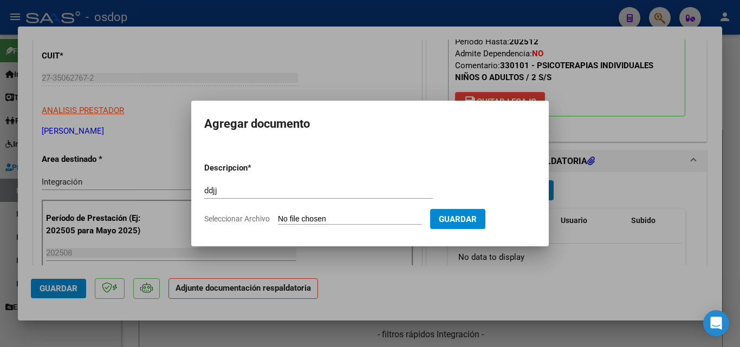
type input "C:\fakepath\asistencia [PERSON_NAME] [DATE].pdf"
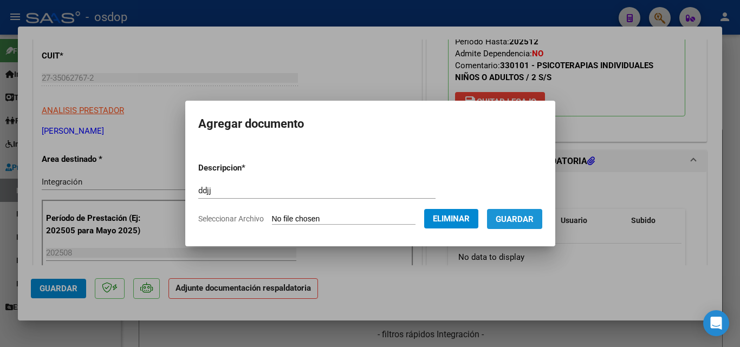
click at [532, 223] on span "Guardar" at bounding box center [515, 220] width 38 height 10
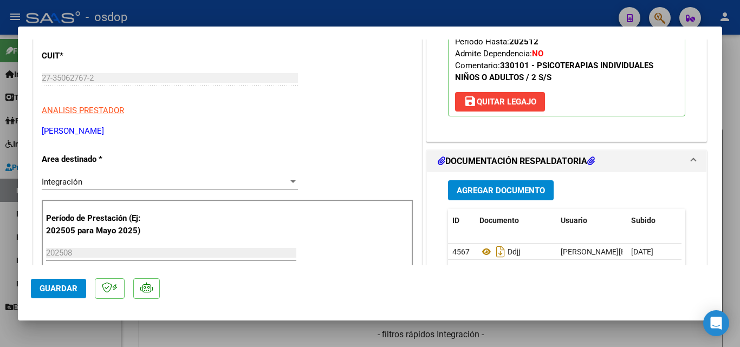
click at [397, 14] on div at bounding box center [370, 173] width 740 height 347
type input "$ 0,00"
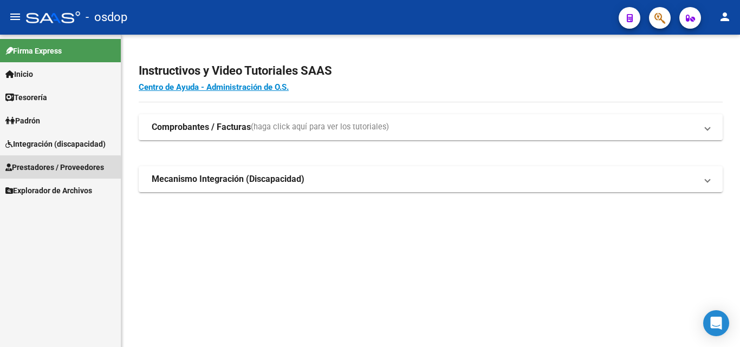
click at [46, 170] on span "Prestadores / Proveedores" at bounding box center [54, 167] width 99 height 12
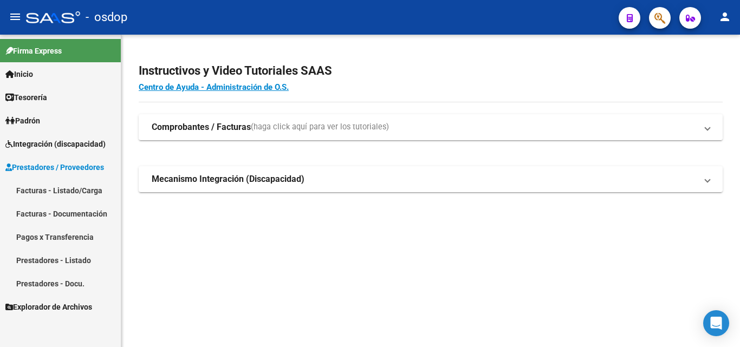
click at [43, 193] on link "Facturas - Listado/Carga" at bounding box center [60, 190] width 121 height 23
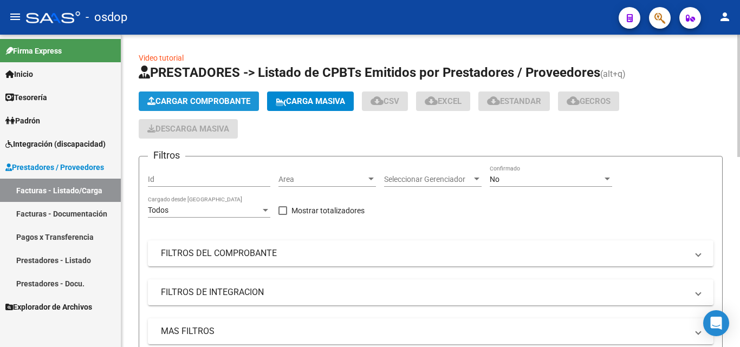
click at [233, 100] on span "Cargar Comprobante" at bounding box center [198, 101] width 103 height 10
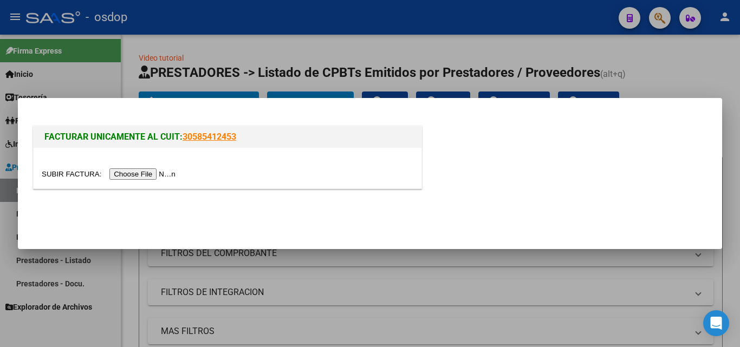
click at [137, 177] on input "file" at bounding box center [110, 174] width 137 height 11
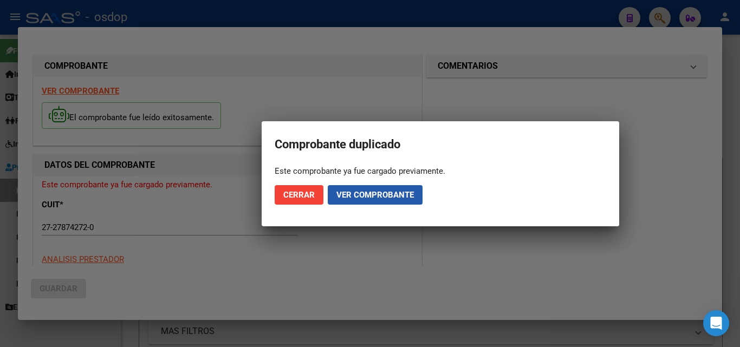
click at [377, 199] on span "Ver comprobante" at bounding box center [375, 195] width 77 height 10
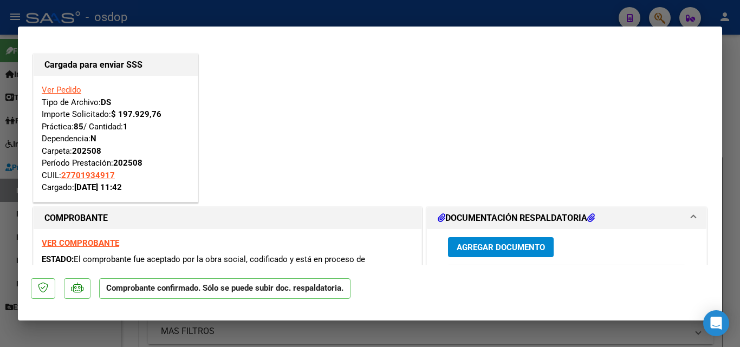
click at [392, 8] on div at bounding box center [370, 173] width 740 height 347
type input "$ 0,00"
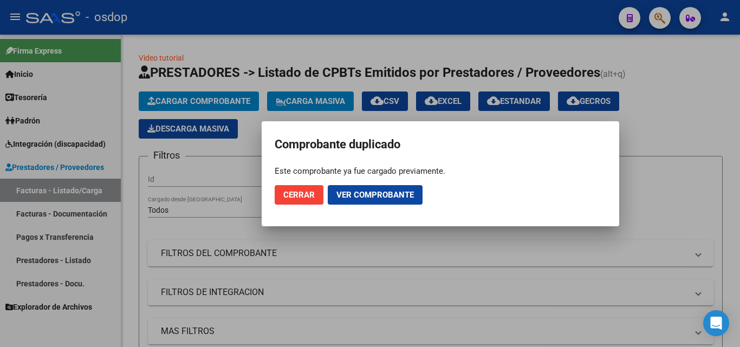
click at [300, 197] on span "Cerrar" at bounding box center [298, 195] width 31 height 10
